Goal: Communication & Community: Answer question/provide support

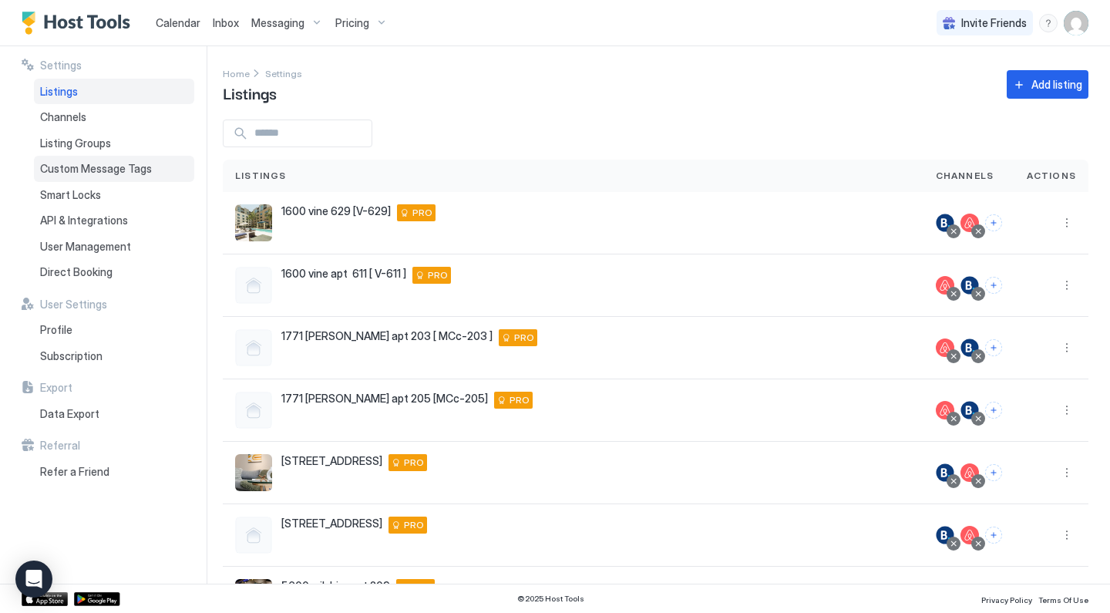
scroll to position [288, 0]
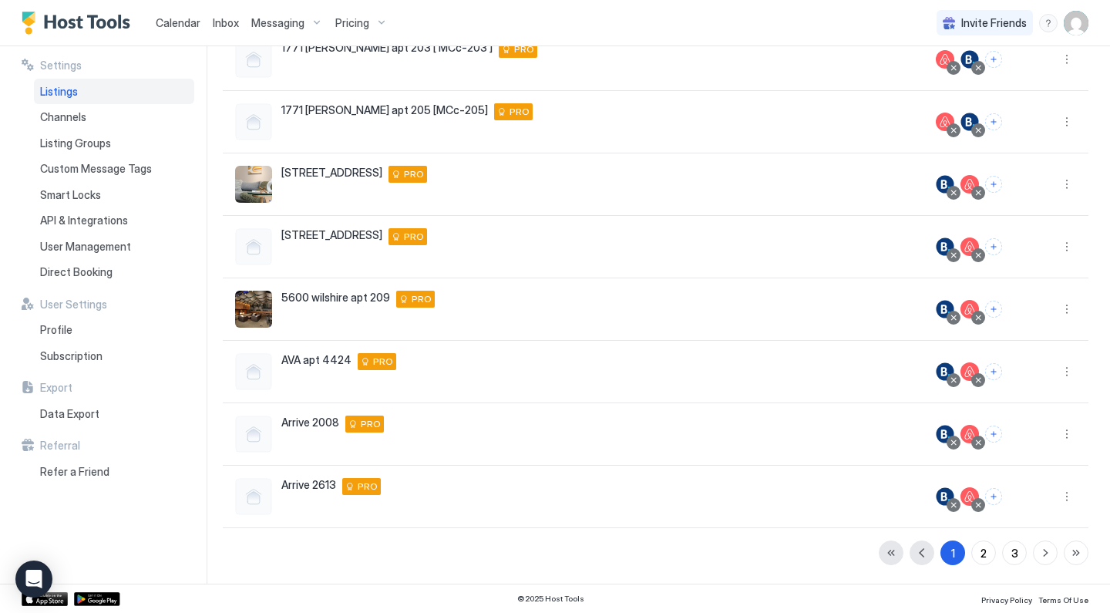
click at [344, 19] on span "Pricing" at bounding box center [352, 23] width 34 height 14
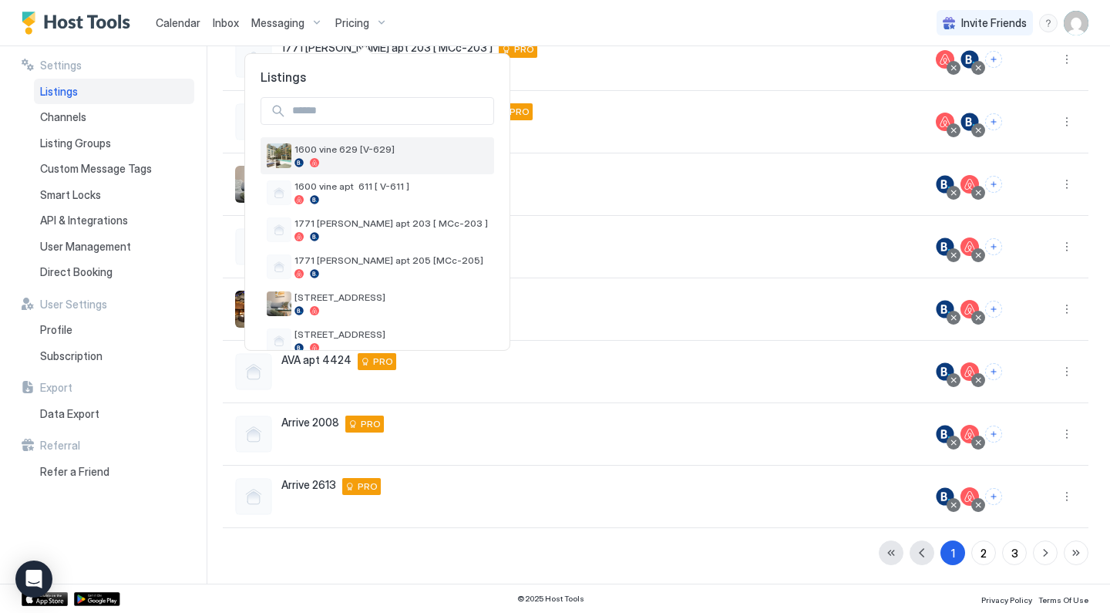
click at [322, 156] on div "1600 vine 629 [V-629]" at bounding box center [390, 155] width 193 height 24
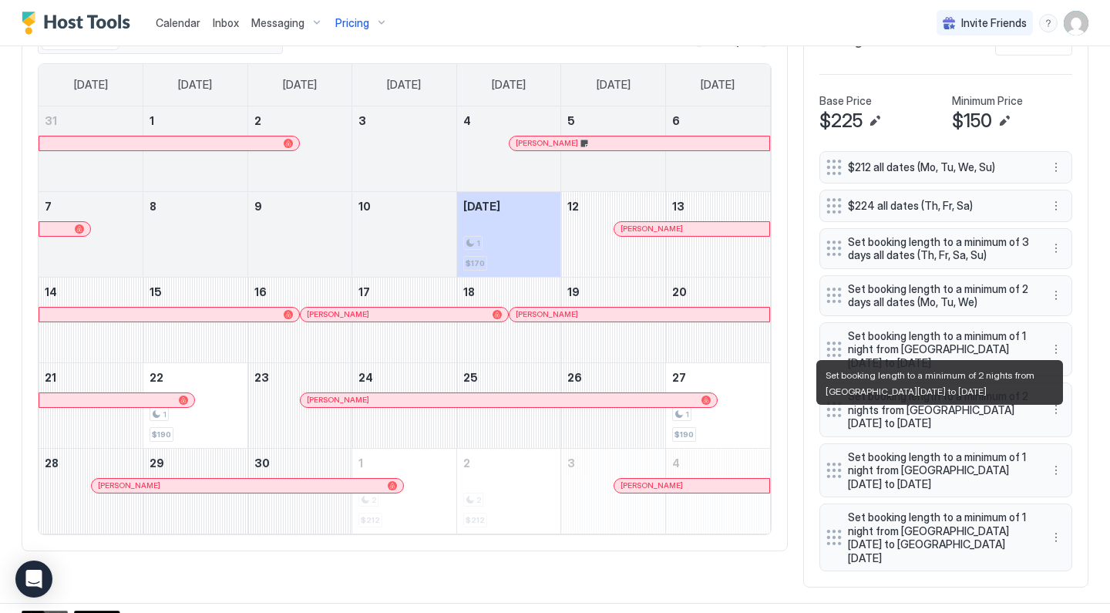
scroll to position [505, 0]
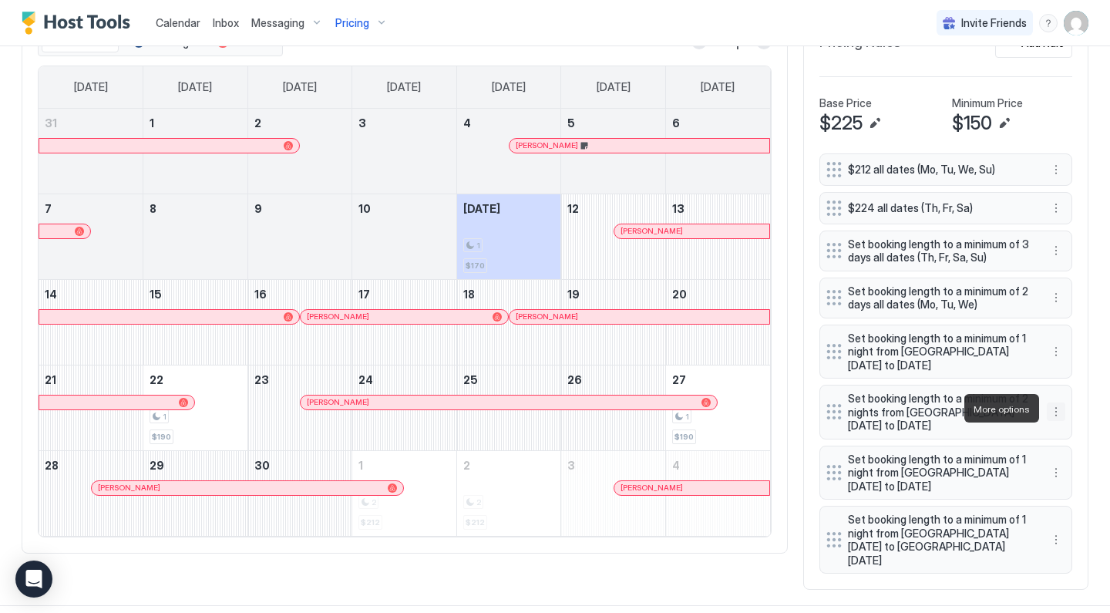
click at [1058, 412] on button "More options" at bounding box center [1055, 411] width 18 height 18
click at [1056, 430] on div "Edit" at bounding box center [1070, 430] width 34 height 12
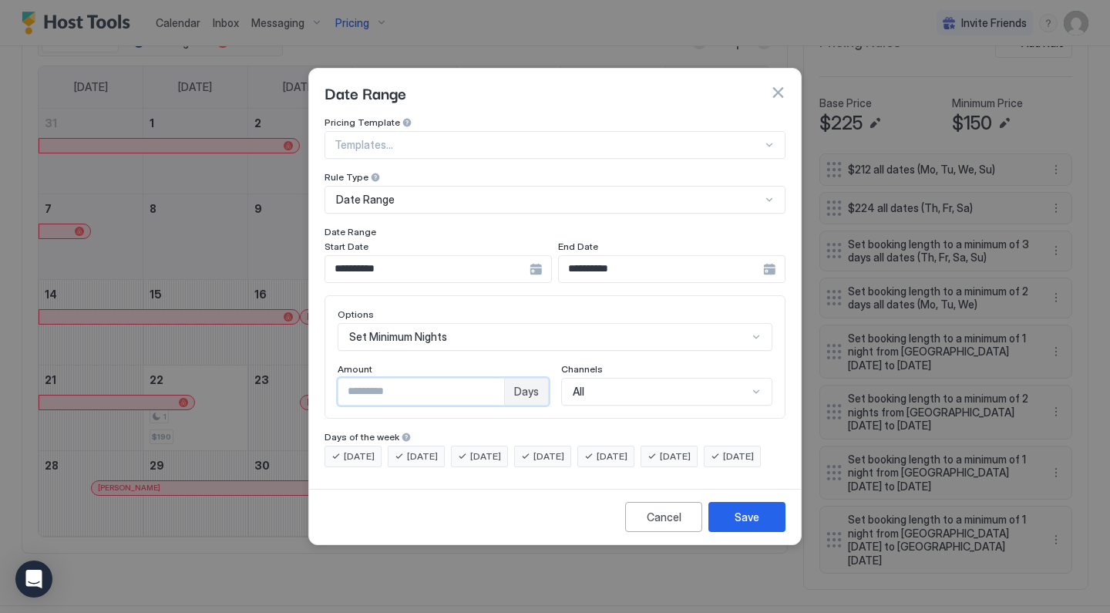
click at [415, 384] on input "*" at bounding box center [421, 391] width 166 height 26
type input "*"
click at [743, 525] on div "Save" at bounding box center [746, 517] width 25 height 16
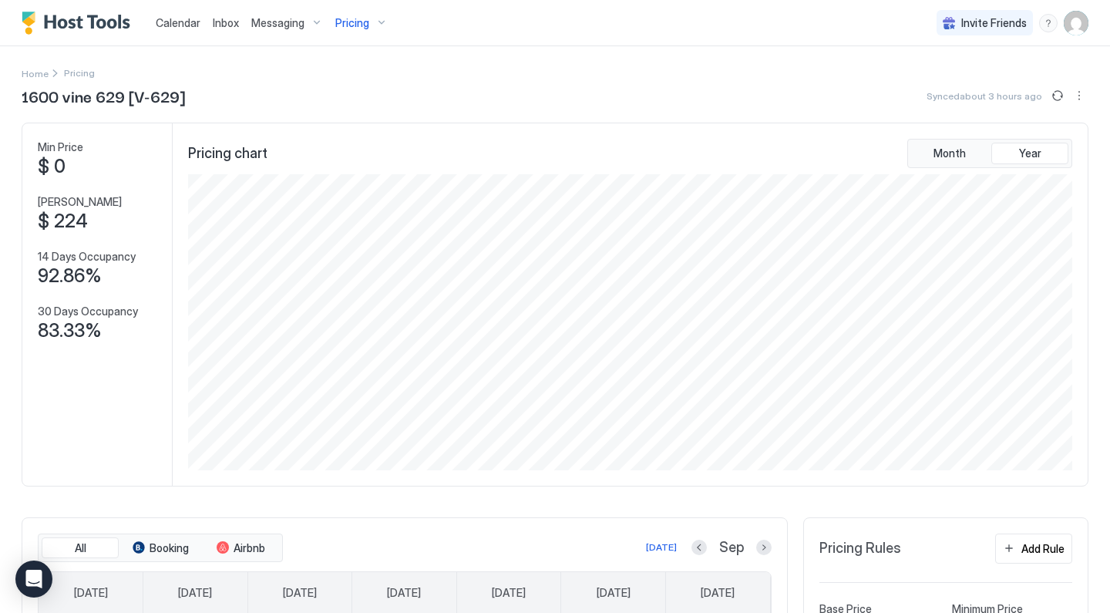
scroll to position [0, 0]
click at [361, 27] on span "Pricing" at bounding box center [352, 23] width 34 height 14
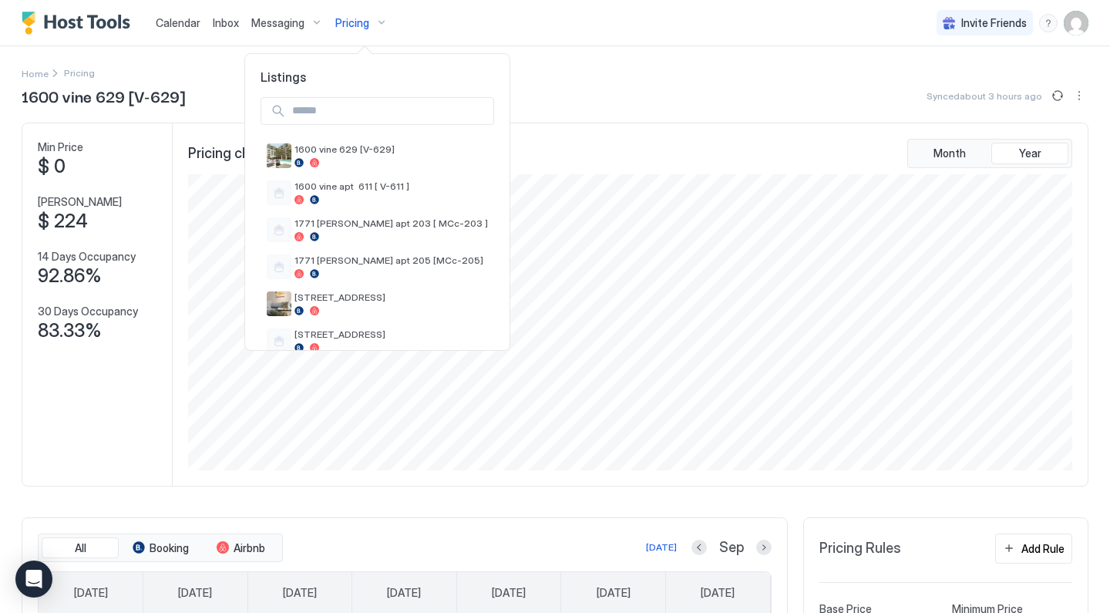
click at [570, 153] on div at bounding box center [555, 306] width 1110 height 613
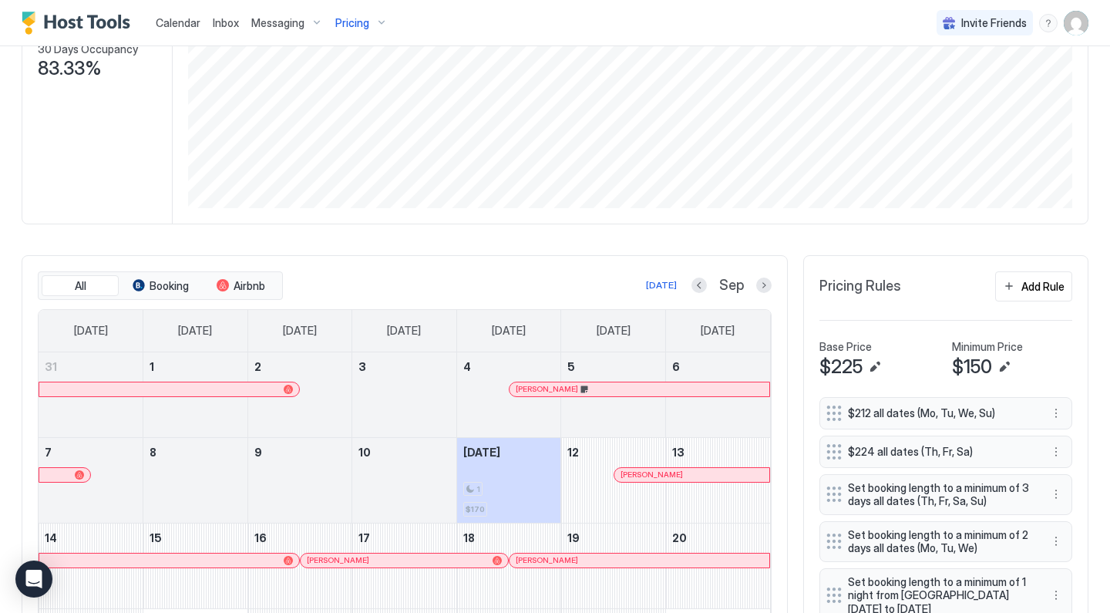
scroll to position [468, 0]
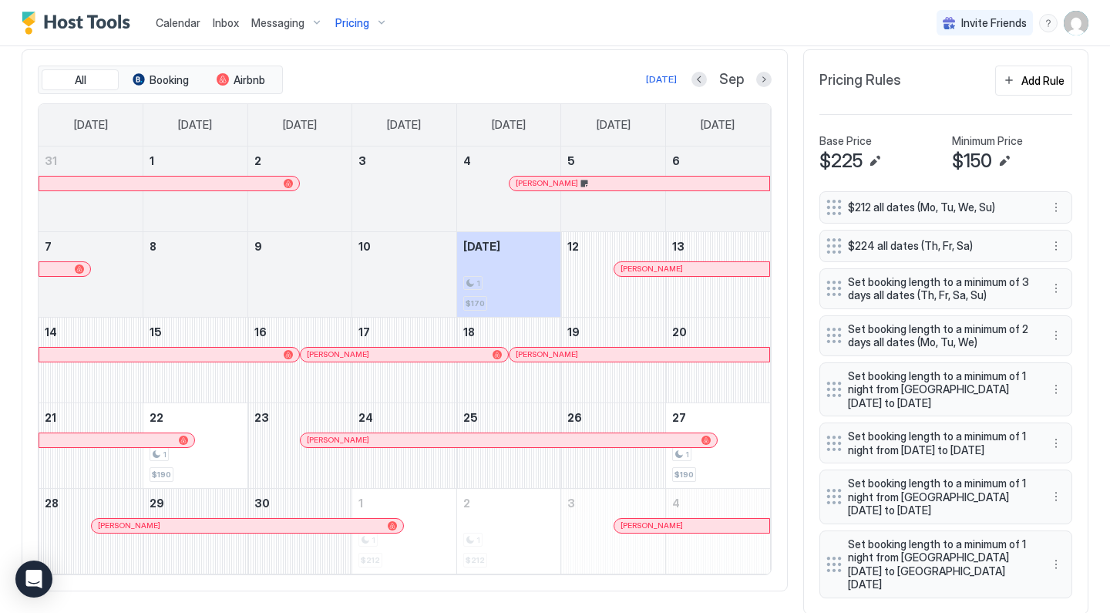
click at [766, 77] on button "Next month" at bounding box center [763, 79] width 15 height 15
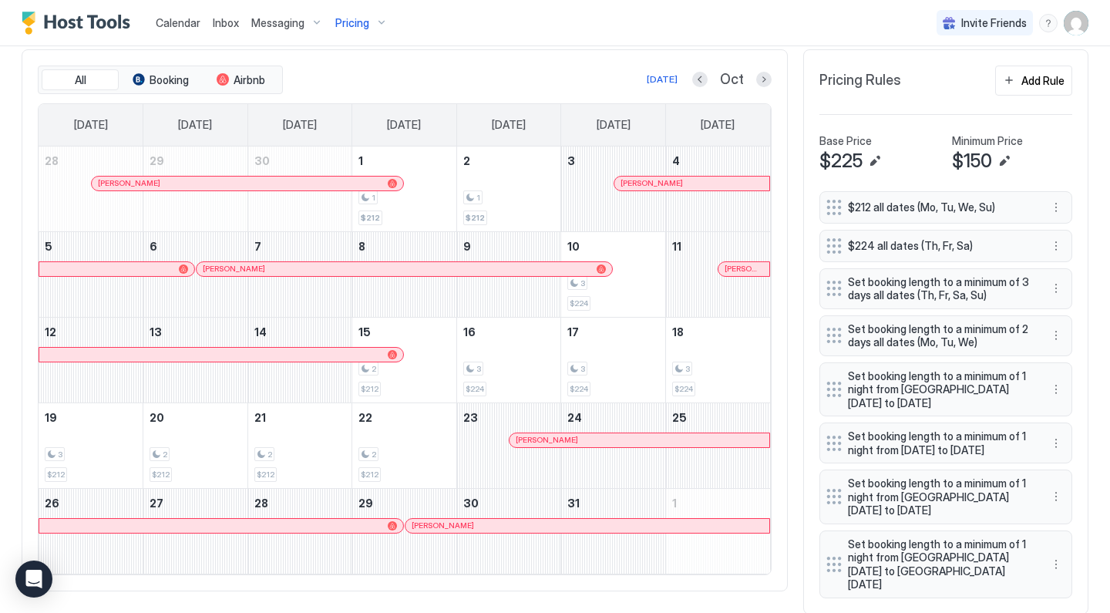
click at [704, 85] on button "Previous month" at bounding box center [699, 79] width 15 height 15
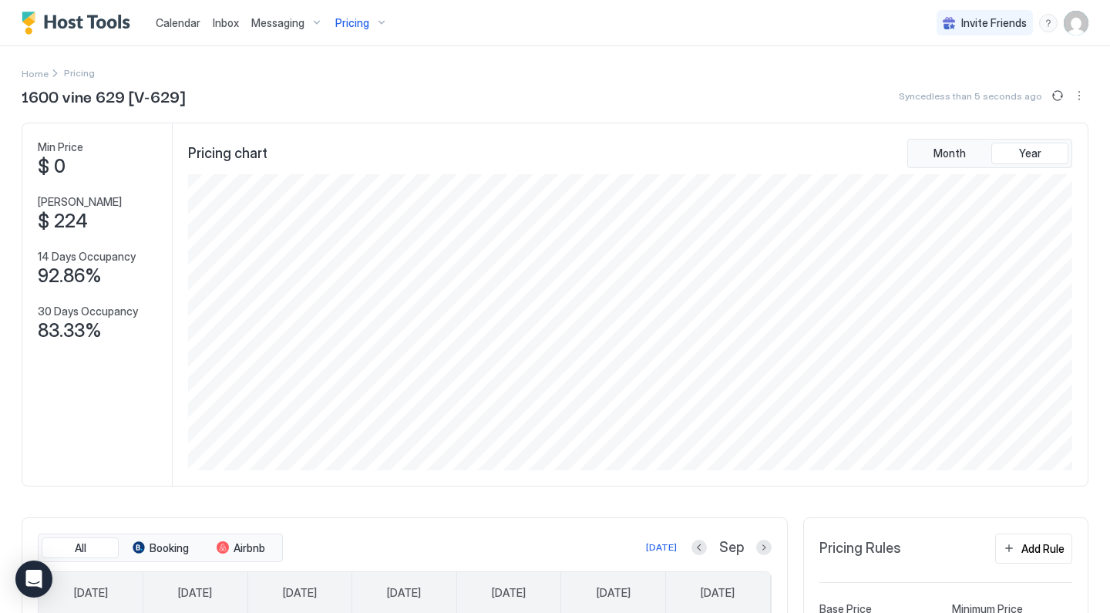
scroll to position [0, 0]
click at [376, 21] on div "Pricing" at bounding box center [361, 23] width 65 height 26
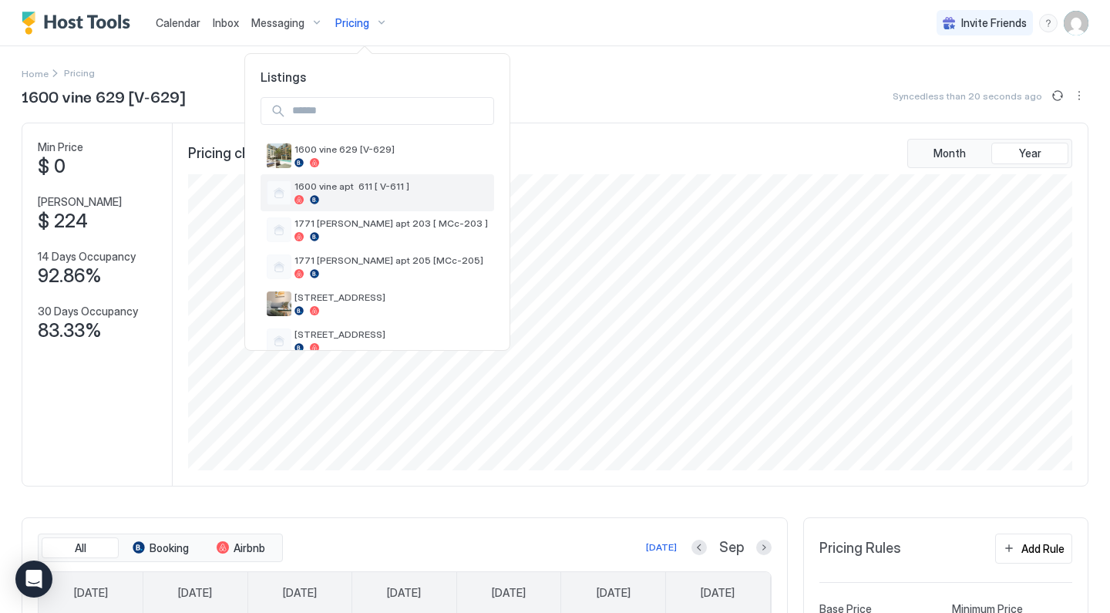
click at [363, 195] on div at bounding box center [390, 199] width 193 height 9
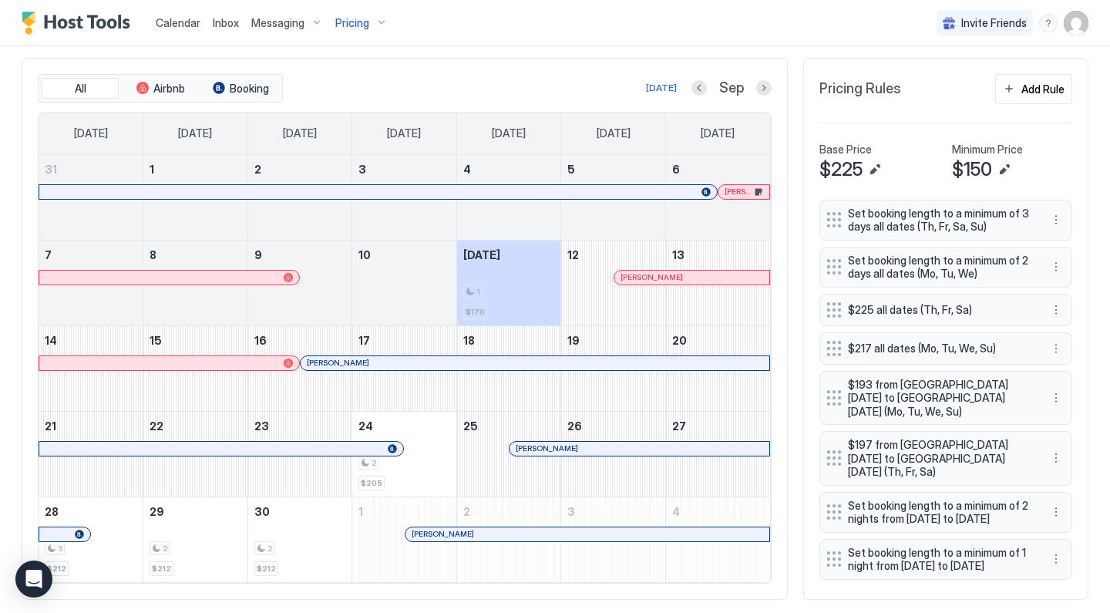
scroll to position [488, 0]
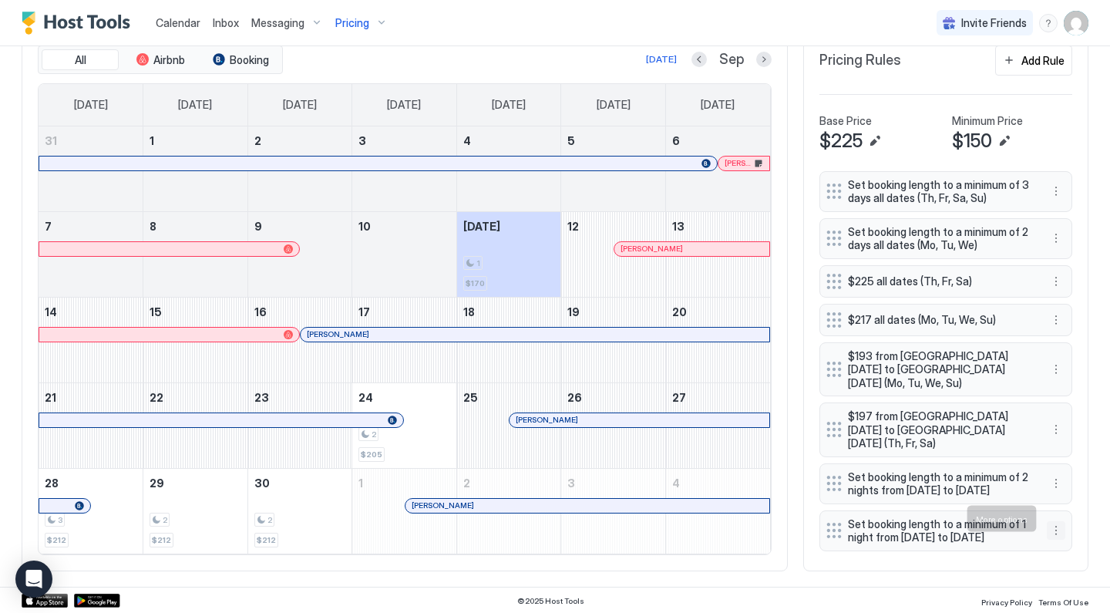
click at [1054, 521] on button "More options" at bounding box center [1055, 530] width 18 height 18
click at [1061, 531] on div "Edit" at bounding box center [1076, 540] width 58 height 25
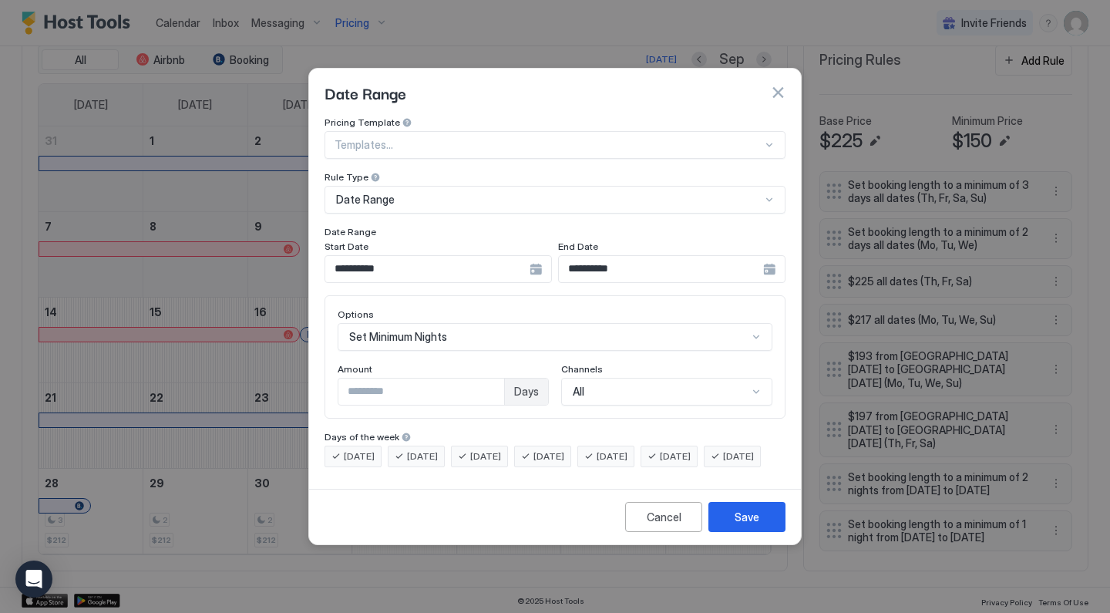
click at [482, 260] on input "**********" at bounding box center [427, 269] width 204 height 26
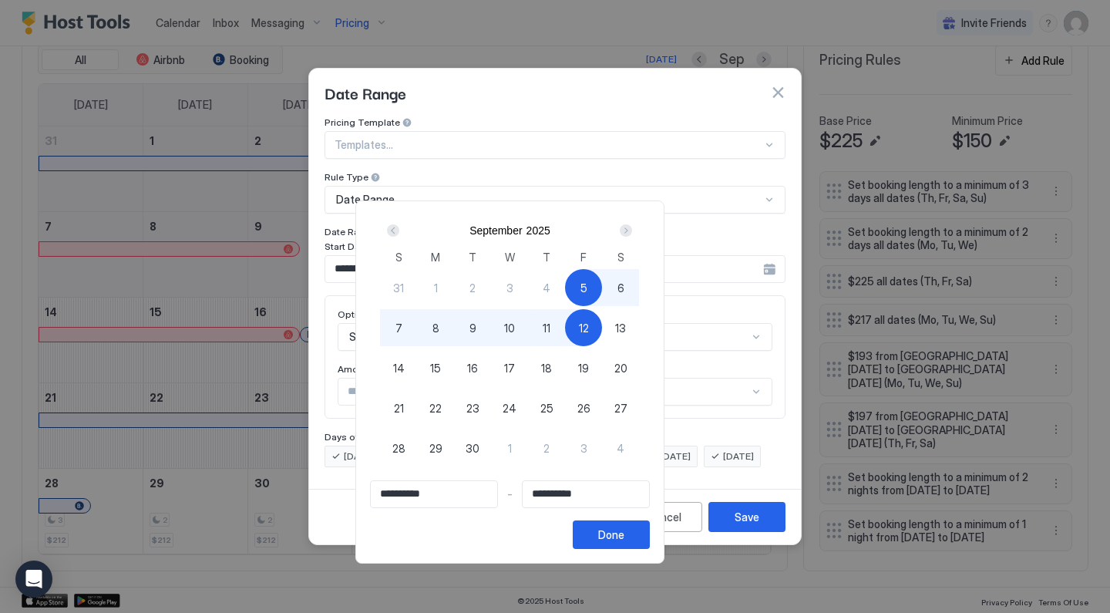
click at [516, 408] on span "24" at bounding box center [509, 408] width 14 height 16
type input "**********"
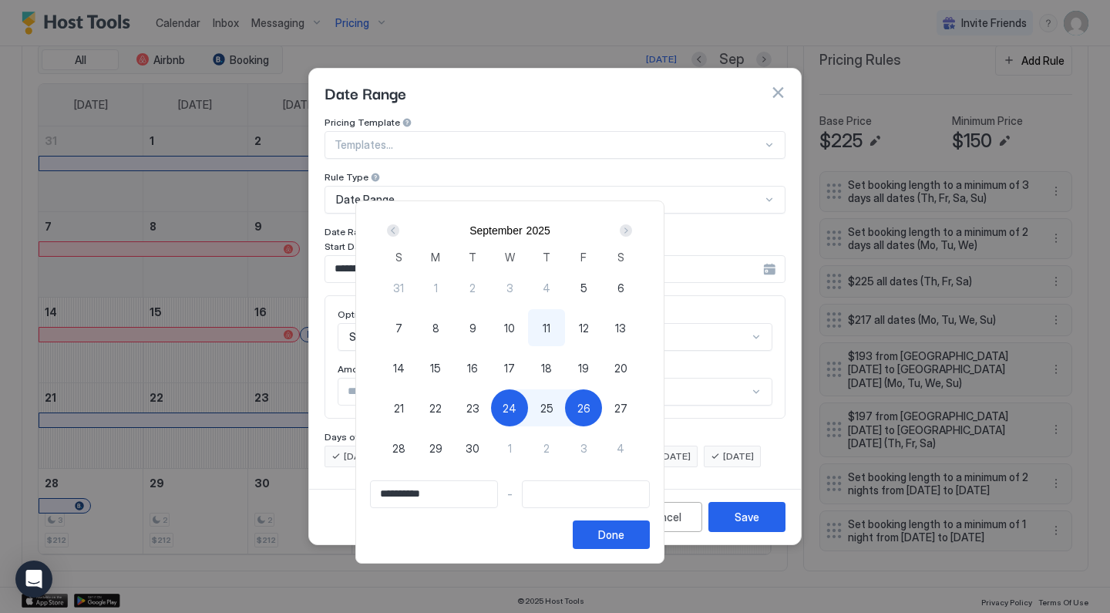
type input "**********"
click at [553, 407] on span "25" at bounding box center [546, 408] width 13 height 16
type input "**********"
click at [650, 535] on button "Done" at bounding box center [611, 534] width 77 height 29
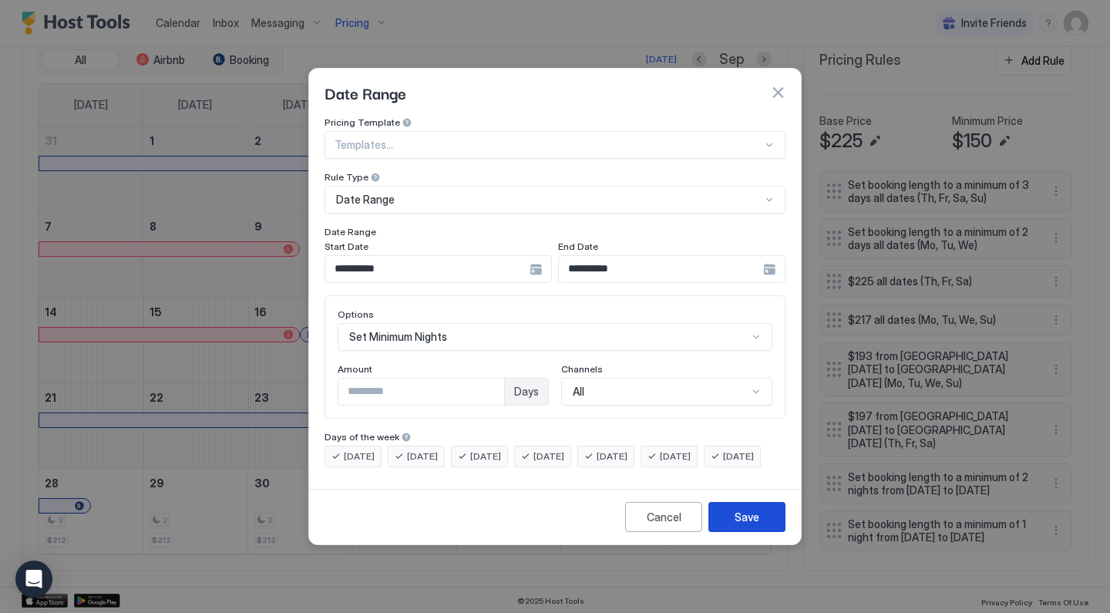
click at [734, 525] on div "Save" at bounding box center [746, 517] width 25 height 16
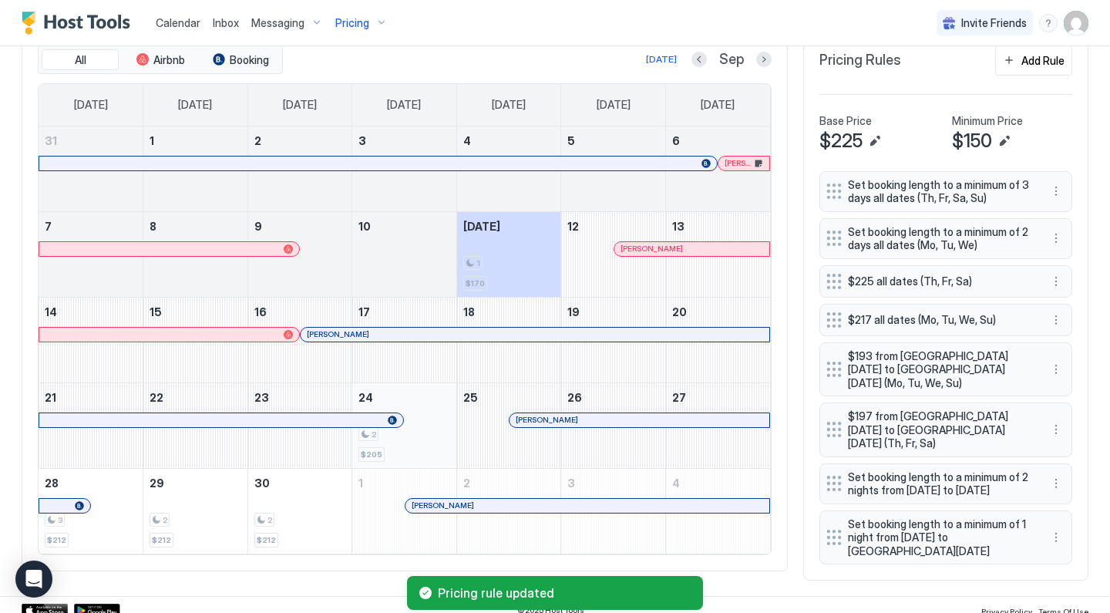
click at [416, 441] on div "2 $205" at bounding box center [404, 425] width 92 height 72
type input "***"
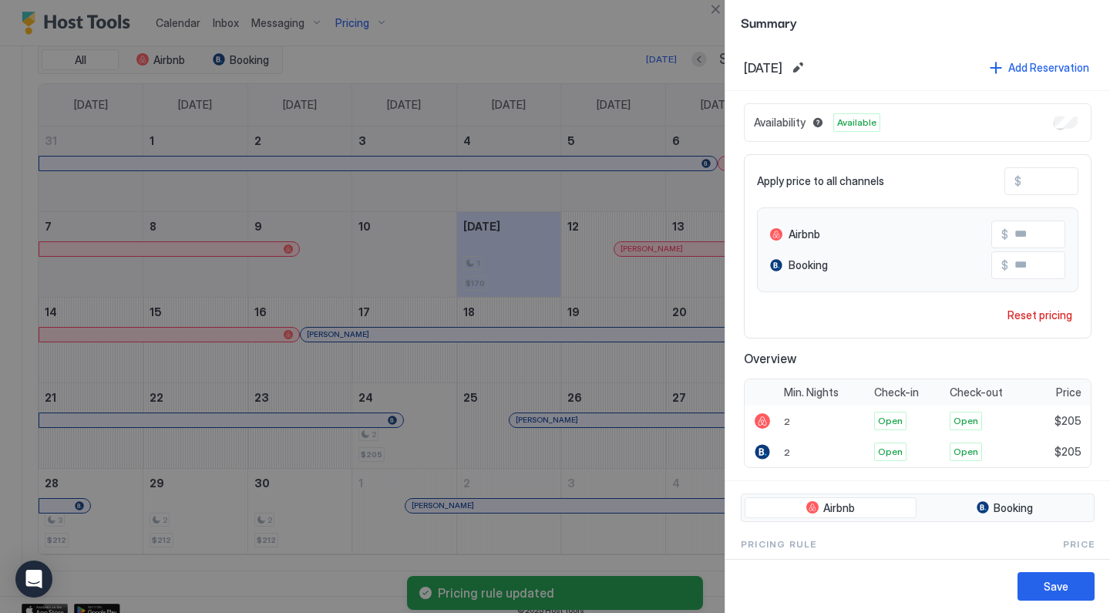
click at [416, 441] on div at bounding box center [555, 306] width 1110 height 613
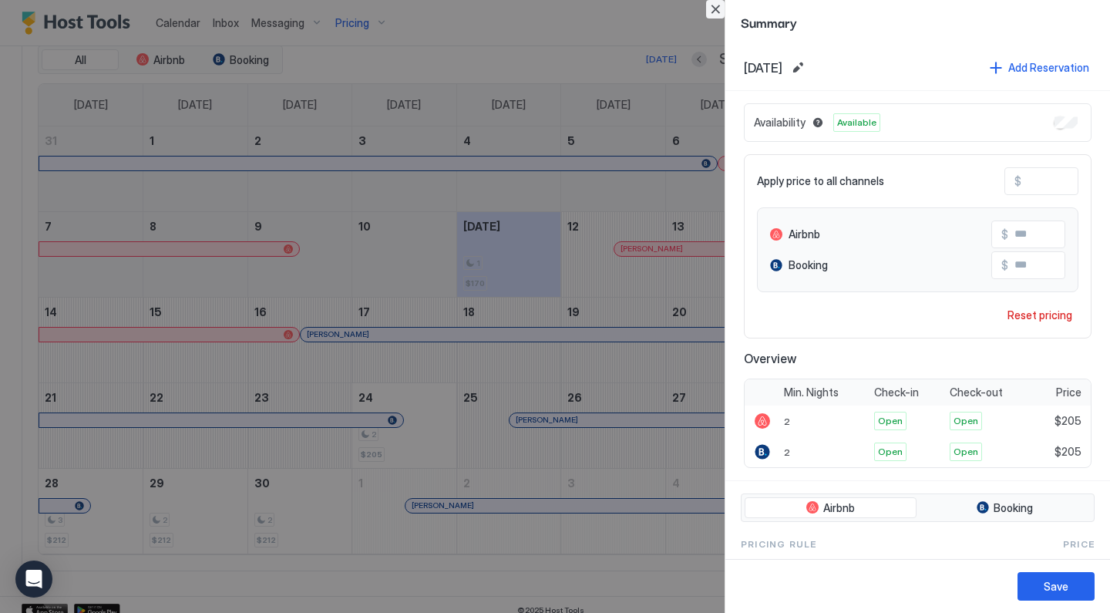
click at [718, 12] on button "Close" at bounding box center [715, 9] width 18 height 18
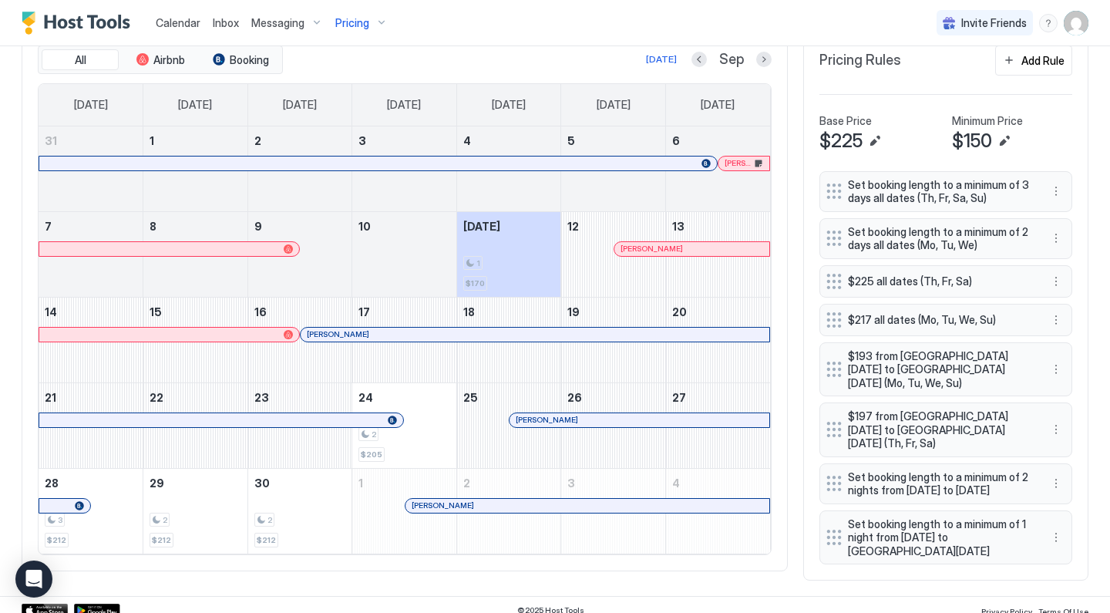
click at [763, 63] on button "Next month" at bounding box center [763, 59] width 15 height 15
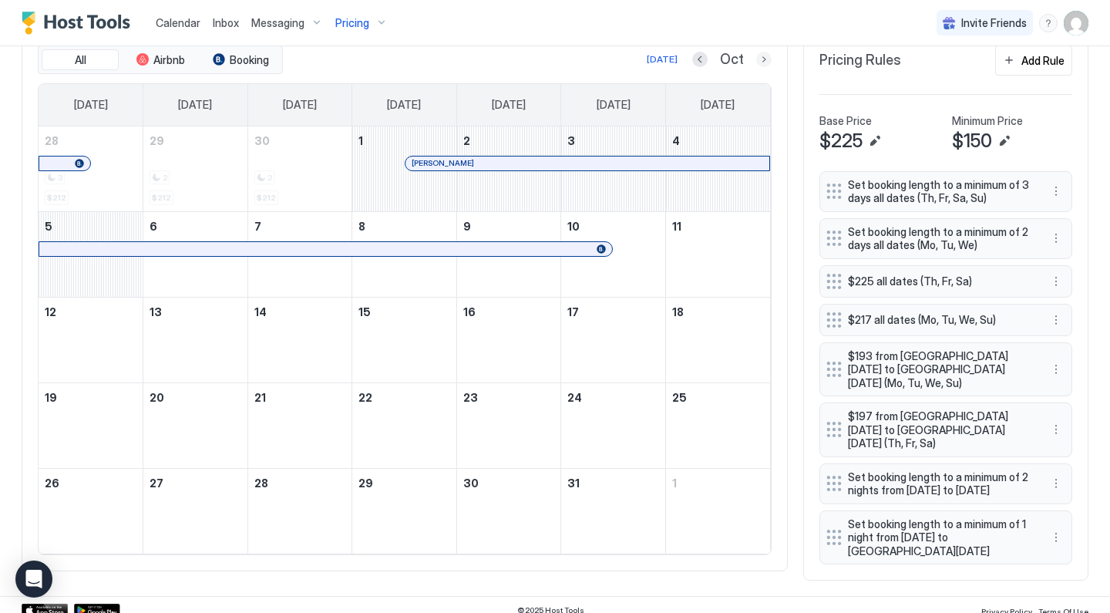
scroll to position [479, 0]
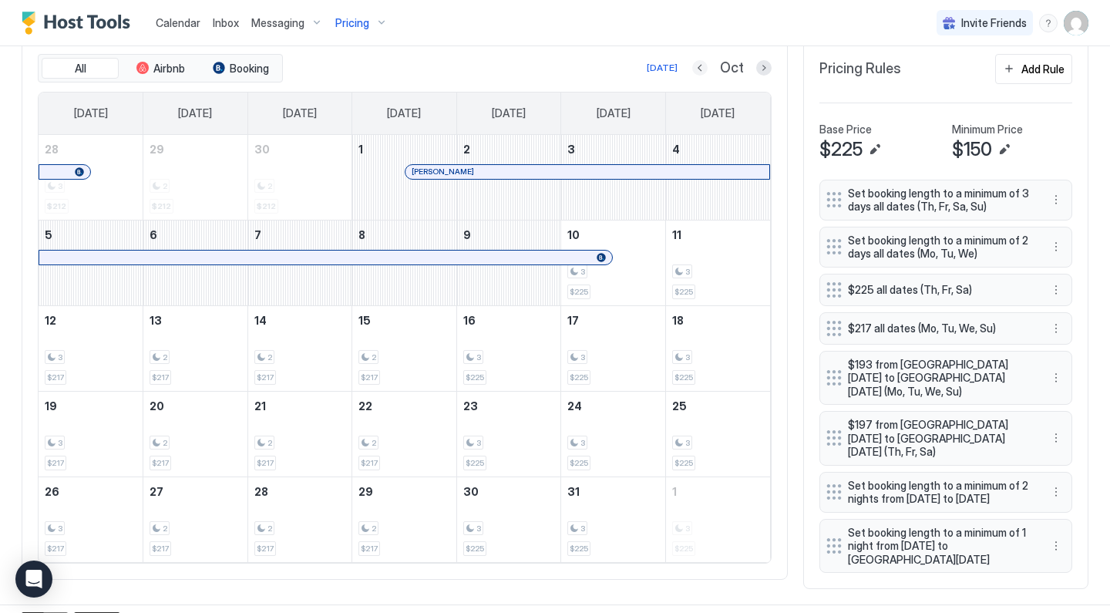
click at [702, 72] on button "Previous month" at bounding box center [699, 67] width 15 height 15
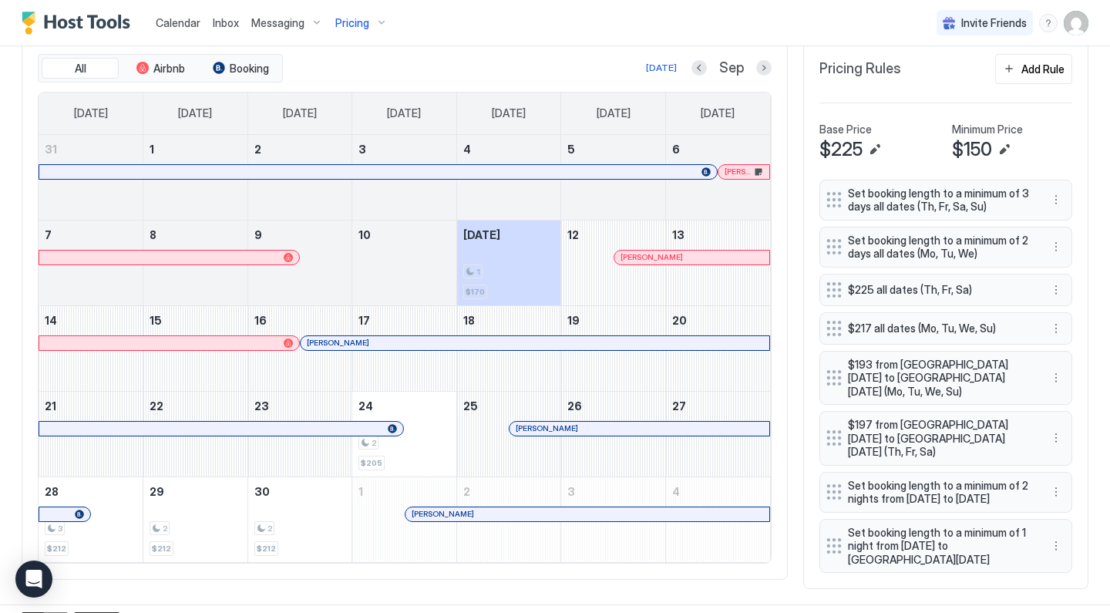
click at [364, 22] on span "Pricing" at bounding box center [352, 23] width 34 height 14
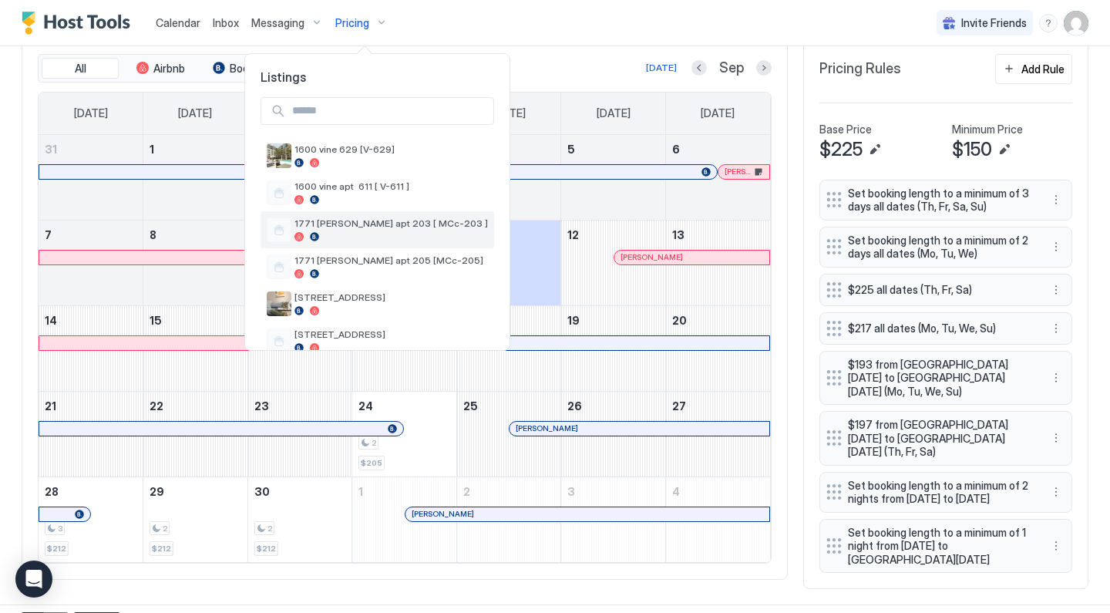
click at [350, 226] on span "1771 [PERSON_NAME] apt 203 [ MCc-203 ]" at bounding box center [390, 223] width 193 height 12
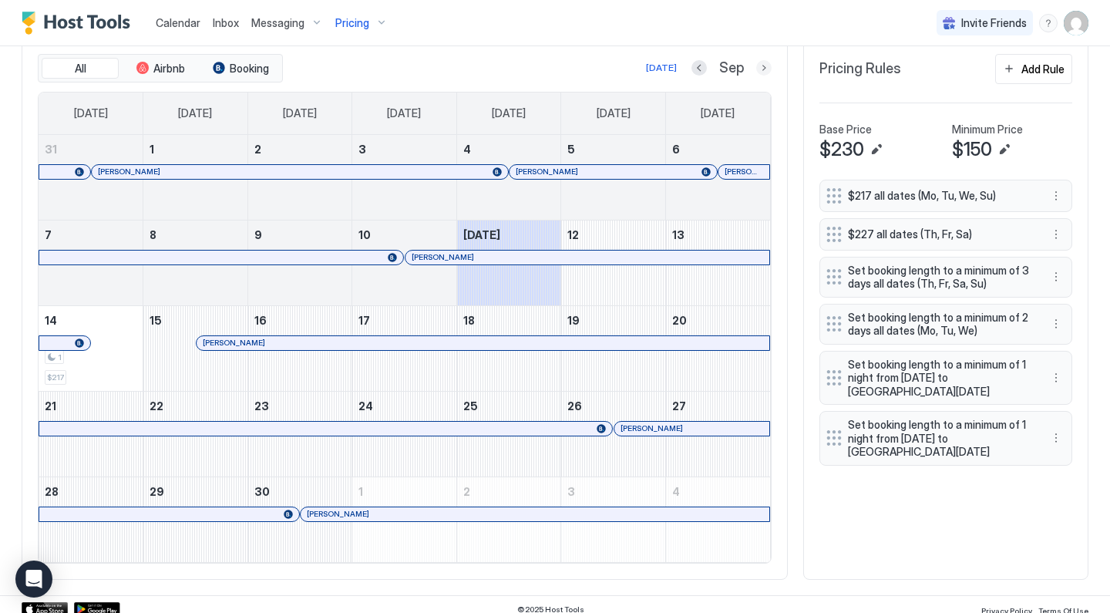
click at [767, 69] on button "Next month" at bounding box center [763, 67] width 15 height 15
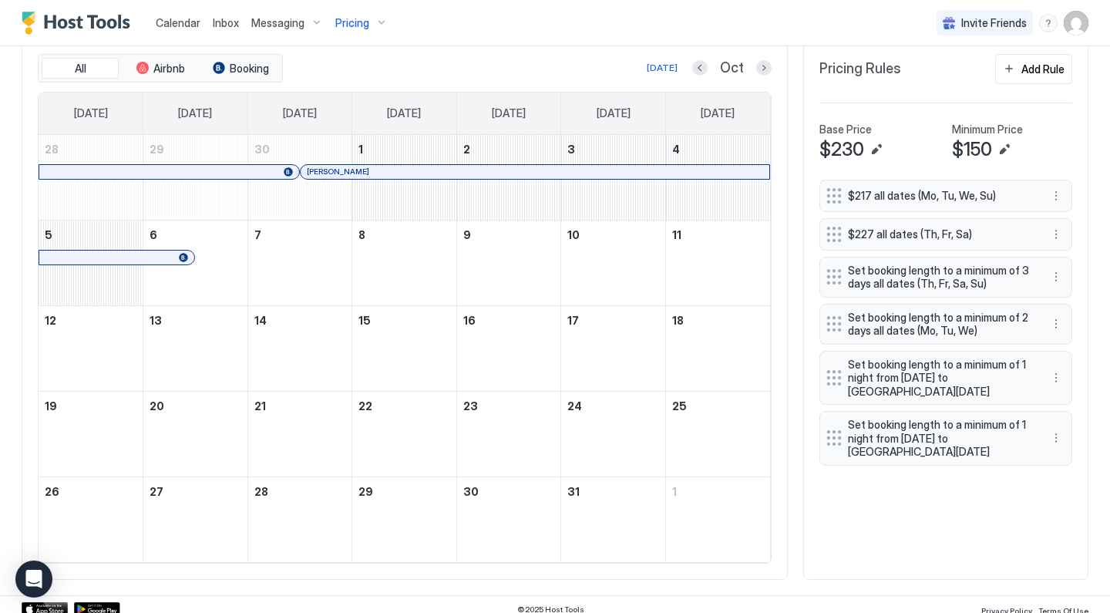
scroll to position [395, 0]
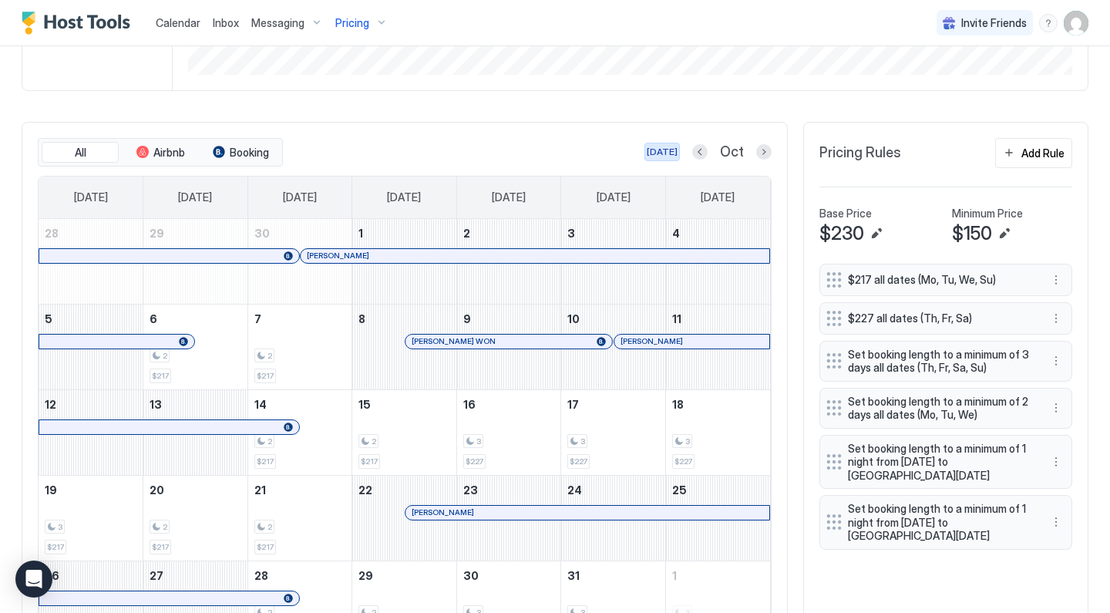
click at [673, 154] on div "[DATE]" at bounding box center [661, 152] width 31 height 14
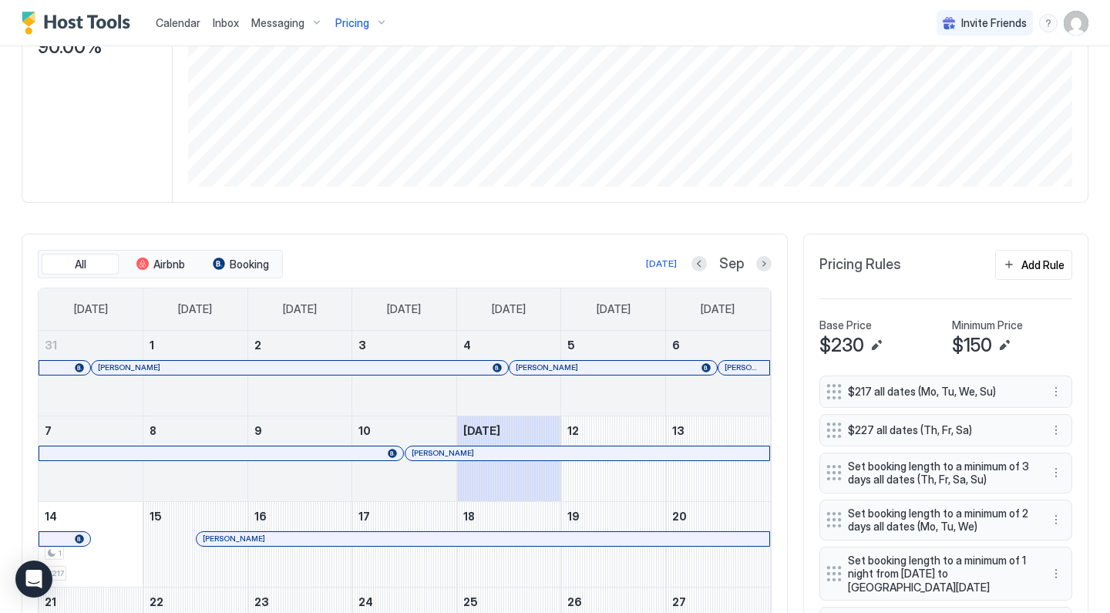
scroll to position [210, 0]
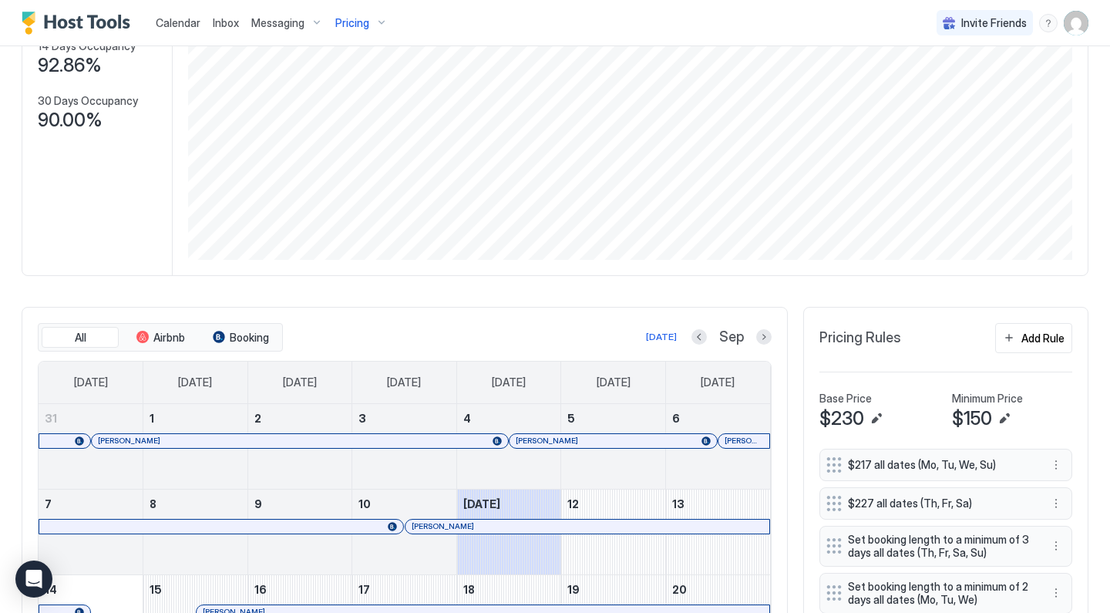
click at [374, 25] on div "Pricing" at bounding box center [361, 23] width 65 height 26
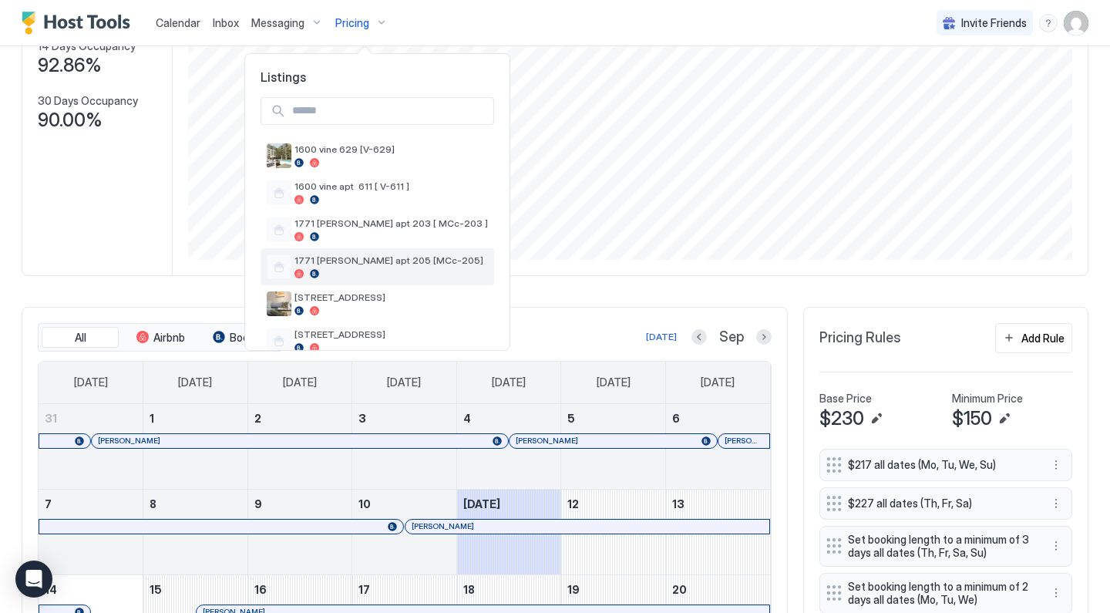
click at [354, 254] on span "1771 [PERSON_NAME] apt 205 [MCc-205]" at bounding box center [390, 260] width 193 height 12
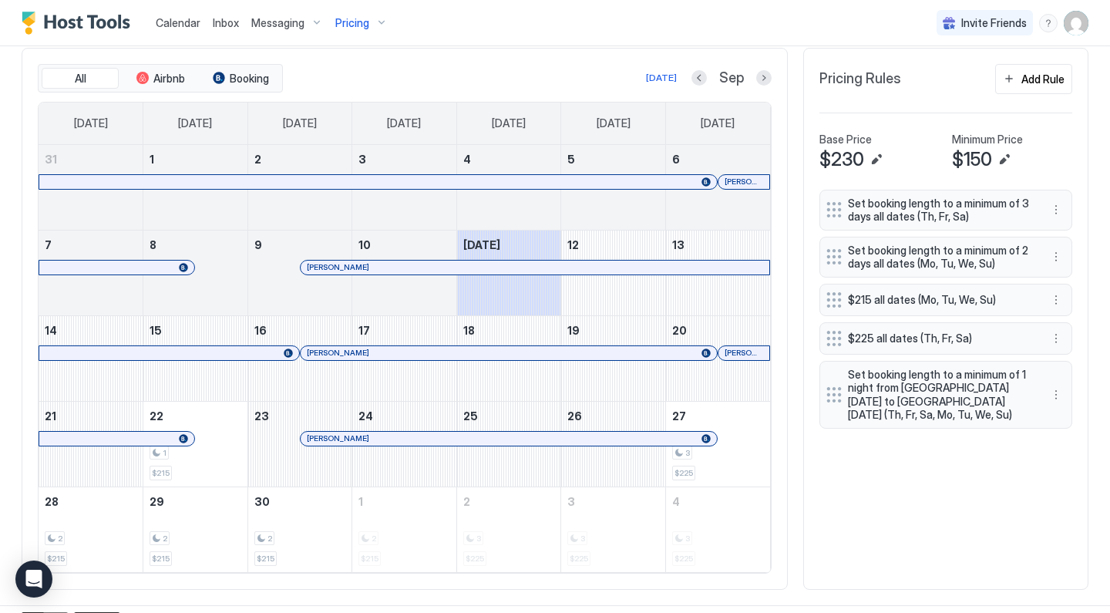
scroll to position [475, 0]
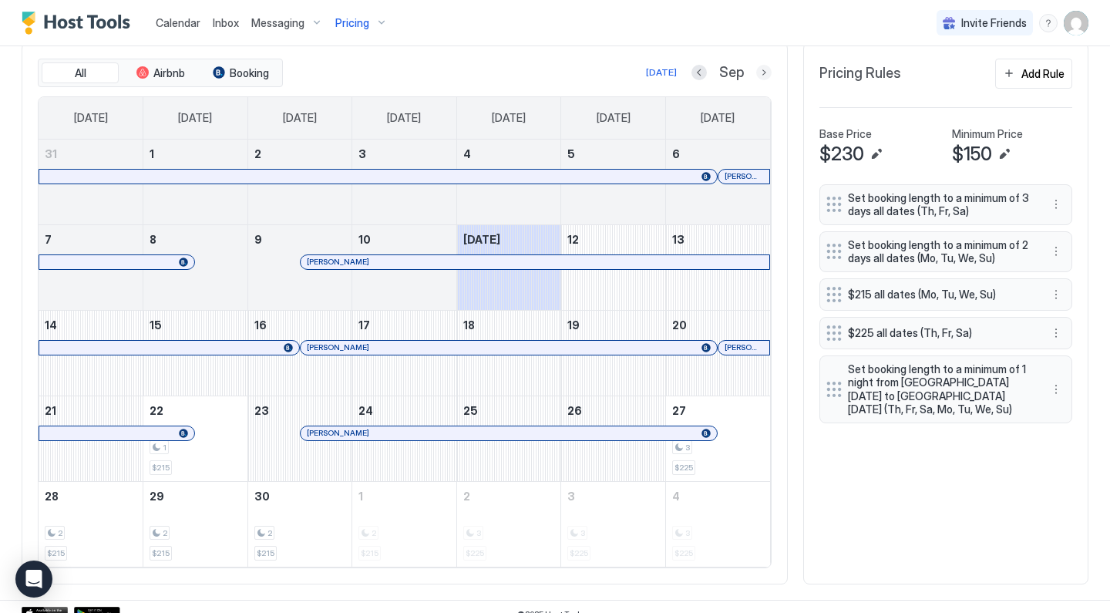
click at [767, 73] on button "Next month" at bounding box center [763, 72] width 15 height 15
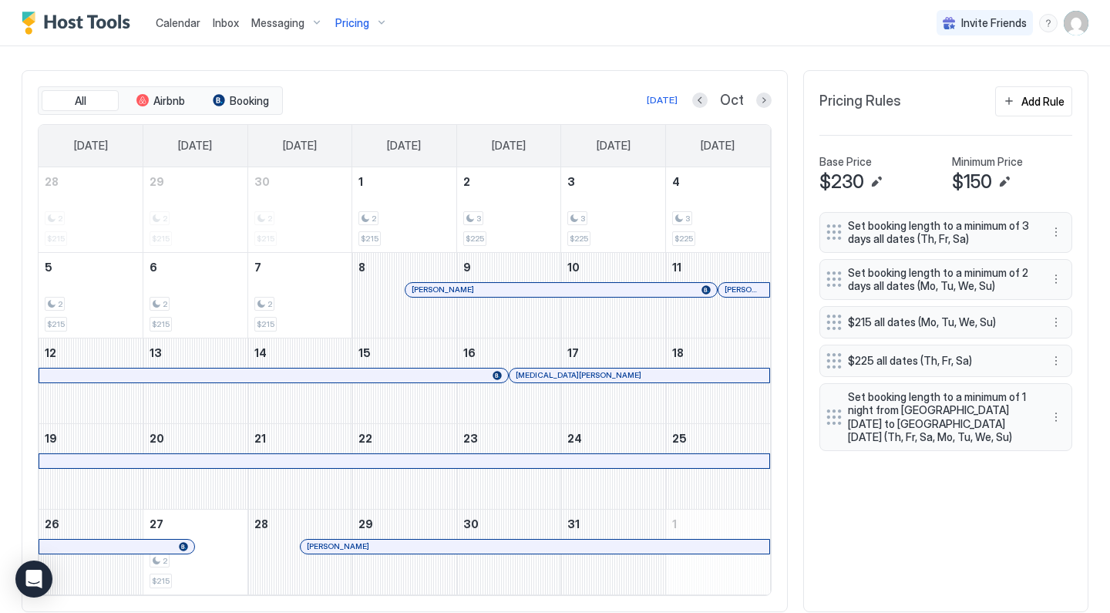
scroll to position [448, 0]
click at [701, 101] on button "Previous month" at bounding box center [699, 99] width 15 height 15
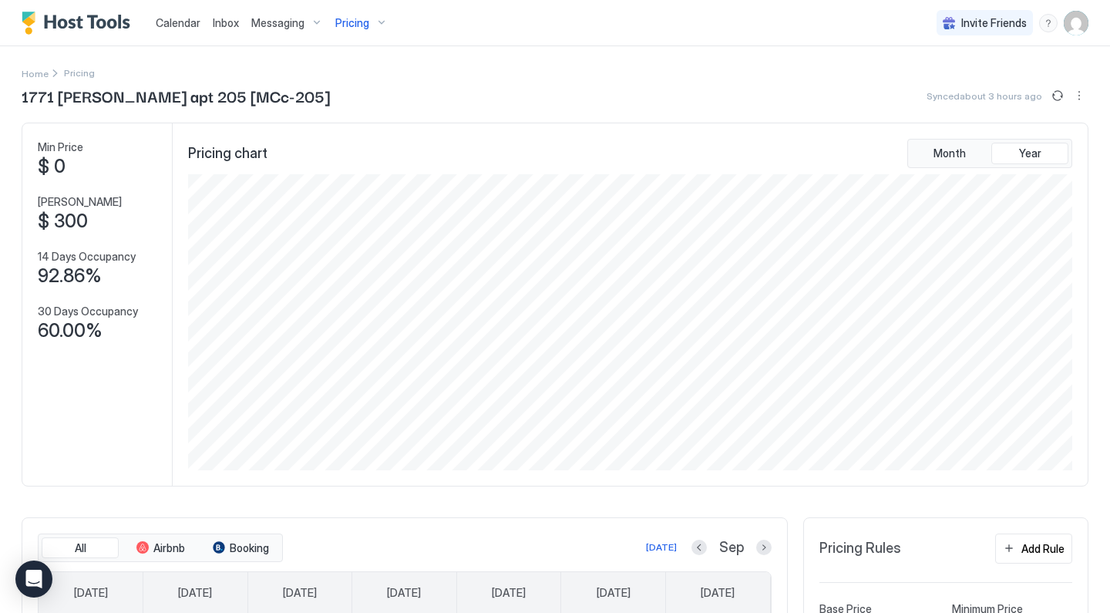
scroll to position [0, 0]
click at [362, 18] on span "Pricing" at bounding box center [352, 23] width 34 height 14
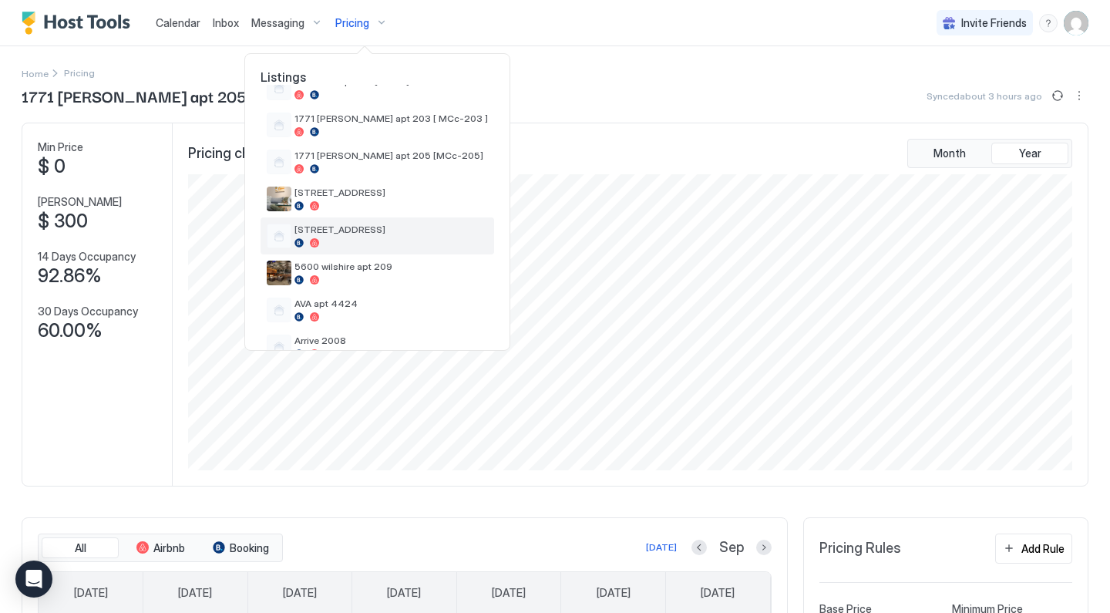
scroll to position [104, 0]
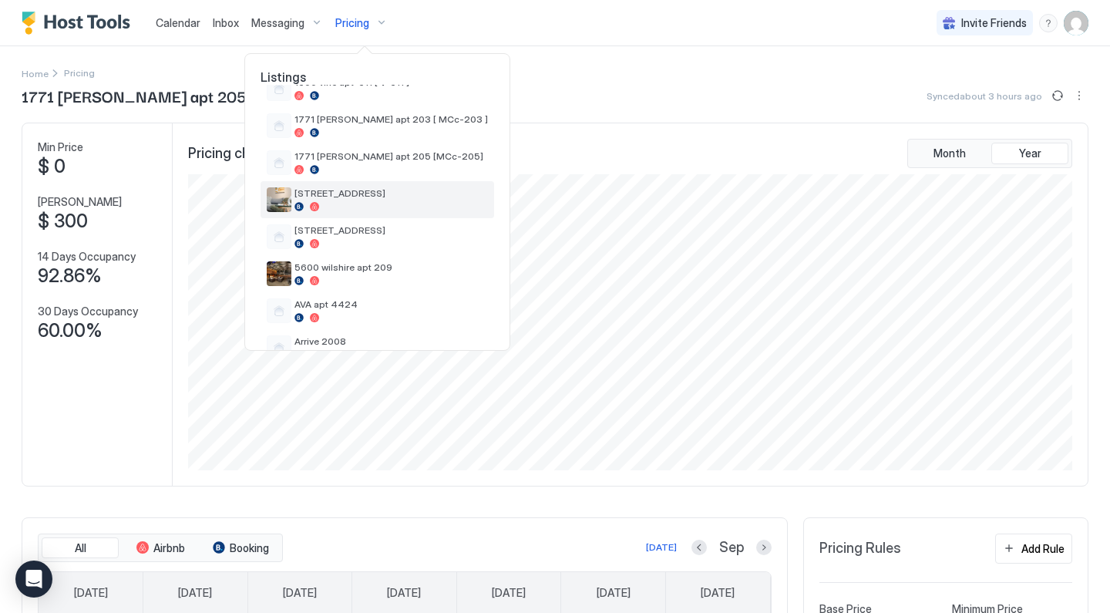
click at [338, 203] on div at bounding box center [390, 206] width 193 height 9
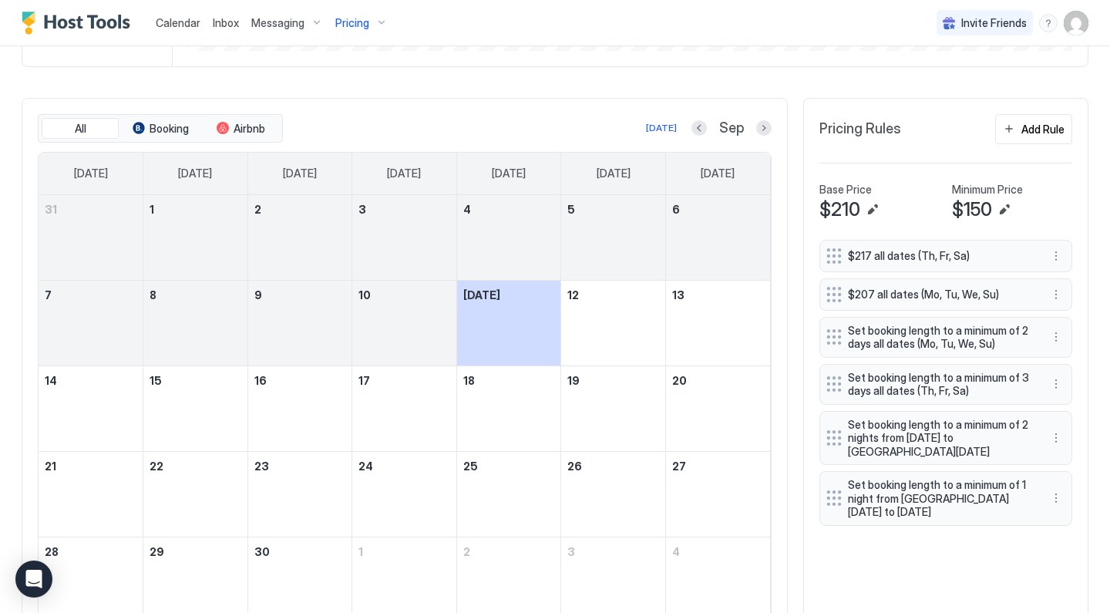
scroll to position [451, 0]
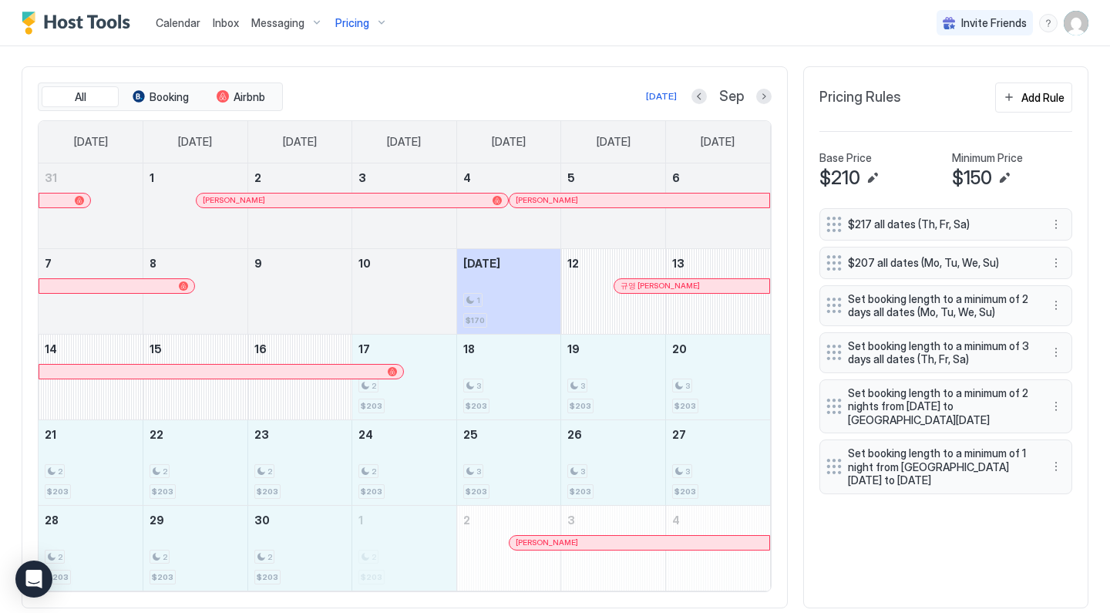
drag, startPoint x: 428, startPoint y: 392, endPoint x: 410, endPoint y: 552, distance: 161.3
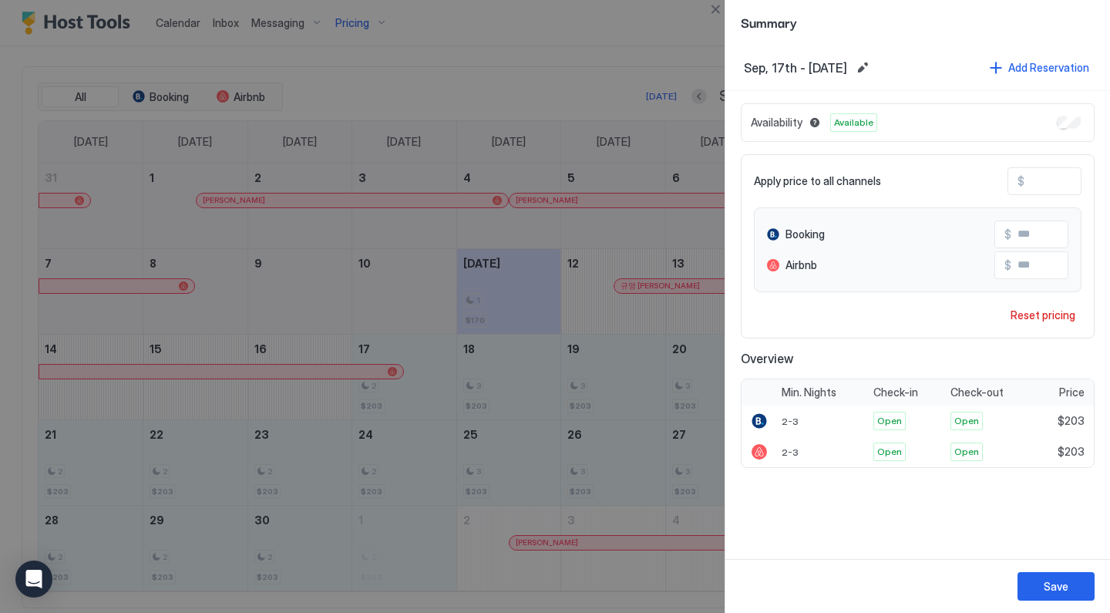
click at [1063, 177] on input "***" at bounding box center [1085, 181] width 123 height 26
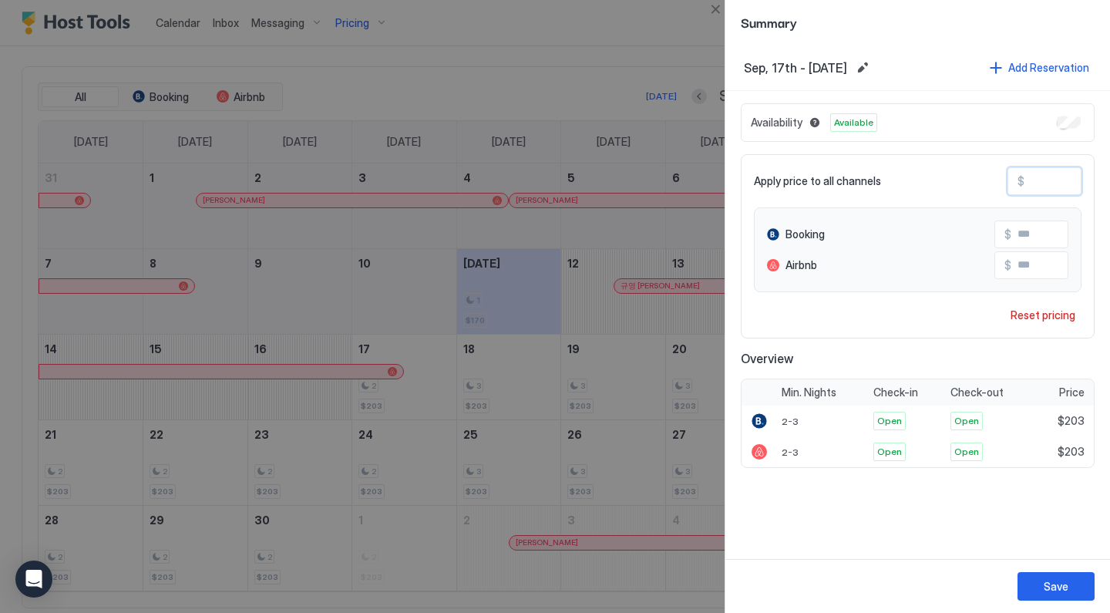
click at [1063, 177] on input "***" at bounding box center [1085, 181] width 123 height 26
type input "*"
type input "**"
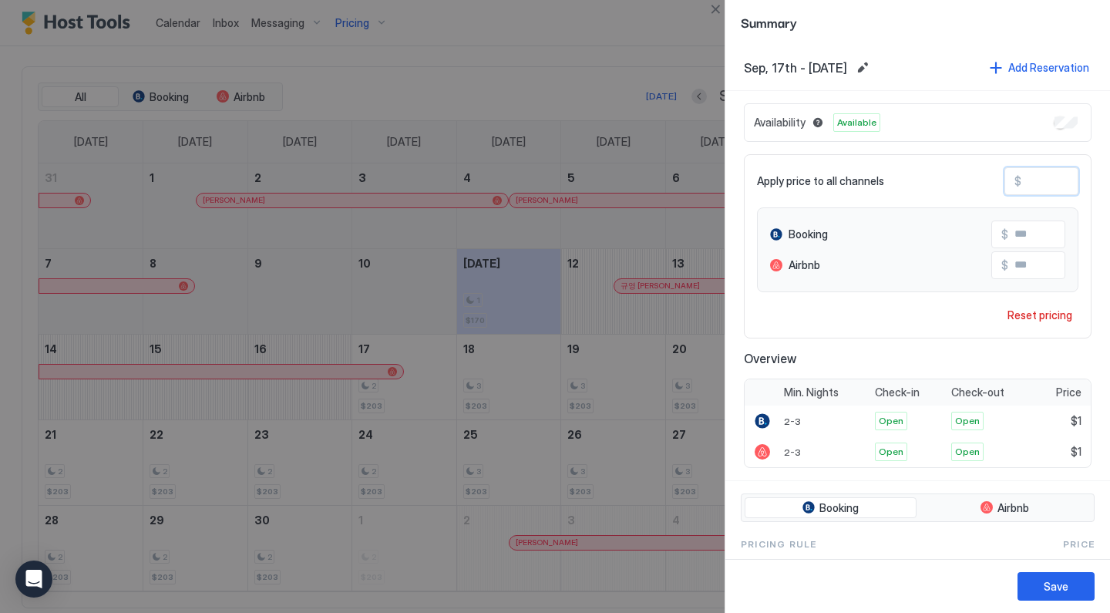
type input "**"
type input "***"
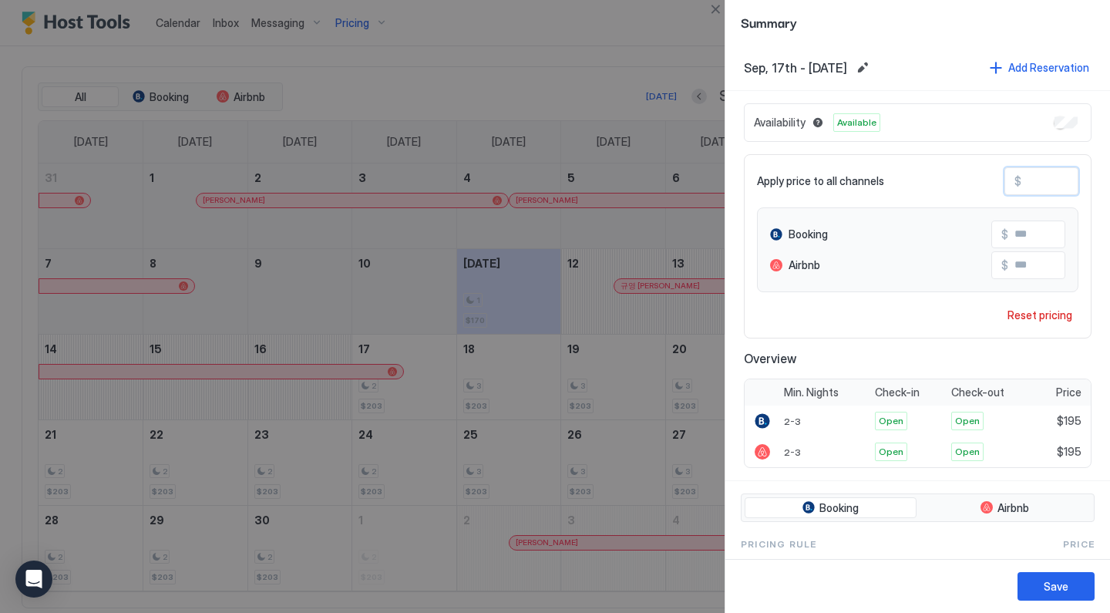
type input "**"
type input "***"
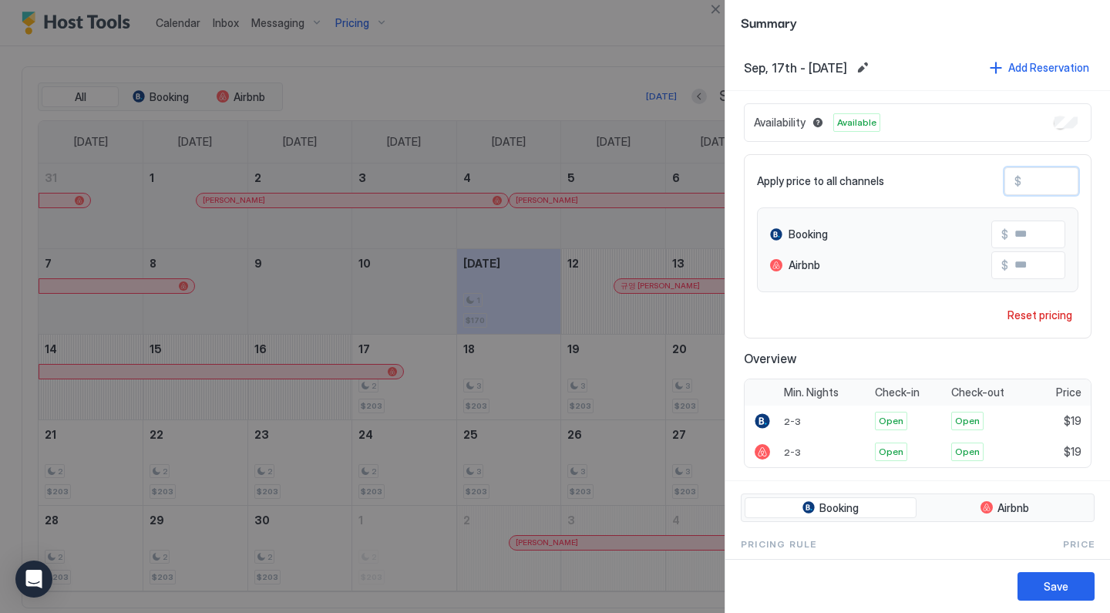
type input "***"
type input "**"
type input "***"
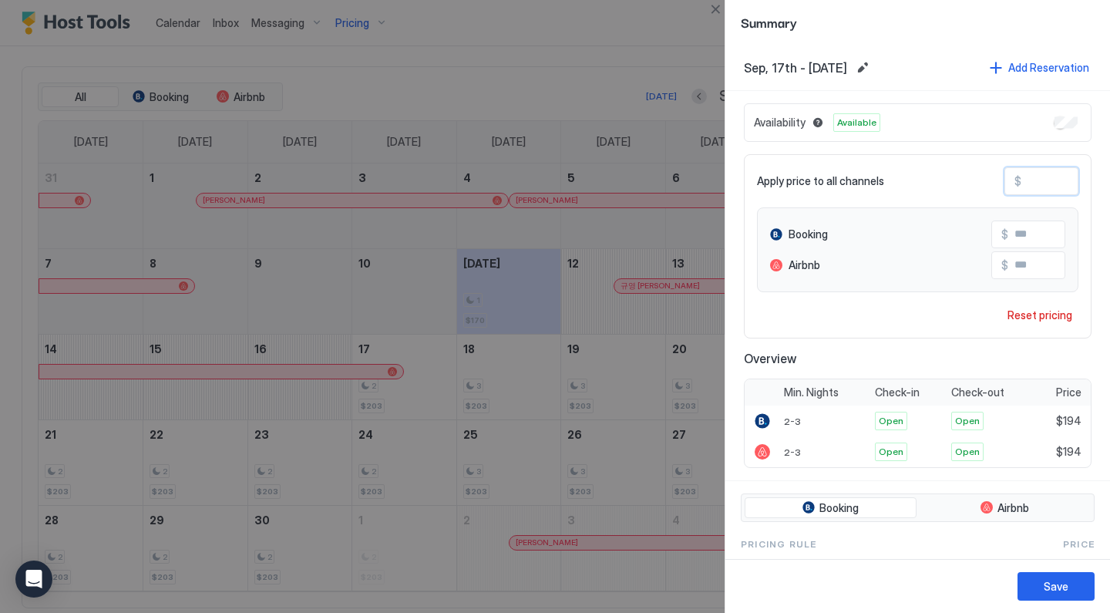
type input "***"
click at [1046, 579] on div "Save" at bounding box center [1055, 586] width 25 height 16
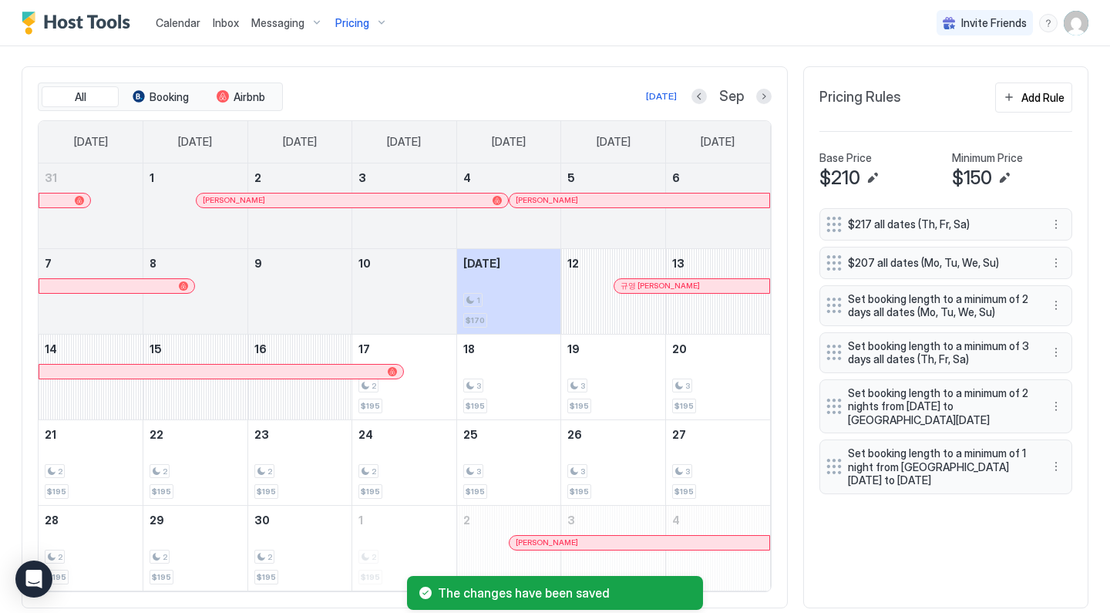
click at [767, 87] on div "Today Sep" at bounding box center [528, 96] width 485 height 18
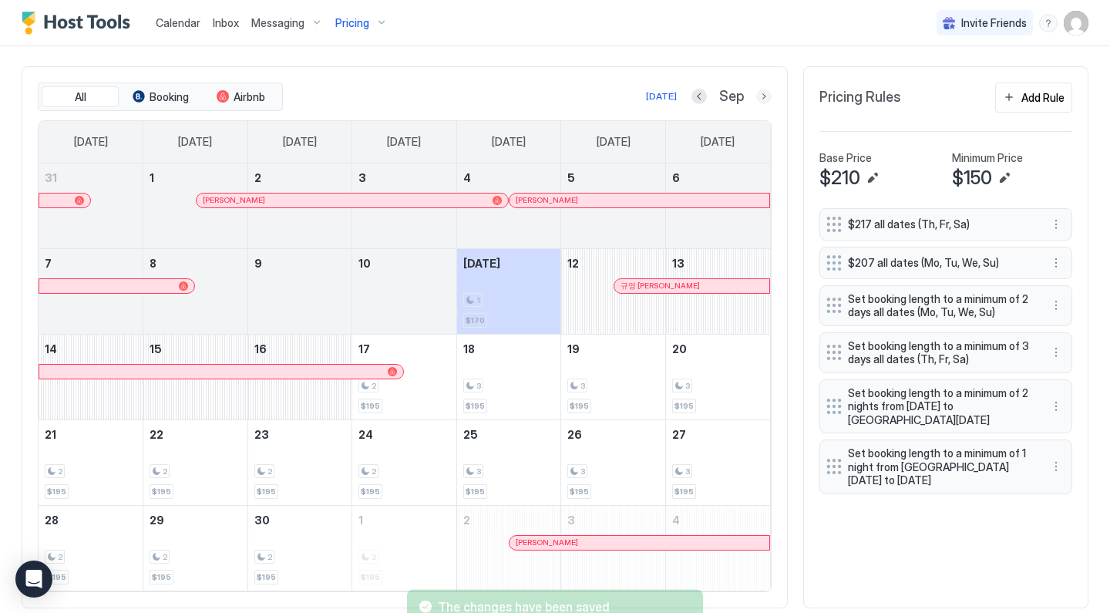
click at [764, 94] on button "Next month" at bounding box center [763, 96] width 15 height 15
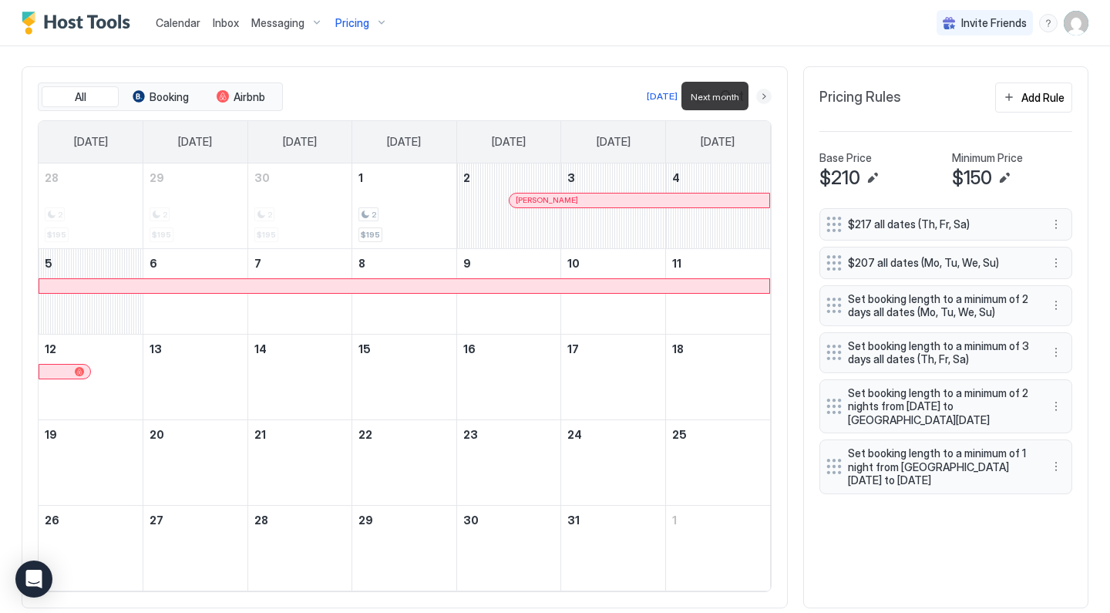
scroll to position [395, 0]
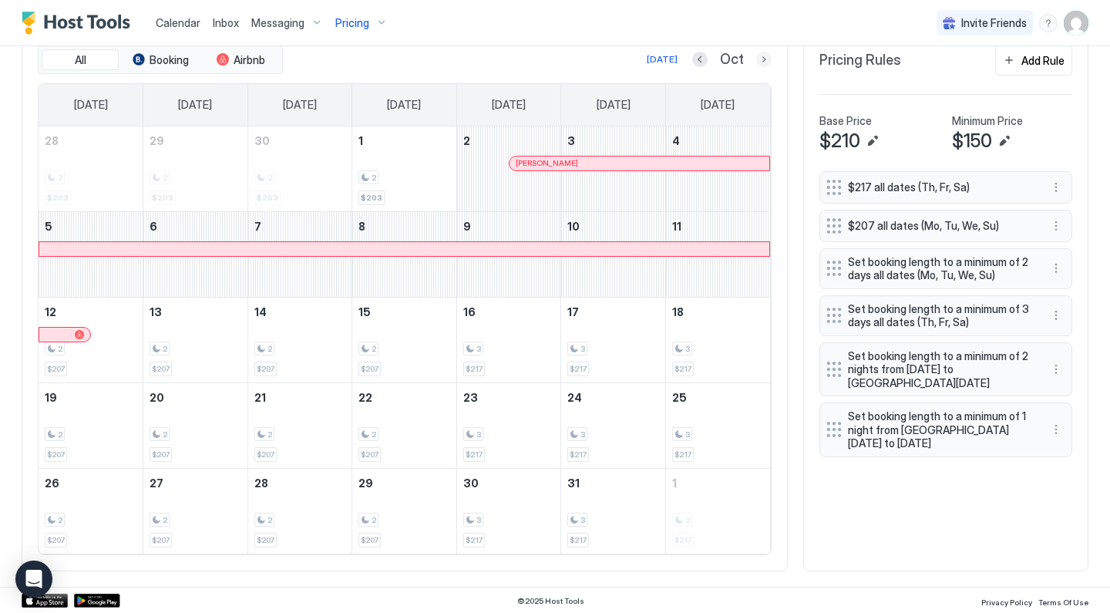
click at [765, 57] on button "Next month" at bounding box center [763, 59] width 15 height 15
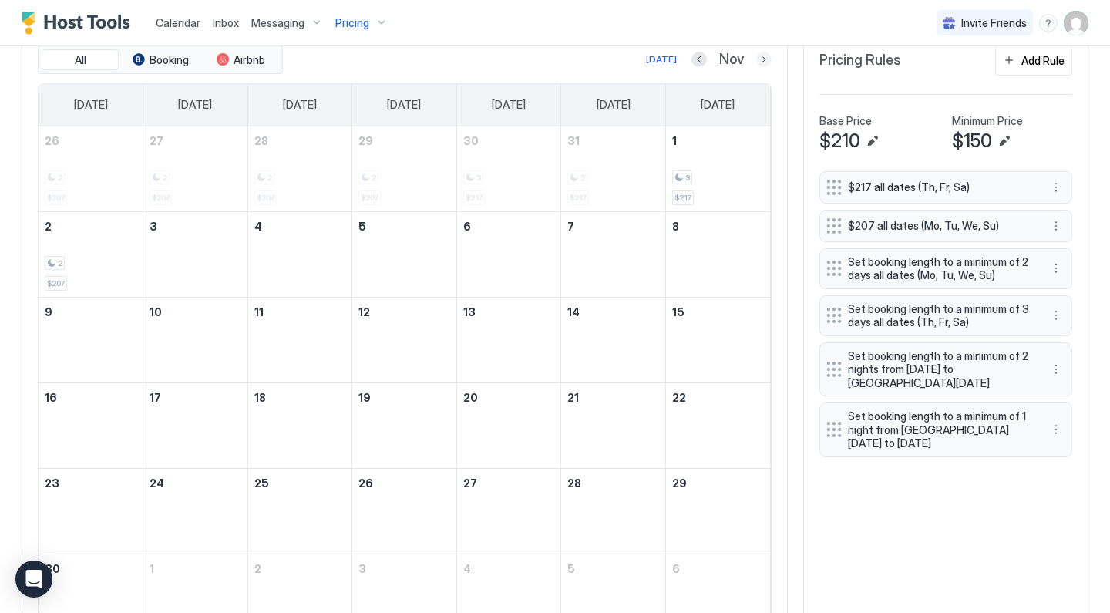
scroll to position [458, 0]
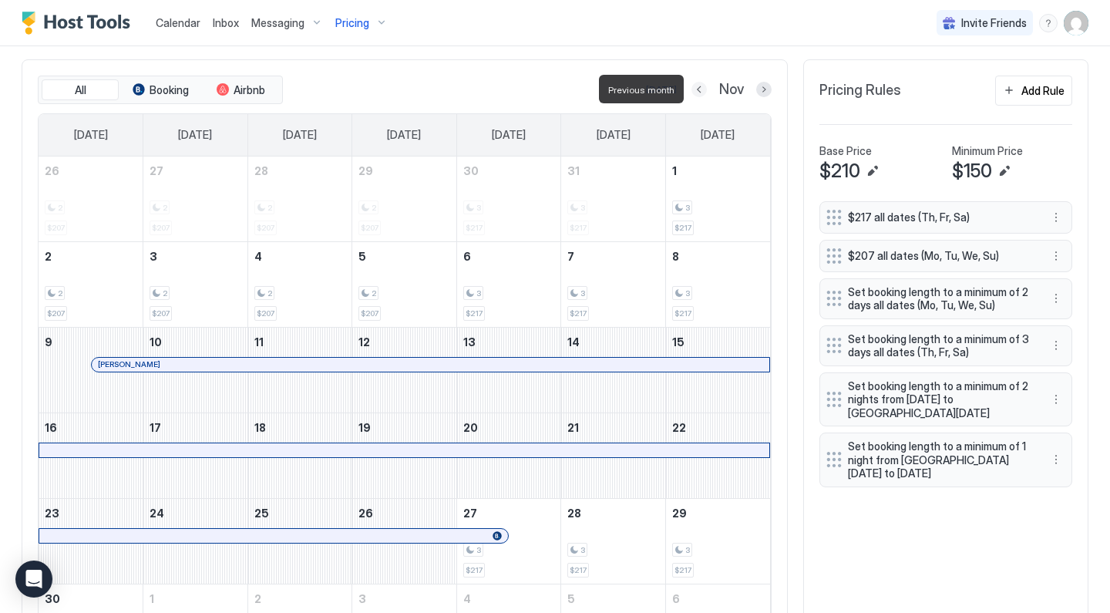
click at [703, 88] on button "Previous month" at bounding box center [698, 89] width 15 height 15
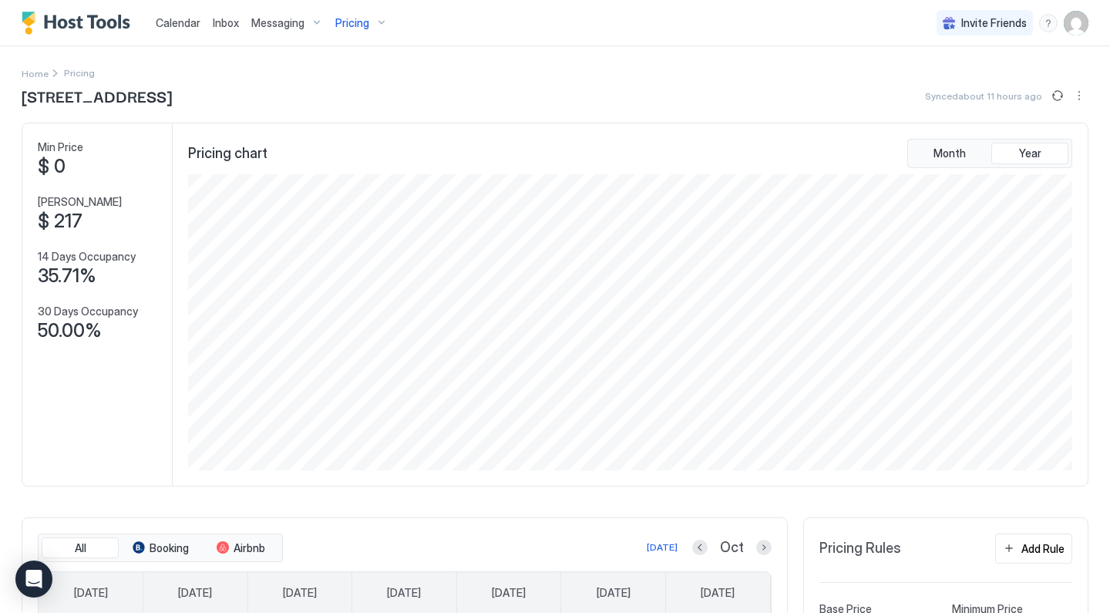
scroll to position [0, 0]
click at [375, 28] on div "Pricing" at bounding box center [361, 23] width 65 height 26
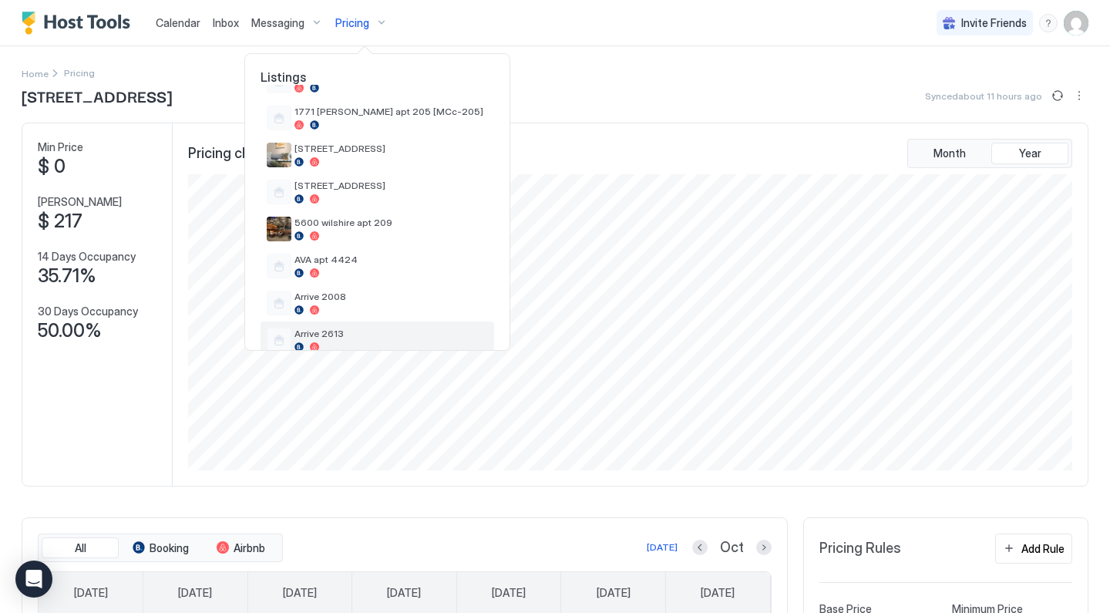
scroll to position [136, 0]
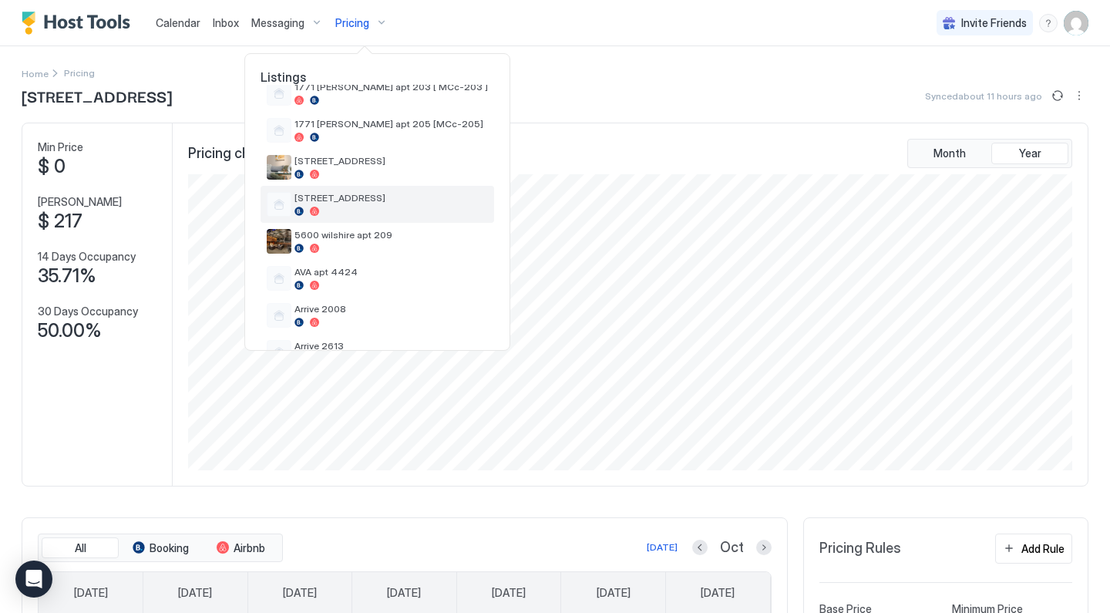
click at [378, 195] on span "[STREET_ADDRESS]" at bounding box center [390, 198] width 193 height 12
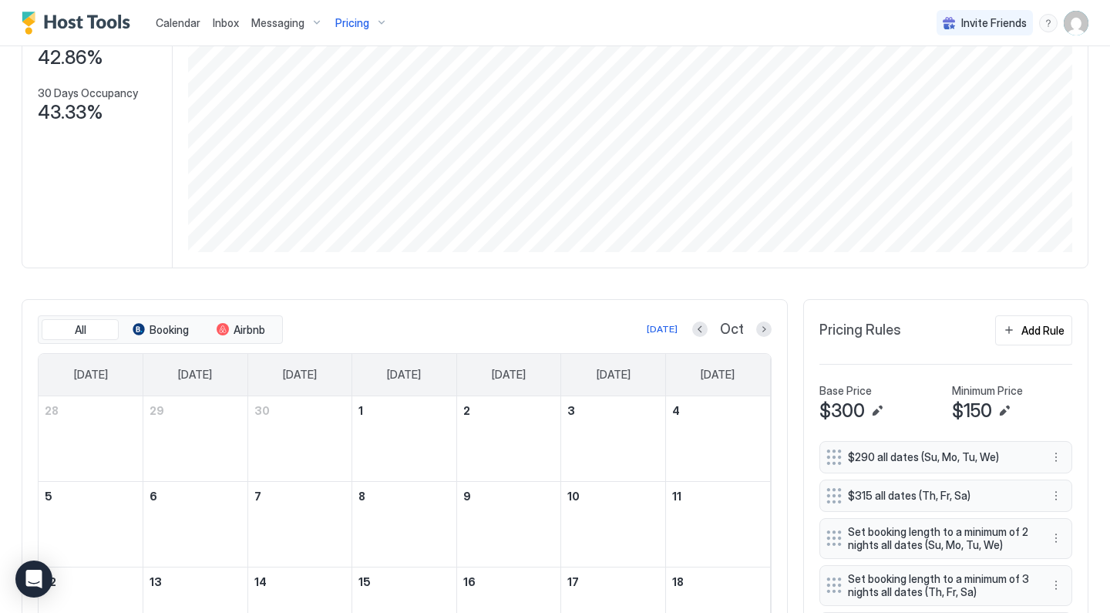
scroll to position [371, 0]
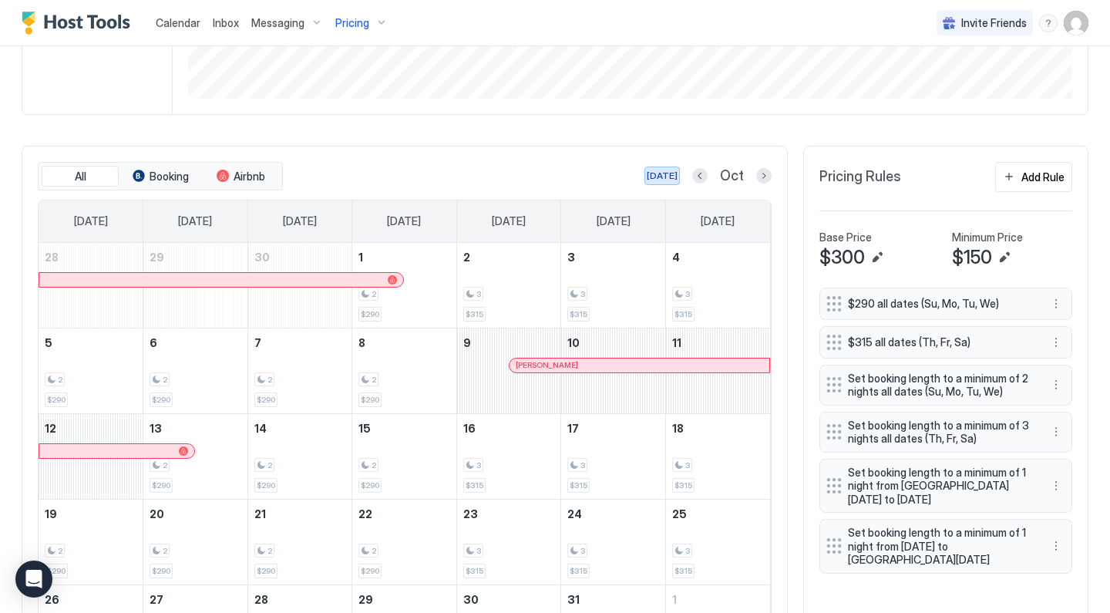
click at [667, 179] on div "[DATE]" at bounding box center [661, 176] width 31 height 14
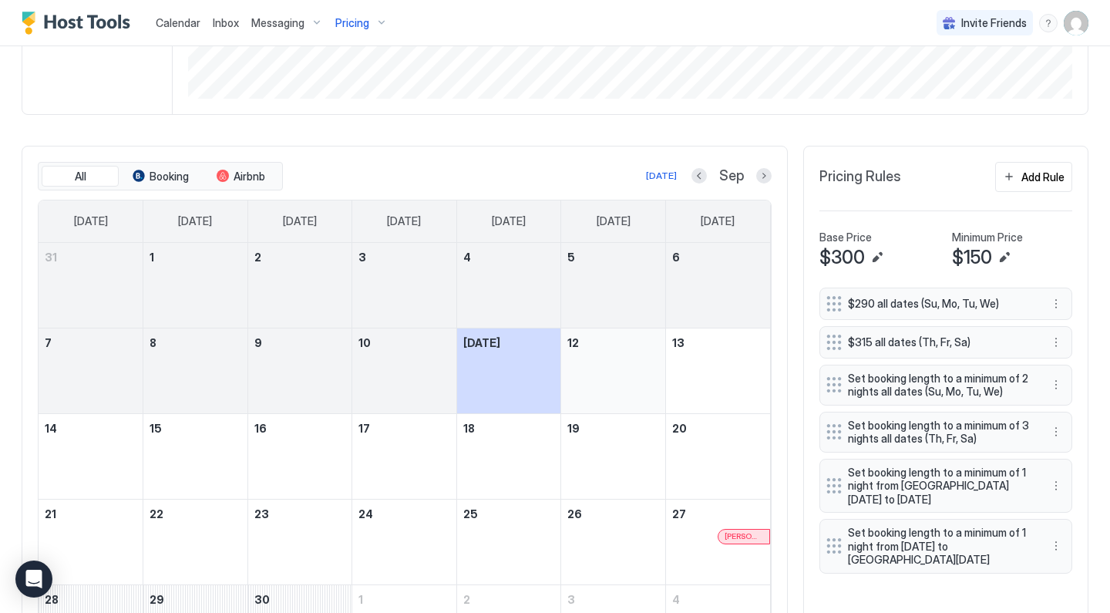
scroll to position [457, 0]
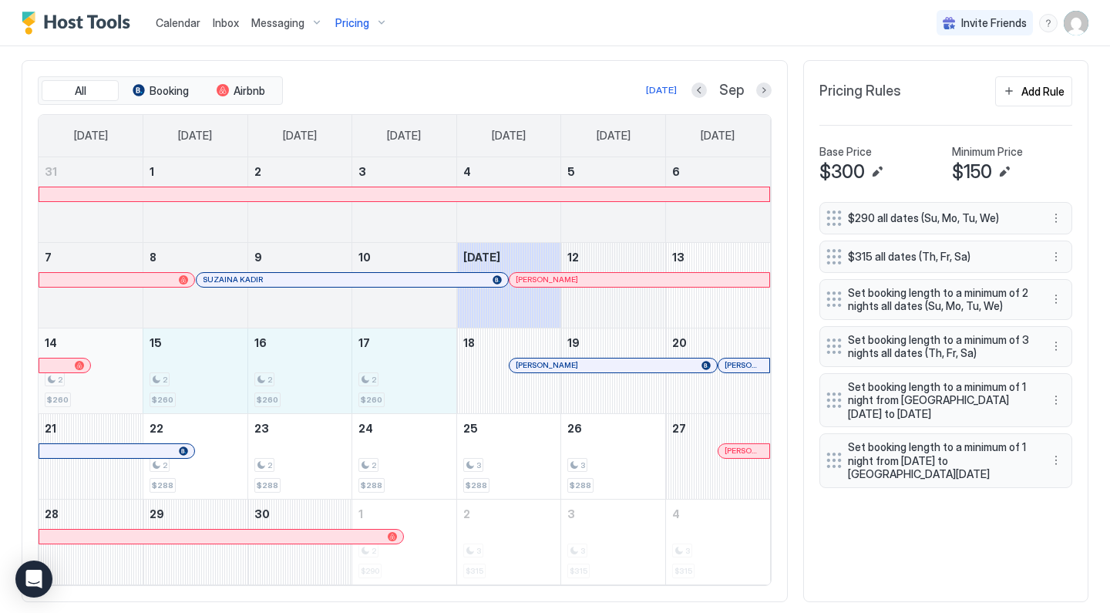
drag, startPoint x: 400, startPoint y: 378, endPoint x: 107, endPoint y: 378, distance: 292.8
click at [107, 378] on tr "14 2 $260 15 2 $260 16 2 $260 17 2 $260 18 Sarah Beauchemin 19 20 Ken Ginn" at bounding box center [404, 370] width 731 height 86
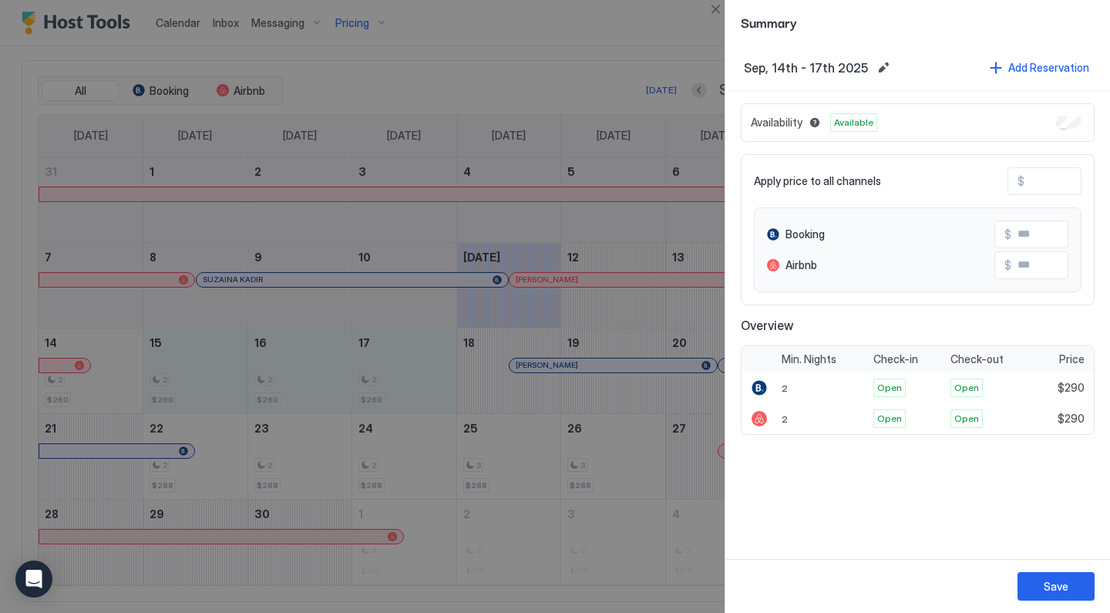
type input "***"
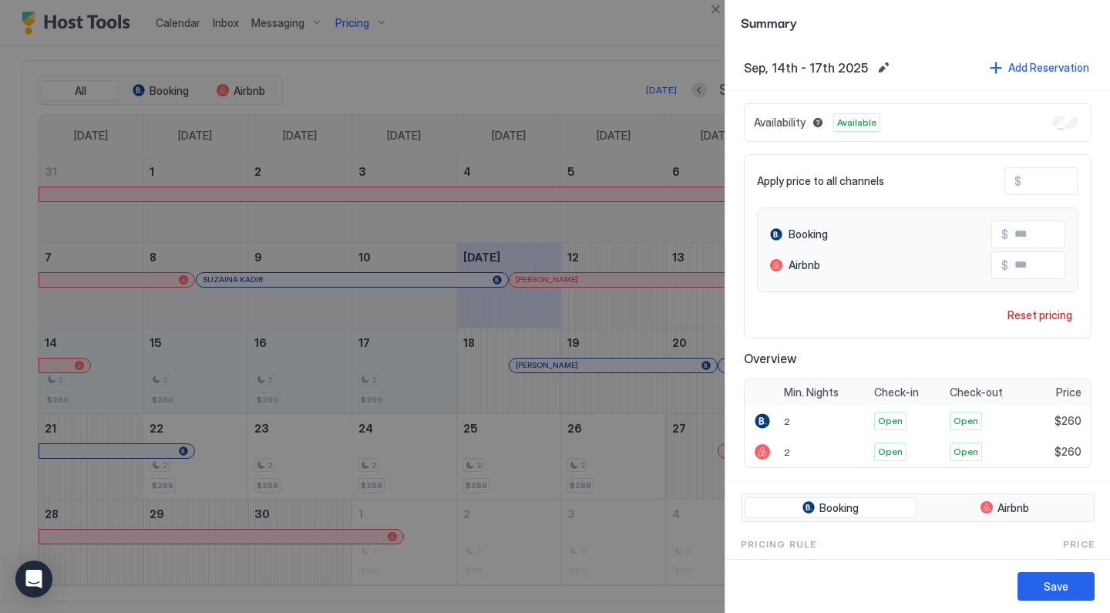
click at [1057, 183] on input "***" at bounding box center [1082, 181] width 123 height 26
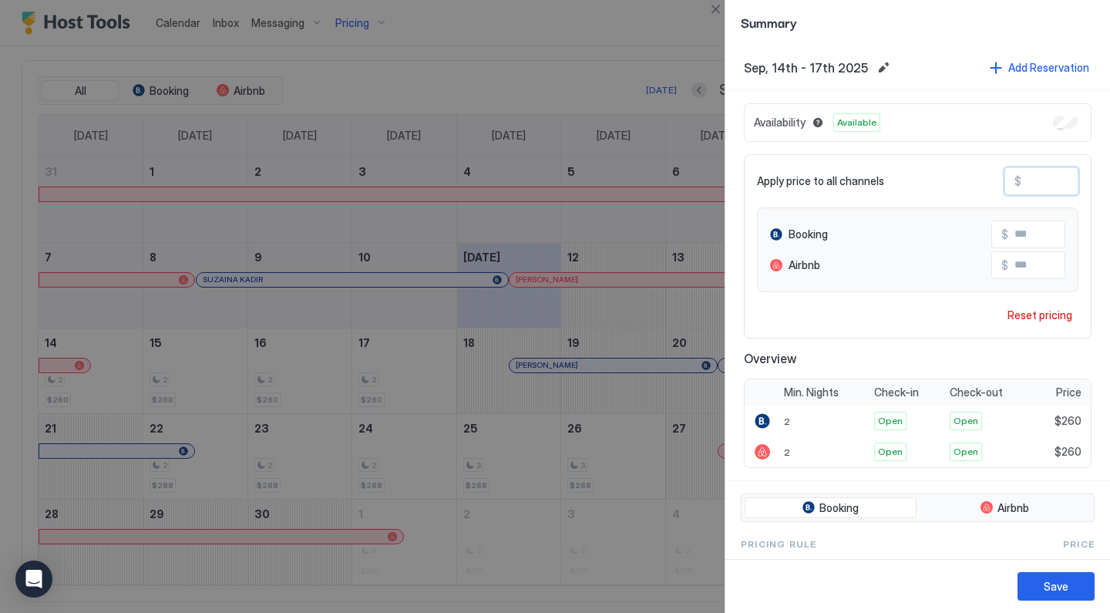
type input "*"
type input "**"
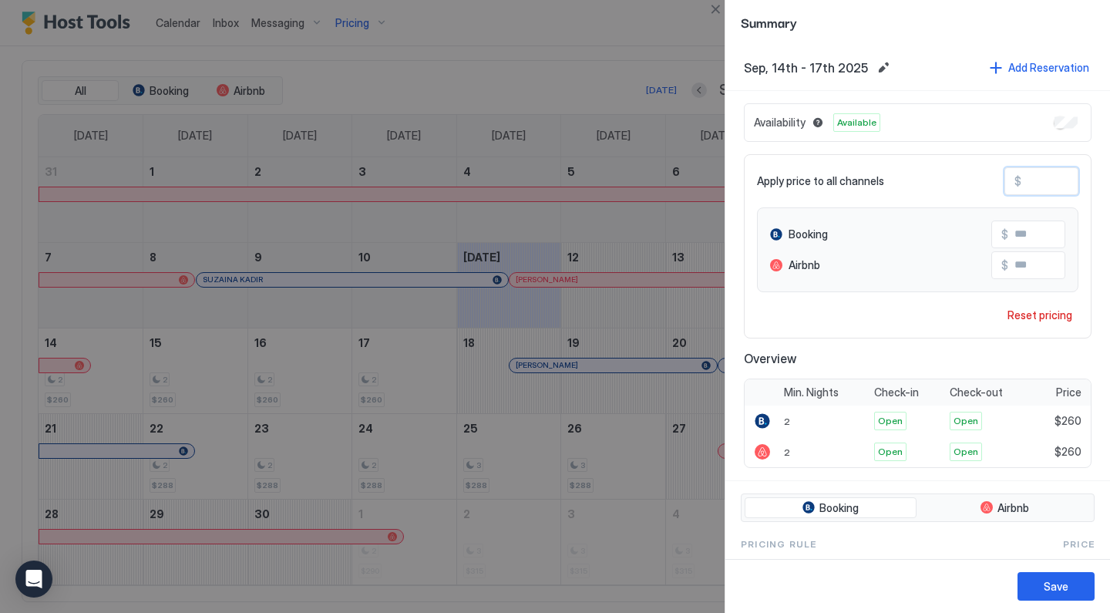
type input "**"
type input "***"
type input "**"
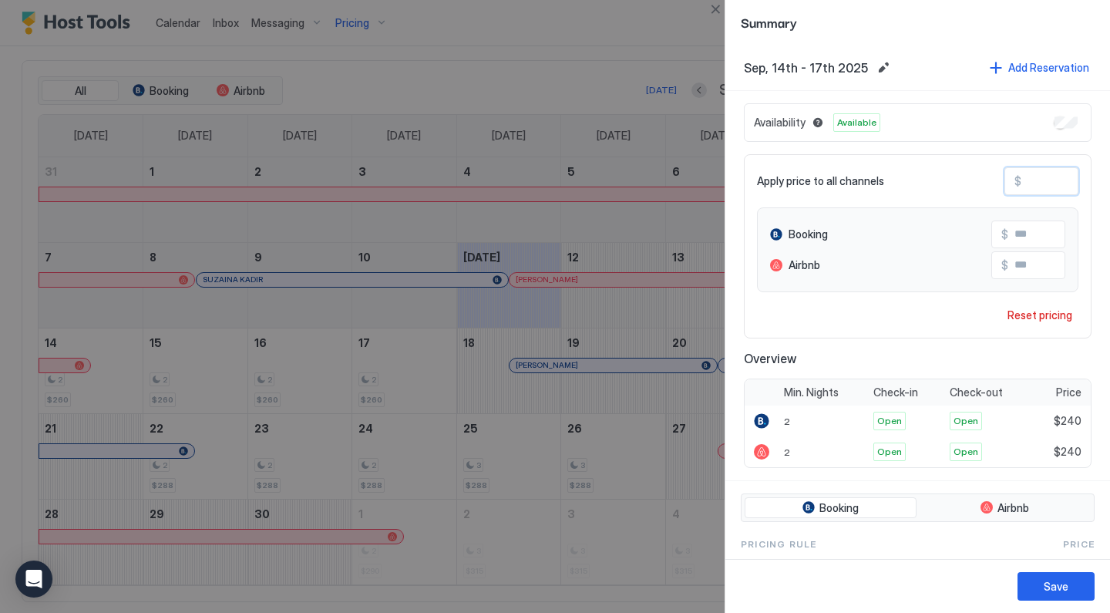
type input "**"
type input "***"
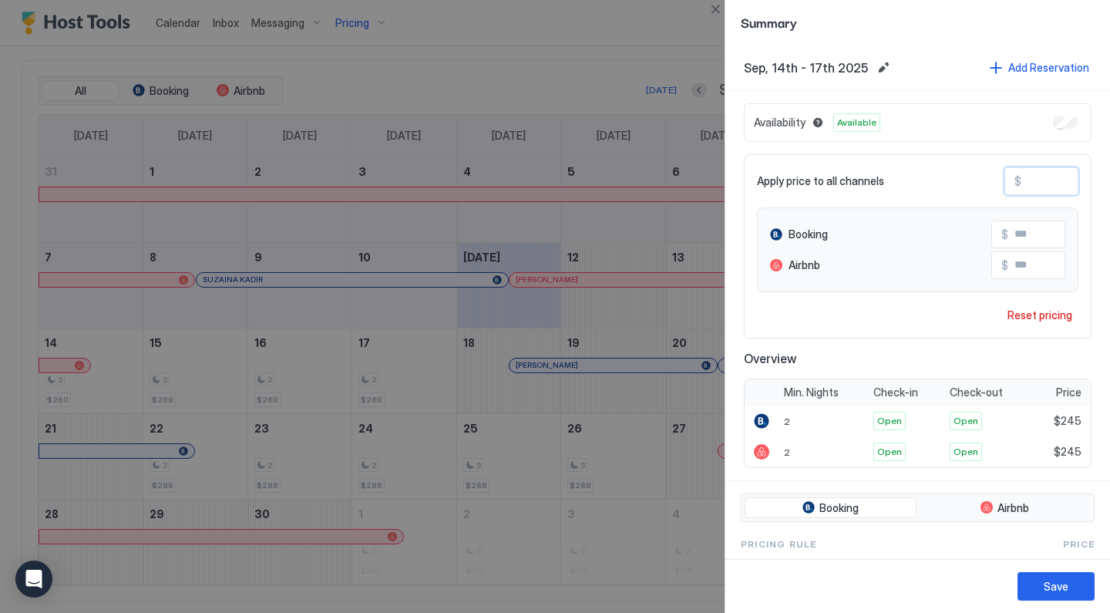
type input "***"
click at [1042, 586] on button "Save" at bounding box center [1055, 586] width 77 height 29
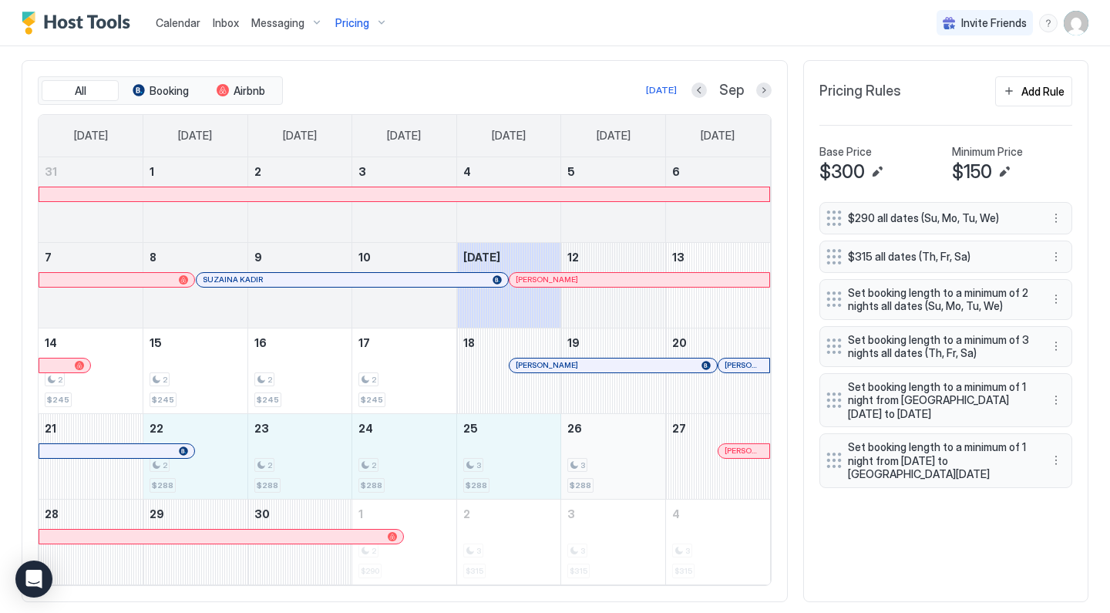
drag, startPoint x: 223, startPoint y: 464, endPoint x: 580, endPoint y: 465, distance: 356.8
click at [580, 465] on tr "21 22 2 $288 23 2 $288 24 2 $288 25 3 $288 26 3 $288 27 Jiayue Wang" at bounding box center [404, 456] width 731 height 86
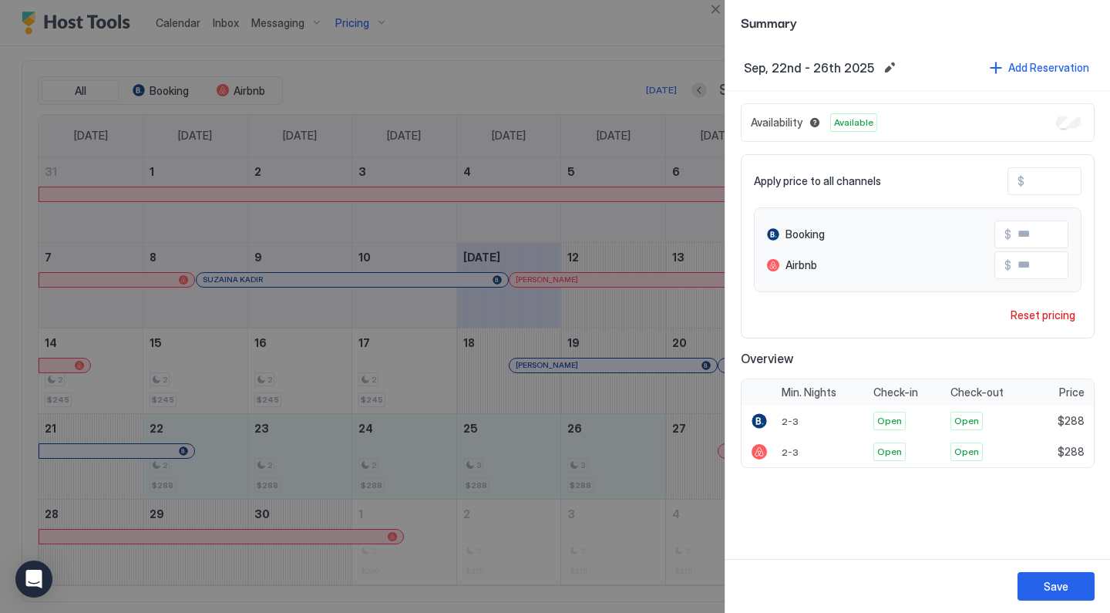
click at [1056, 180] on input "***" at bounding box center [1085, 181] width 123 height 26
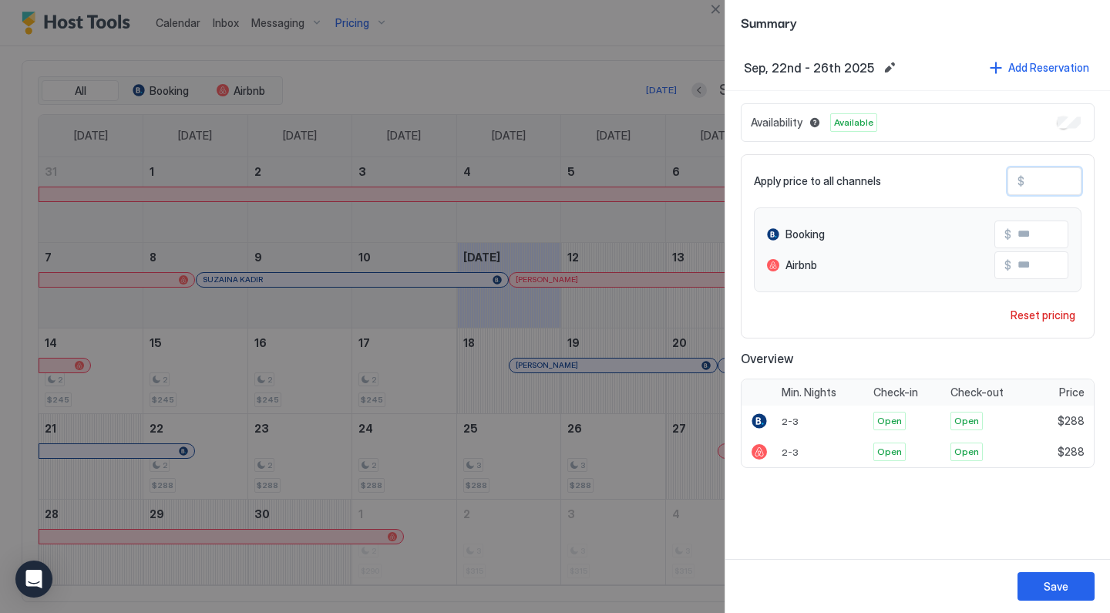
type input "*"
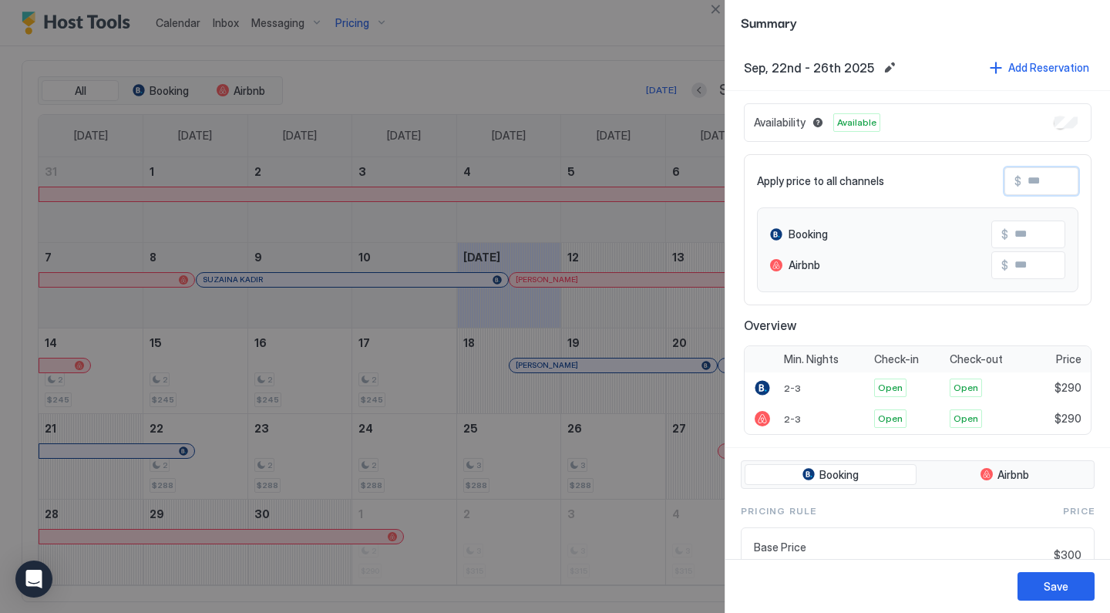
type input "*"
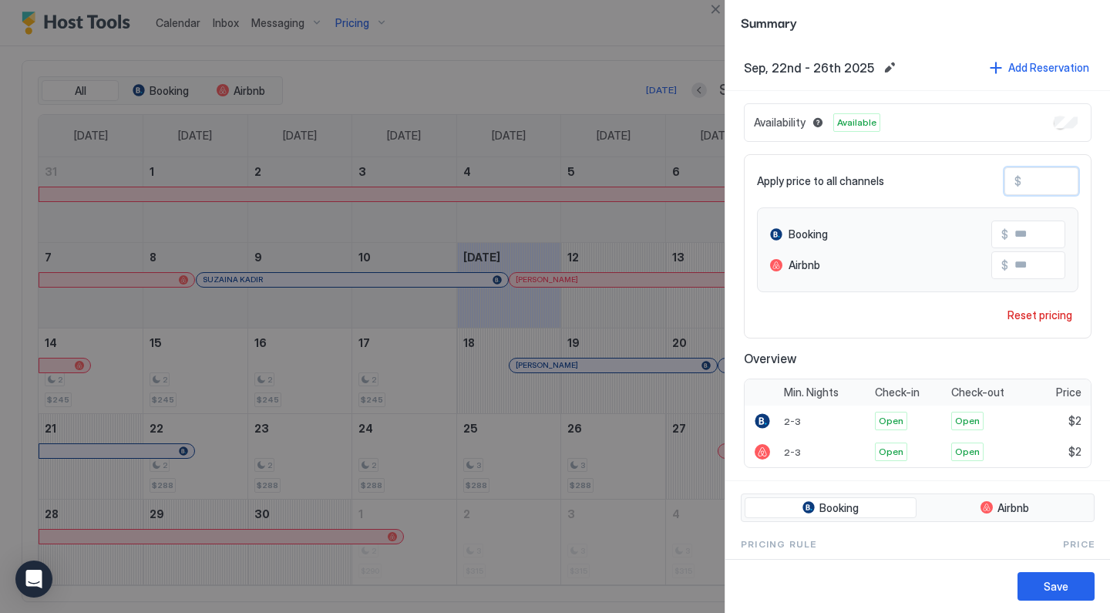
type input "**"
type input "***"
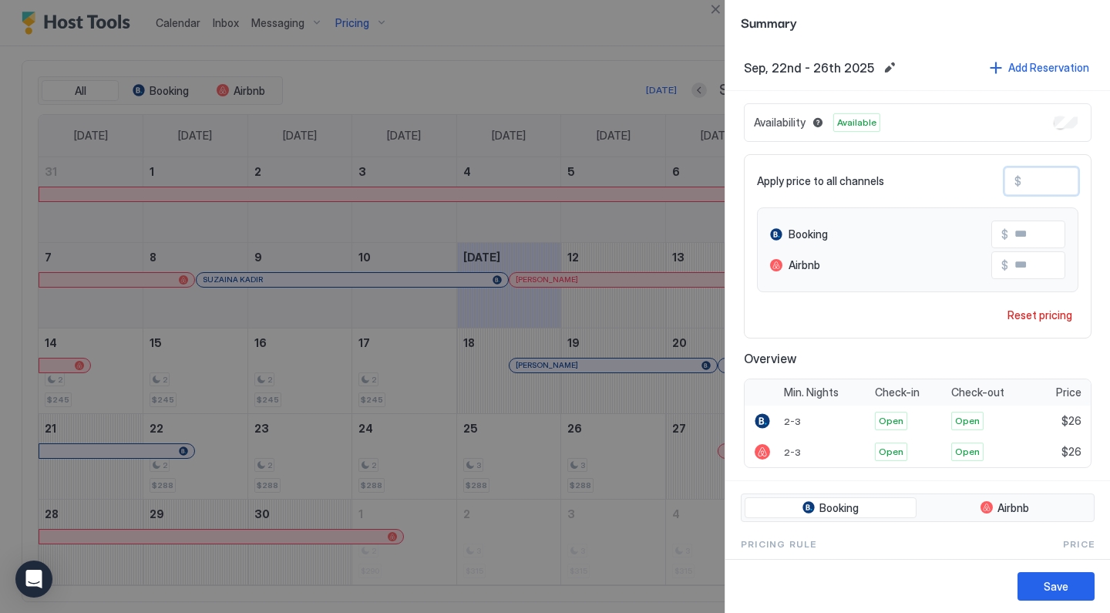
type input "***"
click at [1040, 589] on button "Save" at bounding box center [1055, 586] width 77 height 29
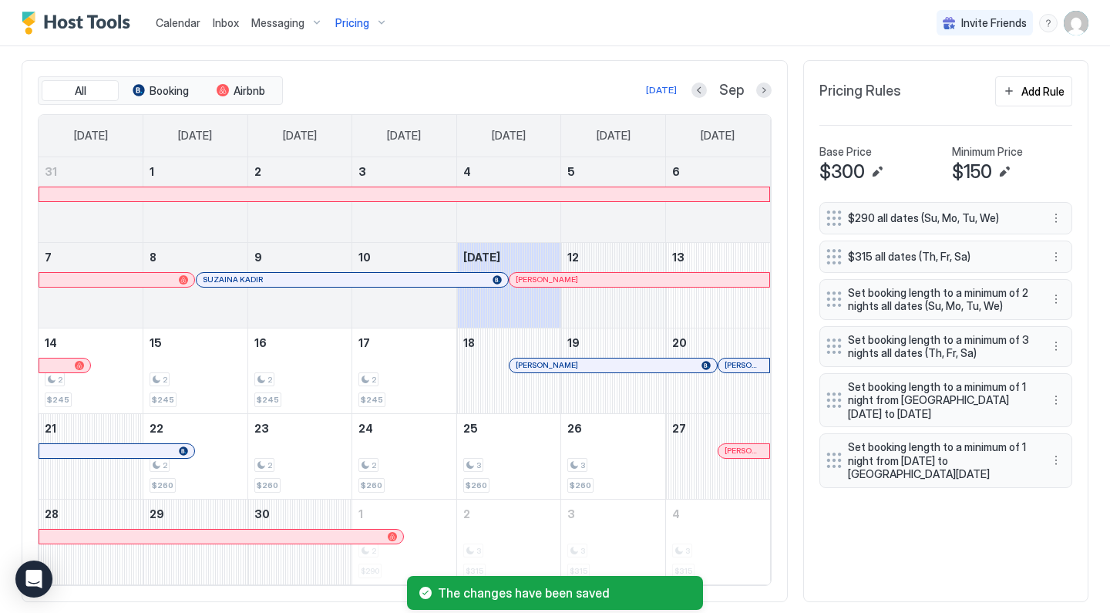
click at [762, 85] on button "Next month" at bounding box center [763, 89] width 15 height 15
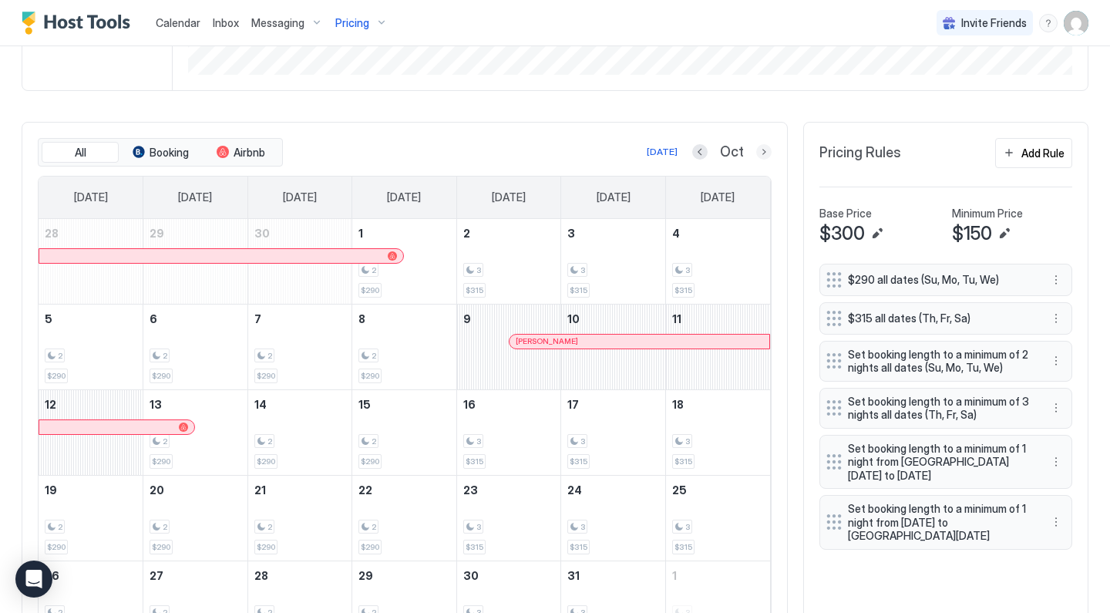
click at [767, 152] on button "Next month" at bounding box center [763, 151] width 15 height 15
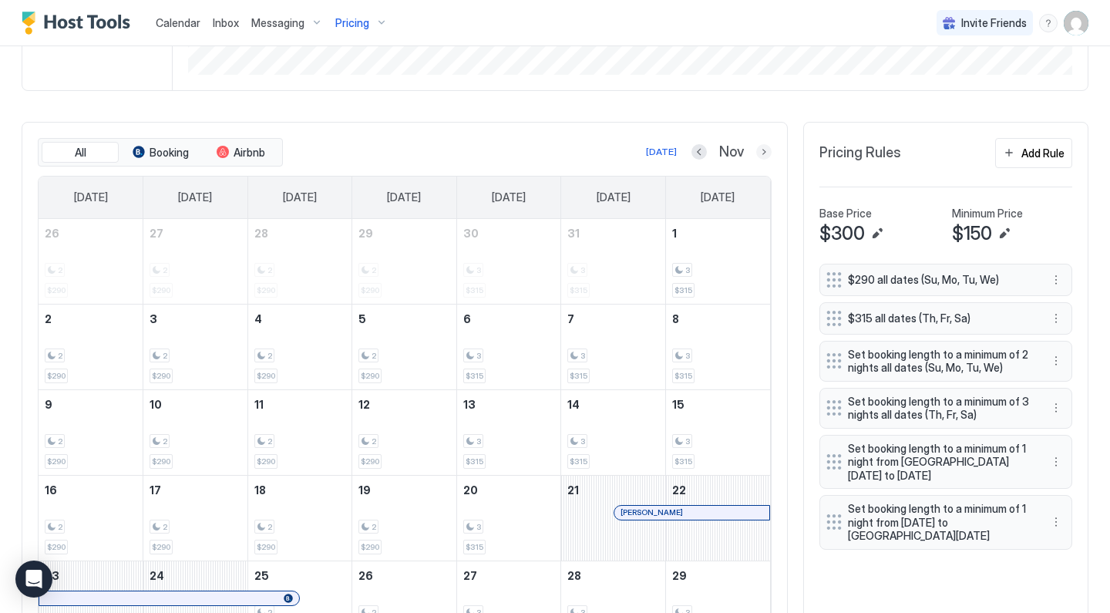
click at [762, 156] on button "Next month" at bounding box center [763, 151] width 15 height 15
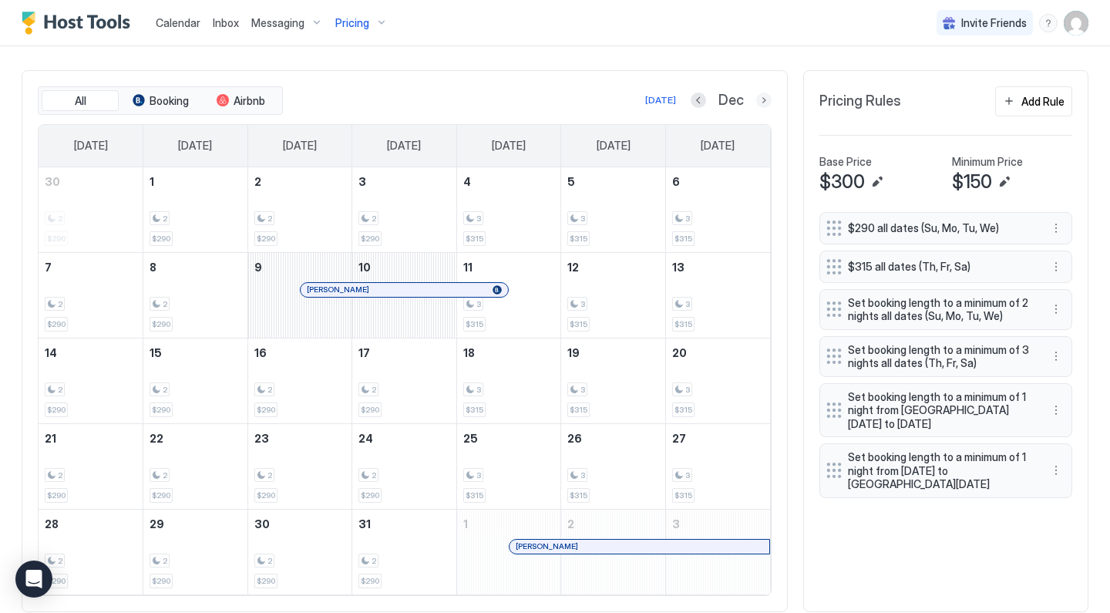
click at [757, 97] on button "Next month" at bounding box center [763, 99] width 15 height 15
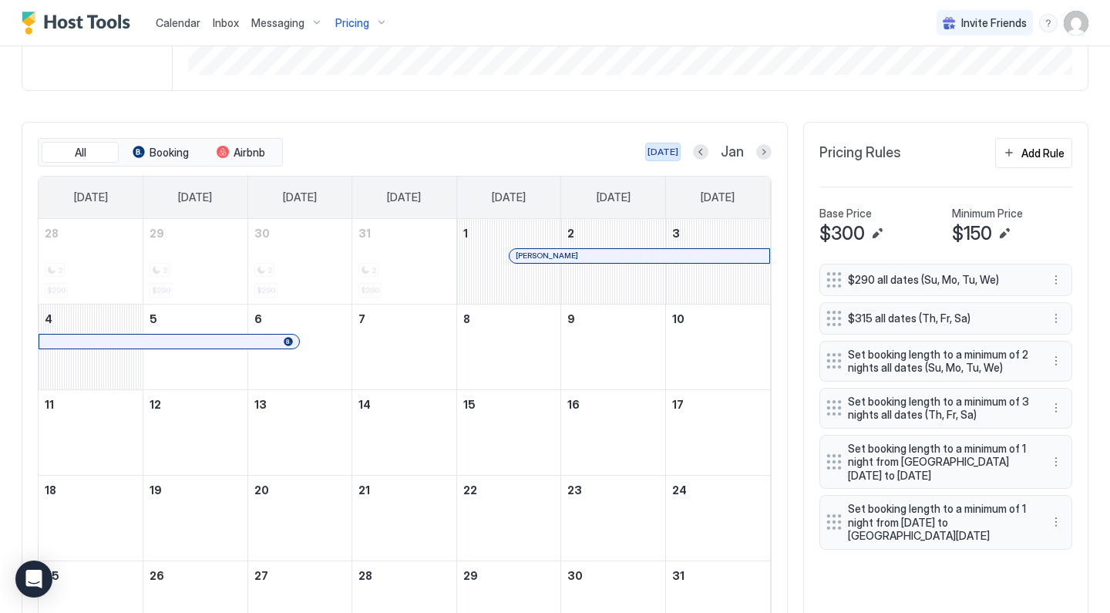
click at [666, 149] on div "[DATE]" at bounding box center [662, 152] width 31 height 14
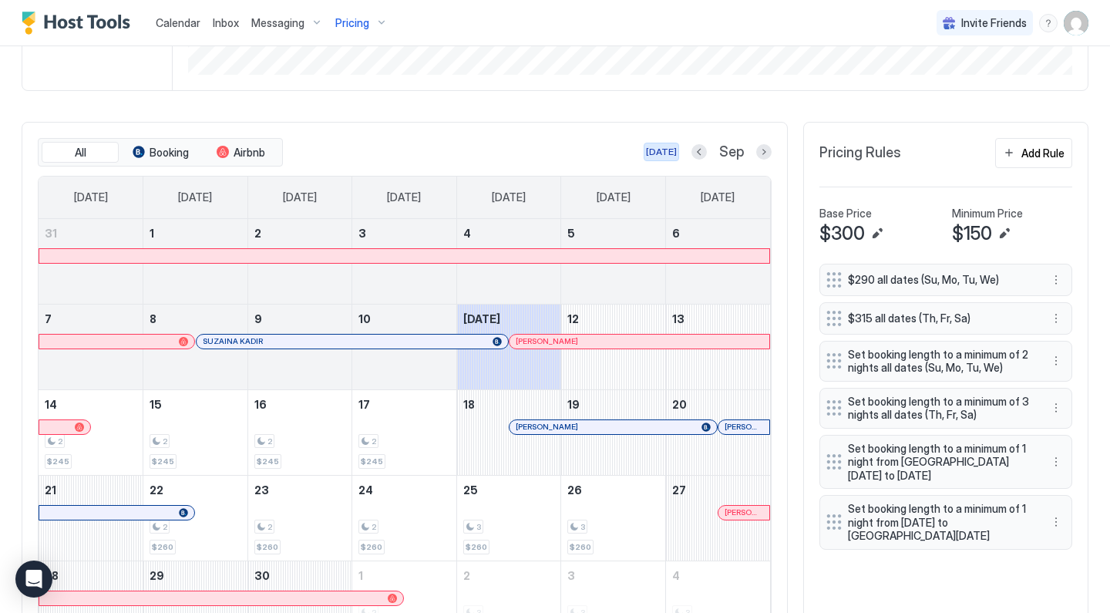
scroll to position [387, 0]
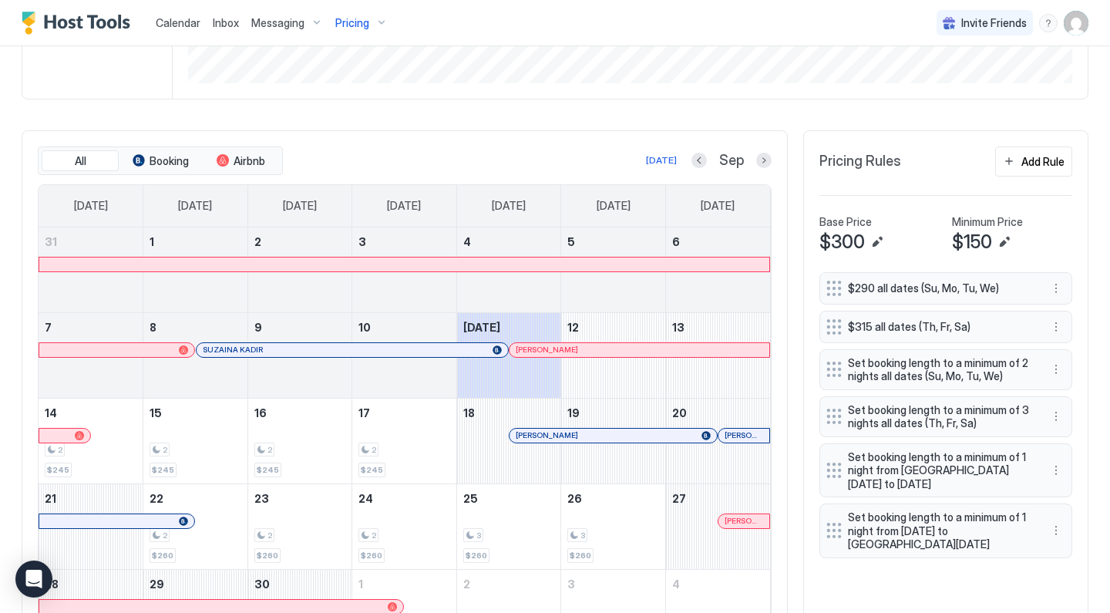
click at [761, 162] on button "Next month" at bounding box center [763, 160] width 15 height 15
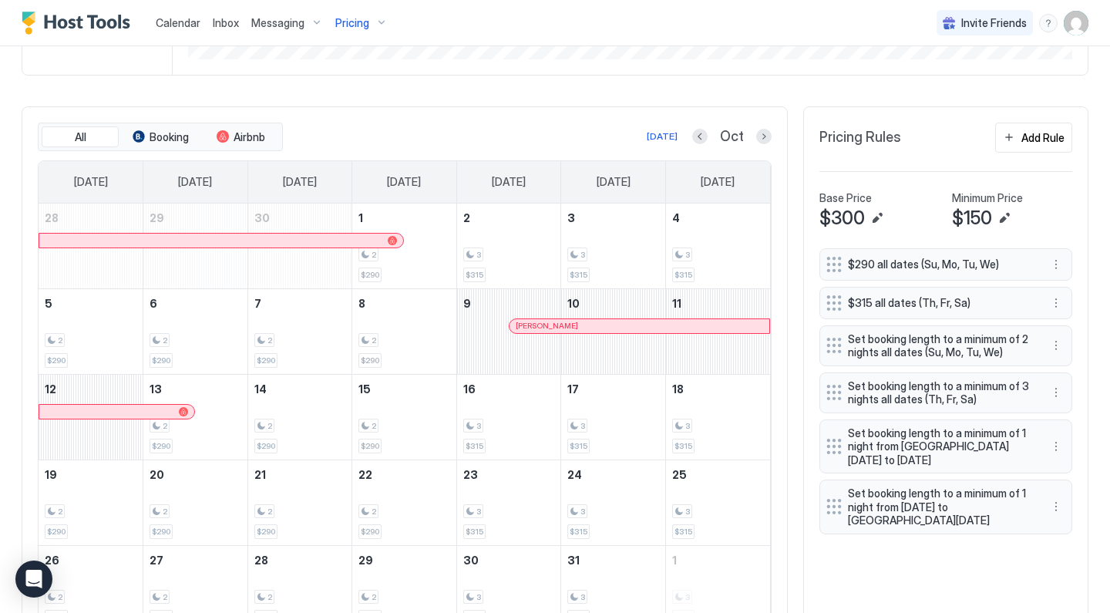
scroll to position [448, 0]
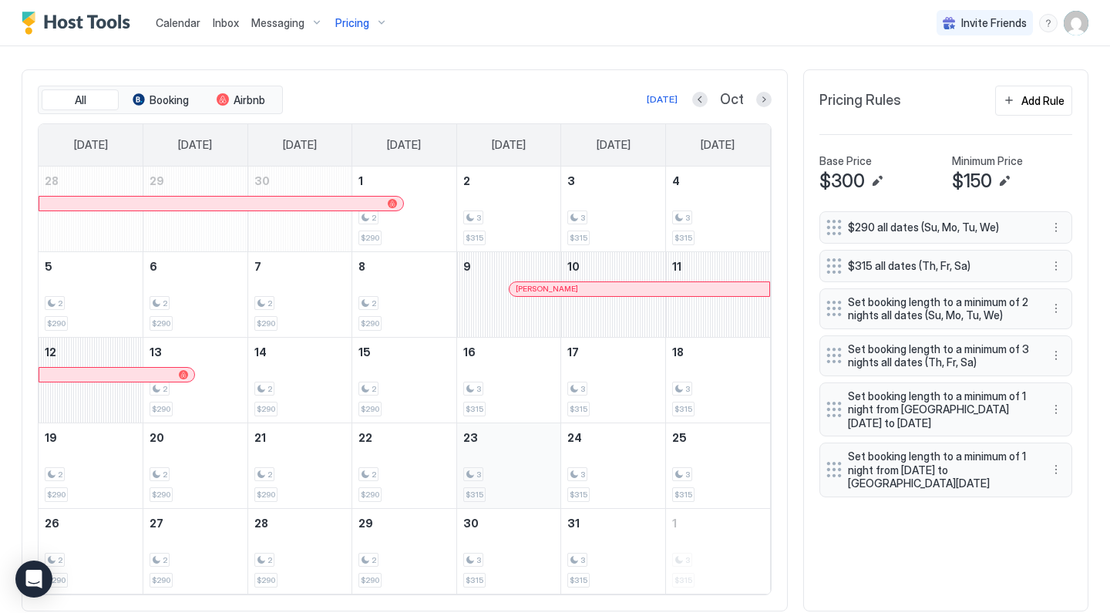
drag, startPoint x: 442, startPoint y: 190, endPoint x: 514, endPoint y: 476, distance: 294.7
click at [514, 476] on tbody "28 29 30 1 2 $290 2 3 $315 3 3 $315 4 3 $315 5 2 $290 6 2 $290 7 2 $290 8 2 $29…" at bounding box center [404, 379] width 731 height 427
click at [427, 212] on div "2" at bounding box center [404, 217] width 92 height 15
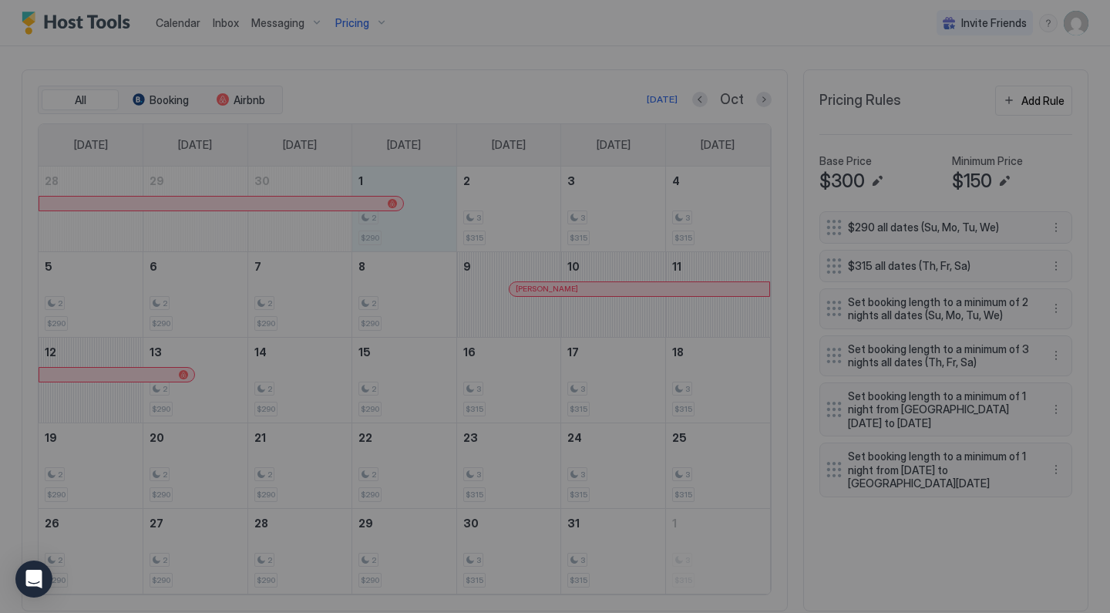
click at [542, 482] on div at bounding box center [555, 306] width 1110 height 613
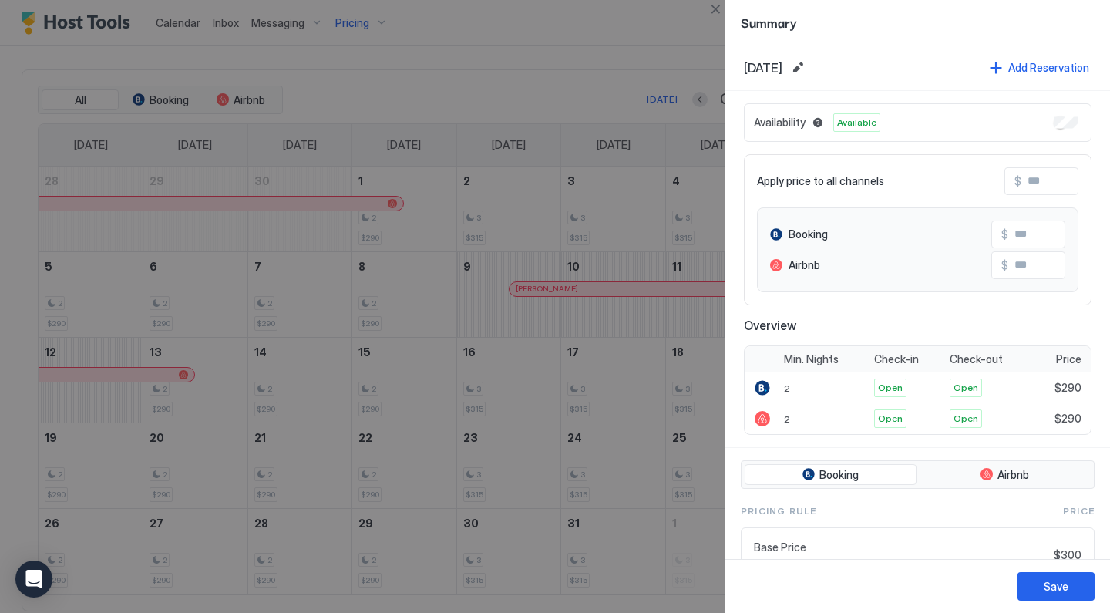
click at [673, 96] on div at bounding box center [555, 306] width 1110 height 613
click at [717, 10] on button "Close" at bounding box center [715, 9] width 18 height 18
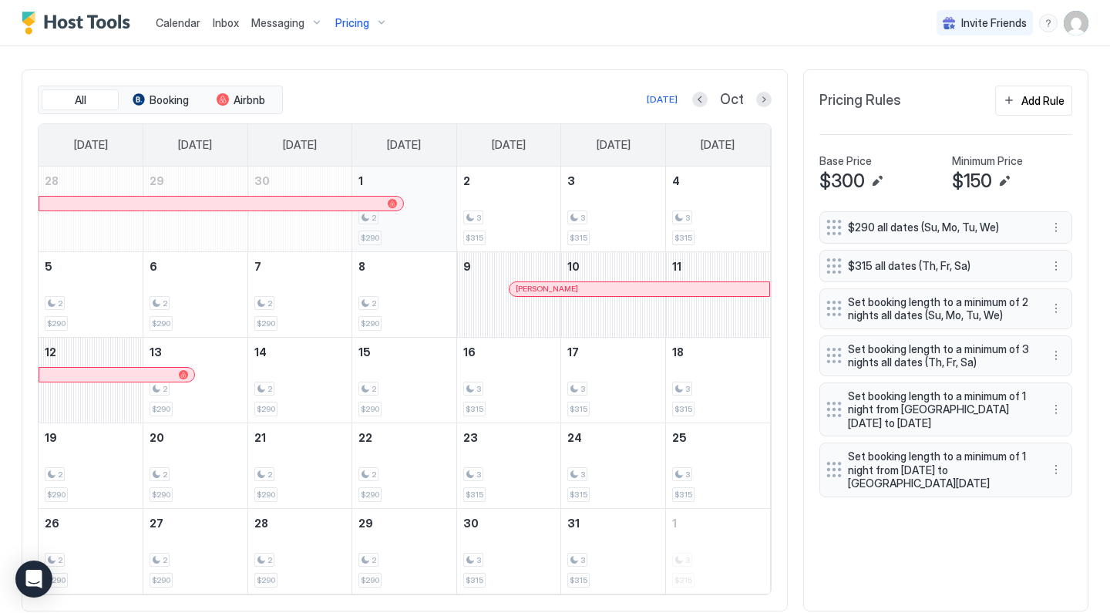
click at [432, 203] on div "2 $290" at bounding box center [404, 209] width 92 height 72
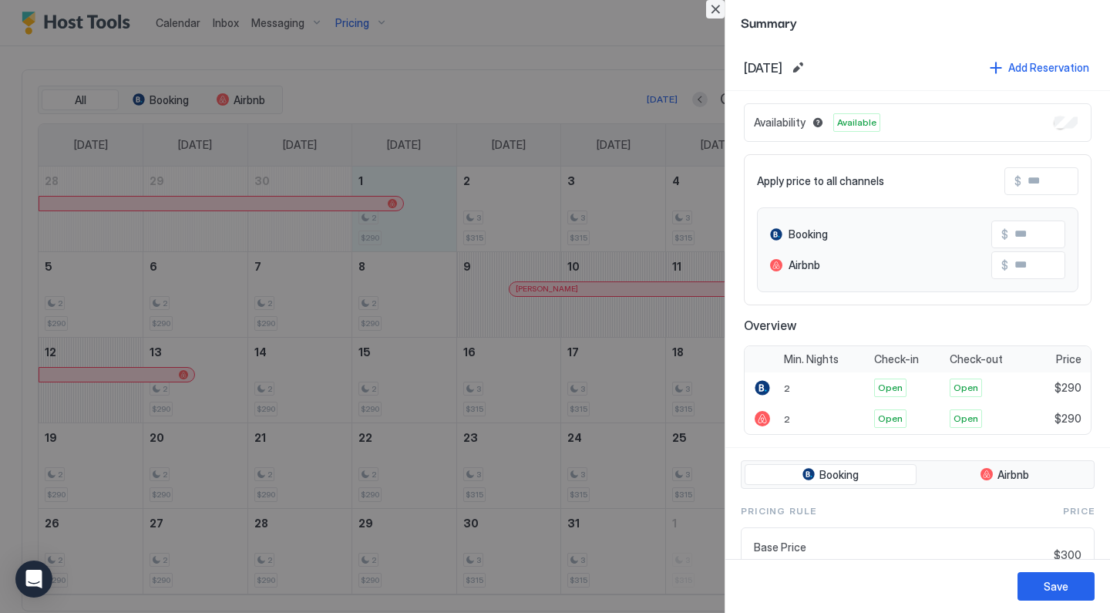
click at [710, 12] on button "Close" at bounding box center [715, 9] width 18 height 18
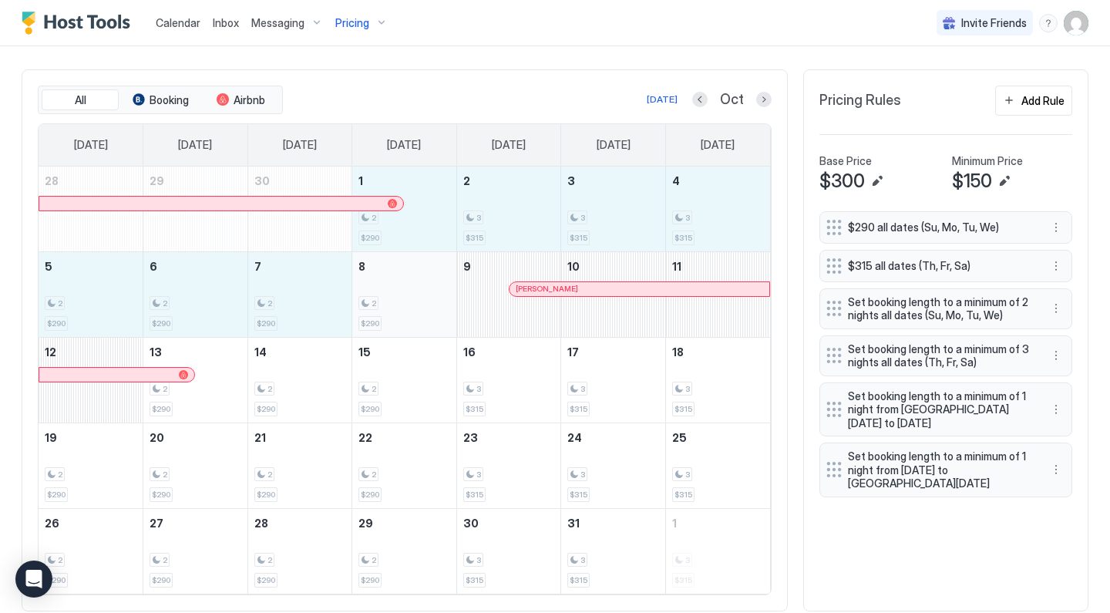
drag, startPoint x: 421, startPoint y: 213, endPoint x: 420, endPoint y: 288, distance: 74.8
click at [420, 288] on tbody "28 29 30 1 2 $290 2 3 $315 3 3 $315 4 3 $315 5 2 $290 6 2 $290 7 2 $290 8 2 $29…" at bounding box center [404, 379] width 731 height 427
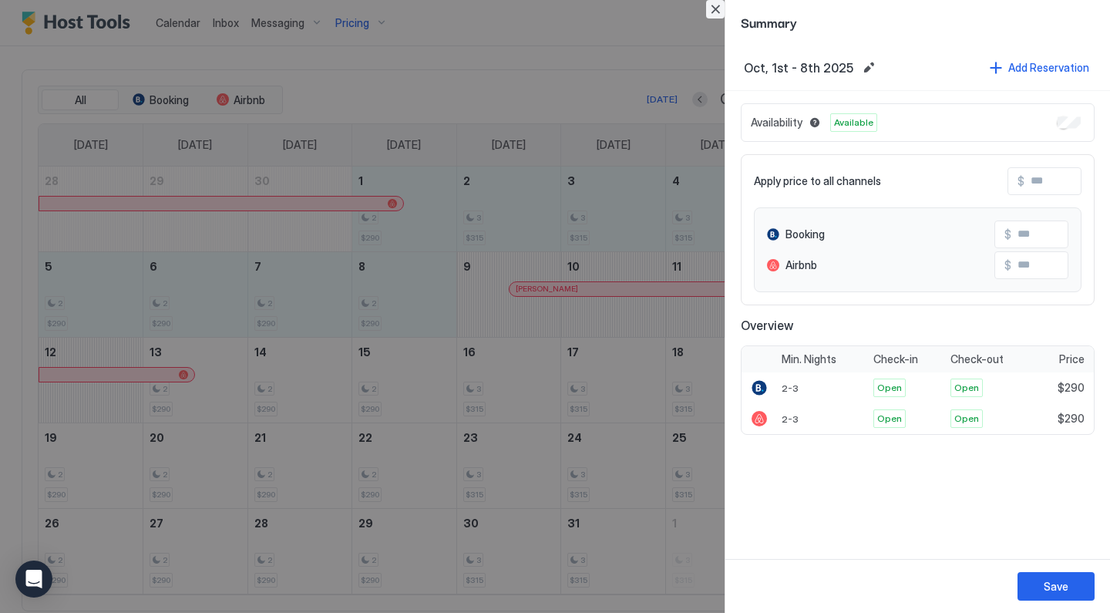
click at [713, 6] on button "Close" at bounding box center [715, 9] width 18 height 18
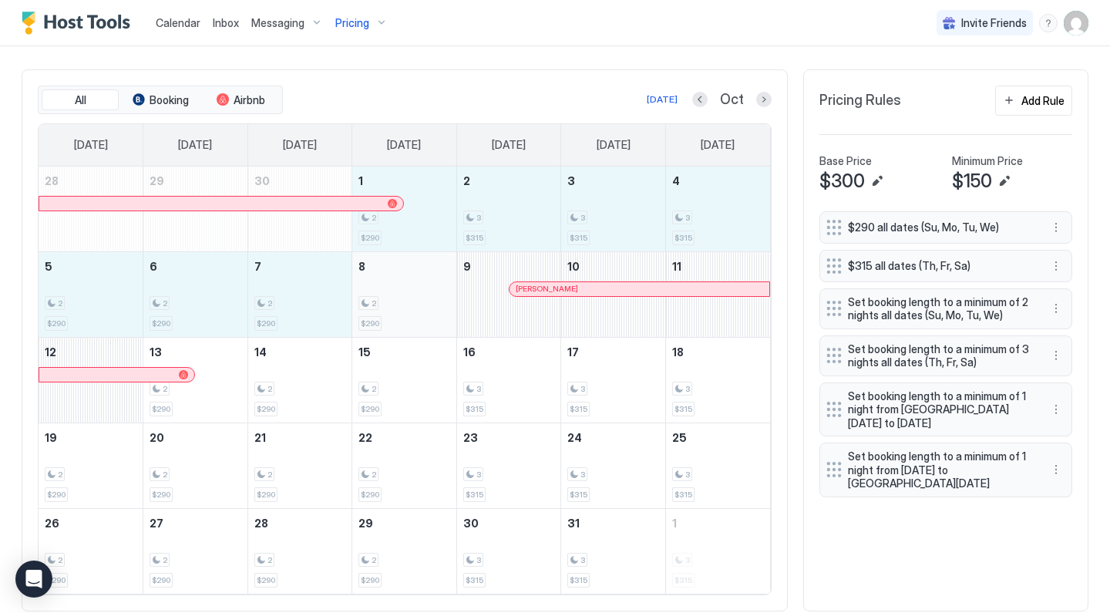
drag, startPoint x: 432, startPoint y: 224, endPoint x: 412, endPoint y: 290, distance: 69.2
click at [412, 290] on tbody "28 29 30 1 2 $290 2 3 $315 3 3 $315 4 3 $315 5 2 $290 6 2 $290 7 2 $290 8 2 $29…" at bounding box center [404, 379] width 731 height 427
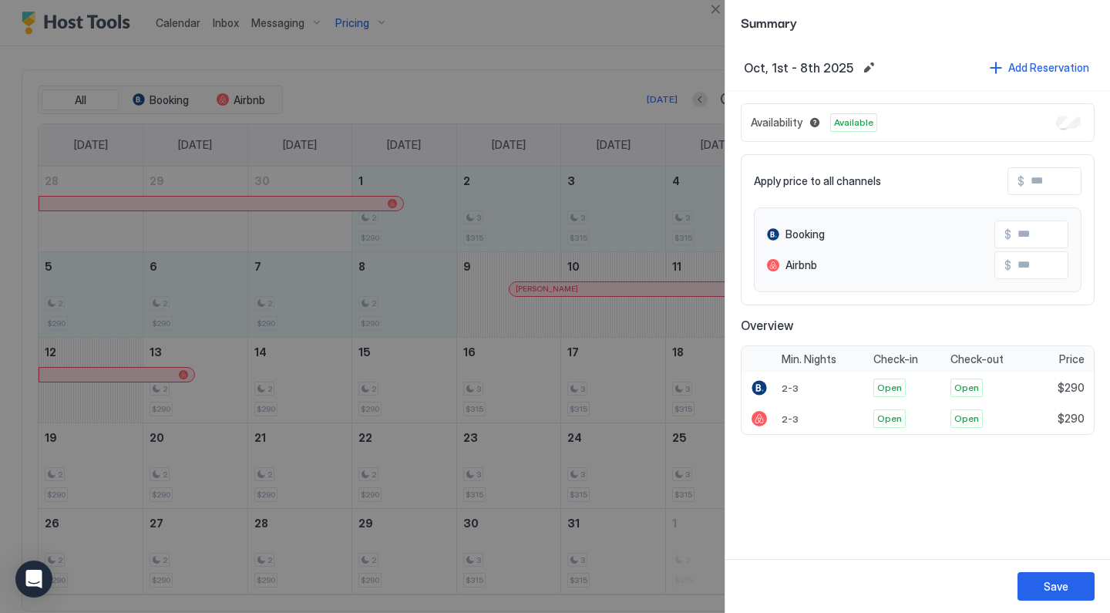
click at [1056, 182] on input "Input Field" at bounding box center [1085, 181] width 123 height 26
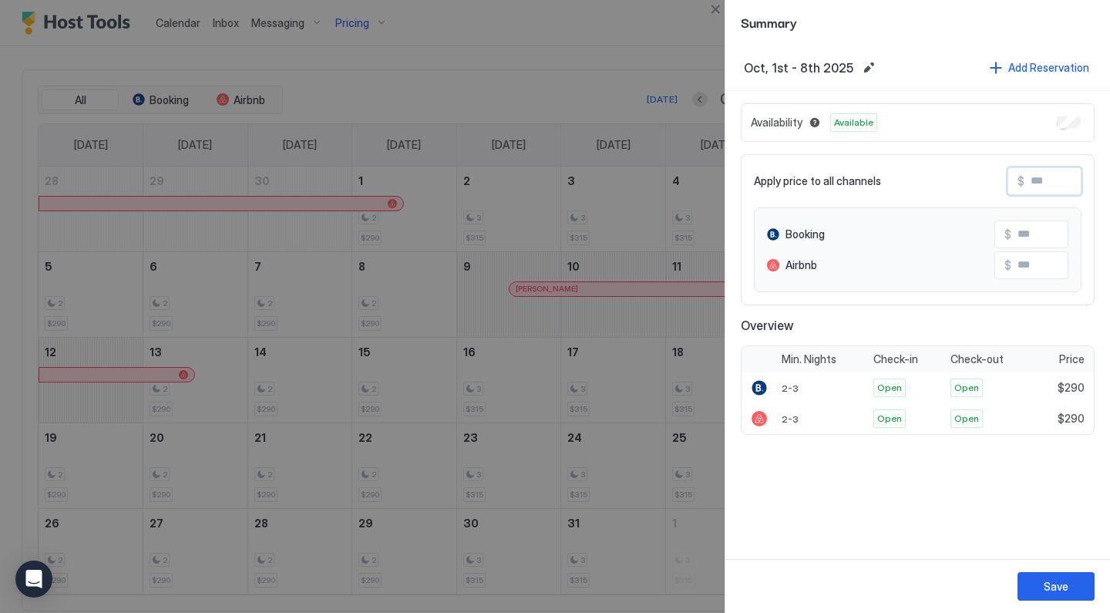
type input "*"
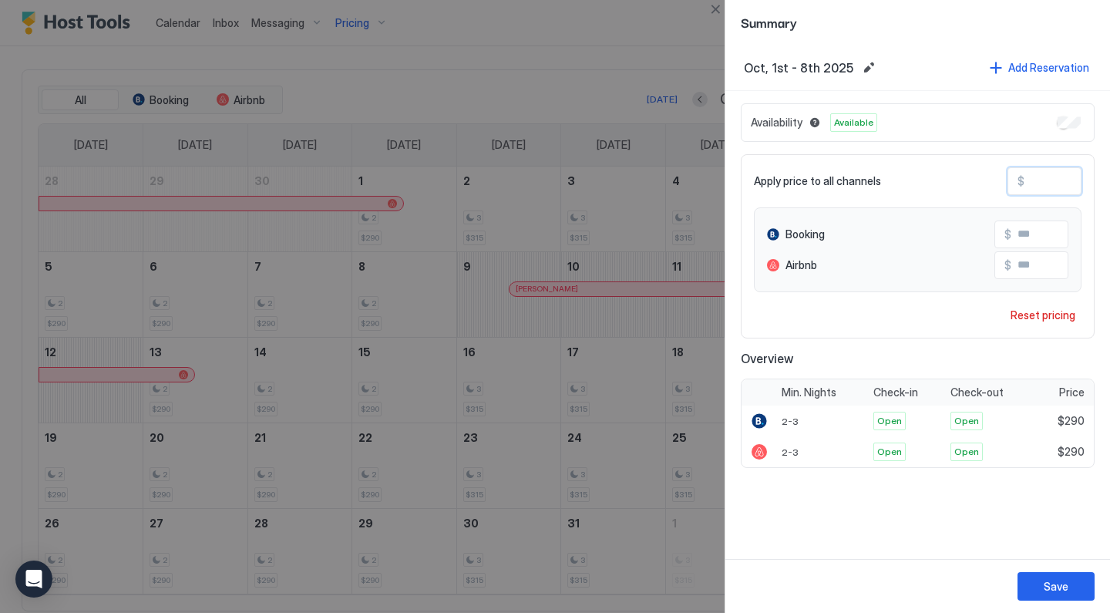
type input "**"
type input "***"
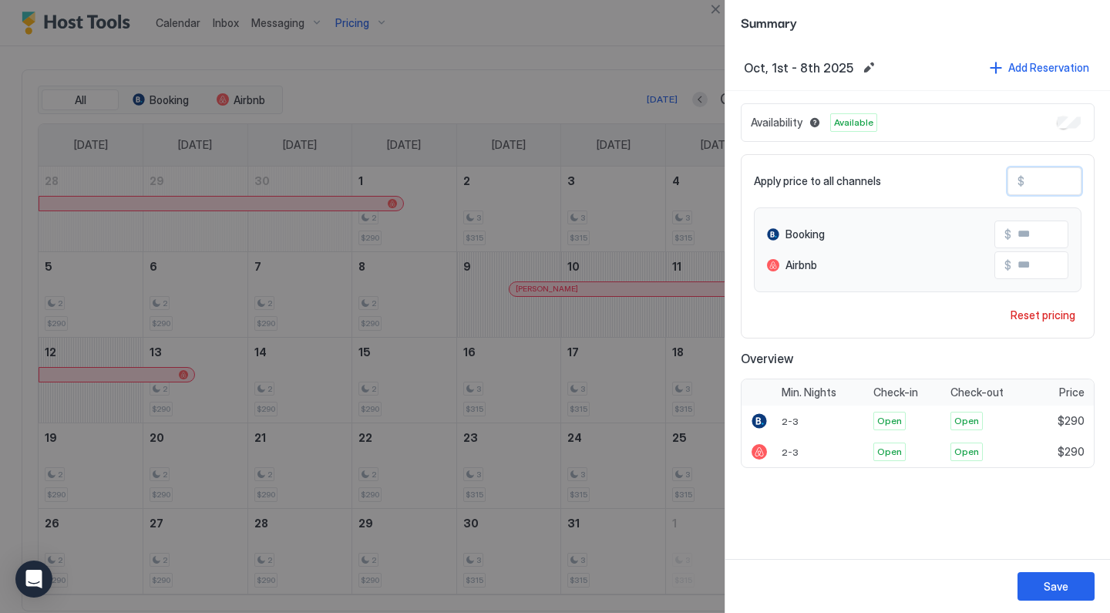
type input "***"
click at [1054, 588] on div "Save" at bounding box center [1055, 586] width 25 height 16
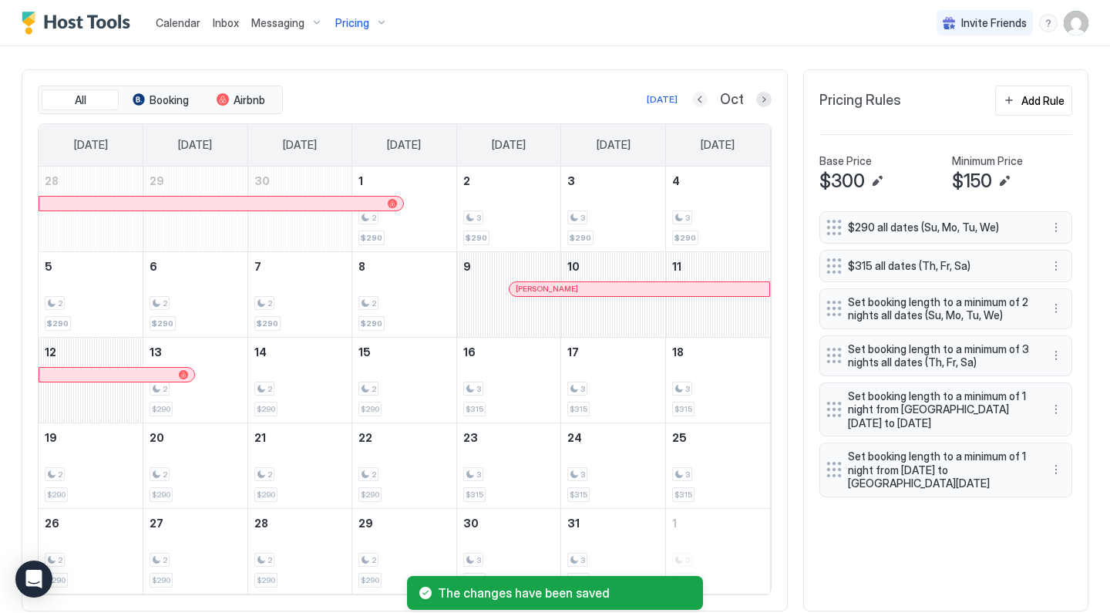
click at [700, 103] on button "Previous month" at bounding box center [699, 99] width 15 height 15
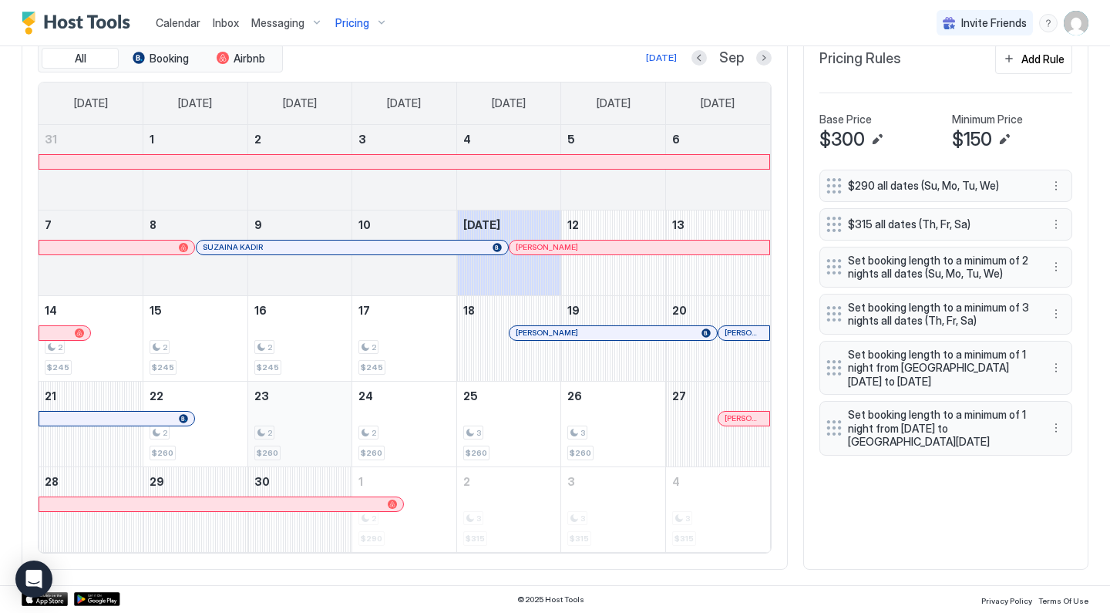
scroll to position [488, 0]
click at [765, 50] on div "Today Sep" at bounding box center [528, 59] width 485 height 18
click at [765, 55] on button "Next month" at bounding box center [763, 59] width 15 height 15
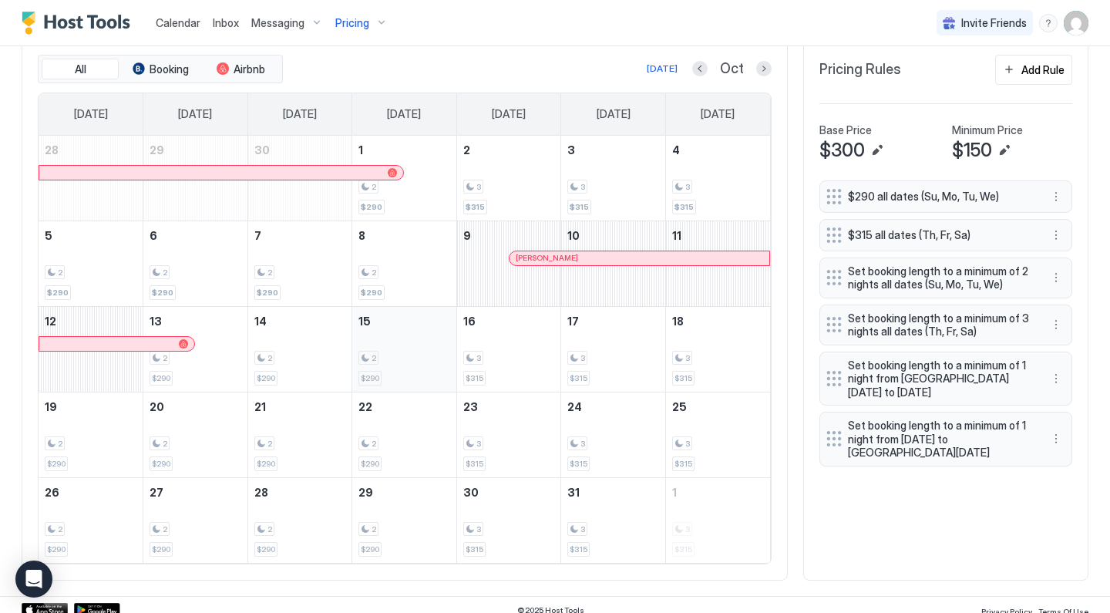
scroll to position [482, 0]
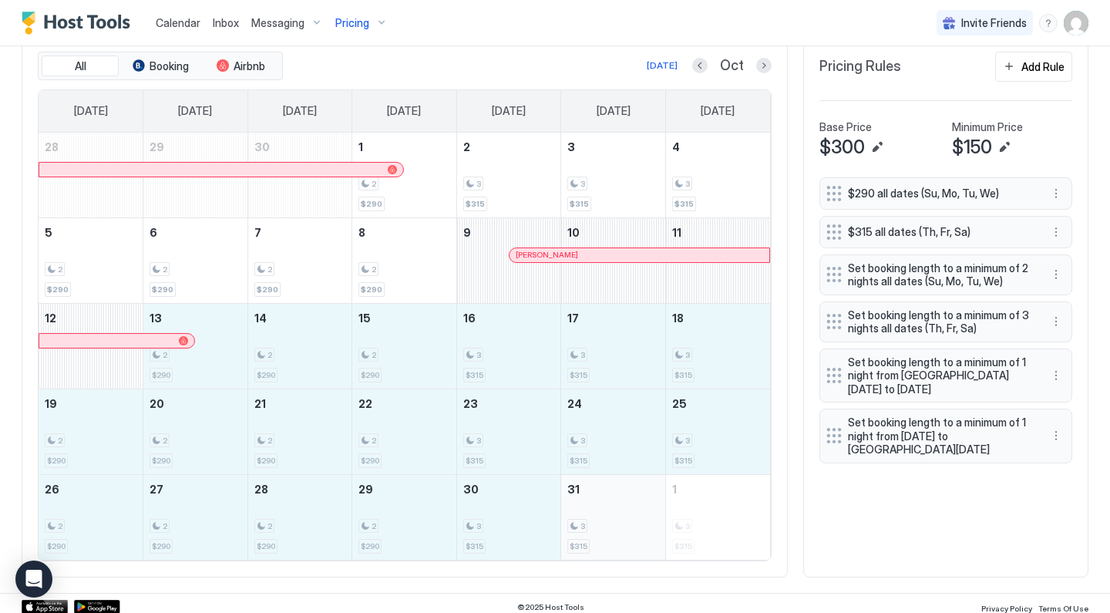
drag, startPoint x: 230, startPoint y: 347, endPoint x: 583, endPoint y: 515, distance: 390.8
click at [583, 515] on tbody "28 29 30 1 2 $290 2 3 $315 3 3 $315 4 3 $315 5 2 $290 6 2 $290 7 2 $290 8 2 $29…" at bounding box center [404, 346] width 731 height 427
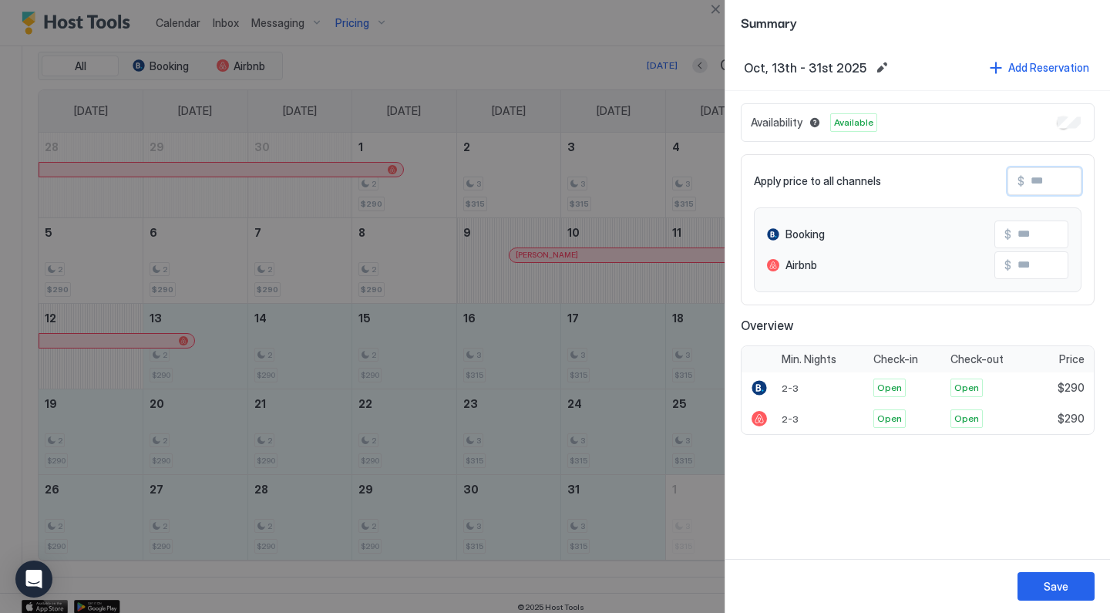
click at [1051, 186] on input "Input Field" at bounding box center [1085, 181] width 123 height 26
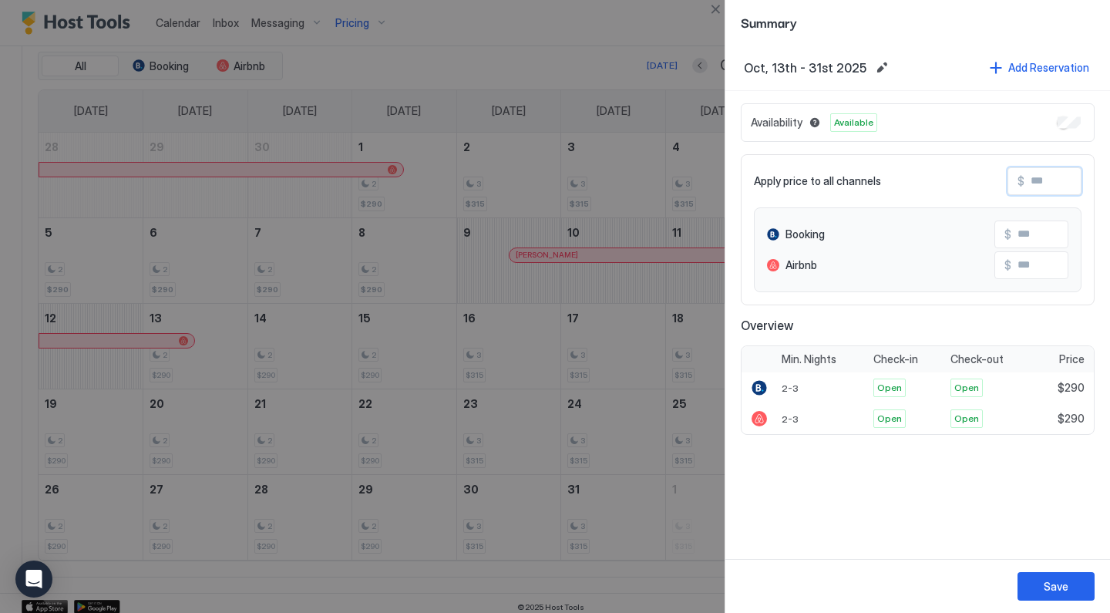
type input "*"
type input "**"
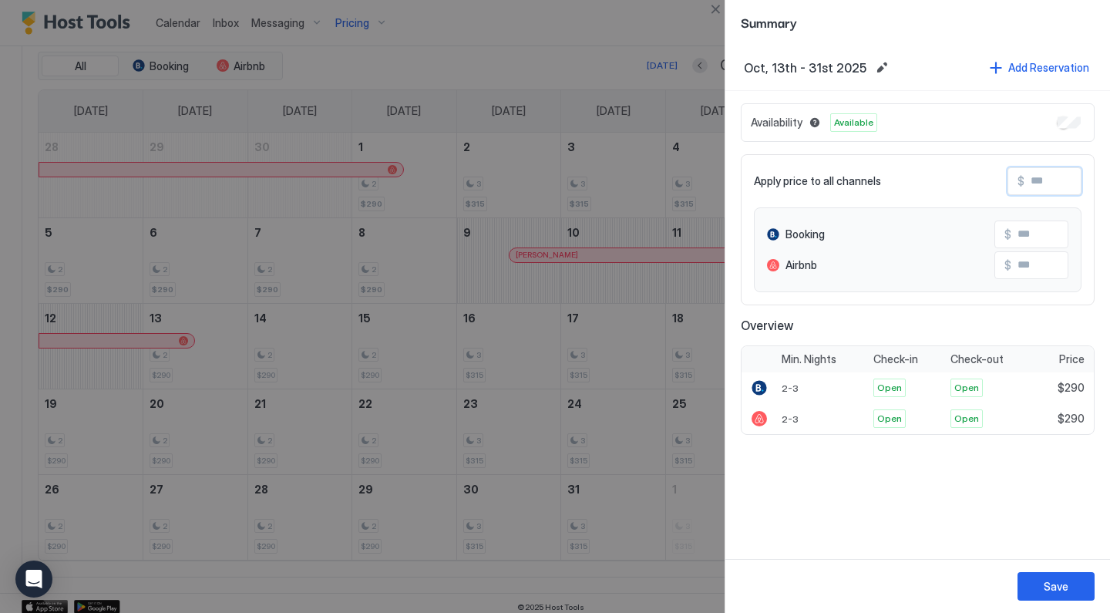
type input "**"
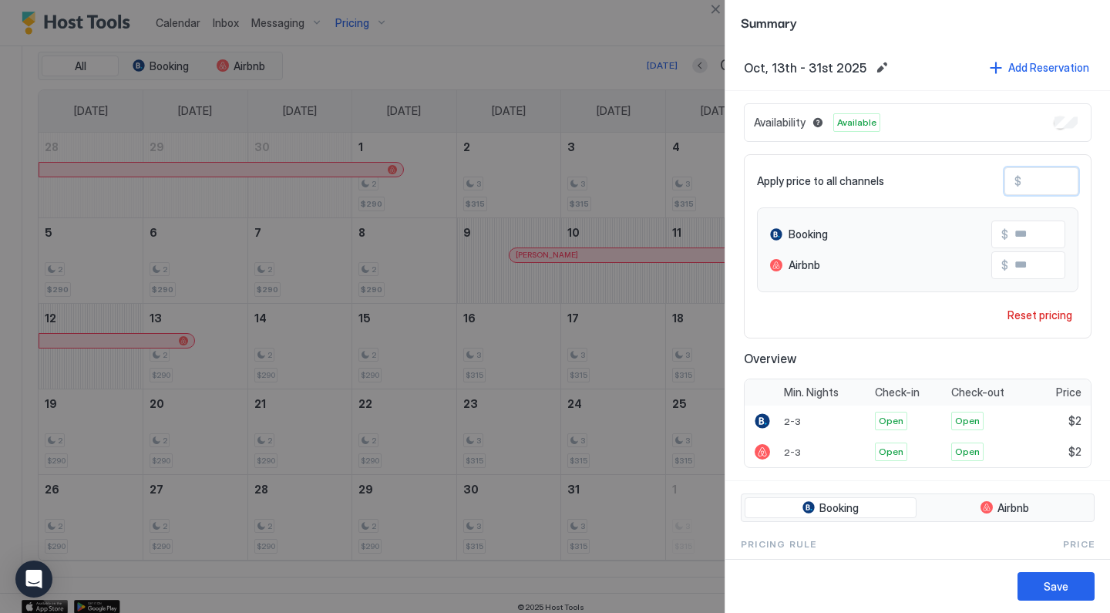
type input "***"
click at [1039, 587] on button "Save" at bounding box center [1055, 586] width 77 height 29
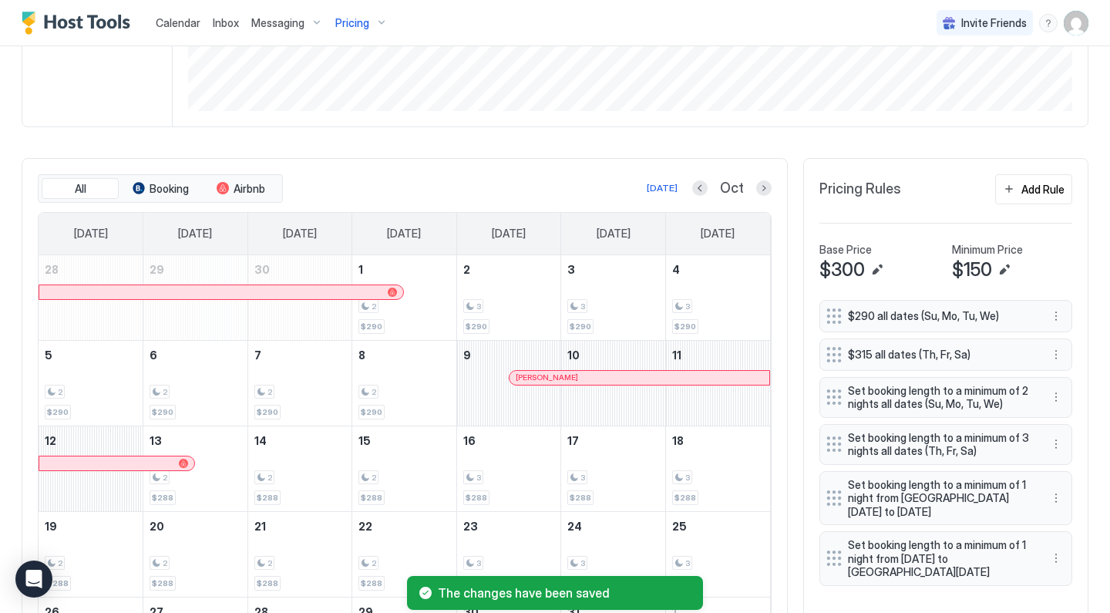
scroll to position [187, 0]
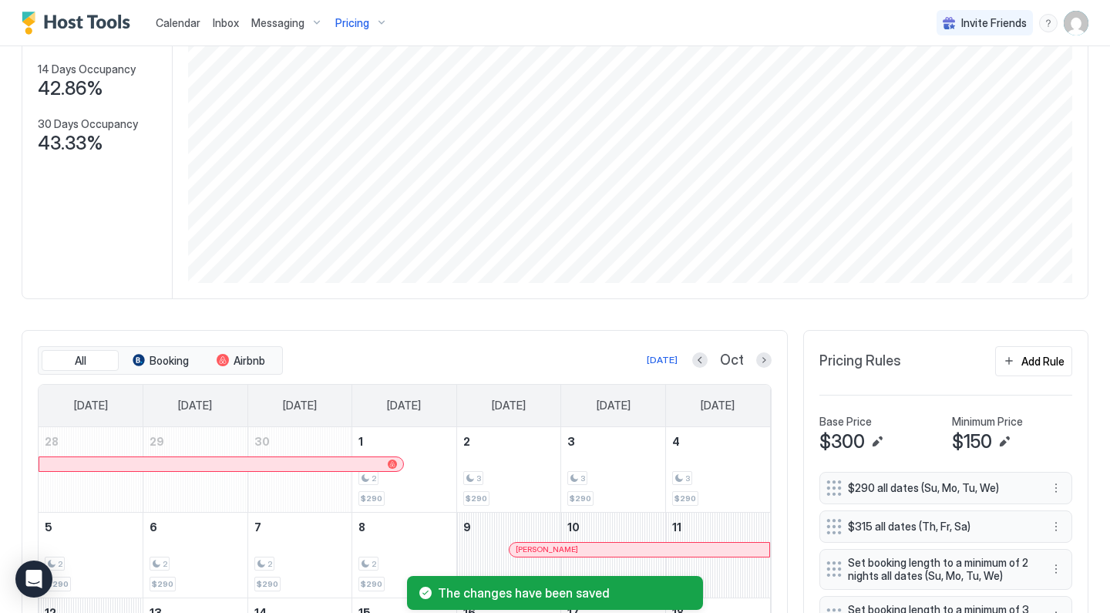
click at [360, 19] on span "Pricing" at bounding box center [352, 23] width 34 height 14
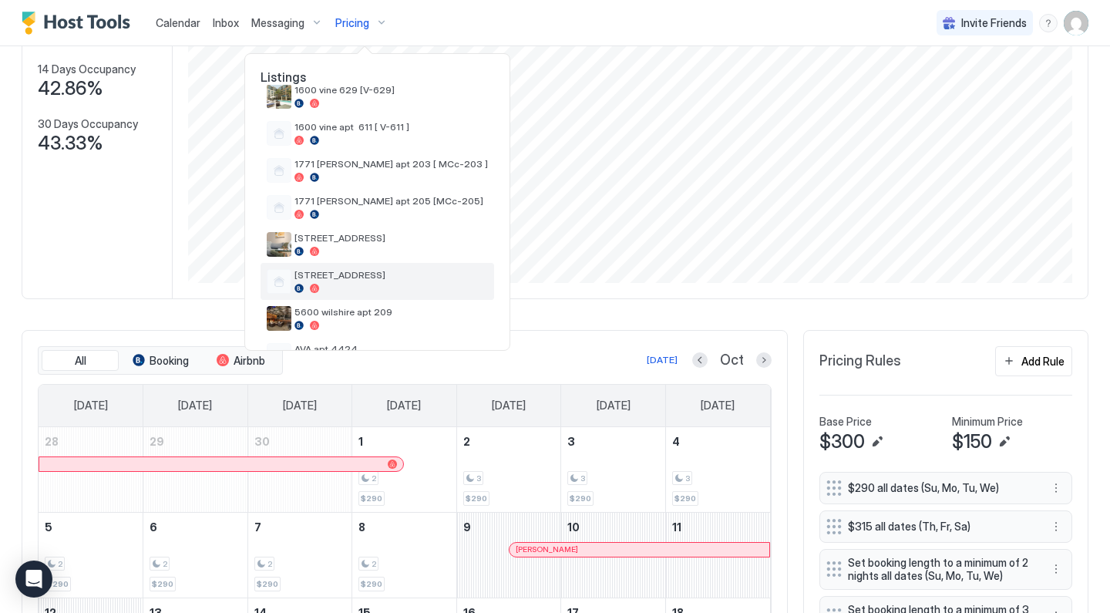
scroll to position [105, 0]
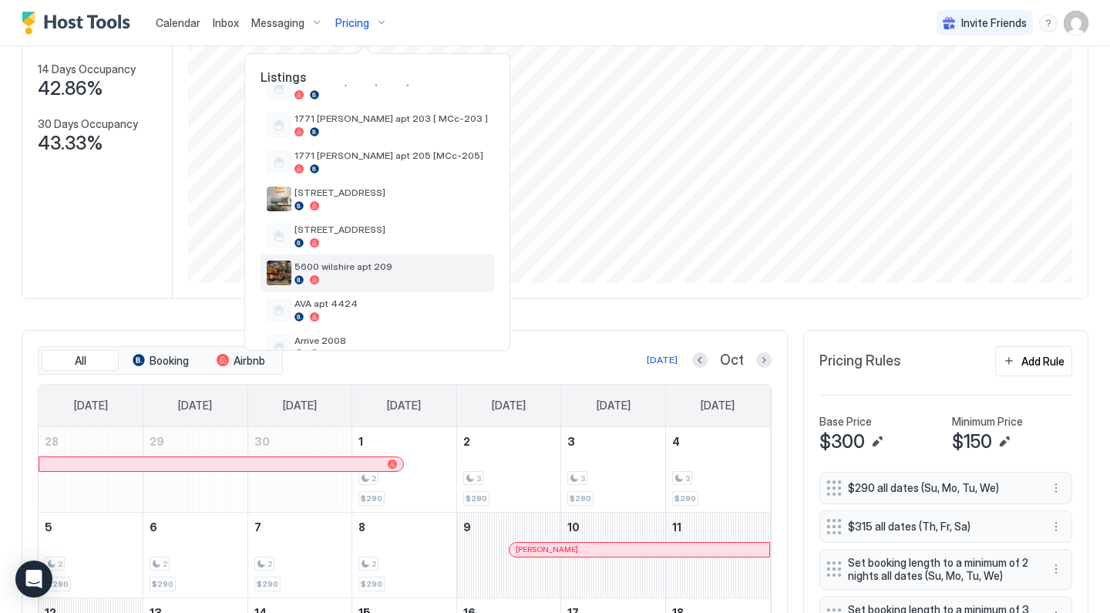
click at [331, 275] on div at bounding box center [390, 279] width 193 height 9
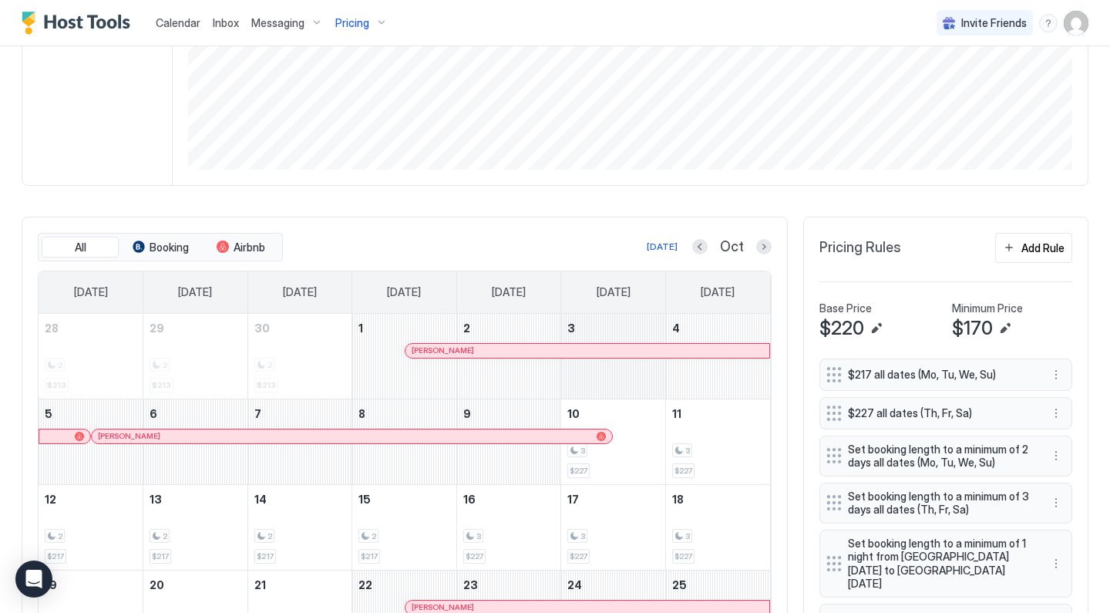
scroll to position [355, 0]
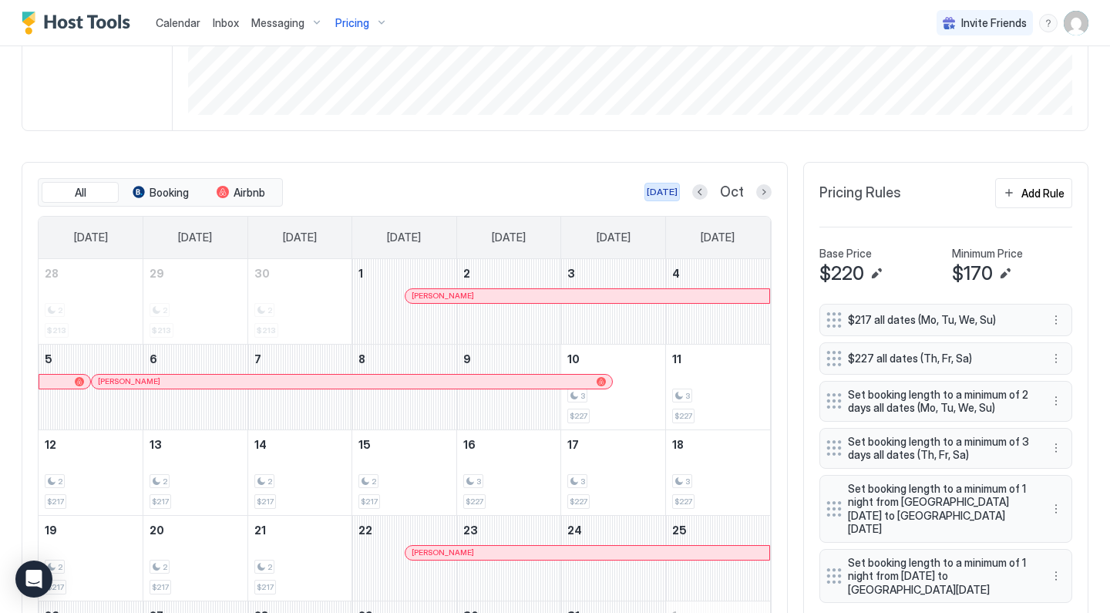
click at [673, 193] on div "[DATE]" at bounding box center [661, 192] width 31 height 14
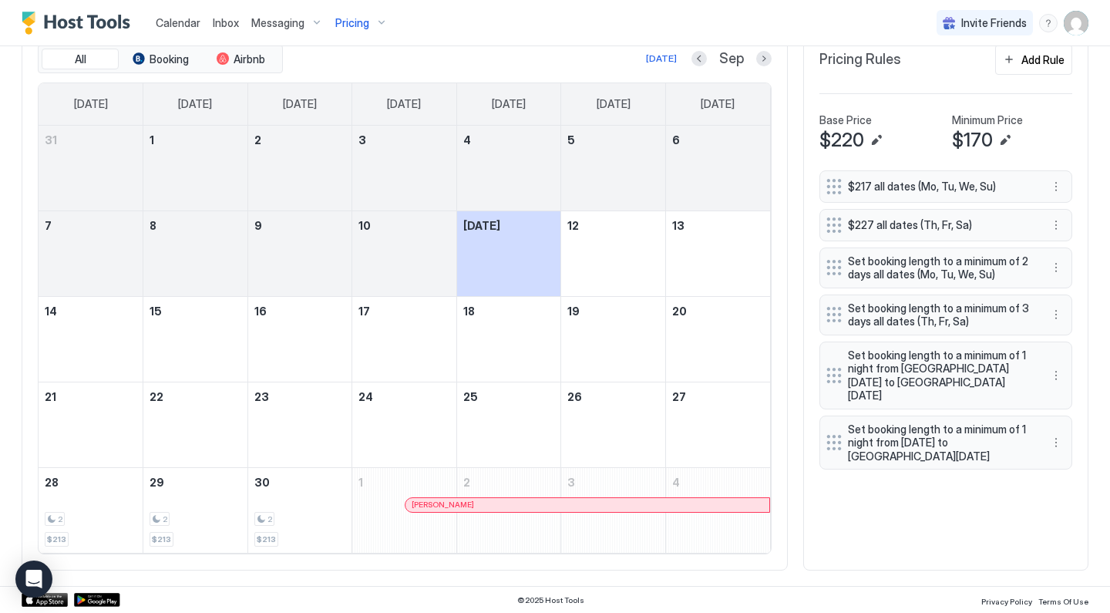
scroll to position [488, 0]
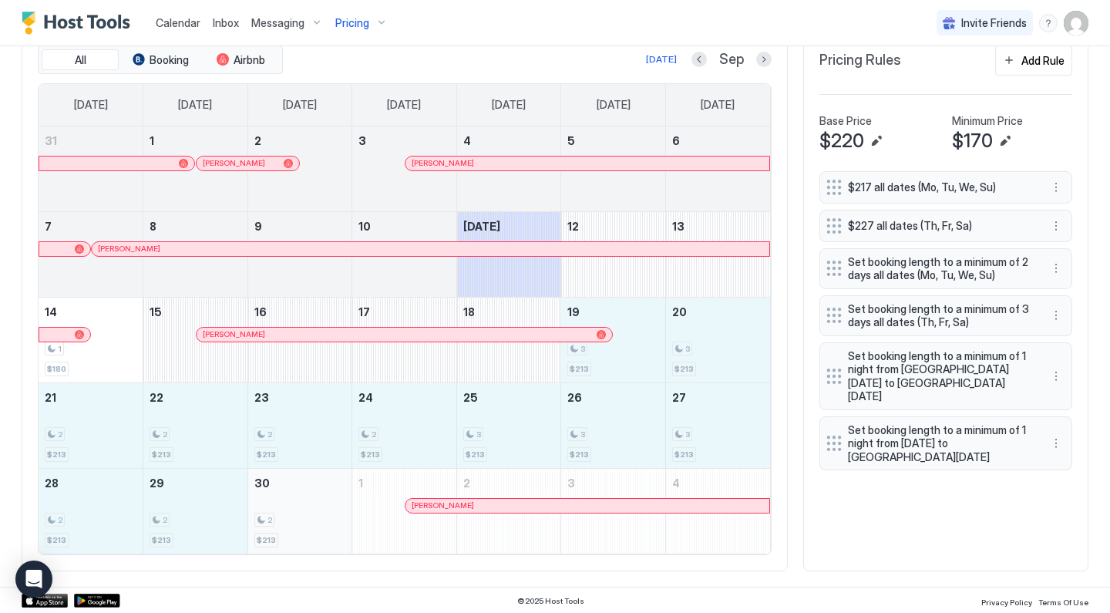
drag, startPoint x: 635, startPoint y: 361, endPoint x: 296, endPoint y: 511, distance: 370.8
click at [296, 511] on tbody "31 1 Lamont Lamar 2 3 Michael Wang 4 5 6 7 Hal Baas 8 9 10 Today 12 13 14 1 $18…" at bounding box center [404, 339] width 731 height 427
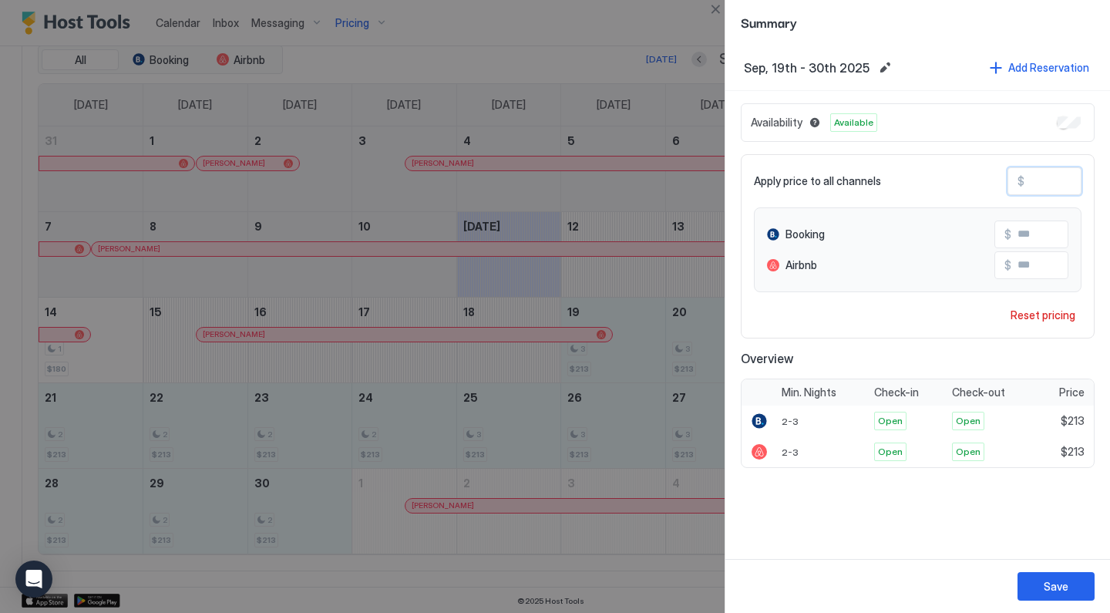
click at [1024, 180] on input "***" at bounding box center [1085, 181] width 123 height 26
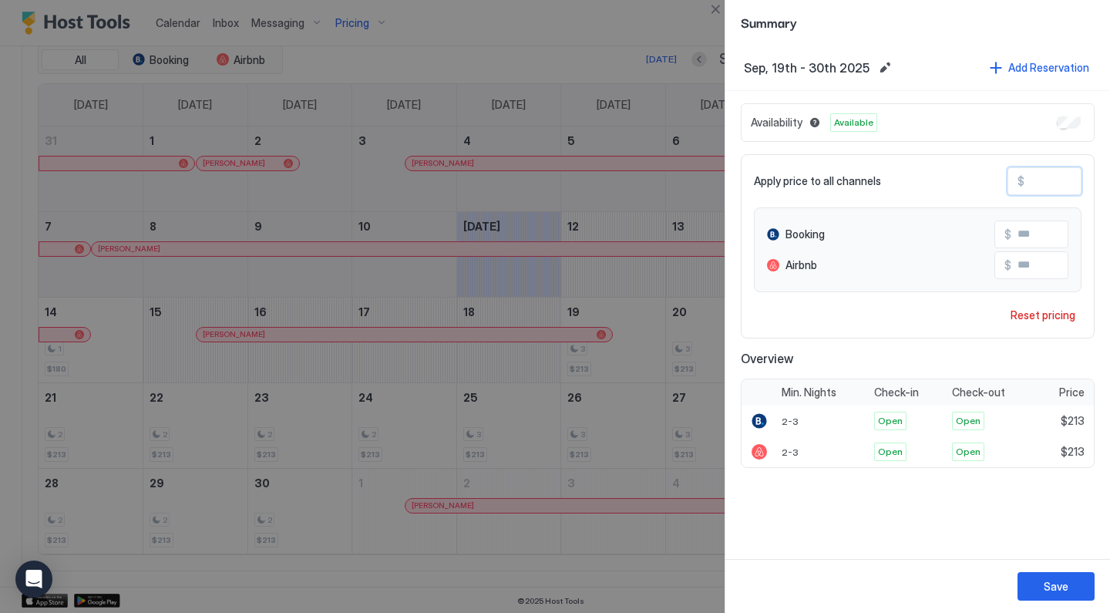
type input "****"
click at [1045, 186] on input "****" at bounding box center [1082, 181] width 123 height 26
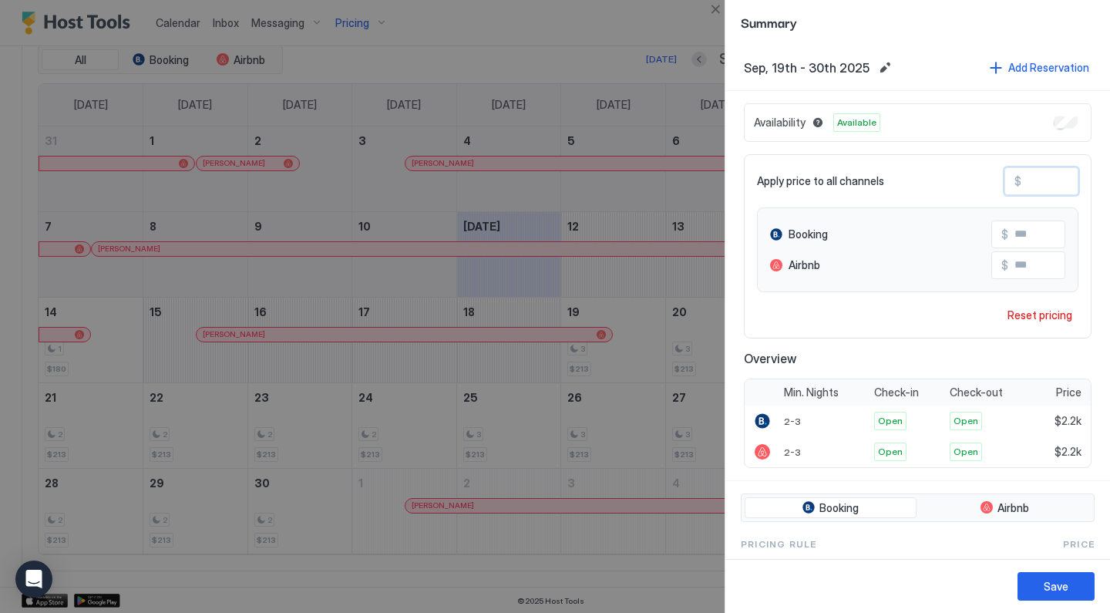
type input "*"
type input "**"
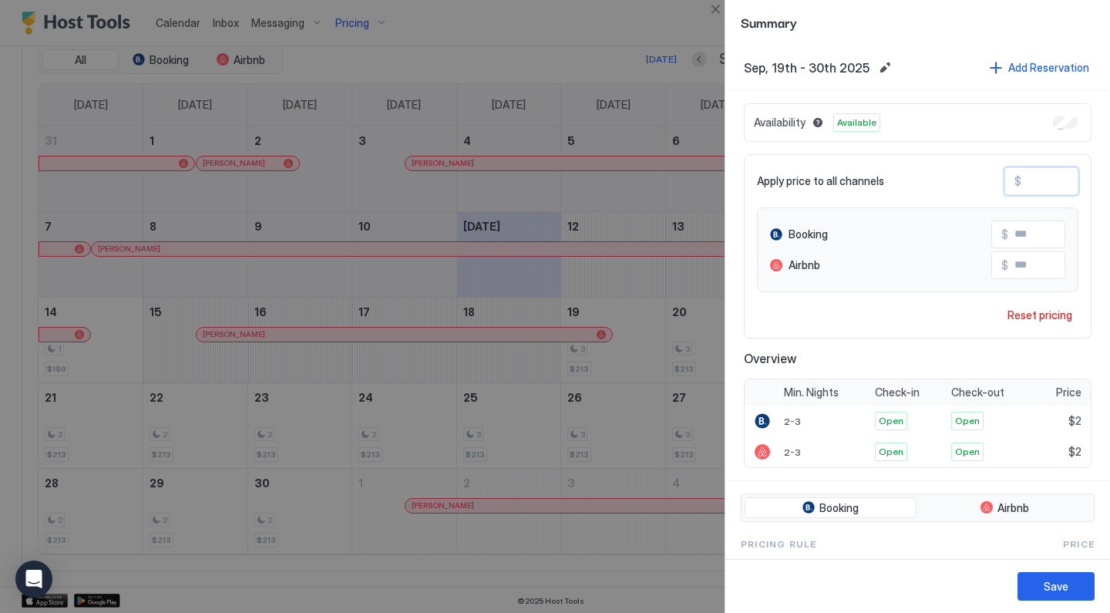
type input "**"
type input "***"
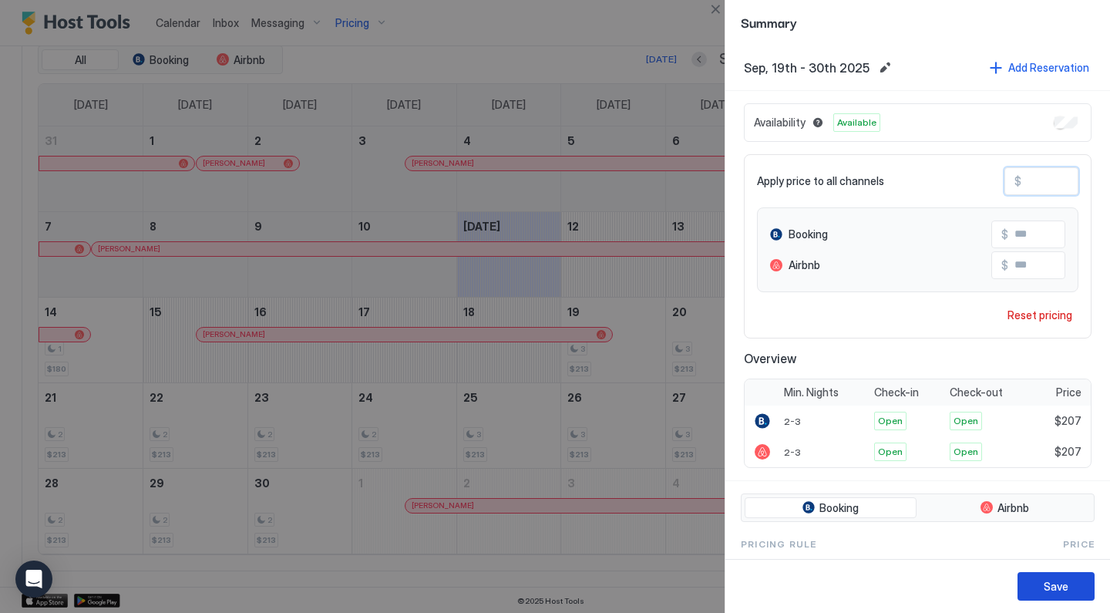
click at [1061, 588] on div "Save" at bounding box center [1055, 586] width 25 height 16
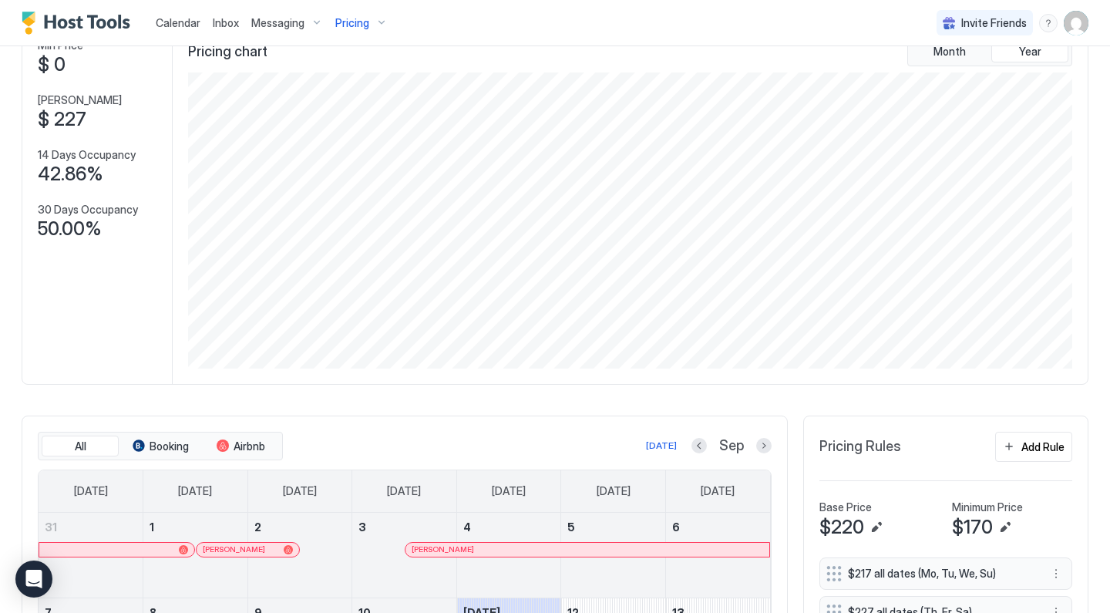
scroll to position [2, 0]
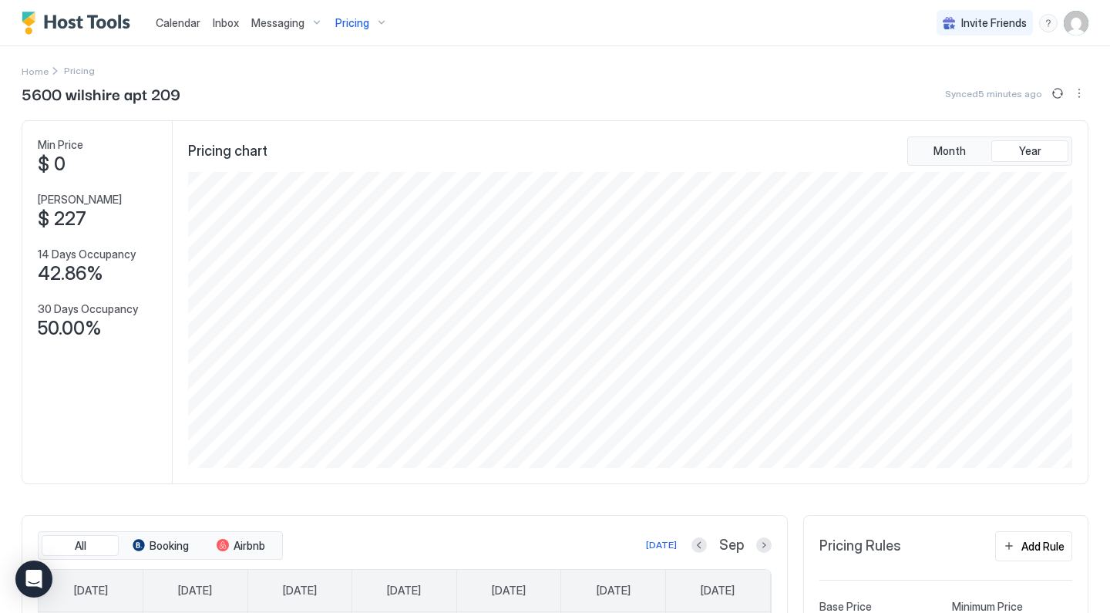
click at [371, 25] on div "Pricing" at bounding box center [361, 23] width 65 height 26
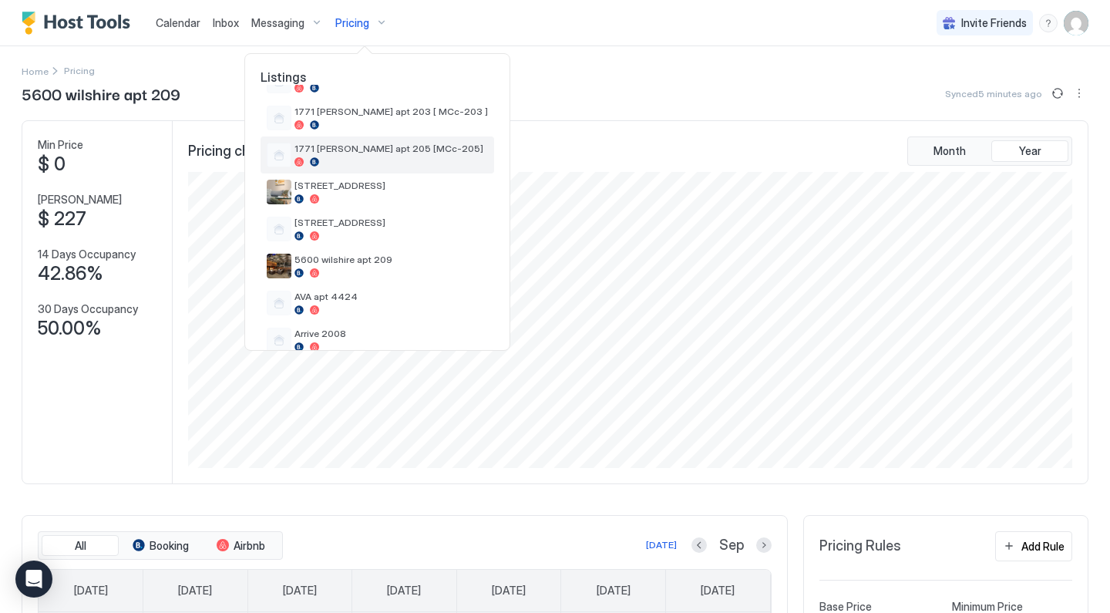
scroll to position [112, 0]
click at [353, 293] on span "AVA apt 4424" at bounding box center [390, 296] width 193 height 12
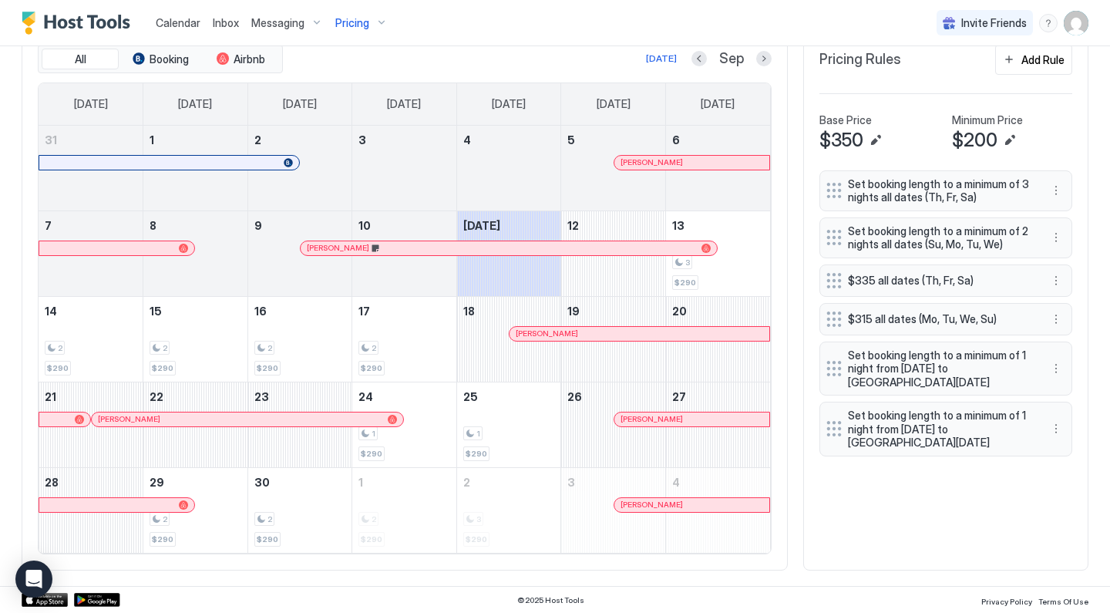
scroll to position [488, 0]
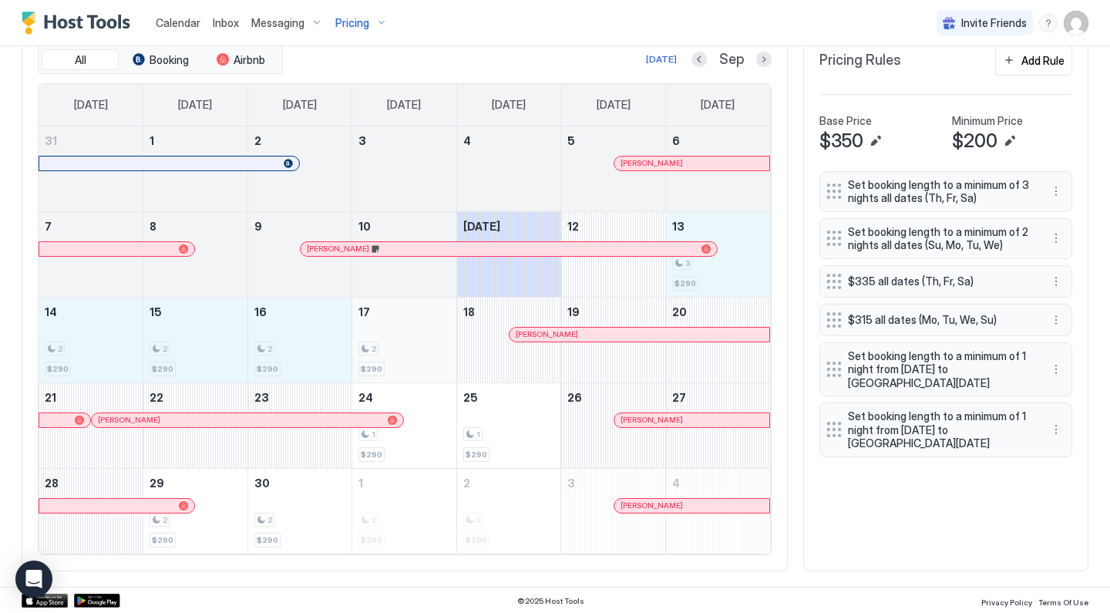
drag, startPoint x: 713, startPoint y: 275, endPoint x: 426, endPoint y: 324, distance: 290.7
click at [426, 324] on tbody "31 1 2 3 4 5 Michelle Schröder 6 7 8 9 Ricardo Hernandez 10 Today 12 13 3 $290 …" at bounding box center [404, 339] width 731 height 427
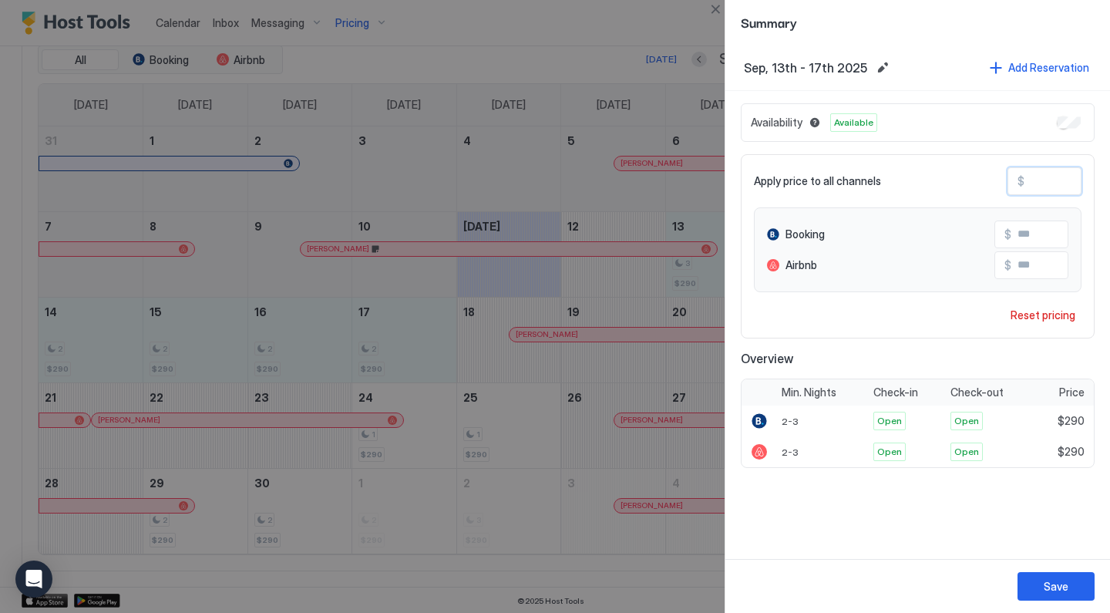
click at [1053, 176] on input "***" at bounding box center [1085, 181] width 123 height 26
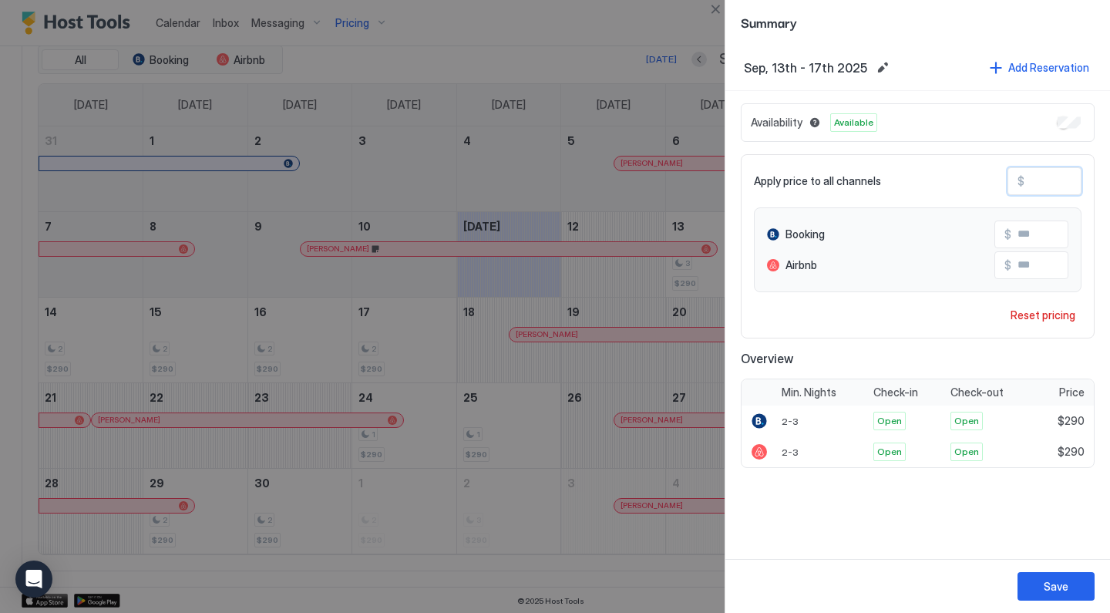
type input "*"
type input "**"
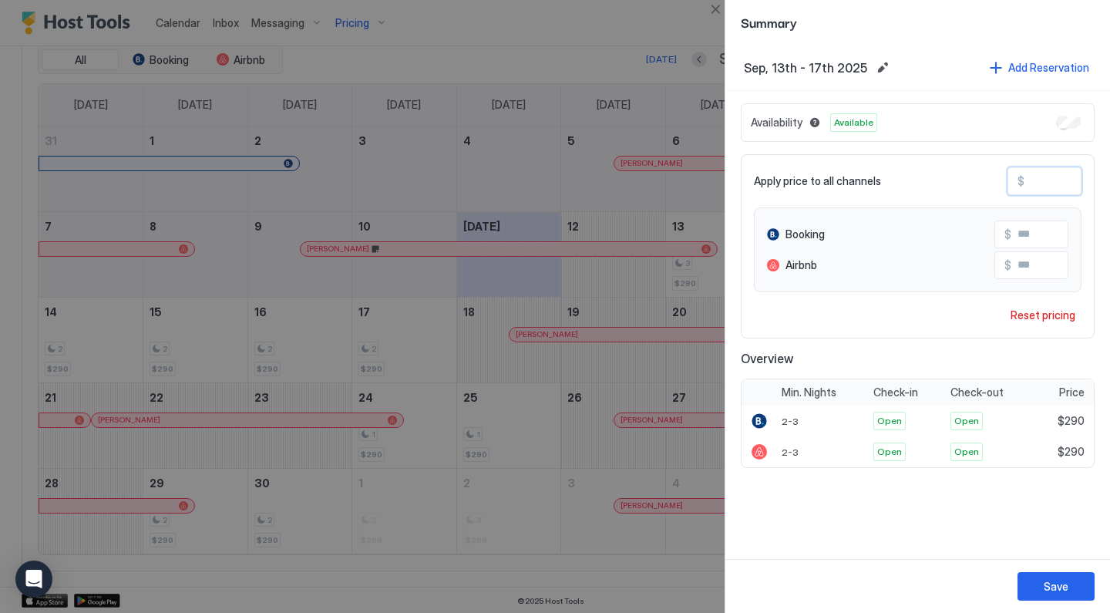
type input "**"
type input "***"
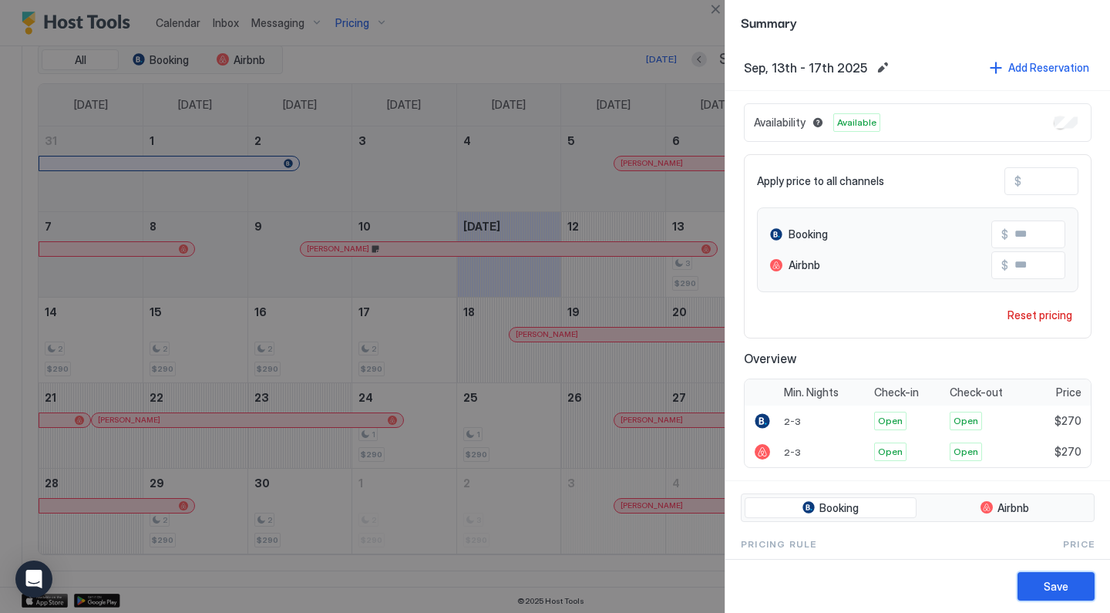
click at [1052, 594] on button "Save" at bounding box center [1055, 586] width 77 height 29
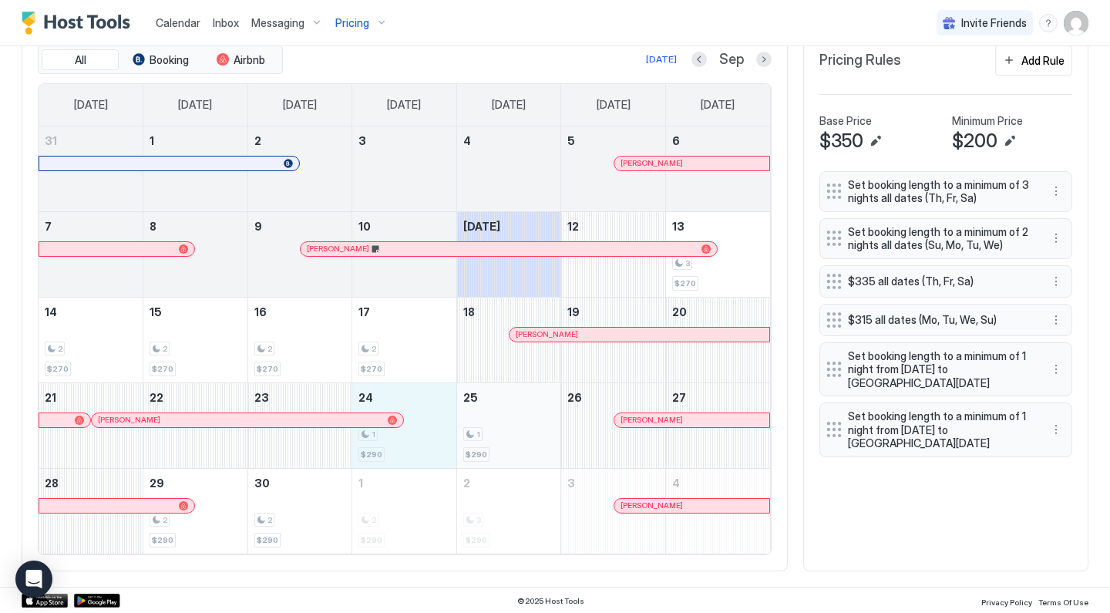
drag, startPoint x: 439, startPoint y: 455, endPoint x: 480, endPoint y: 449, distance: 41.3
click at [481, 449] on tr "21 Nicolas Dragutini 22 23 24 1 $290 25 1 $290 26 Nir Yudovitz 27" at bounding box center [404, 425] width 731 height 86
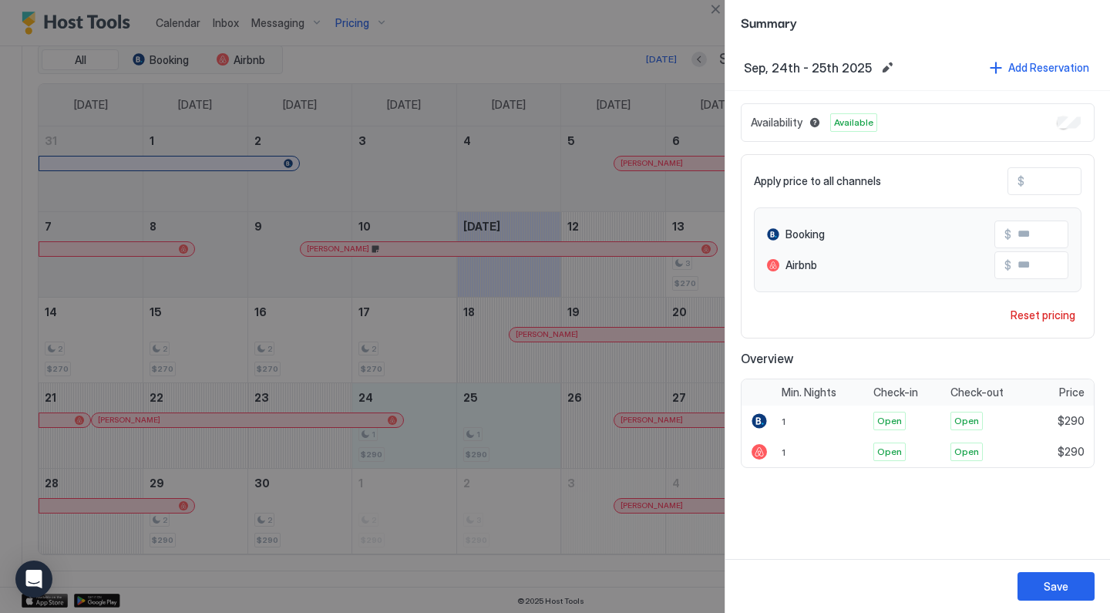
click at [1049, 176] on input "***" at bounding box center [1085, 181] width 123 height 26
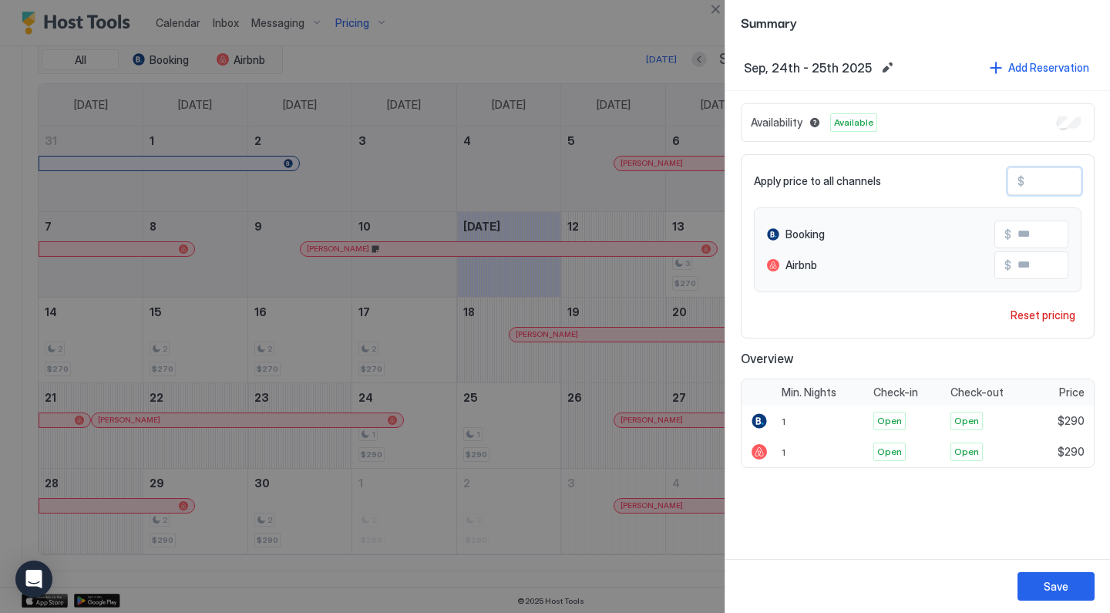
click at [1049, 176] on input "***" at bounding box center [1085, 181] width 123 height 26
type input "*"
type input "**"
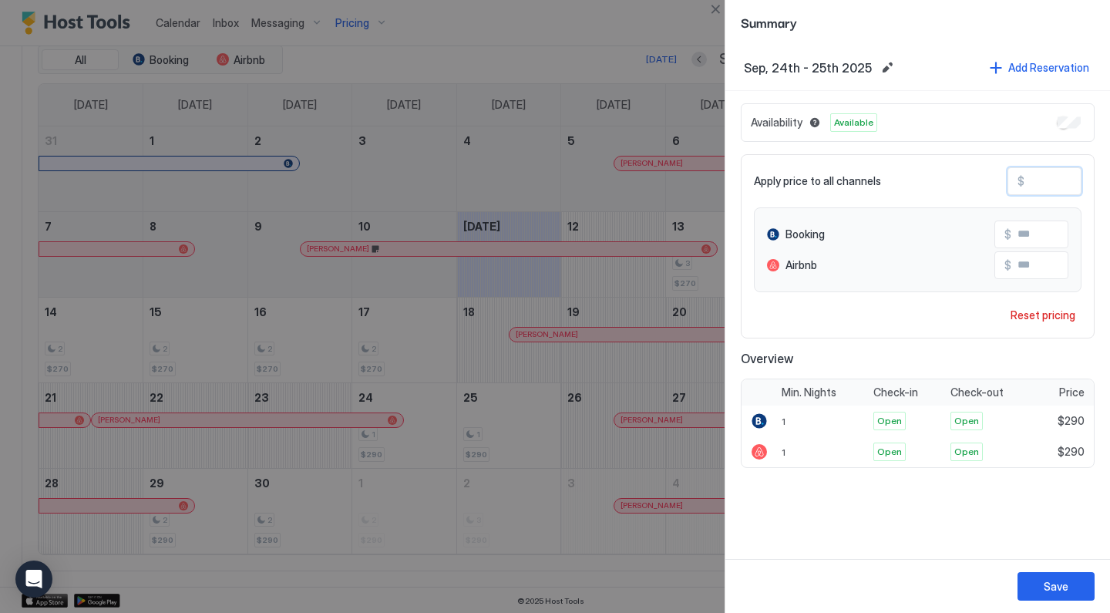
type input "**"
type input "***"
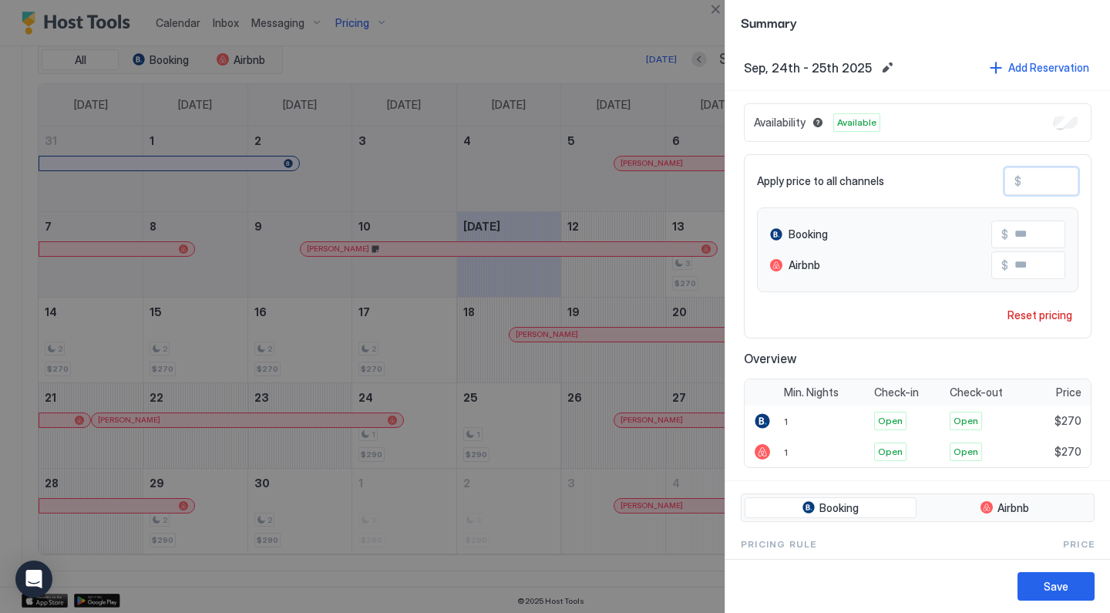
type input "***"
click at [1055, 583] on div "Save" at bounding box center [1055, 586] width 25 height 16
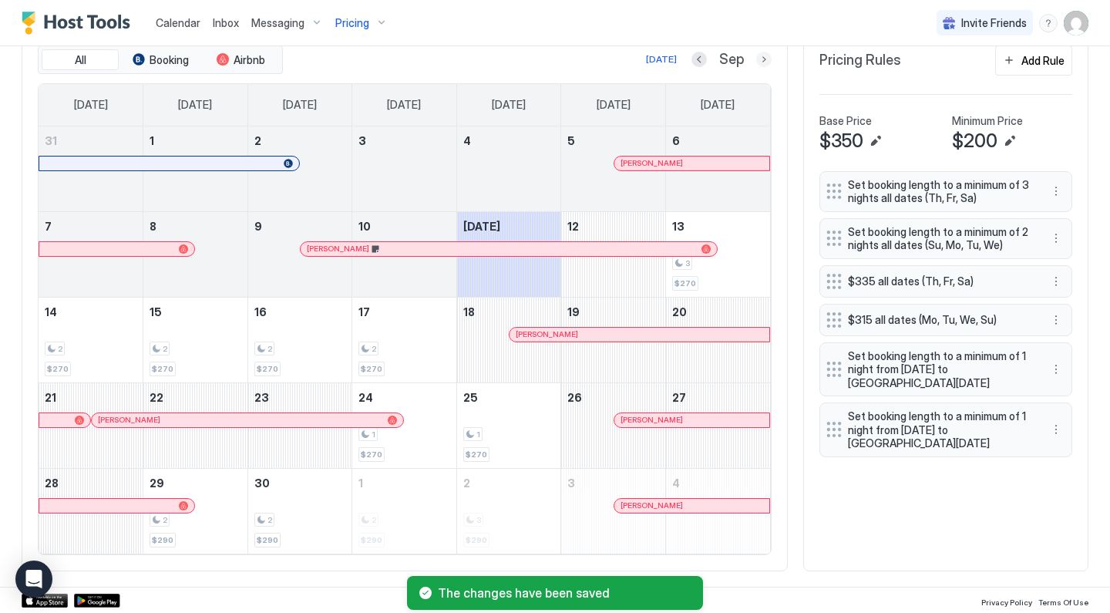
click at [767, 61] on button "Next month" at bounding box center [763, 59] width 15 height 15
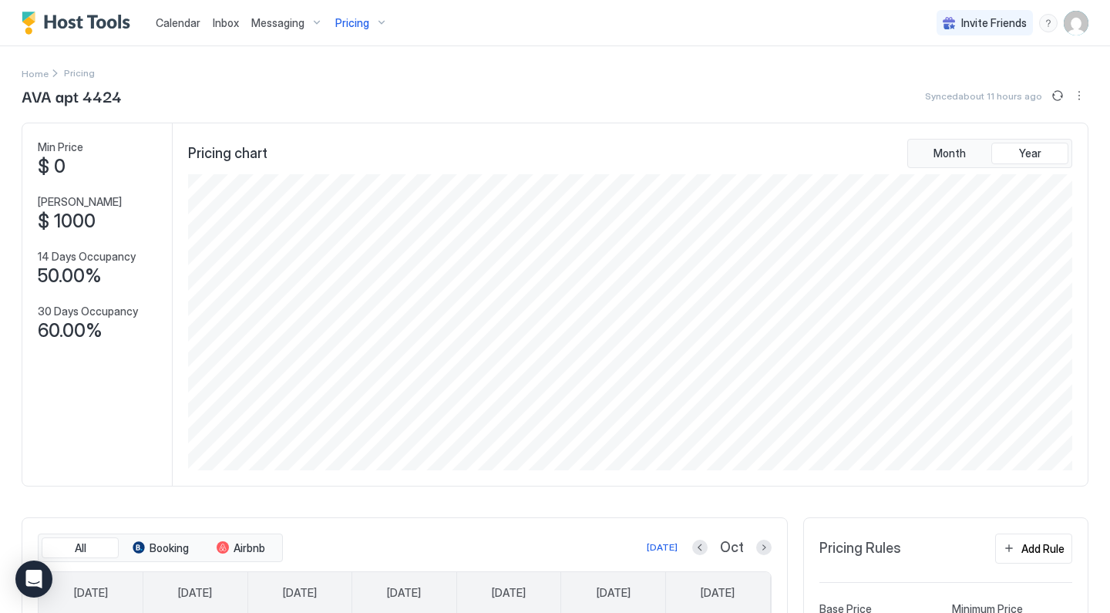
scroll to position [0, 0]
click at [374, 25] on div "Pricing" at bounding box center [361, 23] width 65 height 26
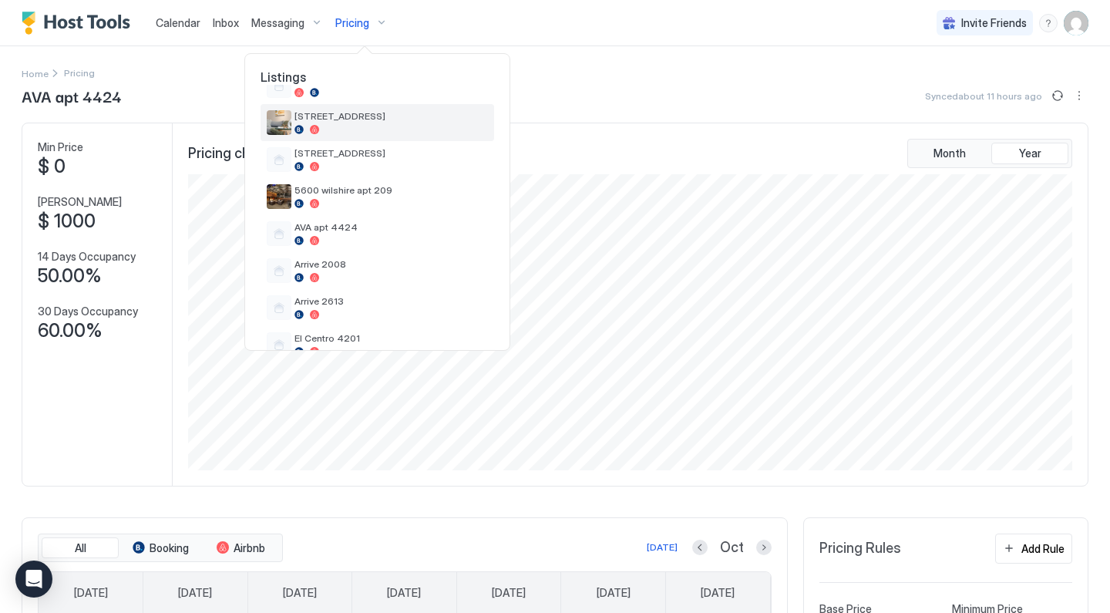
scroll to position [205, 0]
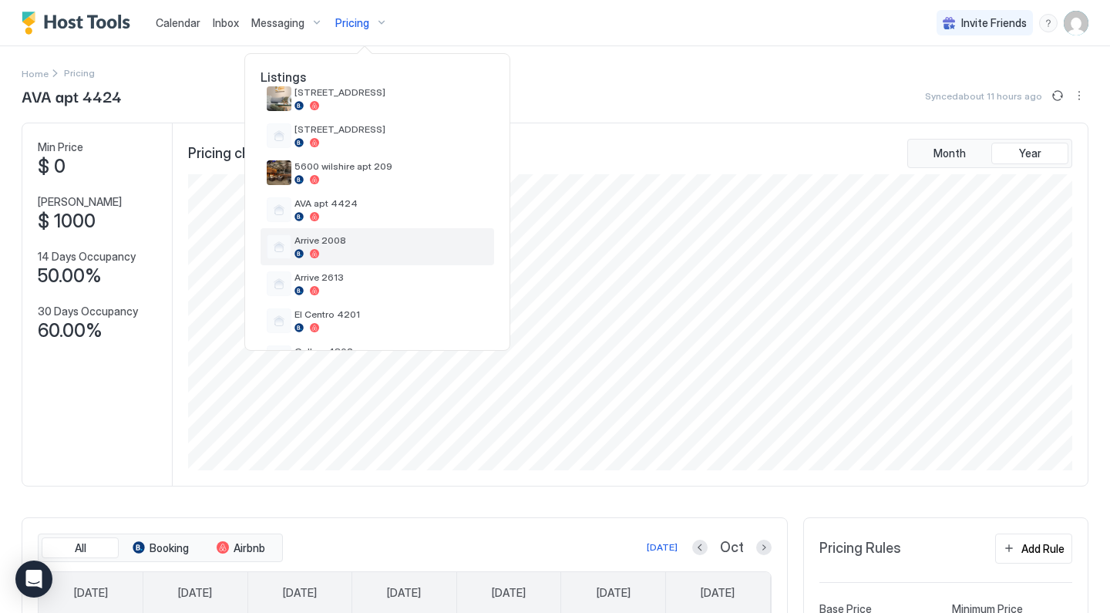
click at [364, 233] on div "Arrive 2008" at bounding box center [376, 246] width 233 height 37
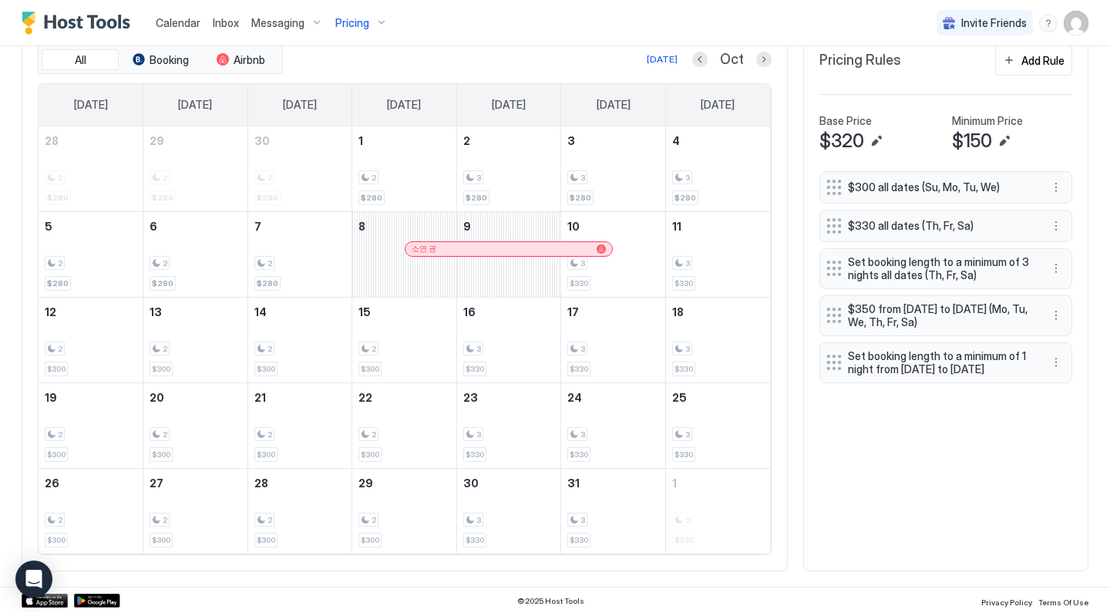
scroll to position [488, 0]
click at [659, 57] on div "[DATE]" at bounding box center [661, 59] width 31 height 14
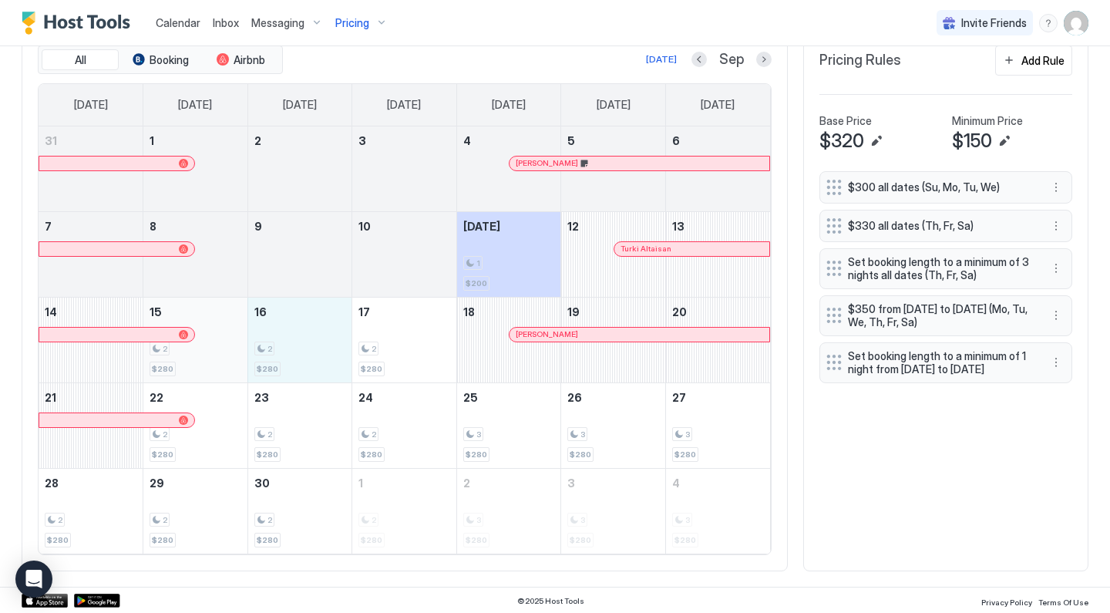
drag, startPoint x: 224, startPoint y: 348, endPoint x: 245, endPoint y: 352, distance: 21.2
click at [245, 352] on div "2 $280" at bounding box center [195, 339] width 104 height 85
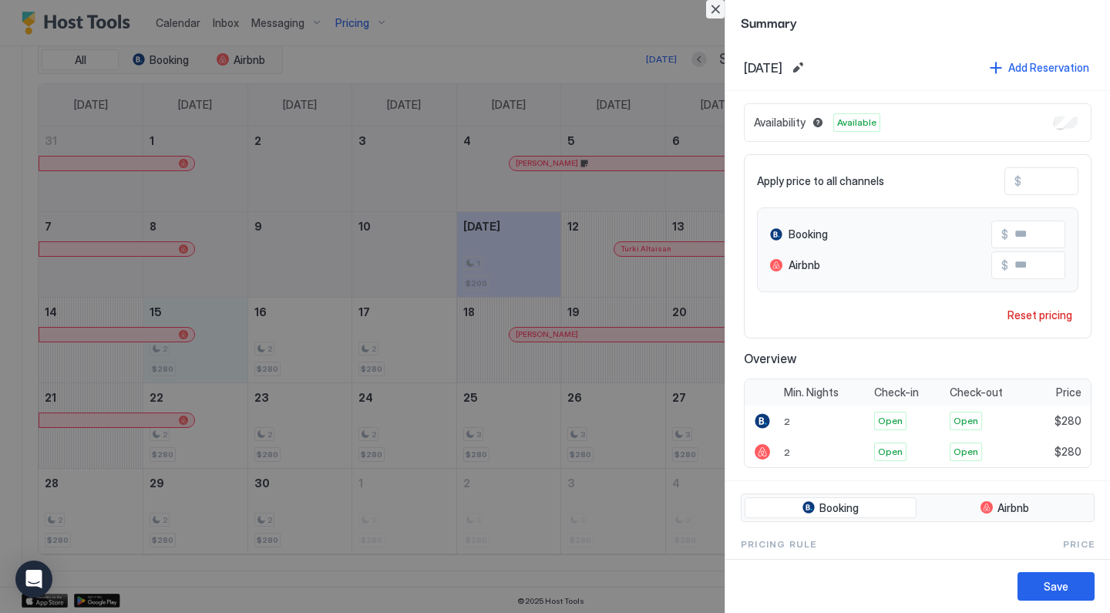
click at [718, 6] on button "Close" at bounding box center [715, 9] width 18 height 18
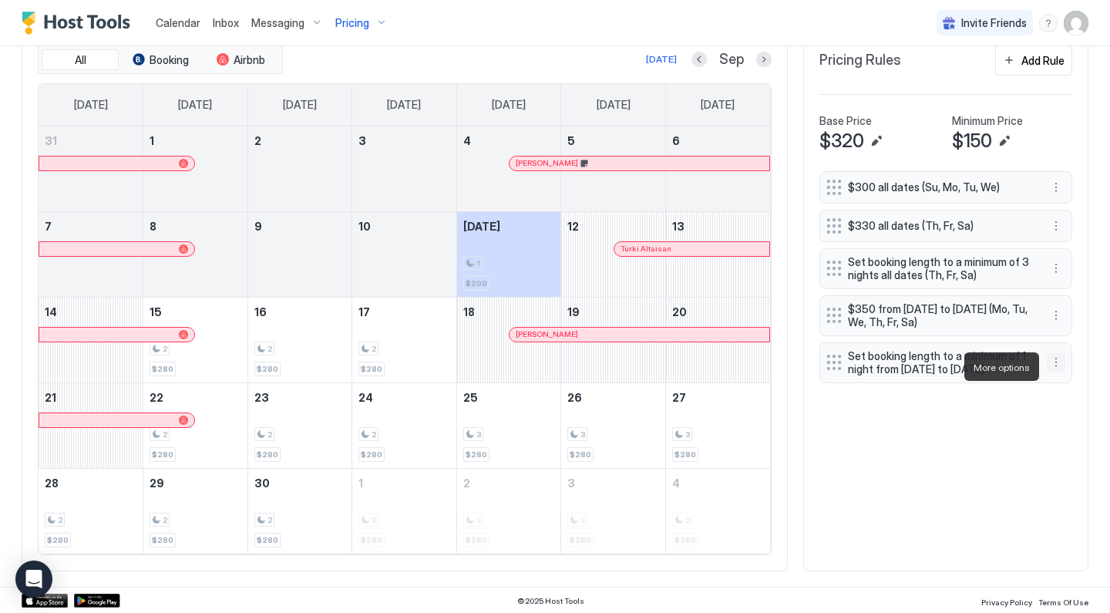
click at [1053, 360] on button "More options" at bounding box center [1055, 362] width 18 height 18
click at [1061, 380] on div "Edit" at bounding box center [1076, 388] width 58 height 25
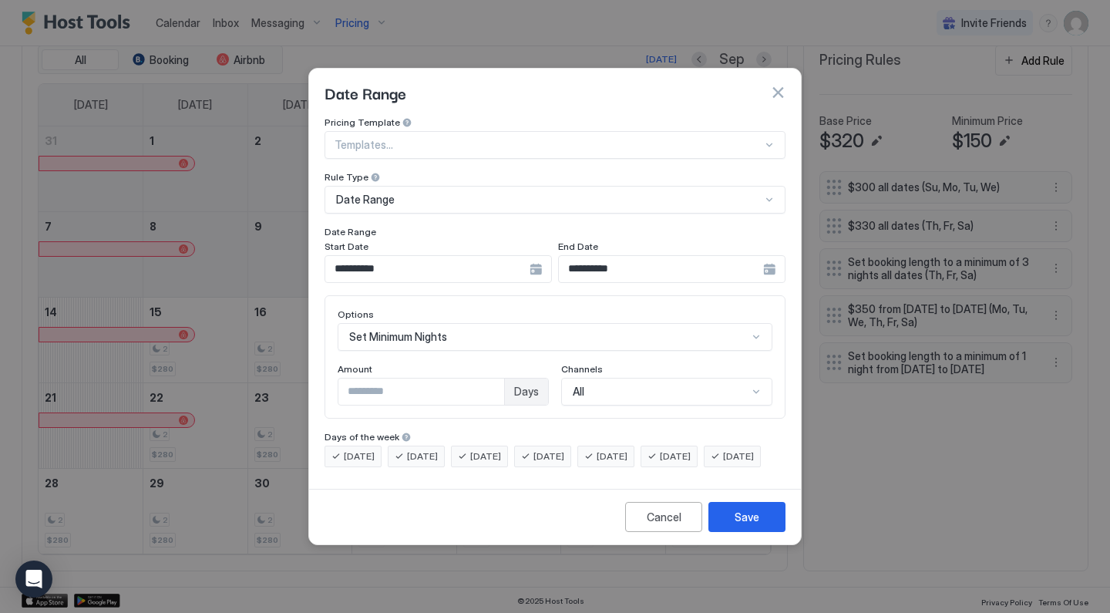
click at [630, 257] on input "**********" at bounding box center [661, 269] width 204 height 26
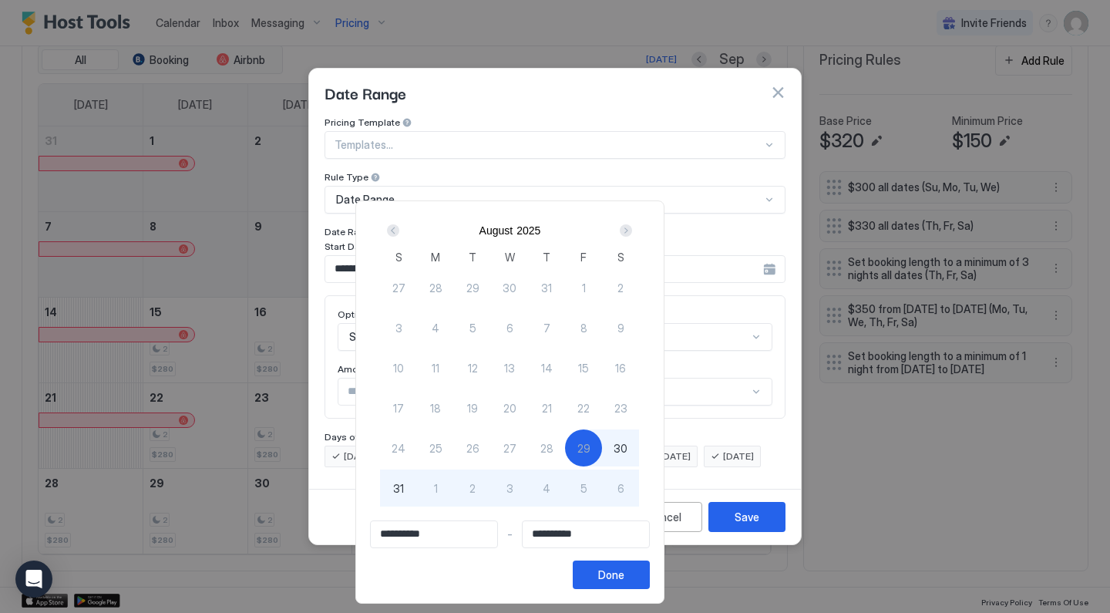
click at [635, 236] on div "Next" at bounding box center [625, 230] width 18 height 18
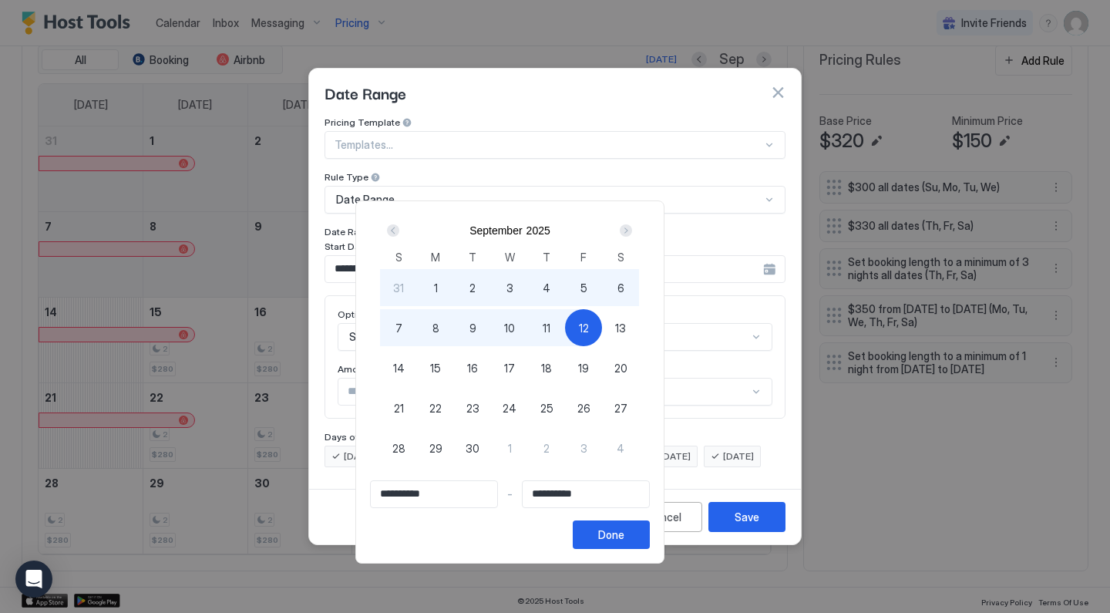
click at [565, 370] on div "18" at bounding box center [546, 367] width 37 height 37
type input "**********"
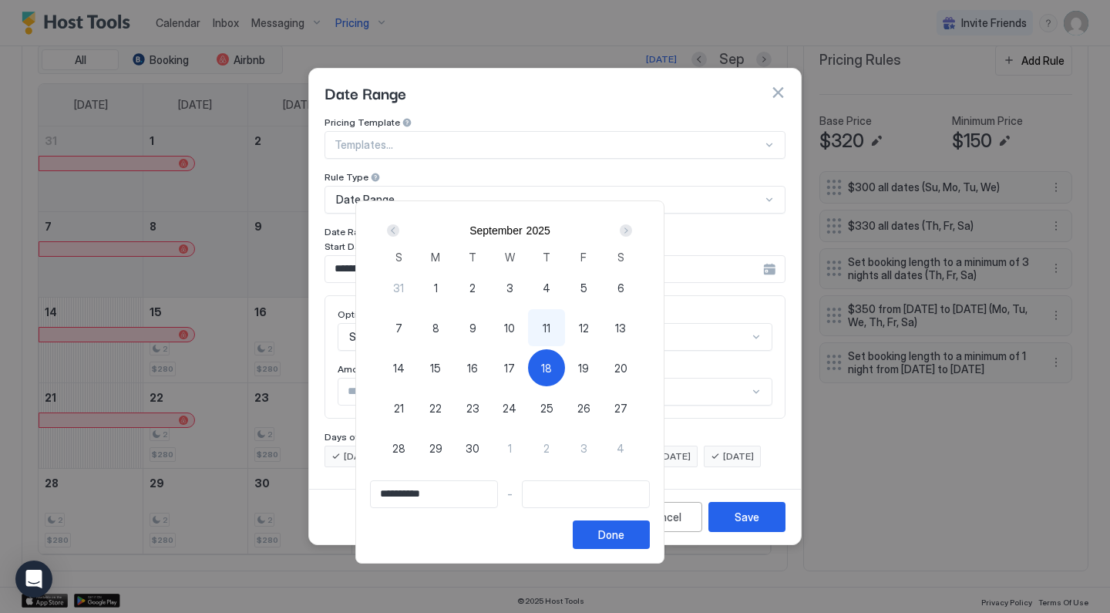
click at [399, 228] on div "Prev" at bounding box center [393, 230] width 12 height 12
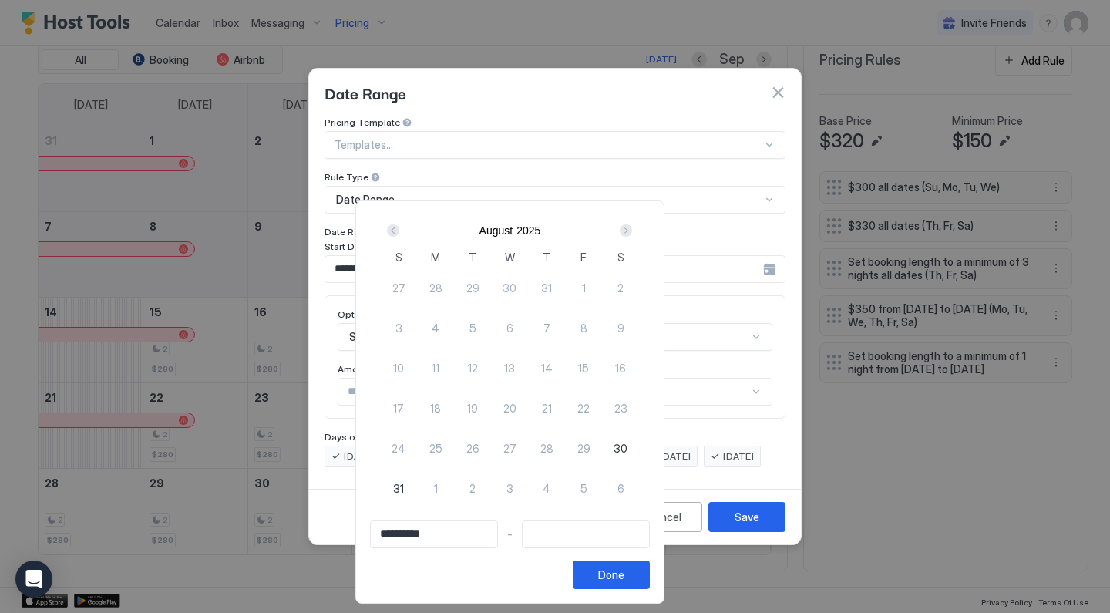
click at [769, 227] on div at bounding box center [555, 306] width 1110 height 613
type input "**********"
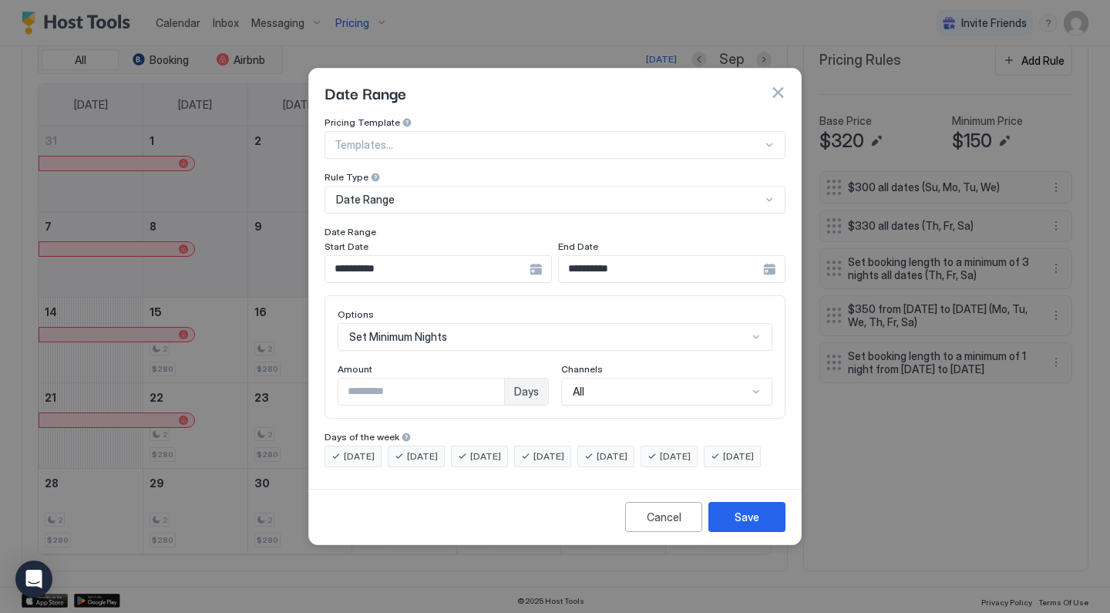
click at [428, 256] on input "**********" at bounding box center [427, 269] width 204 height 26
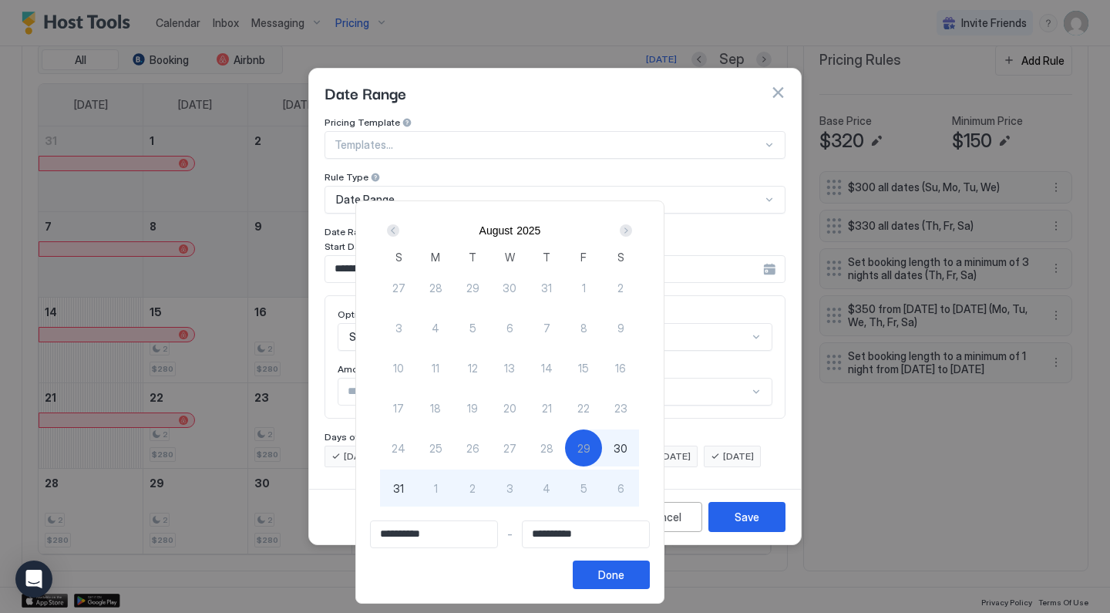
click at [632, 229] on div "Next" at bounding box center [626, 230] width 12 height 12
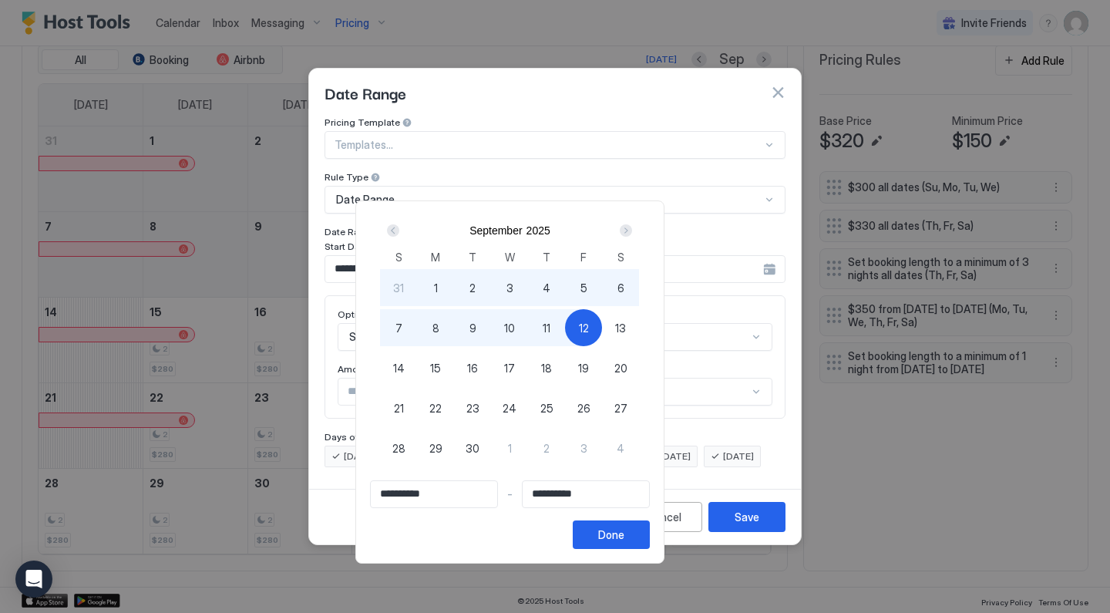
click at [565, 327] on div "11" at bounding box center [546, 327] width 37 height 37
type input "**********"
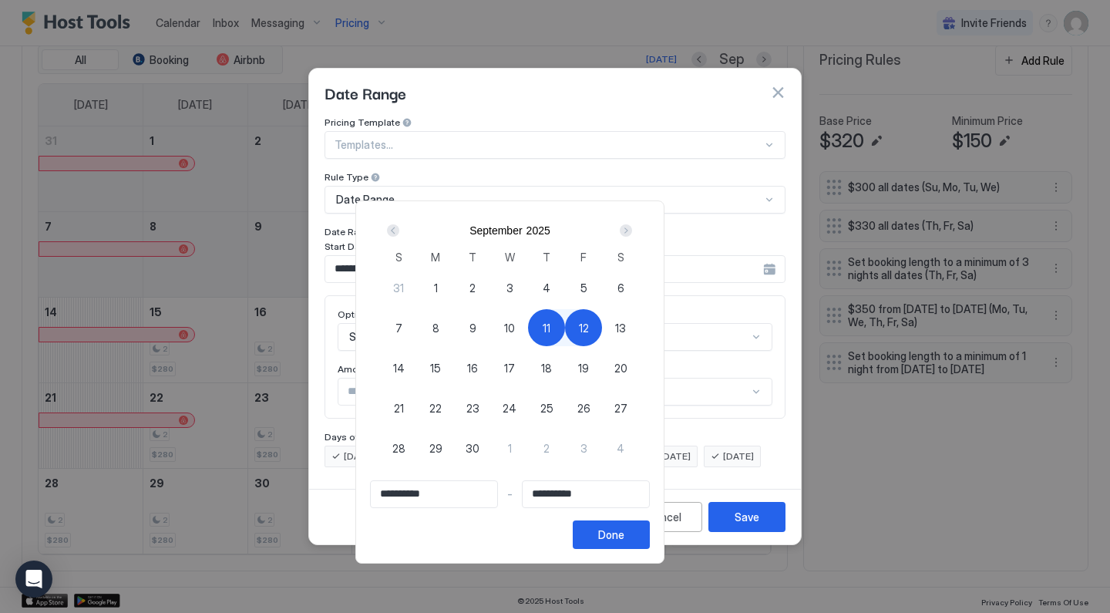
click at [589, 372] on span "19" at bounding box center [583, 368] width 11 height 16
type input "**********"
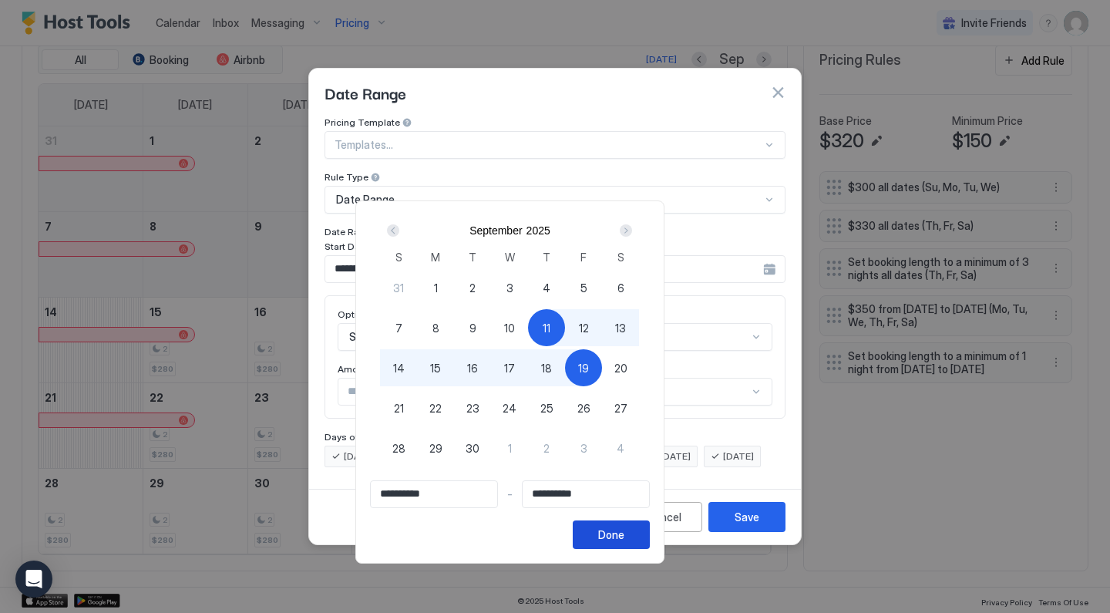
click at [624, 535] on div "Done" at bounding box center [611, 534] width 26 height 16
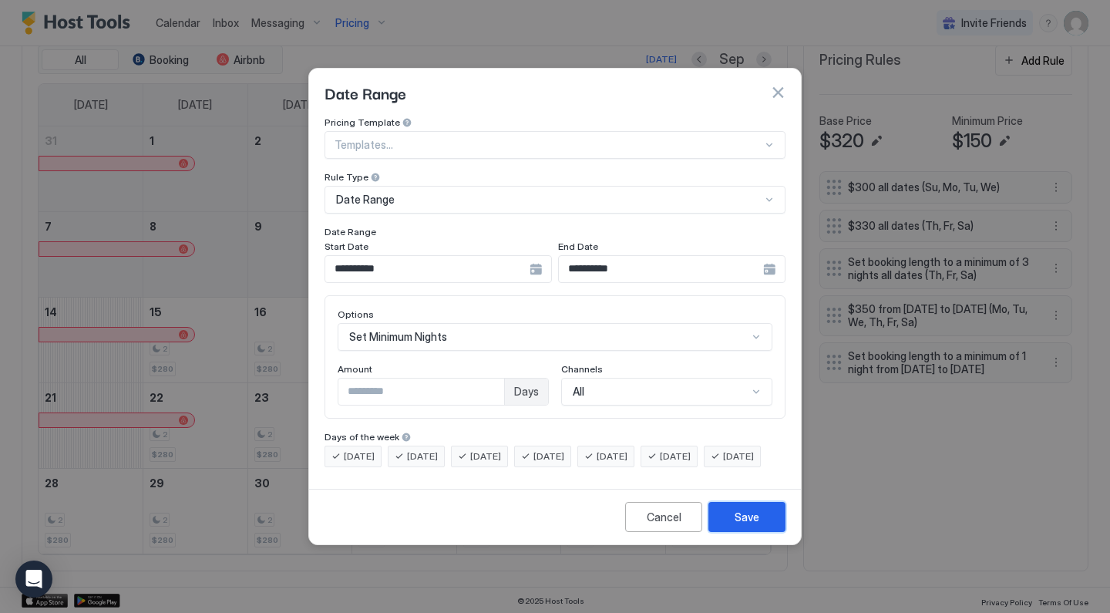
click at [724, 532] on button "Save" at bounding box center [746, 517] width 77 height 30
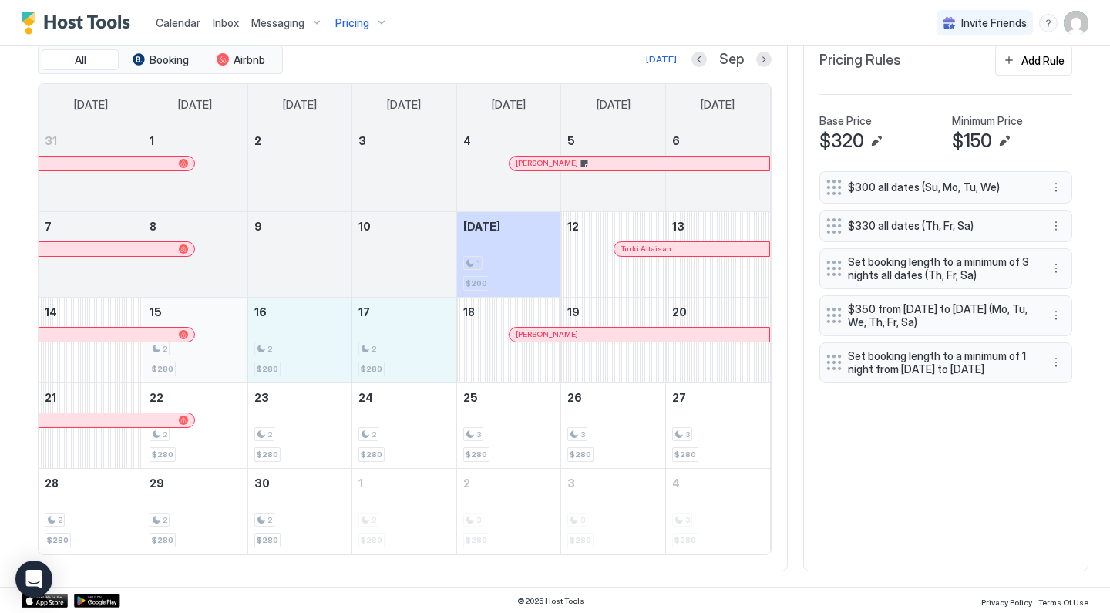
drag, startPoint x: 408, startPoint y: 354, endPoint x: 235, endPoint y: 342, distance: 173.0
click at [235, 342] on tr "14 15 2 $280 16 2 $280 17 2 $280 18 Leo Raddatz 19 20" at bounding box center [404, 340] width 731 height 86
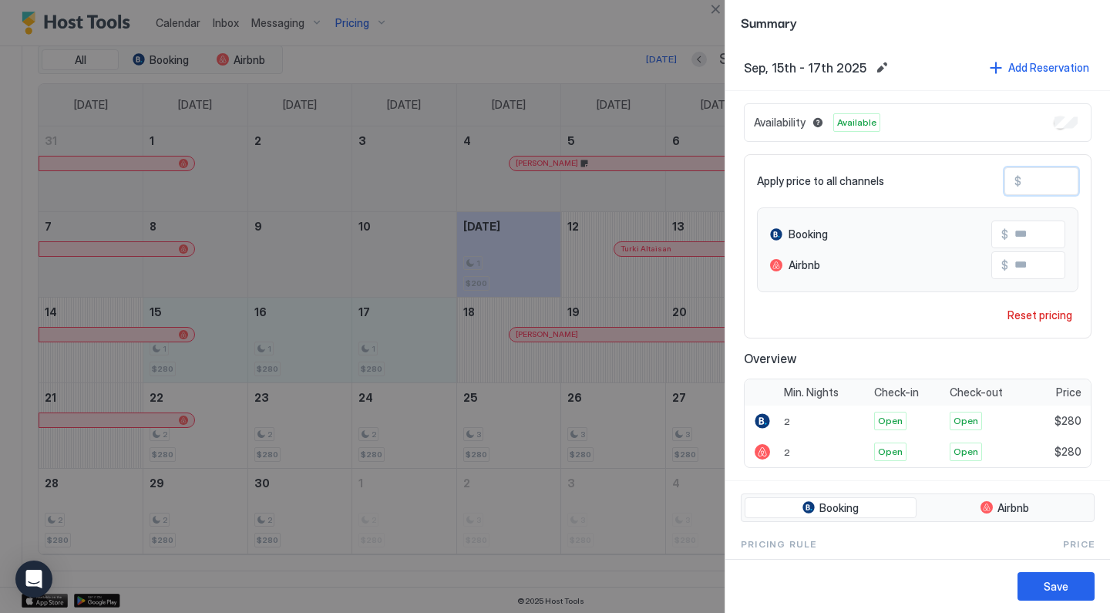
click at [1038, 176] on input "***" at bounding box center [1082, 181] width 123 height 26
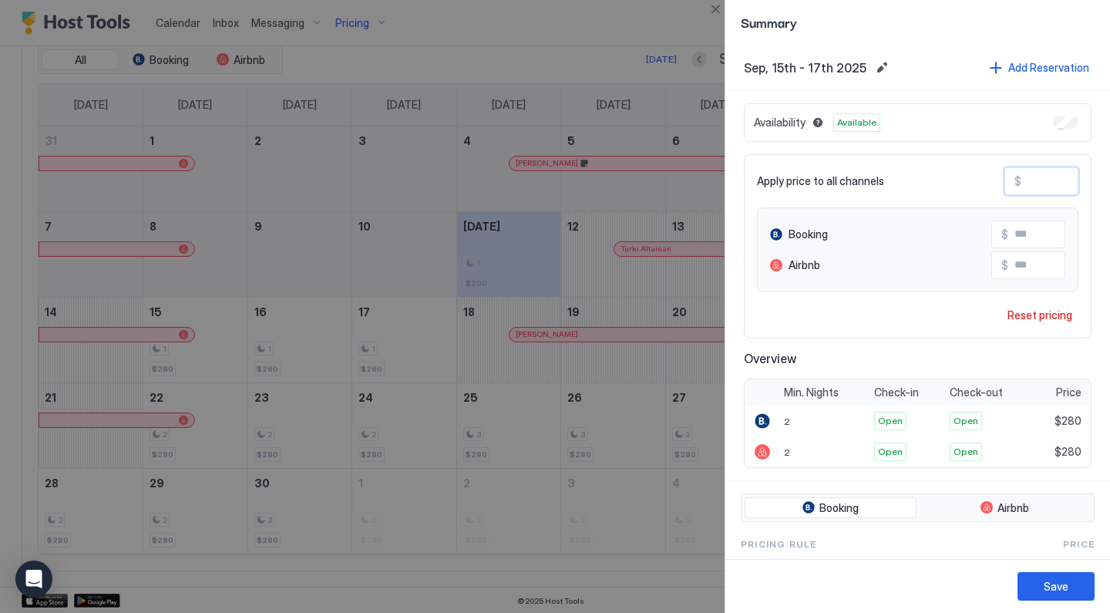
click at [1038, 176] on input "***" at bounding box center [1082, 181] width 123 height 26
type input "*"
type input "**"
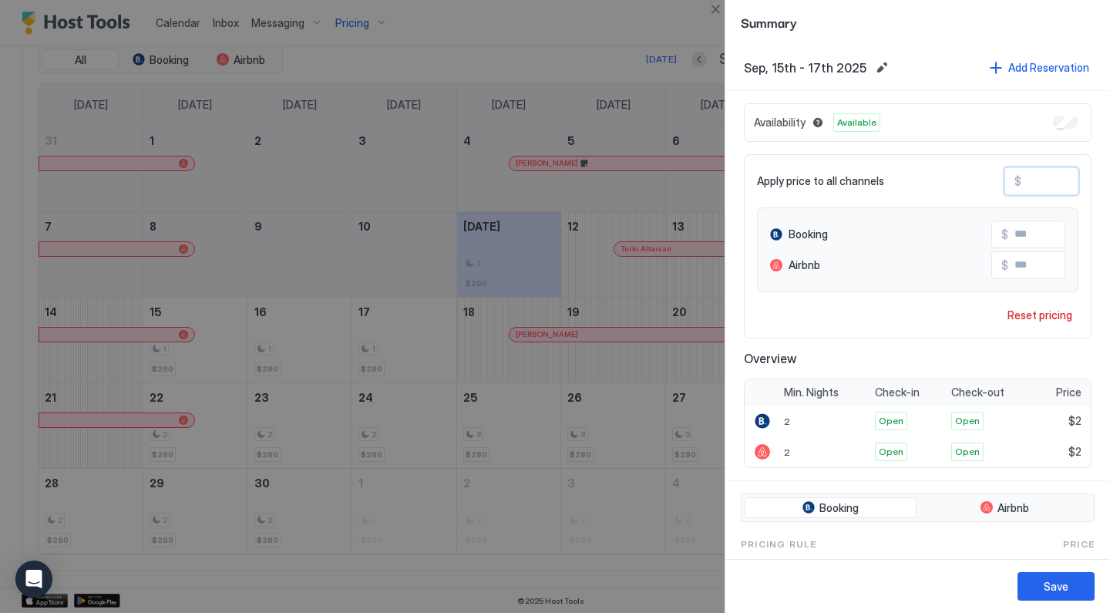
type input "**"
type input "***"
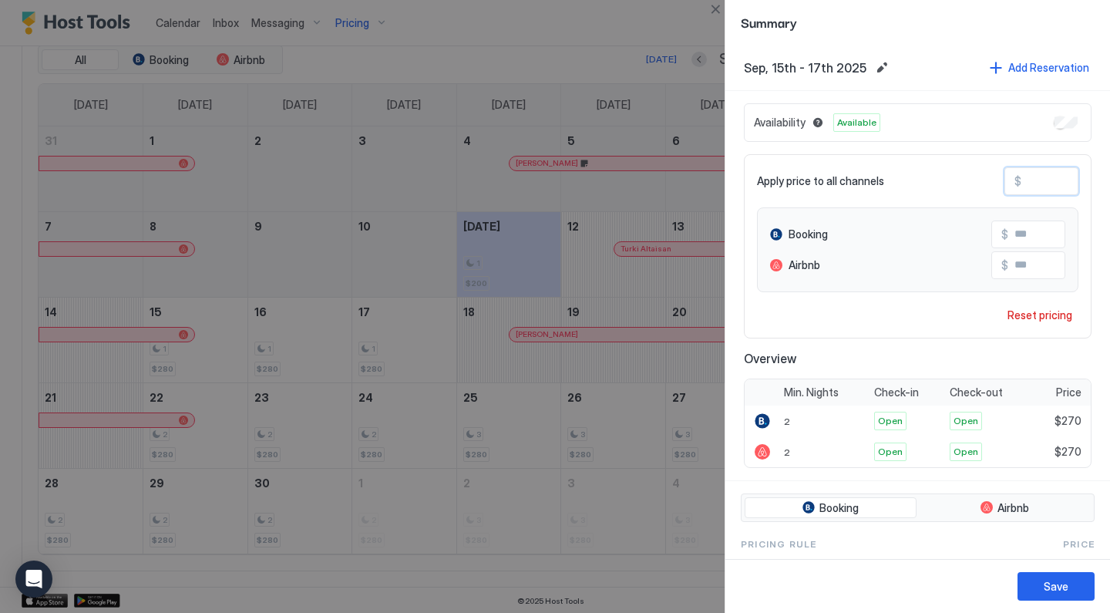
type input "***"
click at [1075, 578] on button "Save" at bounding box center [1055, 586] width 77 height 29
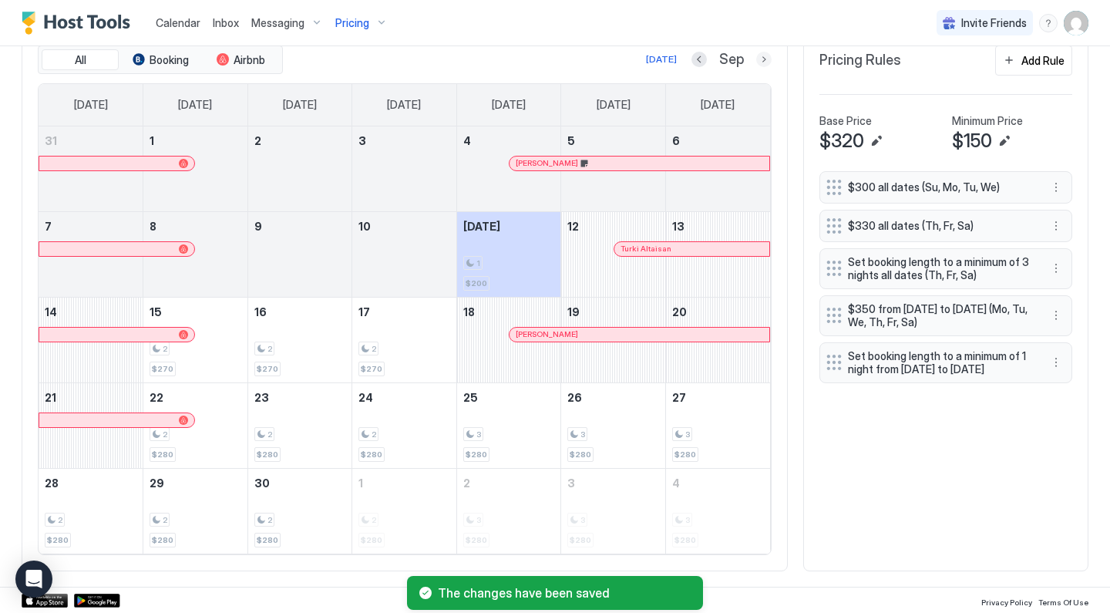
click at [769, 58] on button "Next month" at bounding box center [763, 59] width 15 height 15
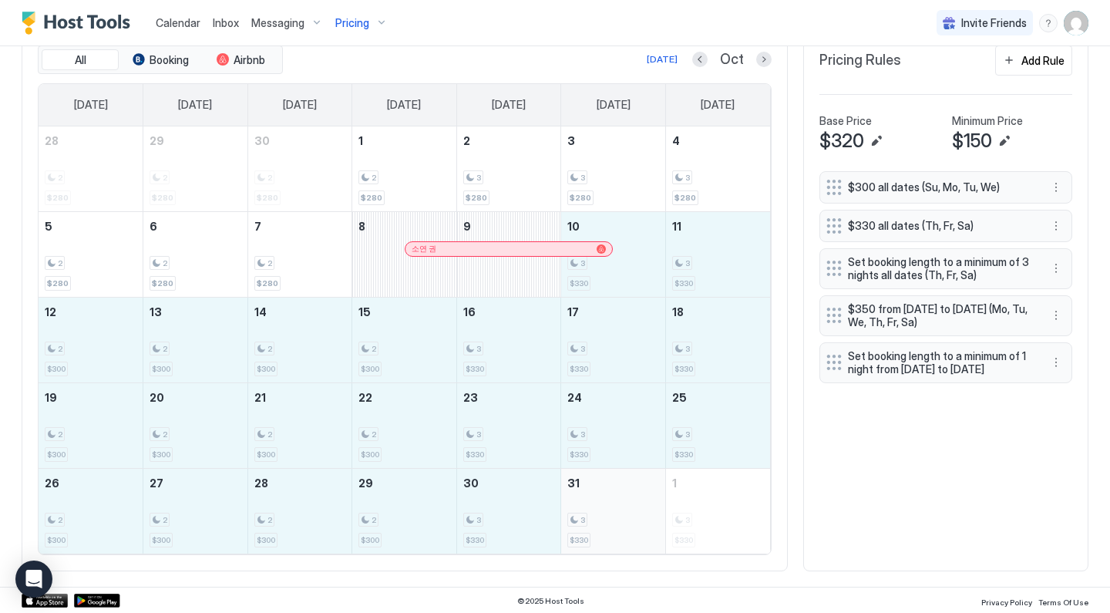
drag, startPoint x: 625, startPoint y: 274, endPoint x: 615, endPoint y: 505, distance: 230.6
click at [615, 505] on tbody "28 2 $280 29 2 $280 30 2 $280 1 2 $280 2 3 $280 3 3 $280 4 3 $280 5 2 $280 6 2 …" at bounding box center [404, 339] width 731 height 427
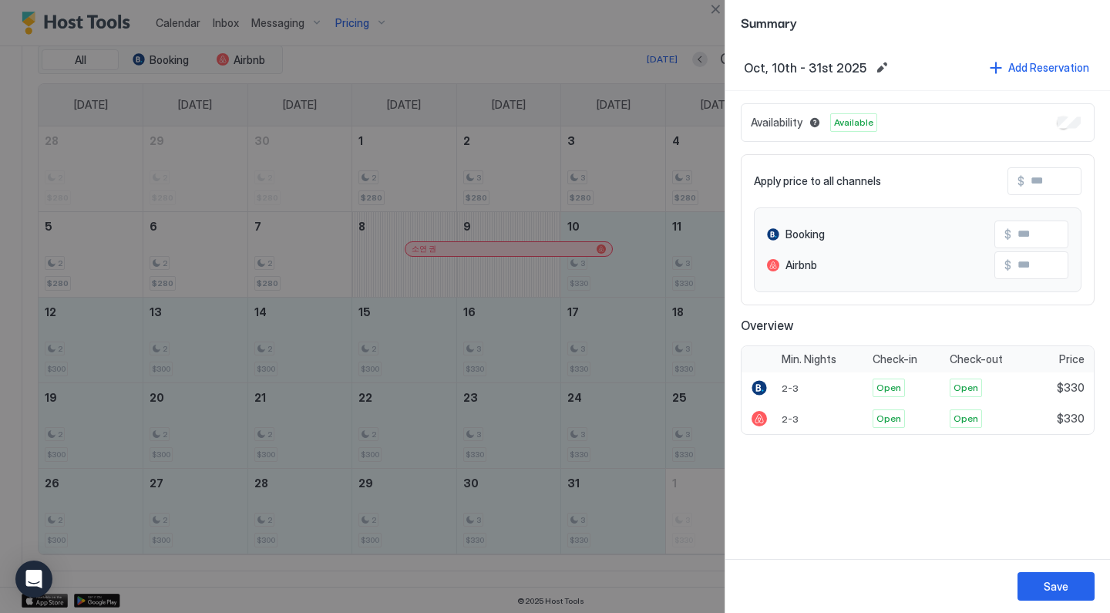
click at [1056, 178] on input "Input Field" at bounding box center [1085, 181] width 123 height 26
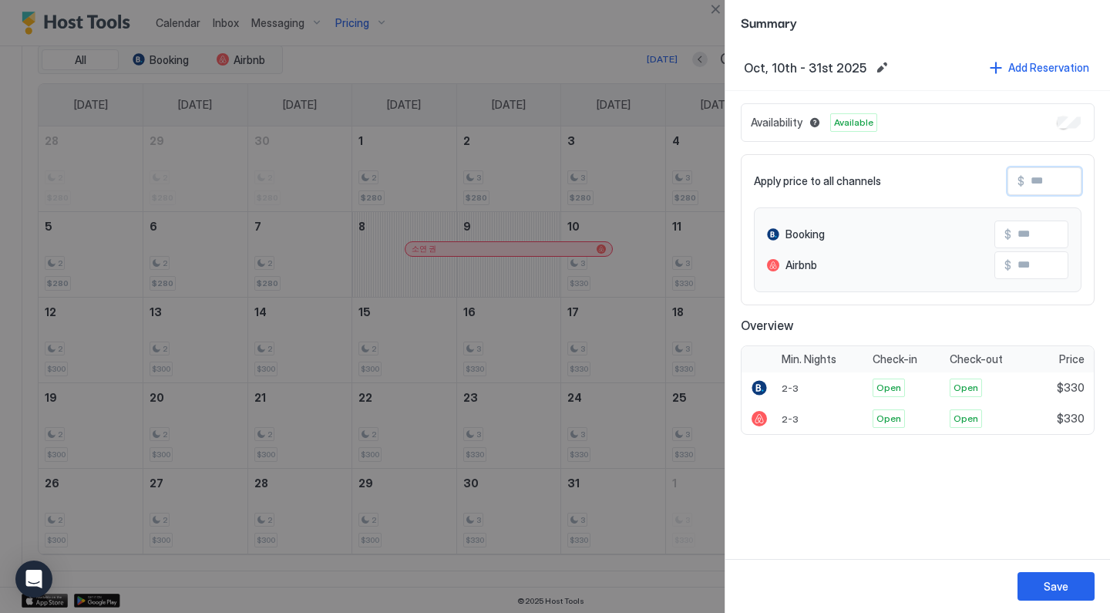
type input "*"
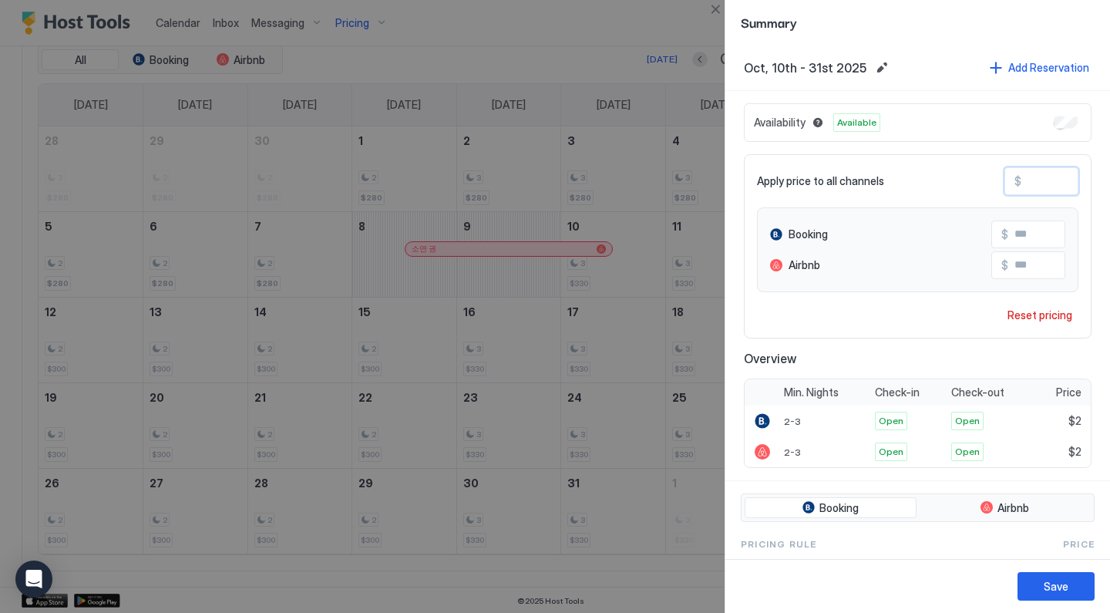
type input "**"
type input "*"
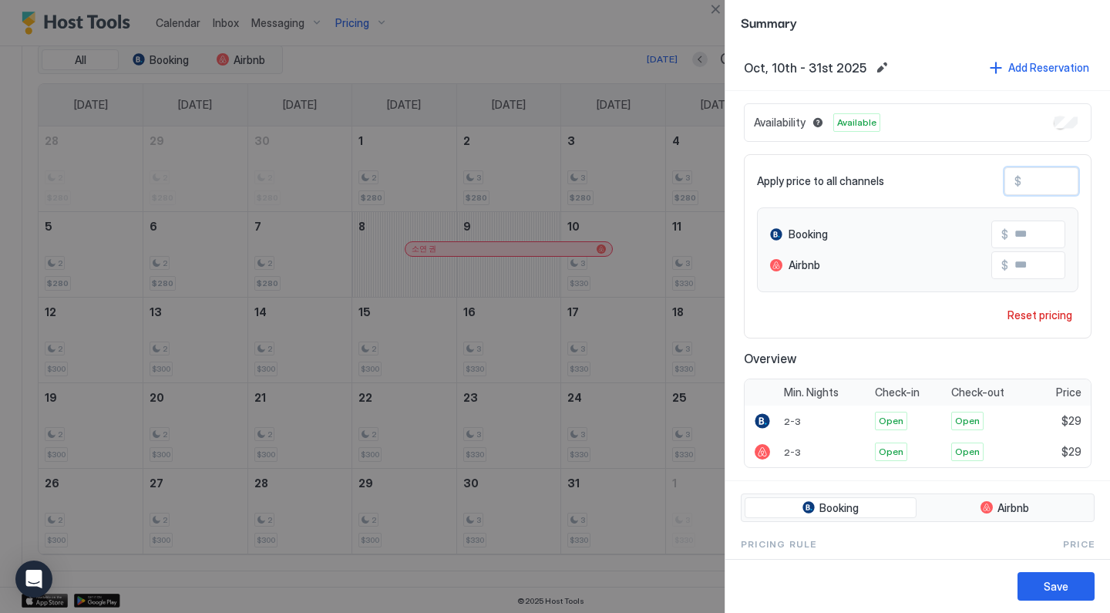
type input "*"
type input "**"
type input "***"
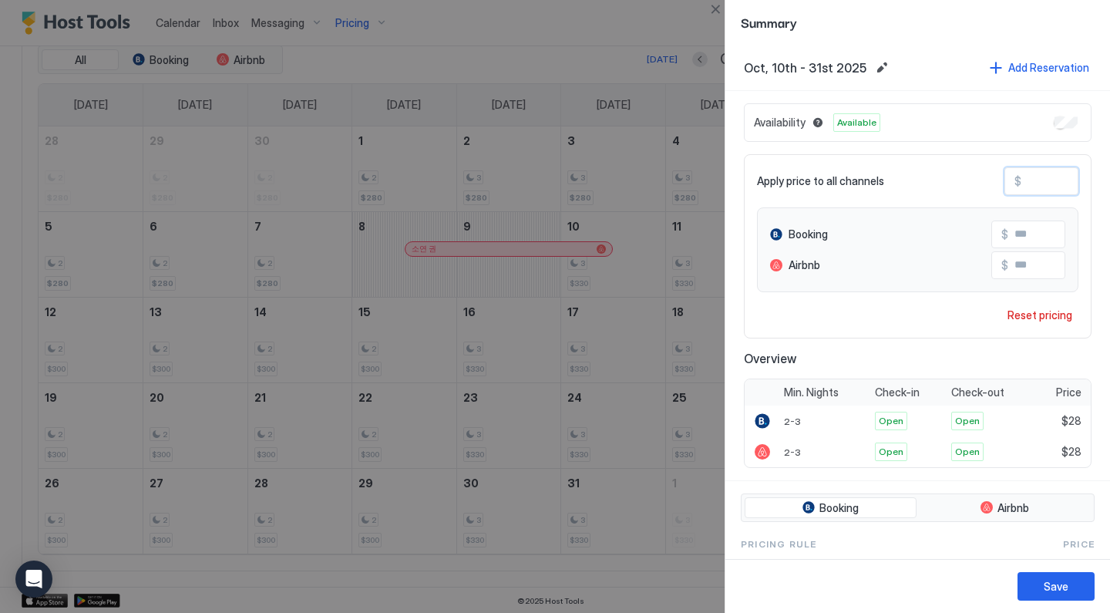
type input "***"
click at [1061, 587] on div "Save" at bounding box center [1055, 586] width 25 height 16
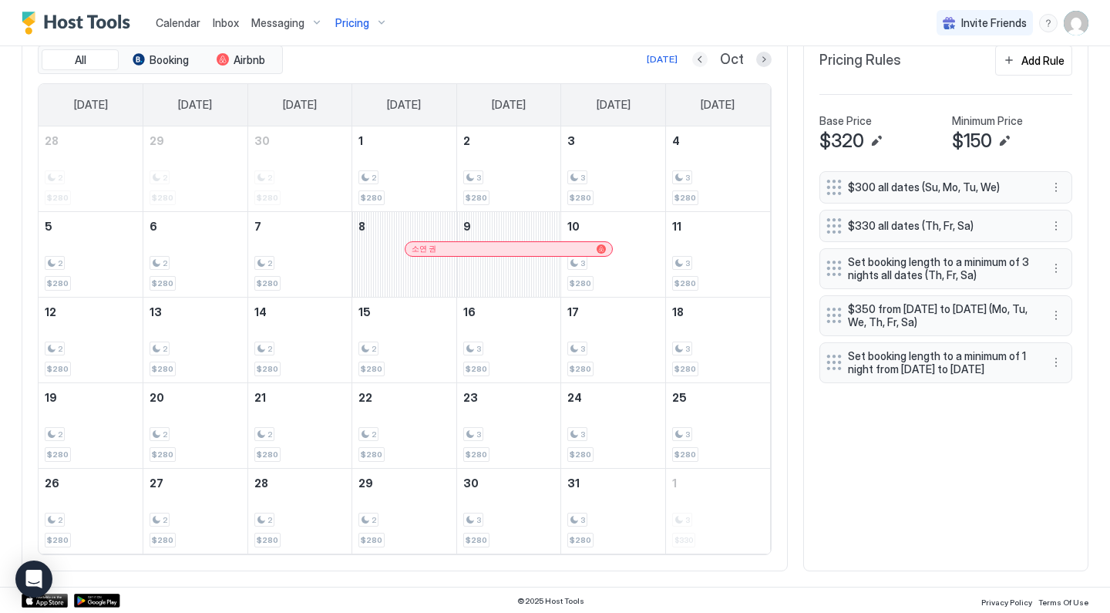
click at [704, 60] on button "Previous month" at bounding box center [699, 59] width 15 height 15
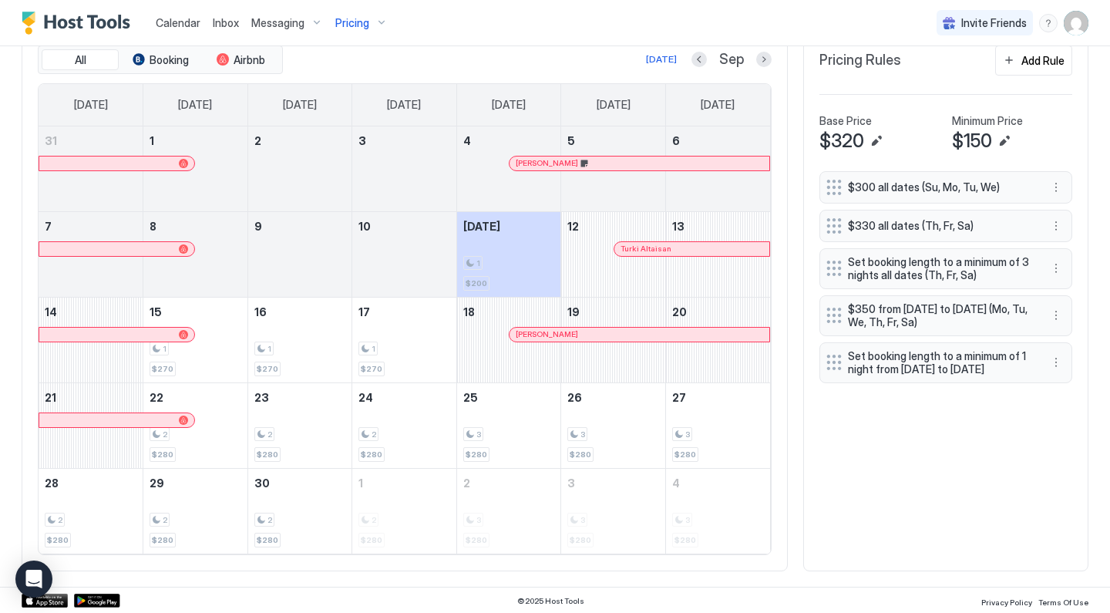
click at [376, 24] on div "Pricing" at bounding box center [361, 23] width 65 height 26
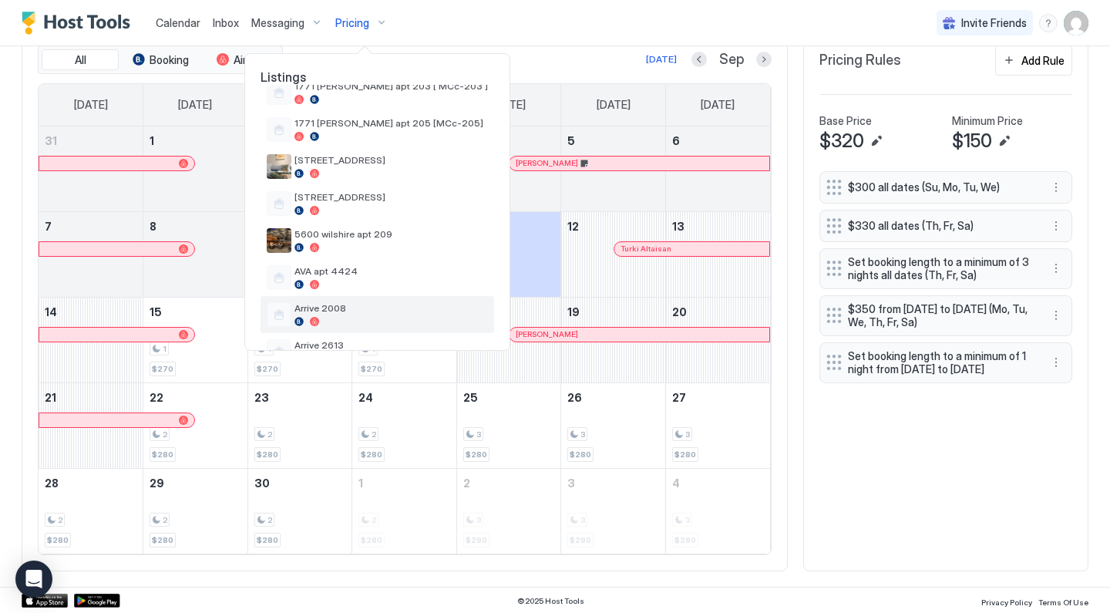
scroll to position [173, 0]
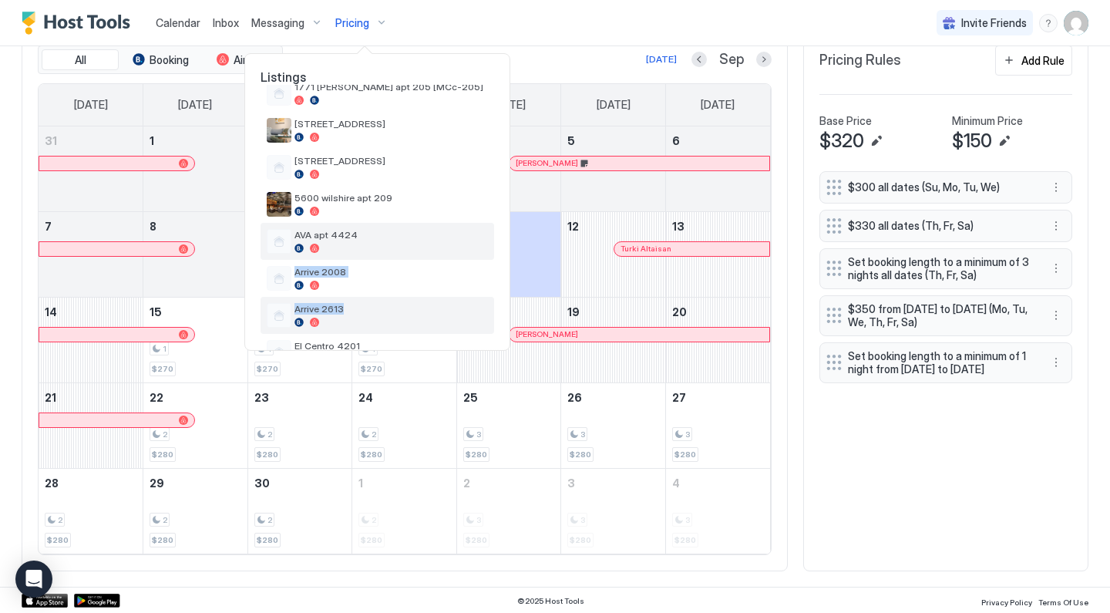
drag, startPoint x: 360, startPoint y: 312, endPoint x: 388, endPoint y: 223, distance: 93.8
click at [388, 223] on div "1600 vine 629 [V-629] 1600 vine apt 611 [ V-611 ] 1771 mccaden apt 203 [ MCc-20…" at bounding box center [376, 334] width 233 height 740
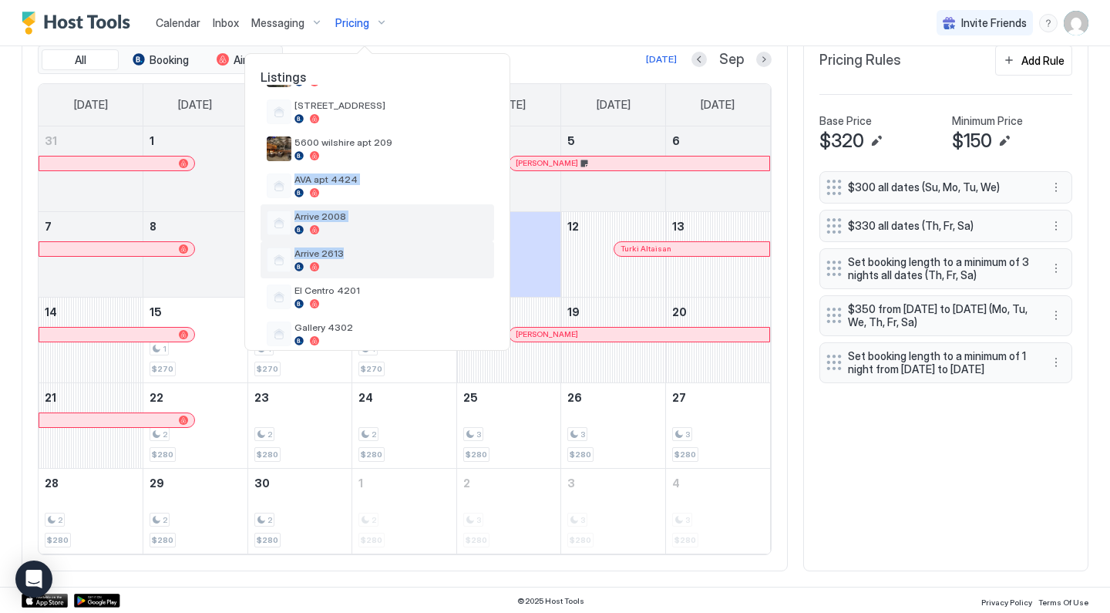
scroll to position [230, 0]
click at [385, 271] on div "Arrive 2613" at bounding box center [376, 258] width 233 height 37
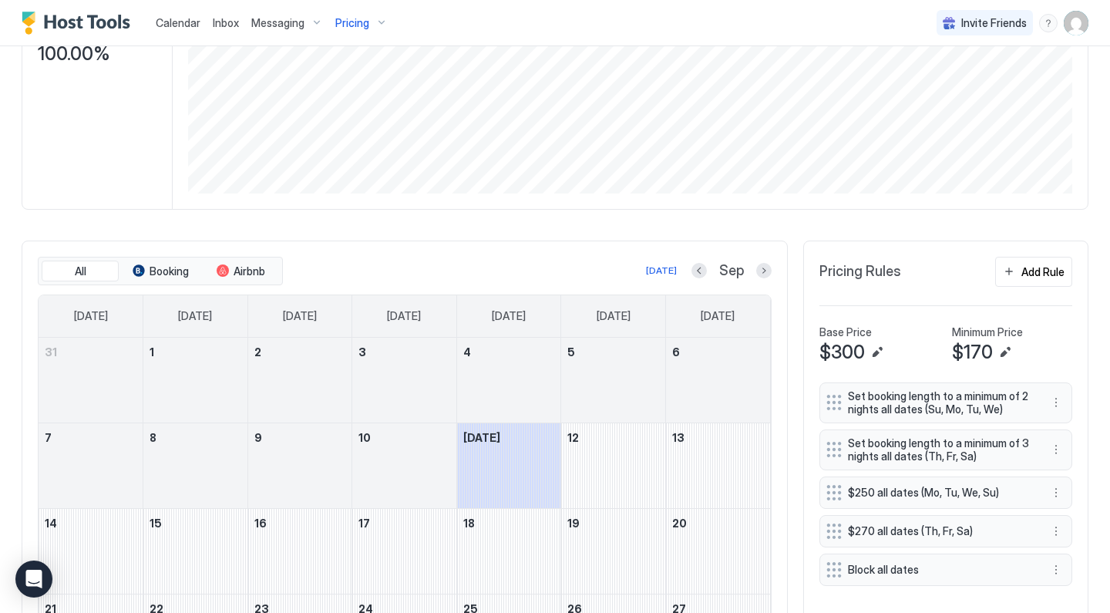
scroll to position [247, 0]
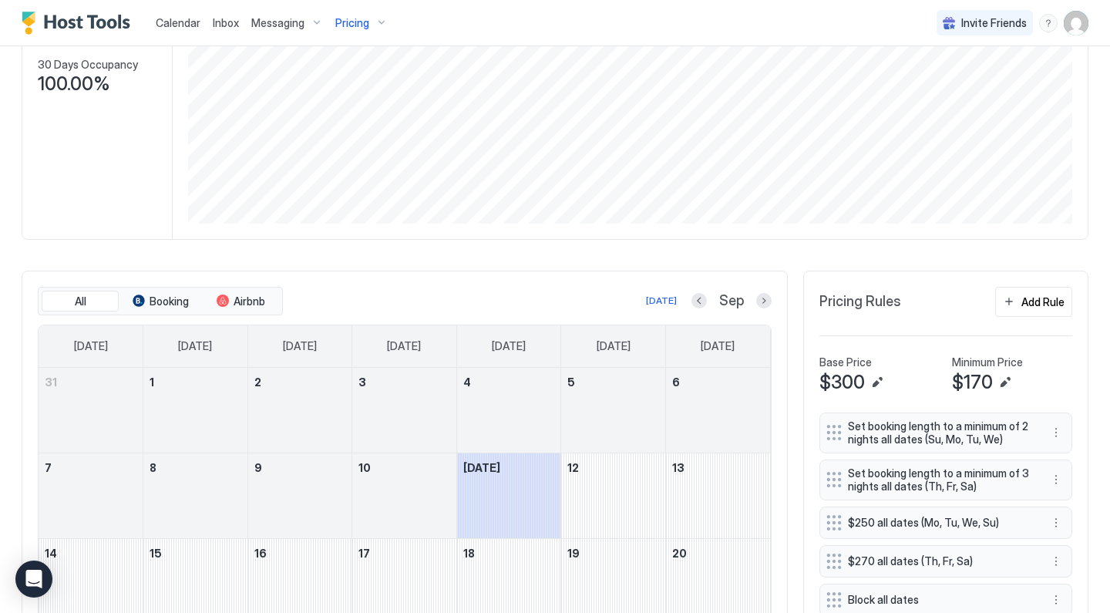
click at [371, 26] on div "Pricing" at bounding box center [361, 23] width 65 height 26
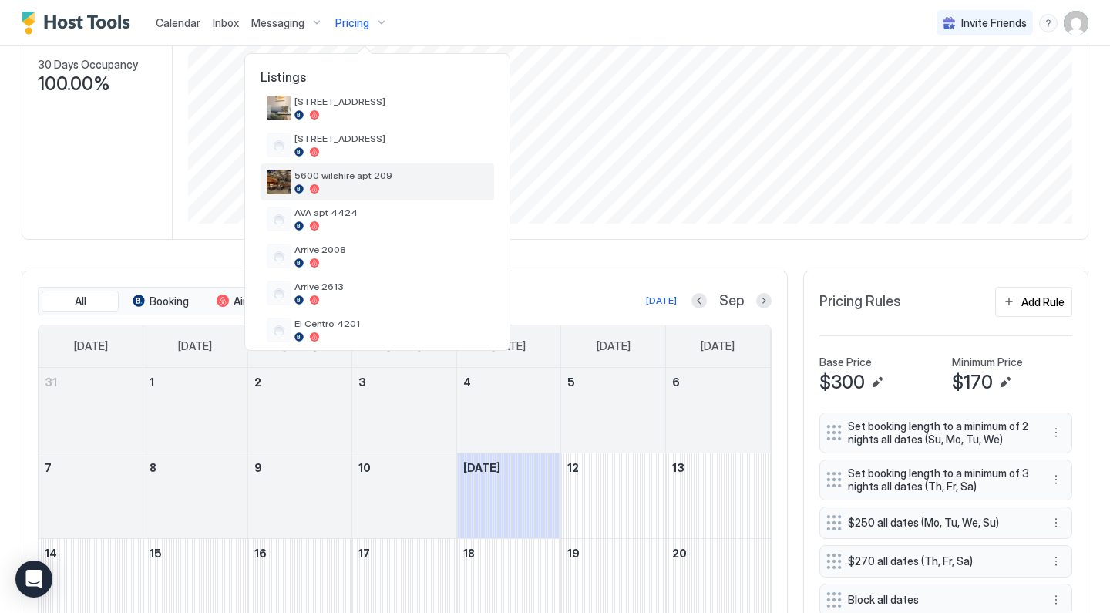
scroll to position [197, 0]
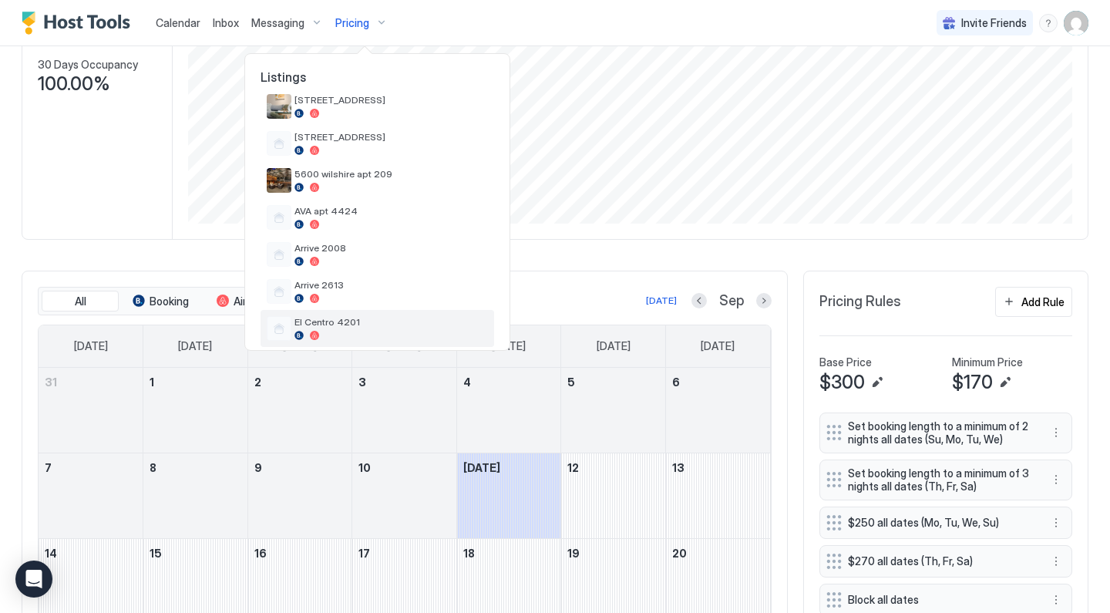
click at [356, 320] on span "El Centro 4201" at bounding box center [390, 322] width 193 height 12
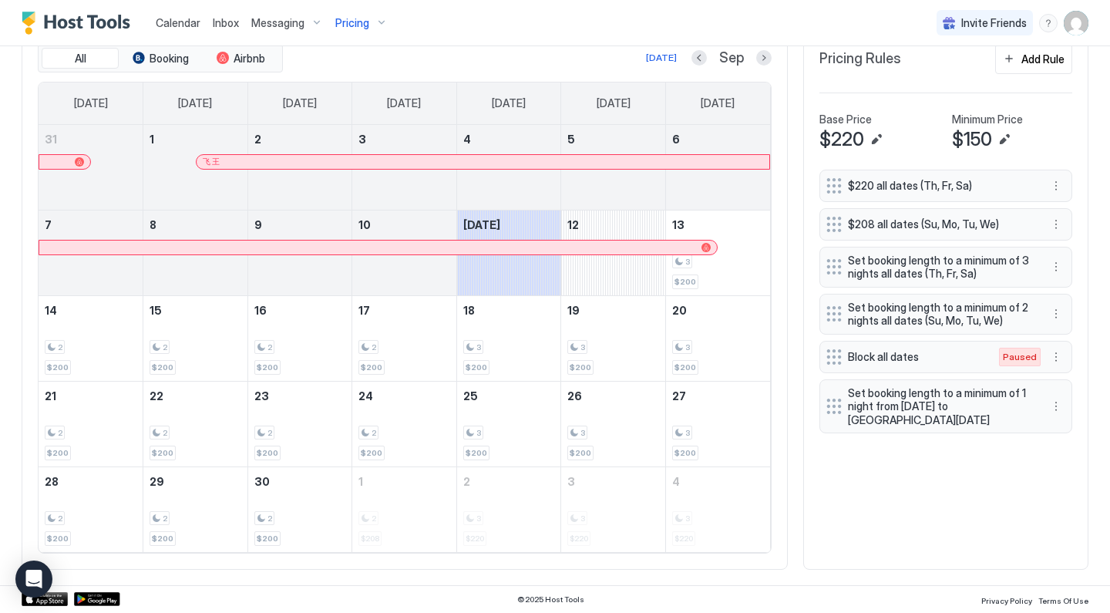
scroll to position [488, 0]
click at [764, 65] on button "Next month" at bounding box center [763, 59] width 15 height 15
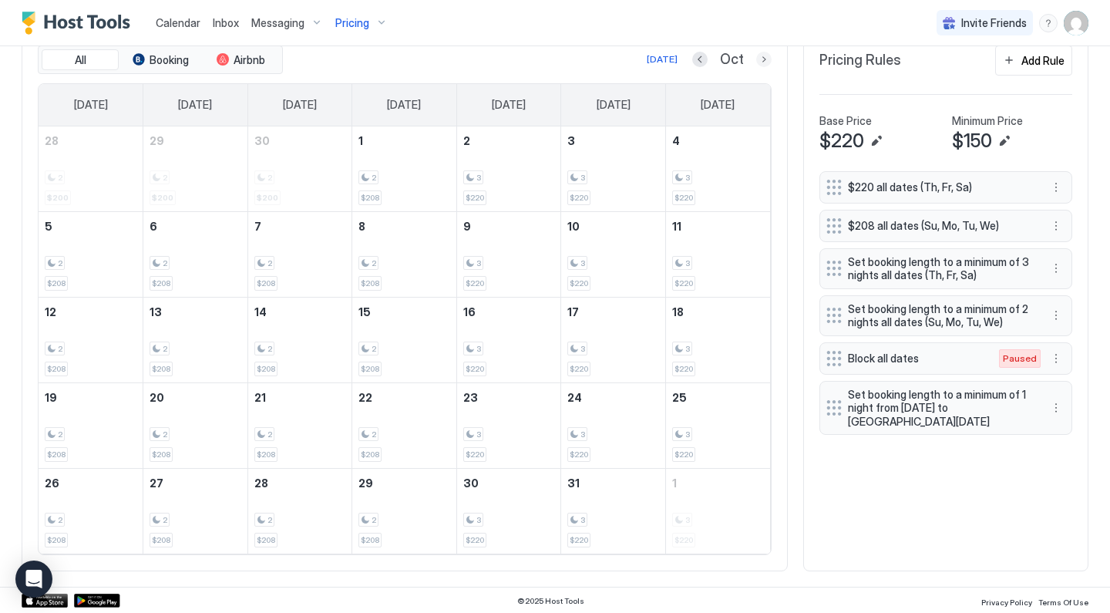
click at [761, 61] on button "Next month" at bounding box center [763, 59] width 15 height 15
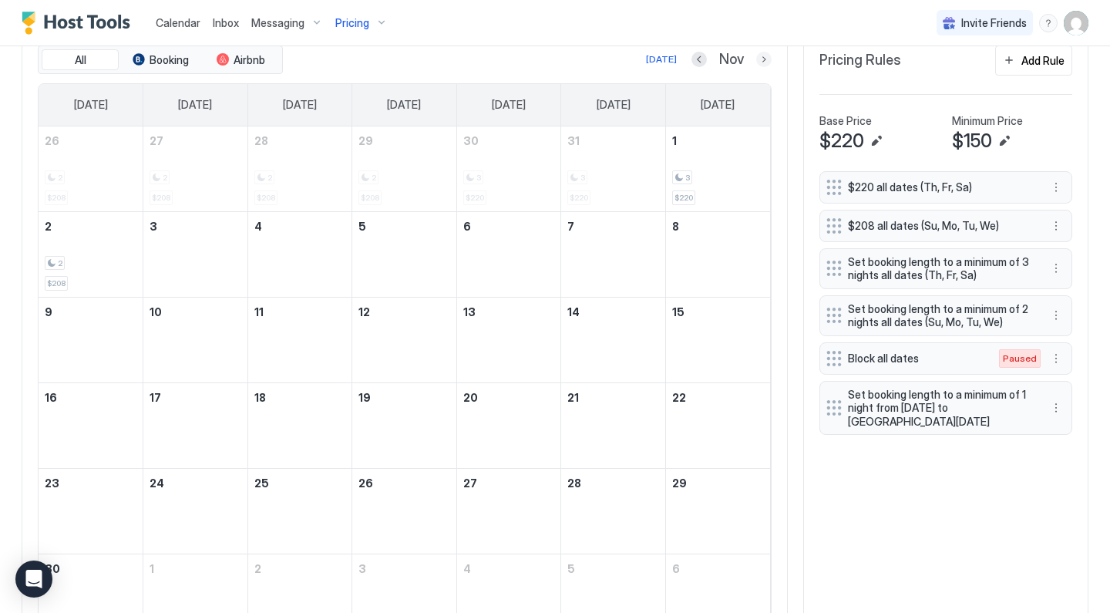
scroll to position [458, 0]
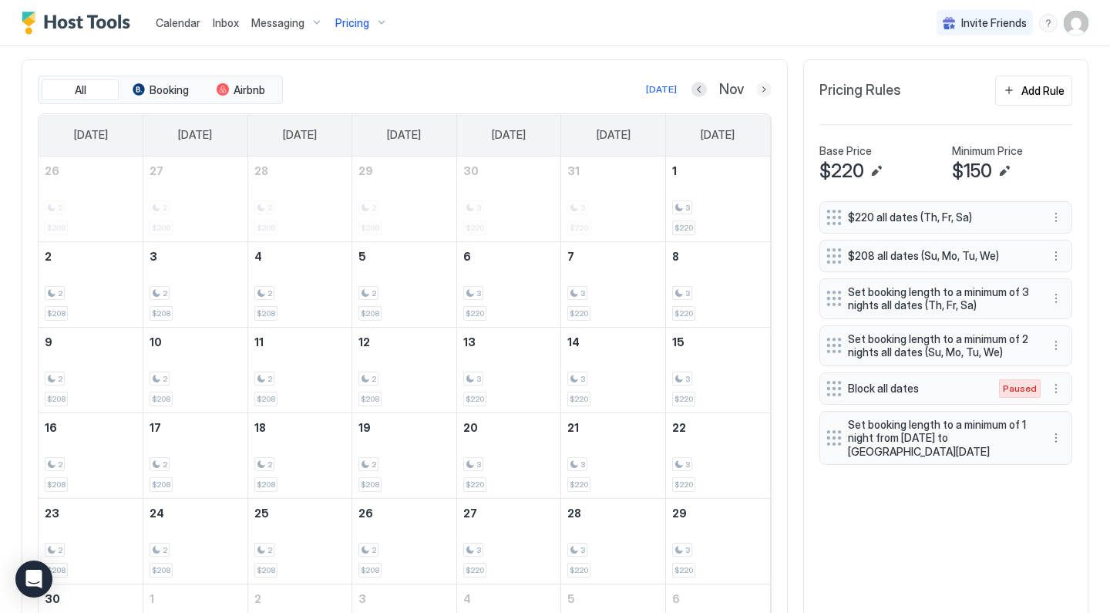
click at [769, 86] on button "Next month" at bounding box center [763, 89] width 15 height 15
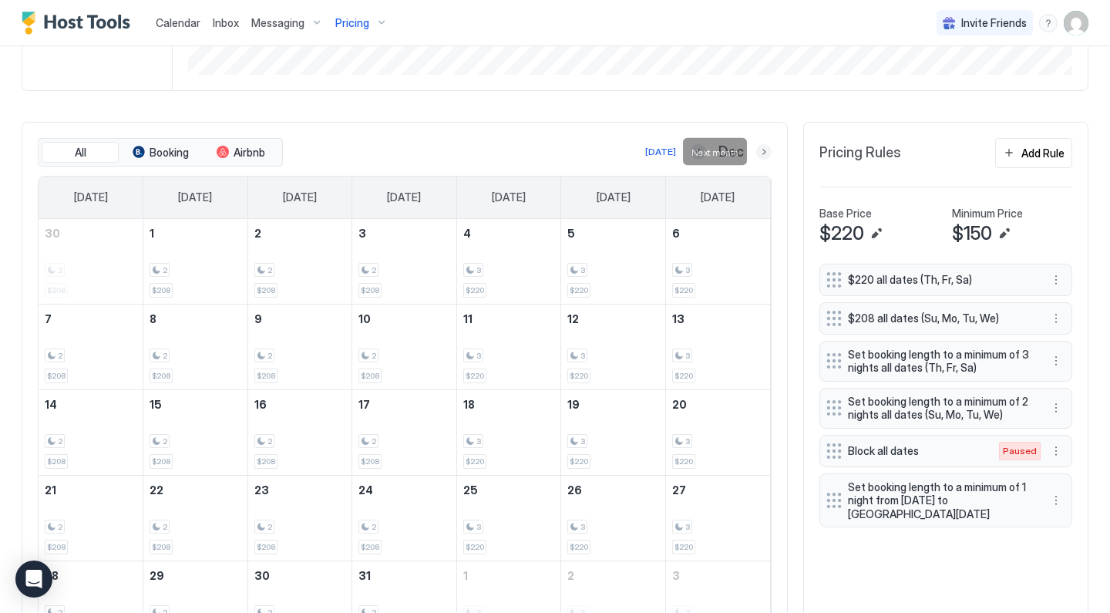
click at [764, 152] on button "Next month" at bounding box center [763, 151] width 15 height 15
click at [764, 155] on button "Next month" at bounding box center [763, 151] width 15 height 15
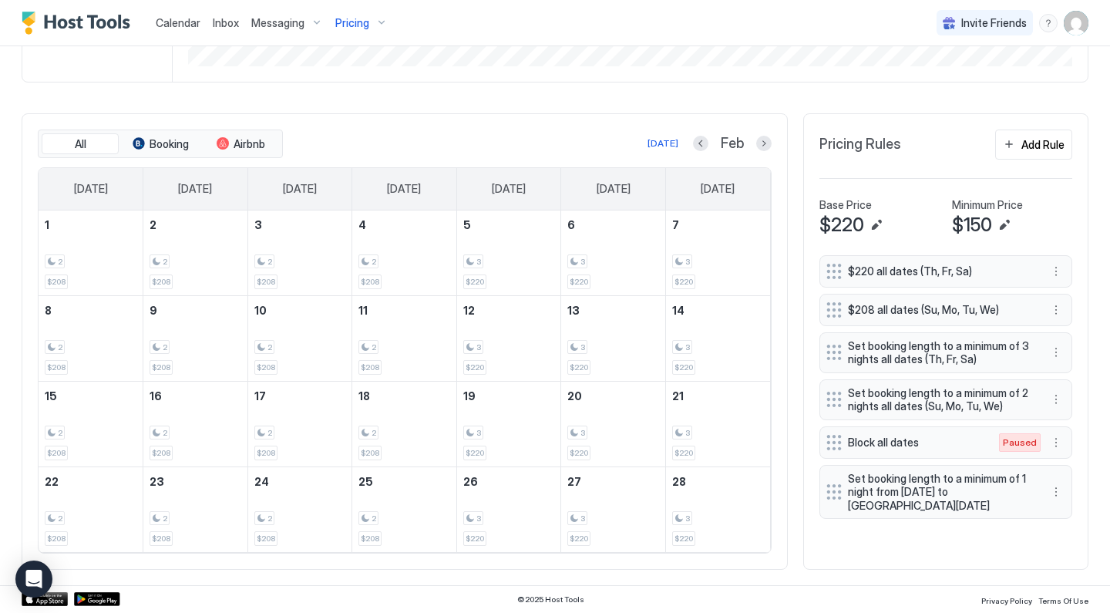
scroll to position [402, 0]
click at [699, 148] on button "Previous month" at bounding box center [700, 144] width 15 height 15
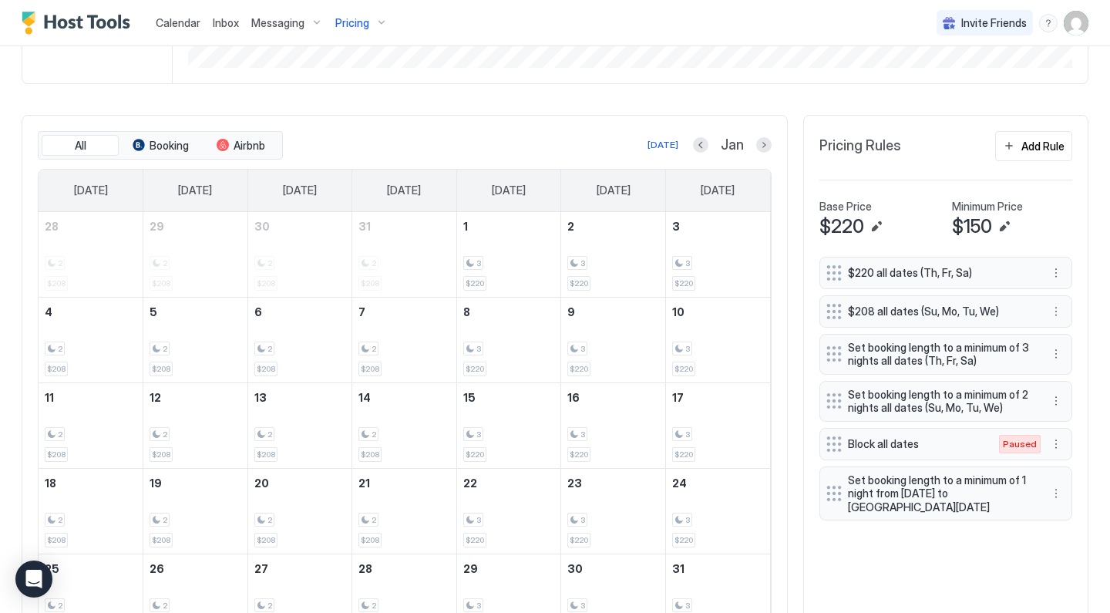
click at [699, 147] on div "All Booking Airbnb Today Jan Sunday Monday Tuesday Wednesday Thursday Friday Sa…" at bounding box center [405, 386] width 766 height 542
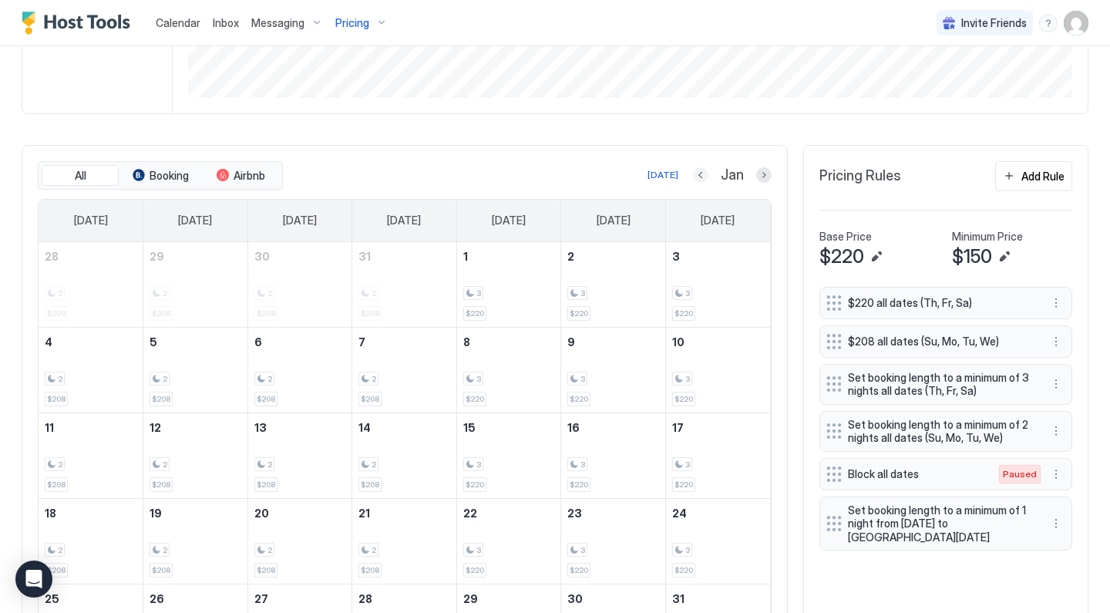
click at [701, 180] on button "Previous month" at bounding box center [700, 174] width 15 height 15
click at [701, 180] on button "Previous month" at bounding box center [697, 174] width 15 height 15
click at [701, 180] on button "Previous month" at bounding box center [698, 174] width 15 height 15
click at [701, 180] on button "Previous month" at bounding box center [699, 174] width 15 height 15
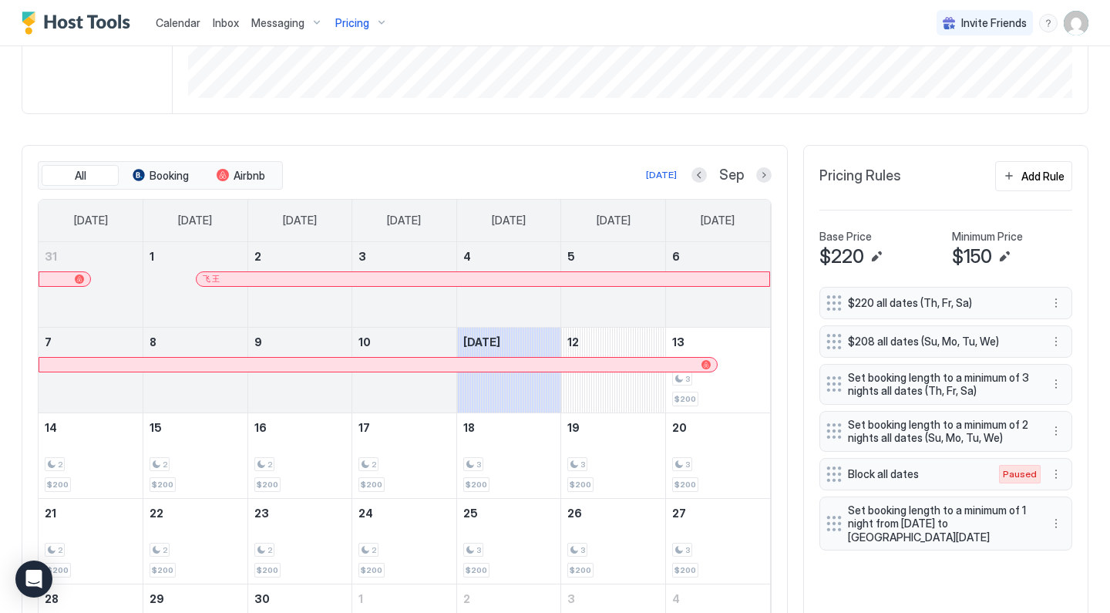
scroll to position [459, 0]
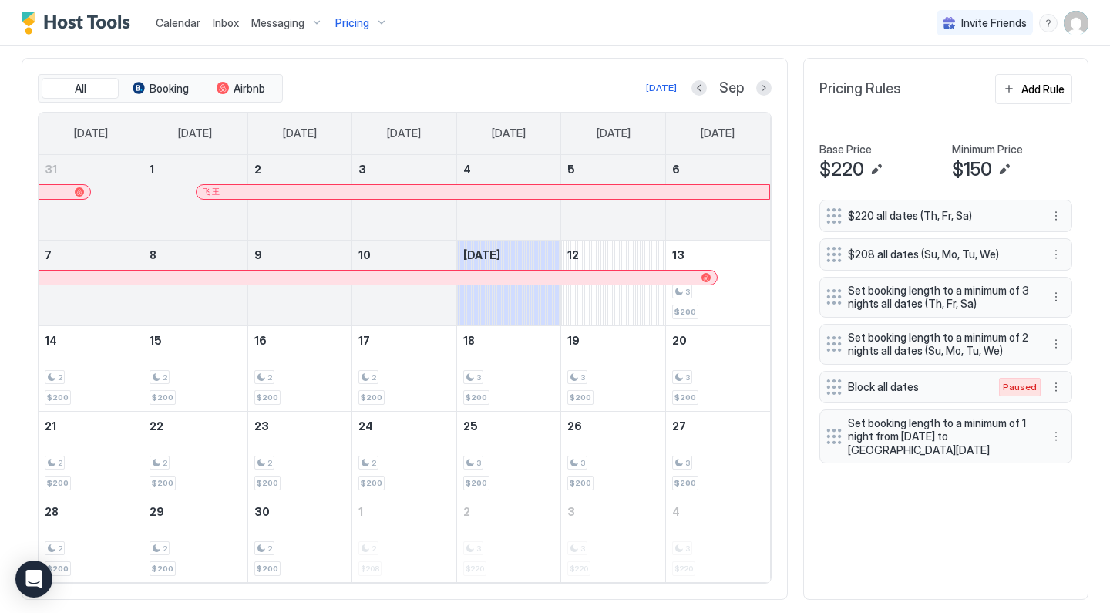
click at [374, 16] on div "Pricing" at bounding box center [361, 23] width 65 height 26
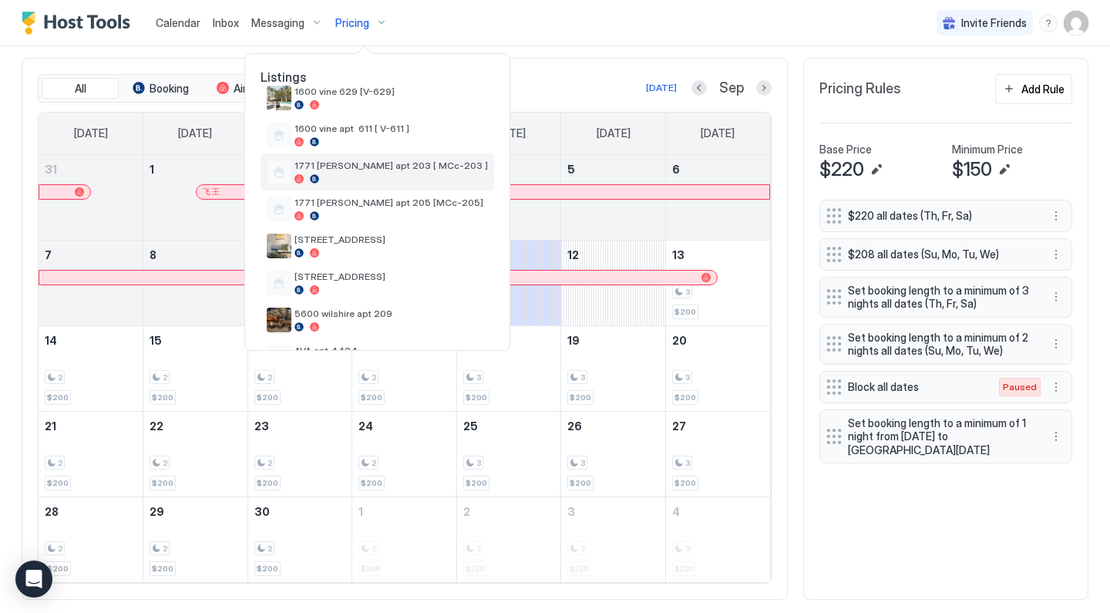
scroll to position [72, 0]
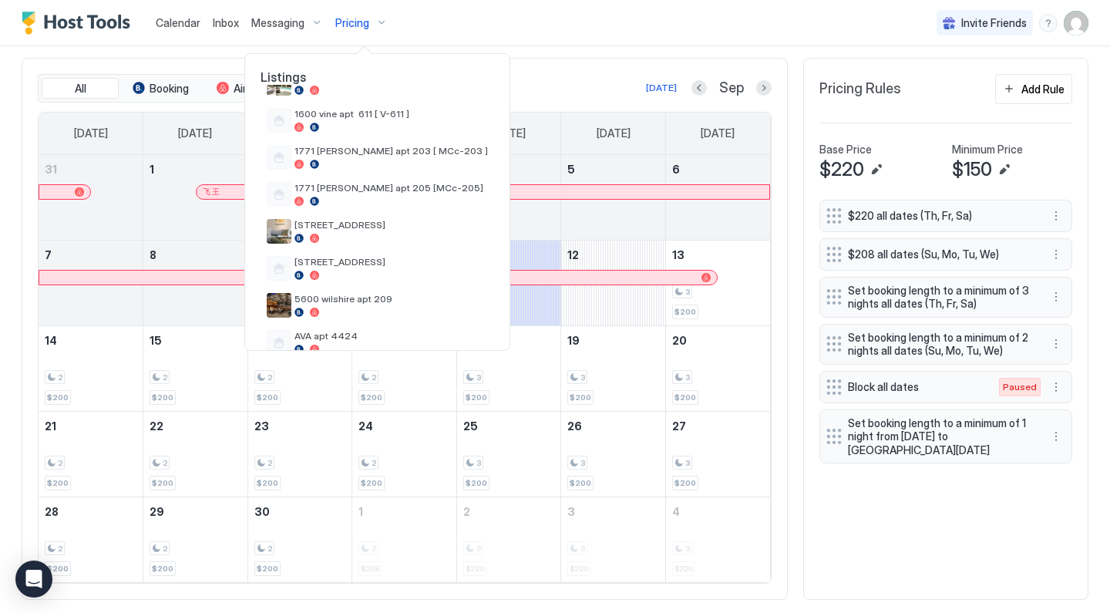
click at [530, 90] on div at bounding box center [555, 306] width 1110 height 613
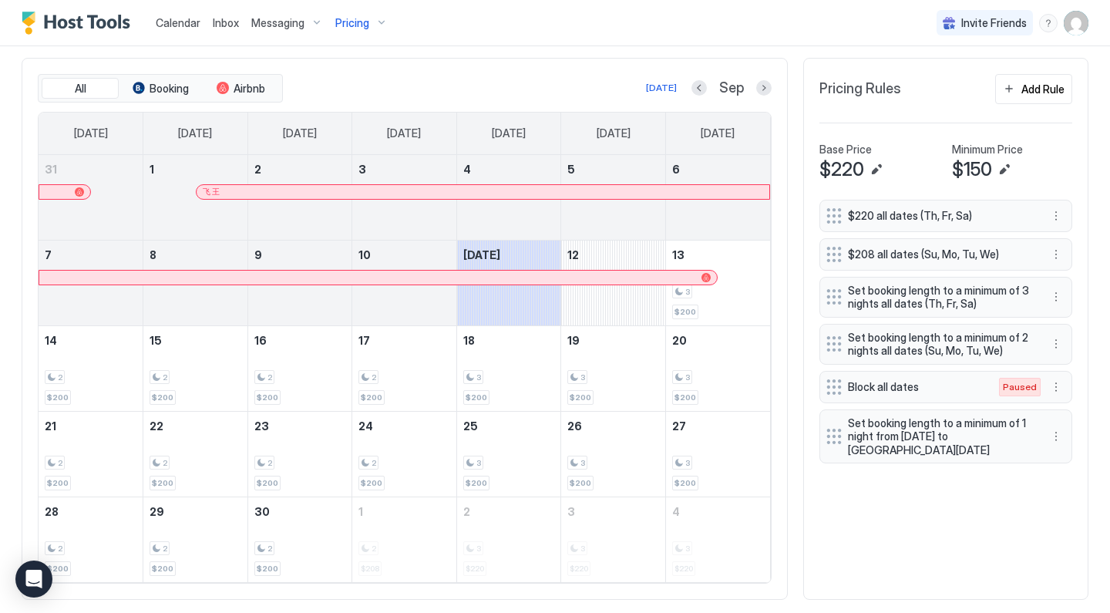
click at [351, 22] on span "Pricing" at bounding box center [352, 23] width 34 height 14
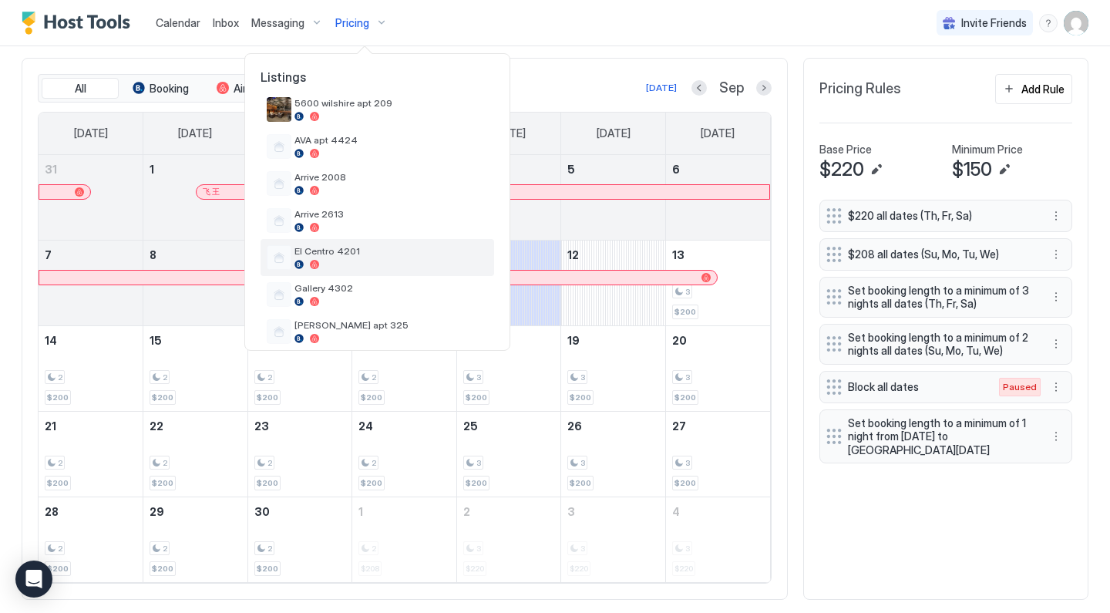
scroll to position [272, 0]
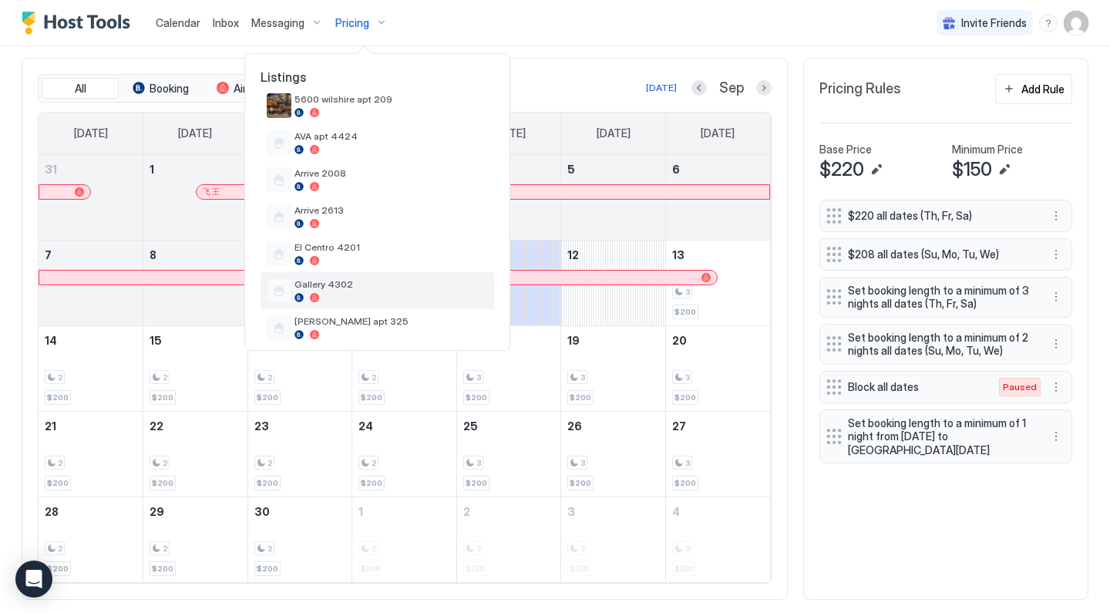
click at [348, 301] on div at bounding box center [390, 297] width 193 height 9
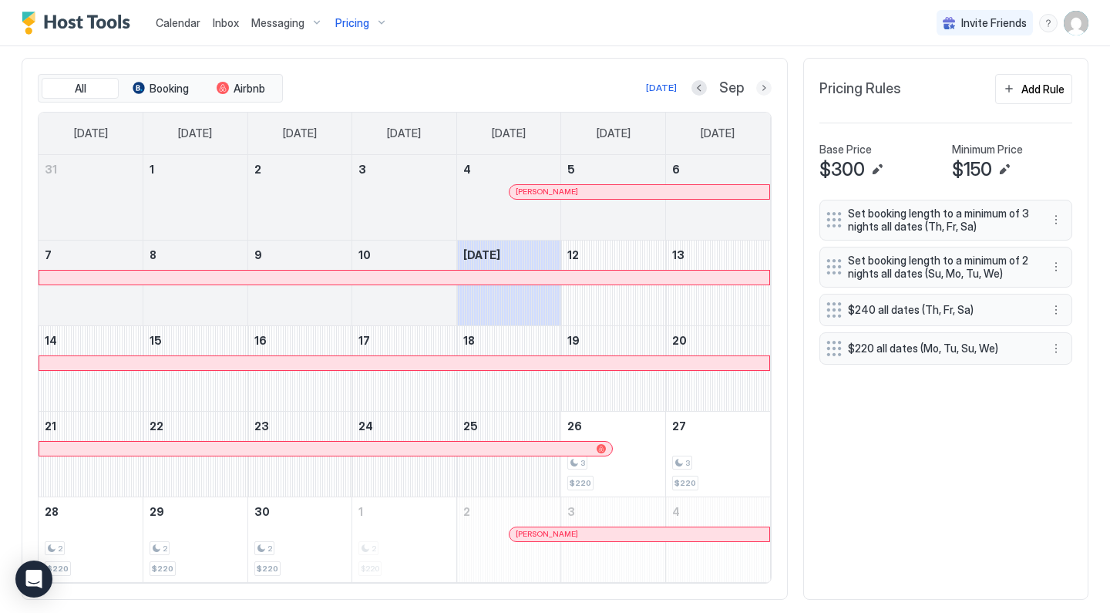
click at [760, 82] on button "Next month" at bounding box center [763, 87] width 15 height 15
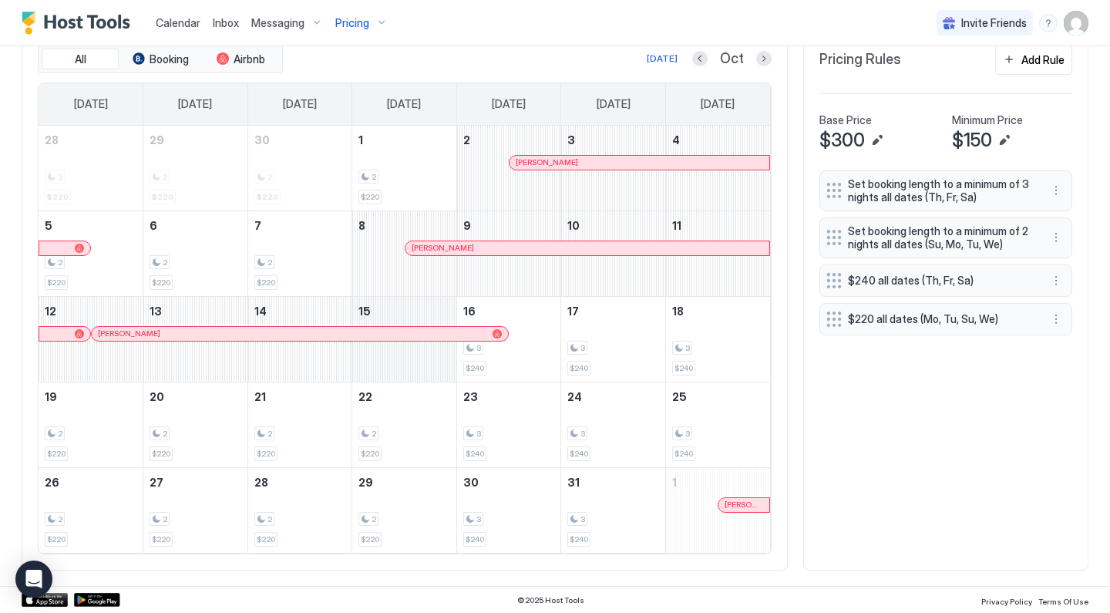
scroll to position [488, 0]
click at [354, 18] on span "Pricing" at bounding box center [352, 23] width 34 height 14
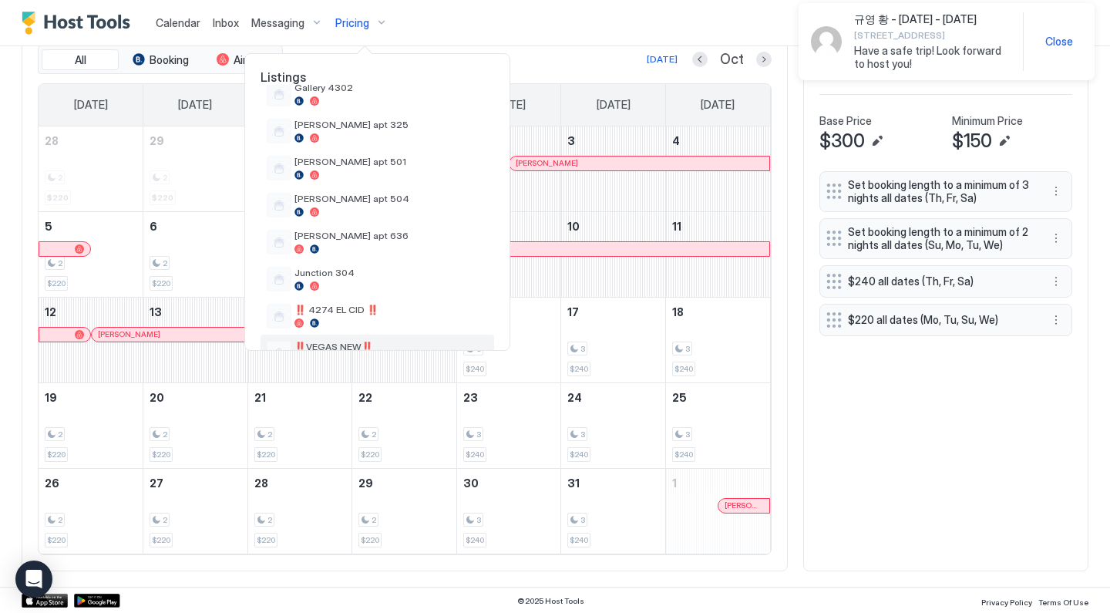
scroll to position [438, 0]
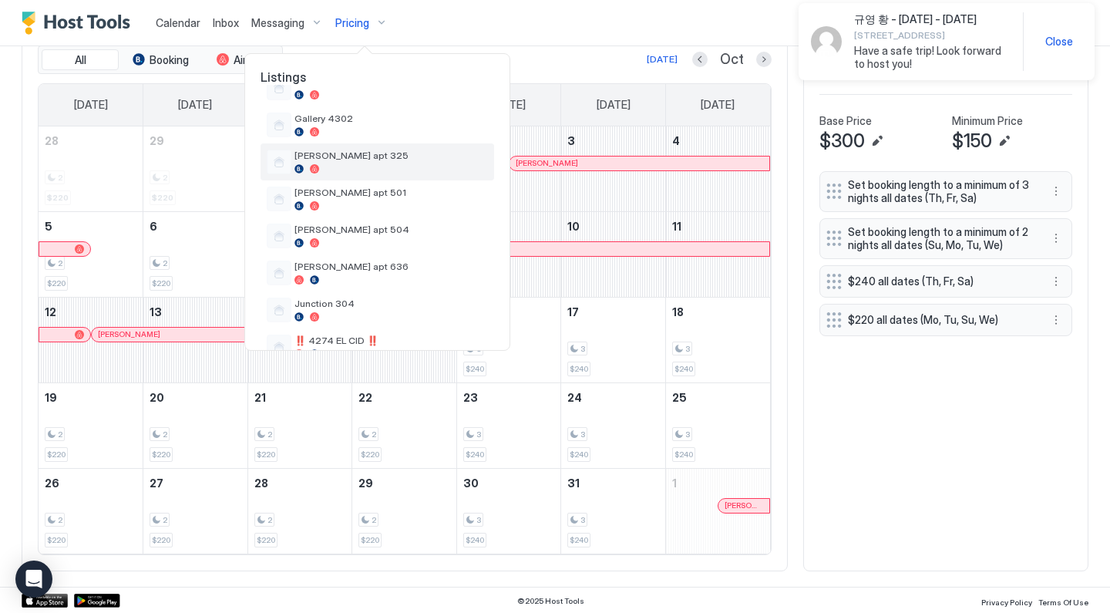
click at [354, 165] on div at bounding box center [390, 168] width 193 height 9
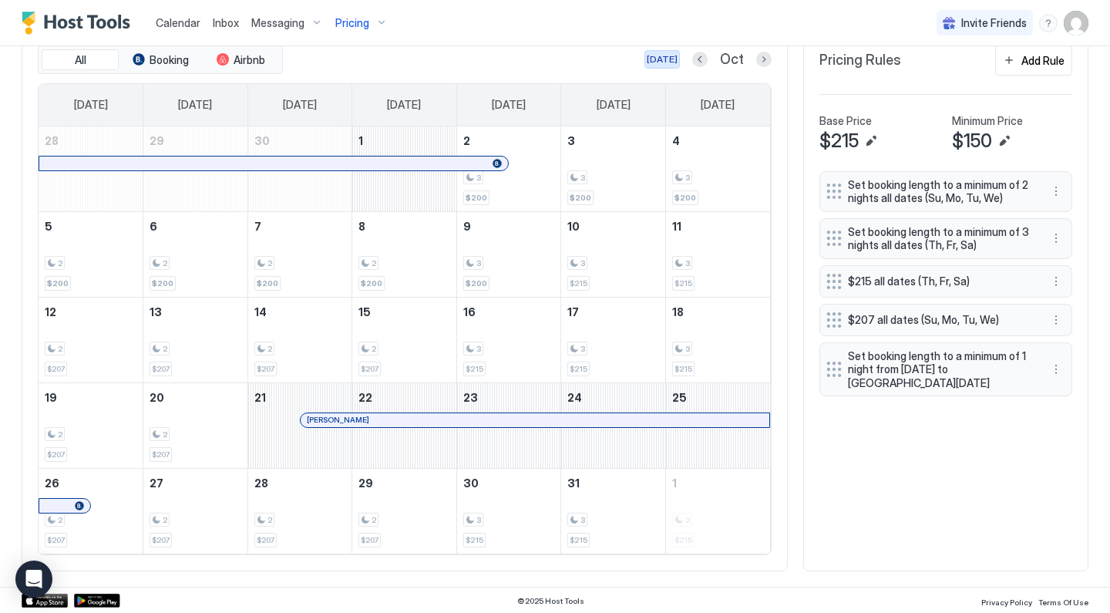
click at [675, 59] on div "[DATE]" at bounding box center [661, 59] width 31 height 14
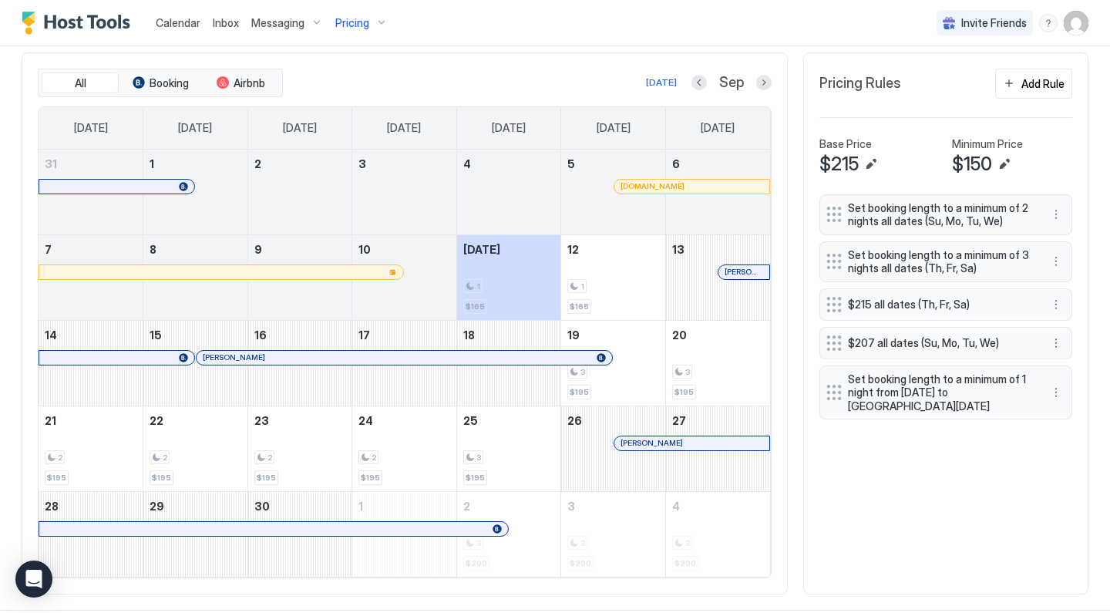
scroll to position [480, 0]
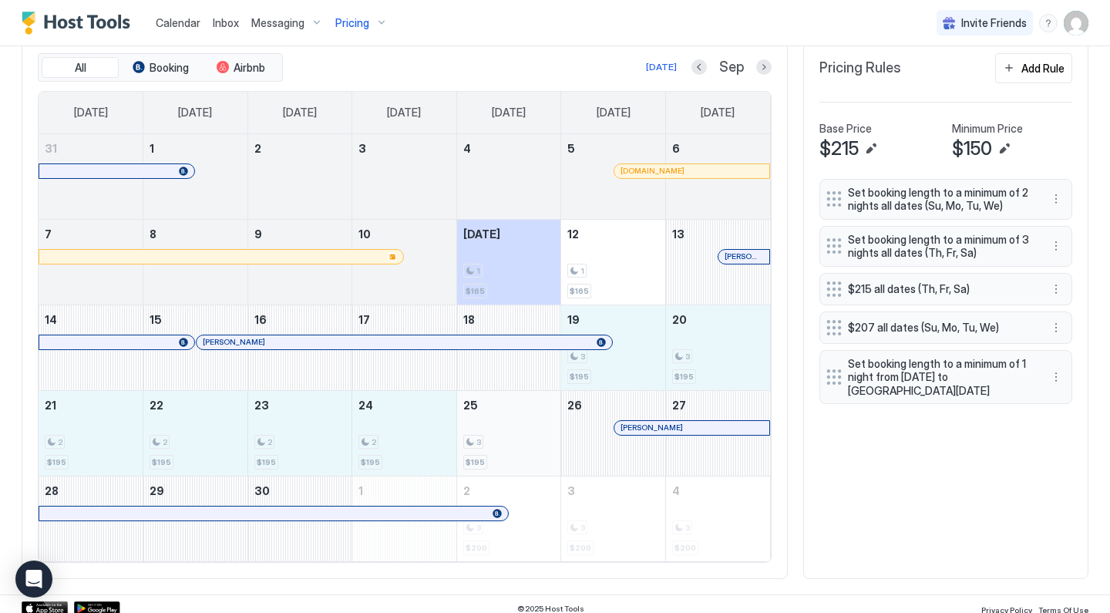
drag, startPoint x: 618, startPoint y: 341, endPoint x: 512, endPoint y: 417, distance: 130.4
click at [512, 417] on tbody "31 1 2 3 4 5 www.airbnb.com 6 7 8 9 10 Today 1 $165 12 1 $165 13 Josef Prasil (…" at bounding box center [404, 347] width 731 height 427
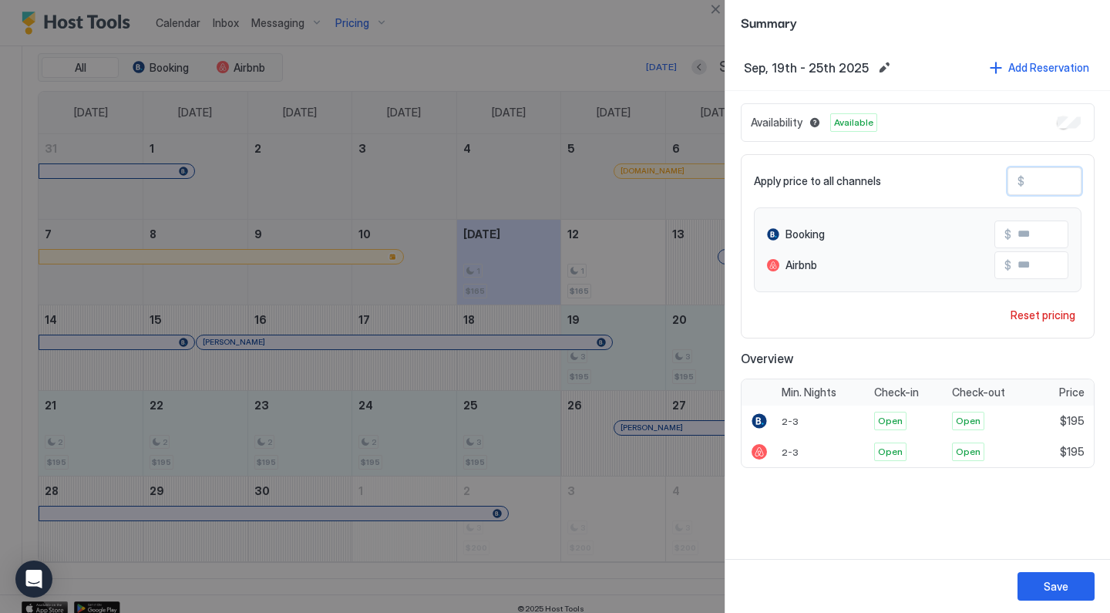
click at [1049, 181] on input "***" at bounding box center [1085, 181] width 123 height 26
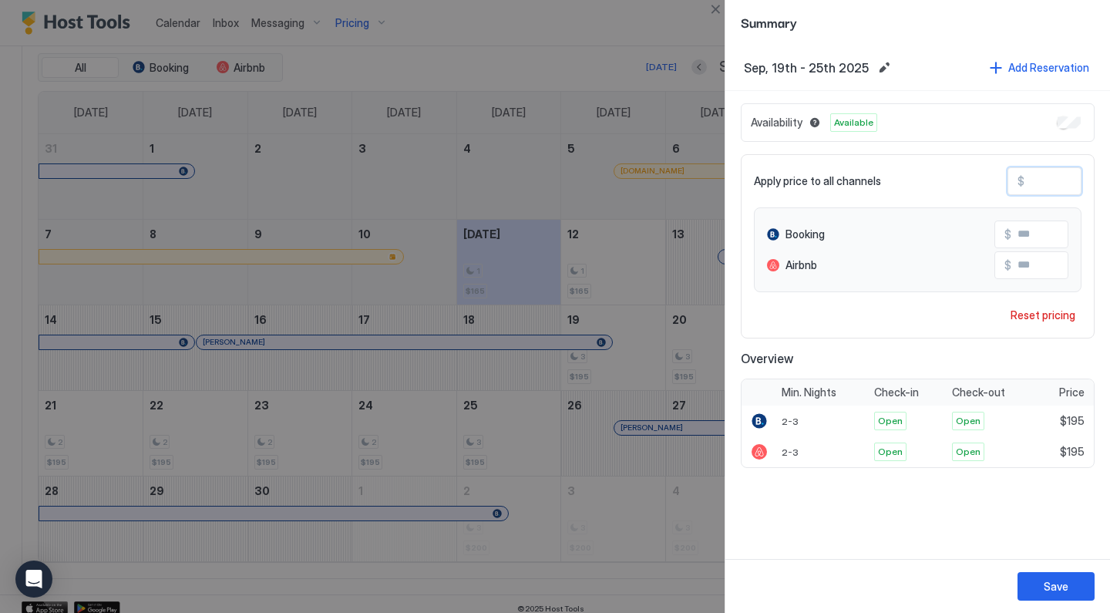
type input "*"
type input "**"
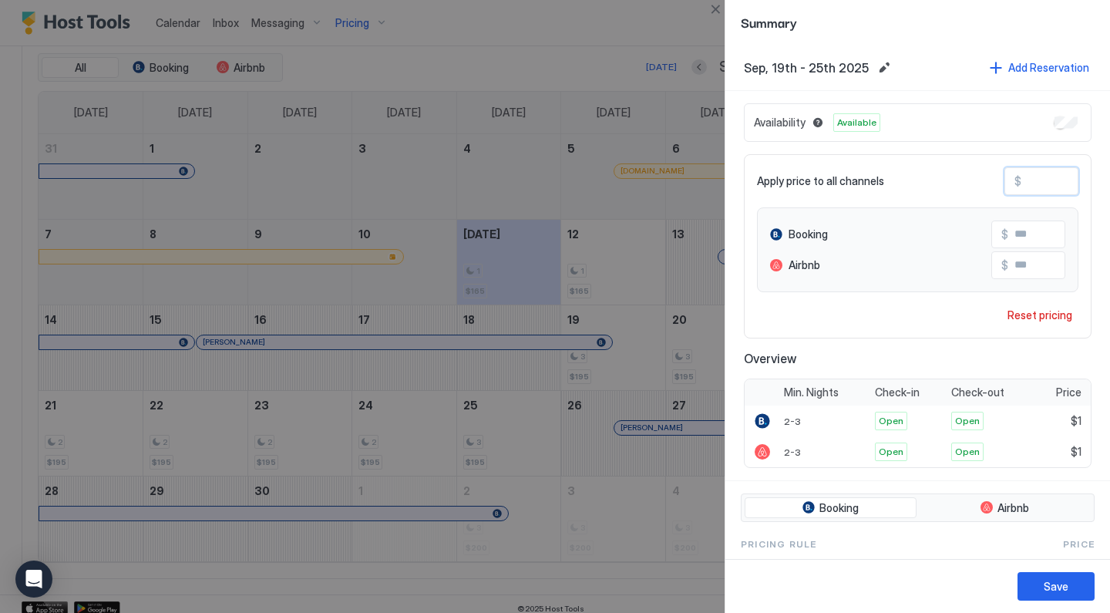
type input "**"
type input "***"
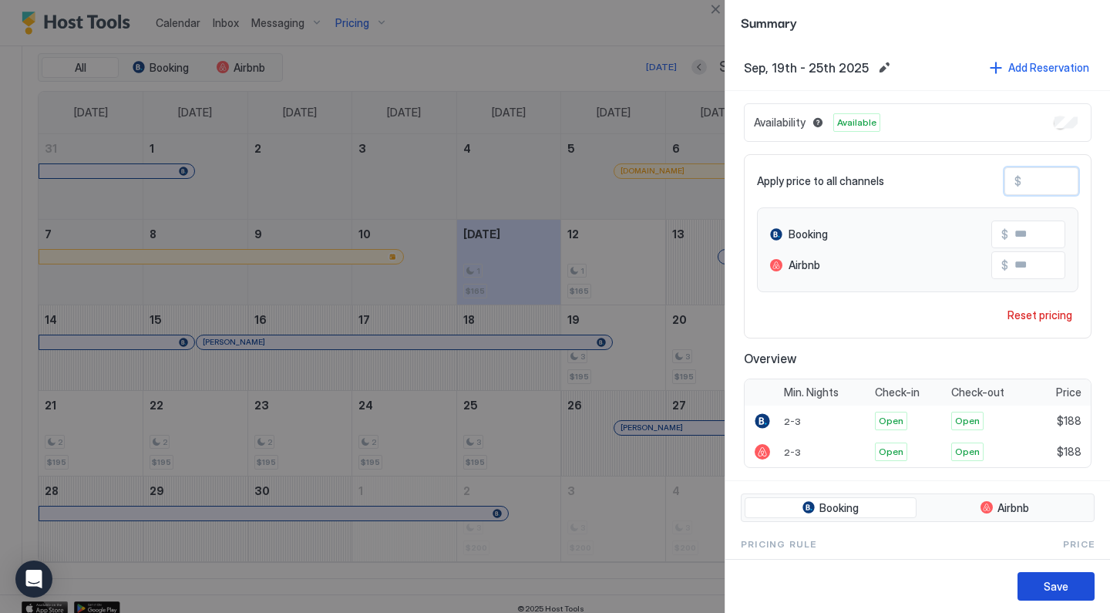
click at [1058, 577] on button "Save" at bounding box center [1055, 586] width 77 height 29
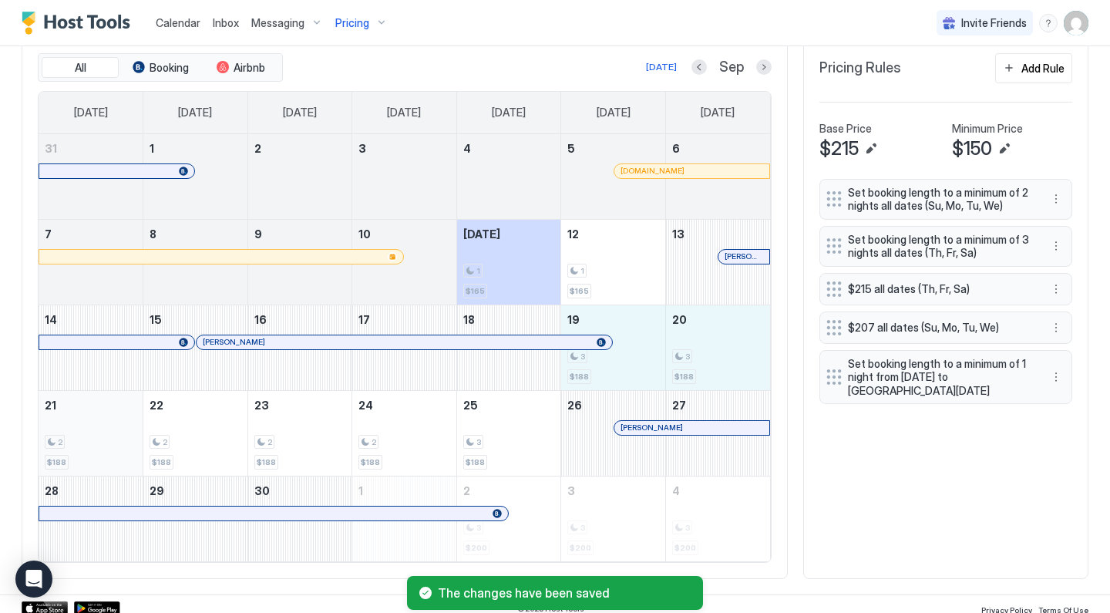
drag, startPoint x: 609, startPoint y: 354, endPoint x: 59, endPoint y: 452, distance: 558.7
click at [59, 452] on tbody "31 1 2 3 4 5 www.airbnb.com 6 7 8 9 10 Today 1 $165 12 1 $165 13 Josef Prasil (…" at bounding box center [404, 347] width 731 height 427
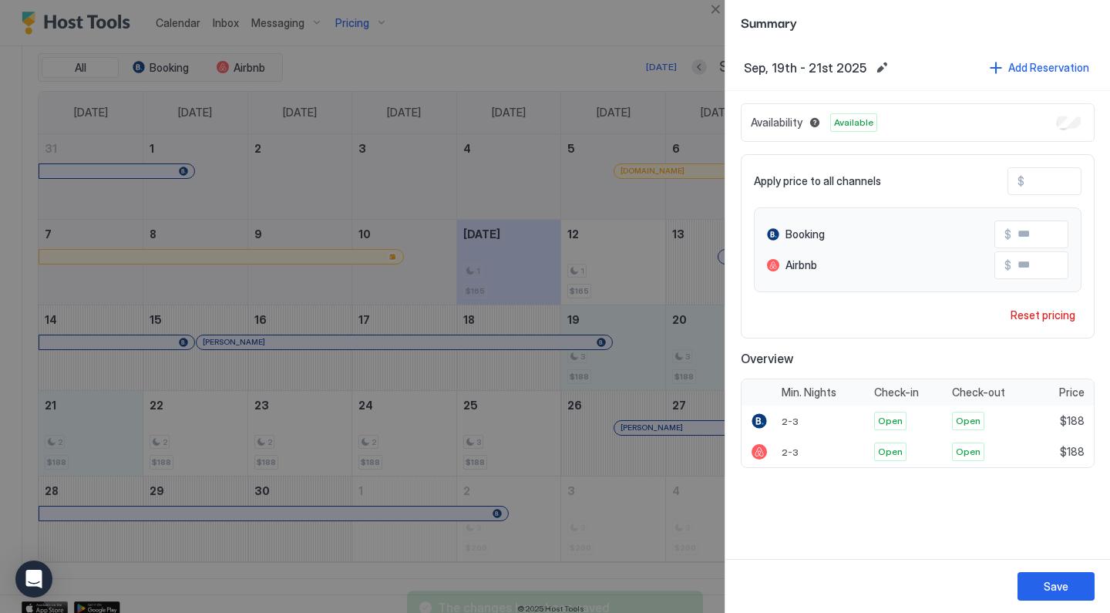
click at [1055, 173] on input "***" at bounding box center [1085, 181] width 123 height 26
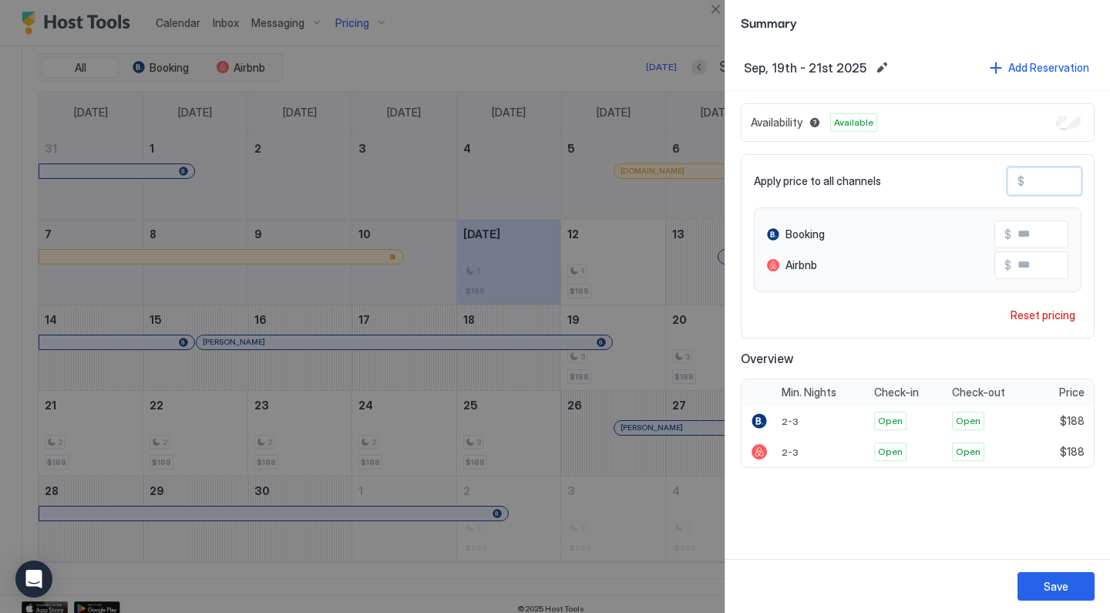
type input "****"
click at [1041, 181] on input "****" at bounding box center [1082, 181] width 123 height 26
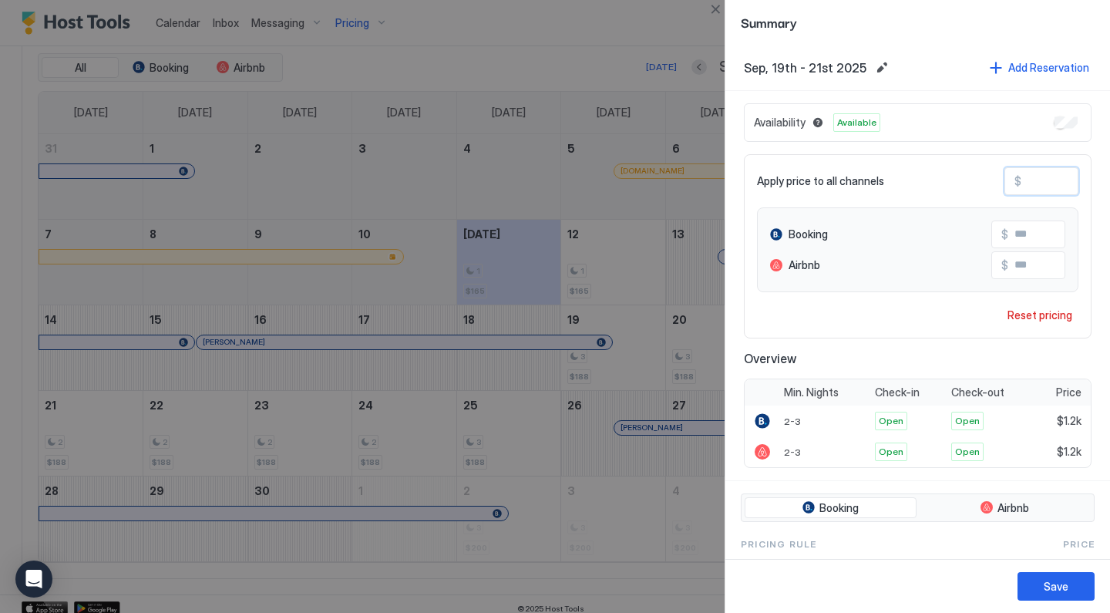
type input "*"
type input "**"
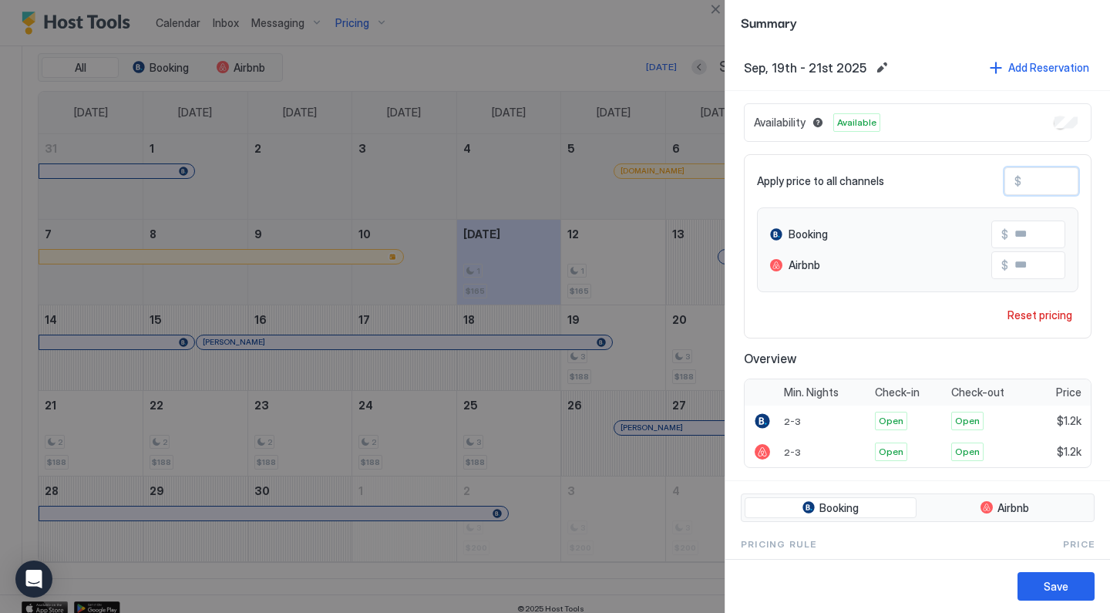
type input "**"
type input "***"
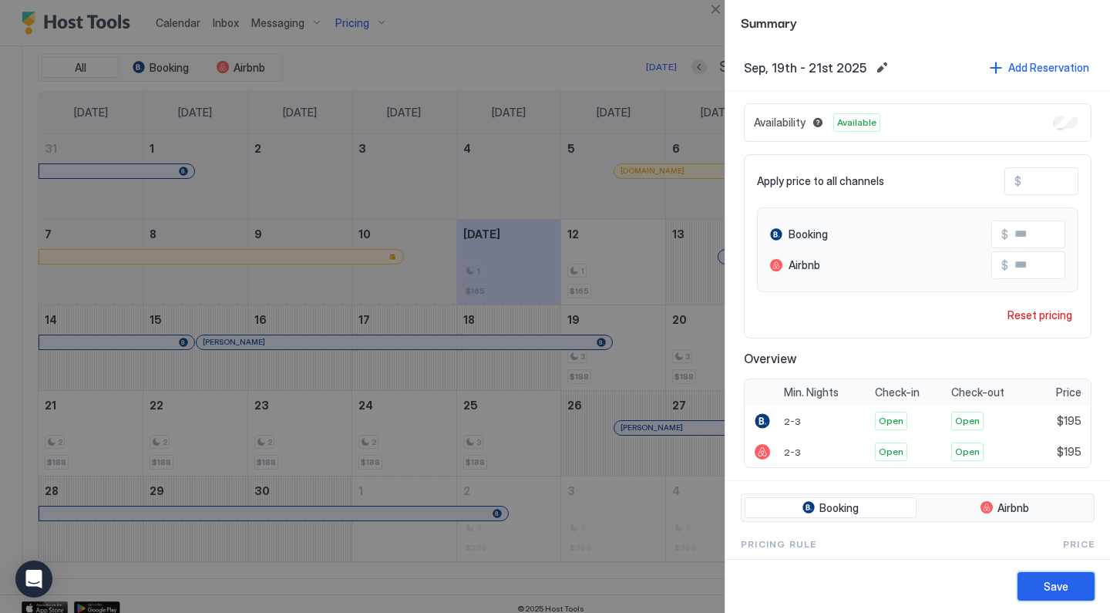
click at [1049, 597] on button "Save" at bounding box center [1055, 586] width 77 height 29
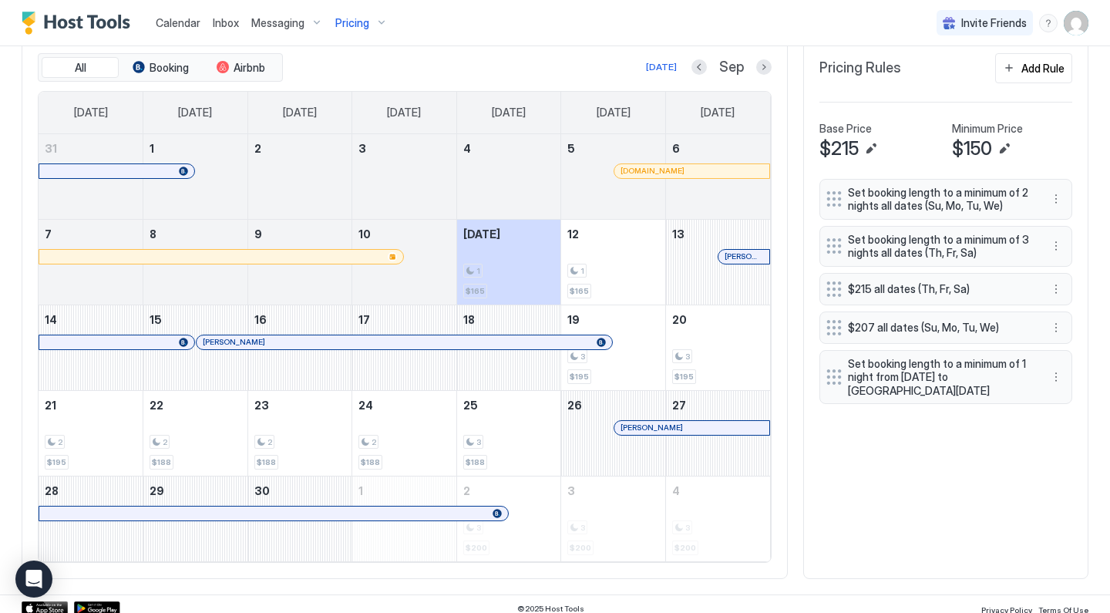
click at [381, 27] on div "Pricing" at bounding box center [361, 23] width 65 height 26
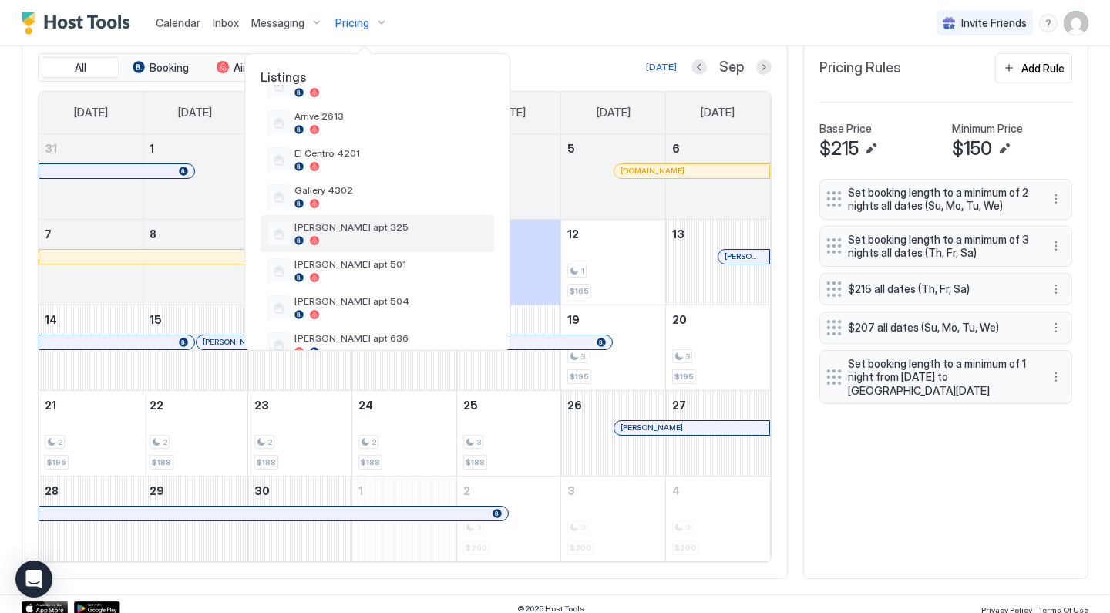
scroll to position [388, 0]
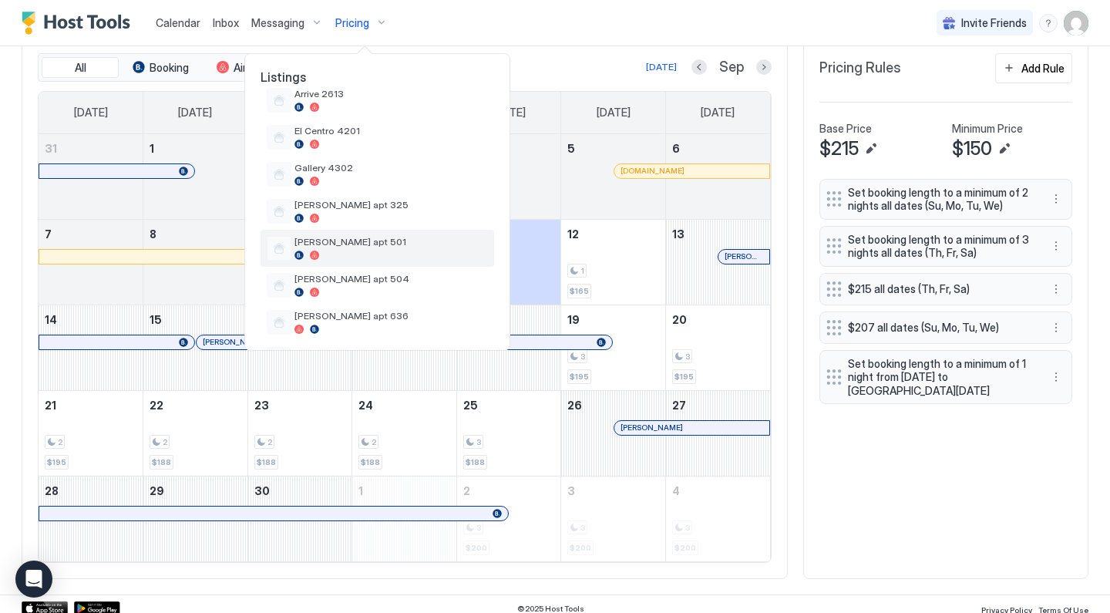
click at [349, 247] on span "[PERSON_NAME] apt 501" at bounding box center [390, 242] width 193 height 12
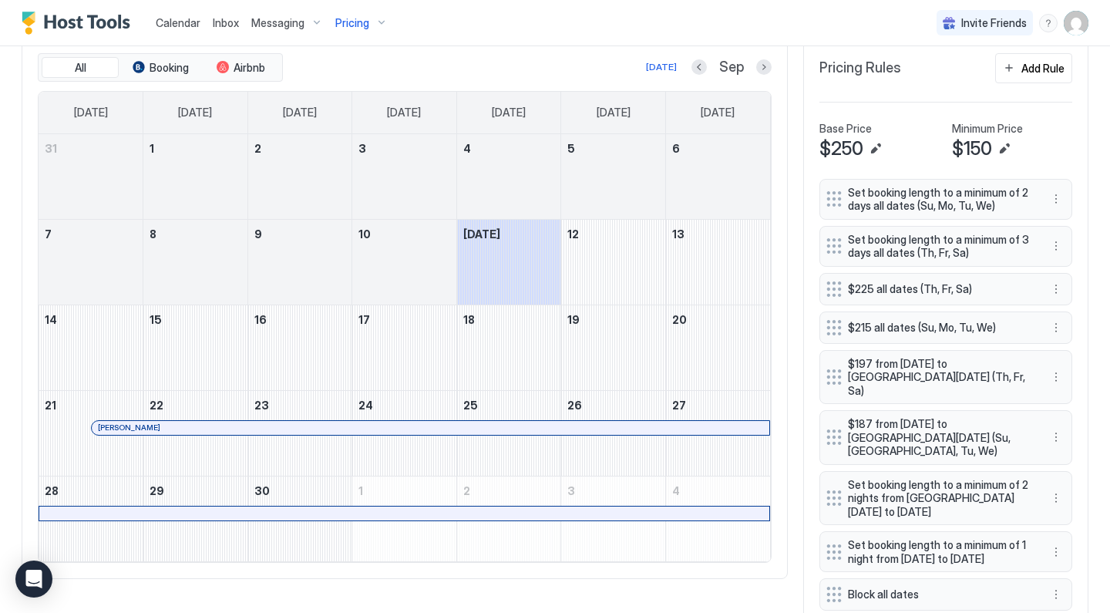
click at [596, 424] on div at bounding box center [595, 427] width 12 height 12
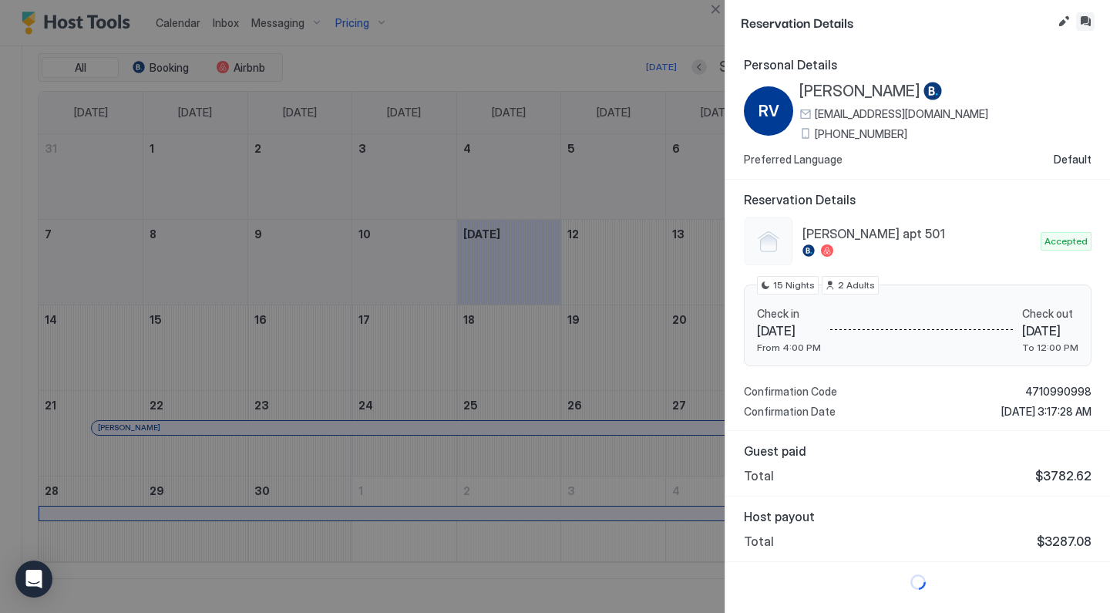
click at [1085, 22] on button "Inbox" at bounding box center [1085, 21] width 18 height 18
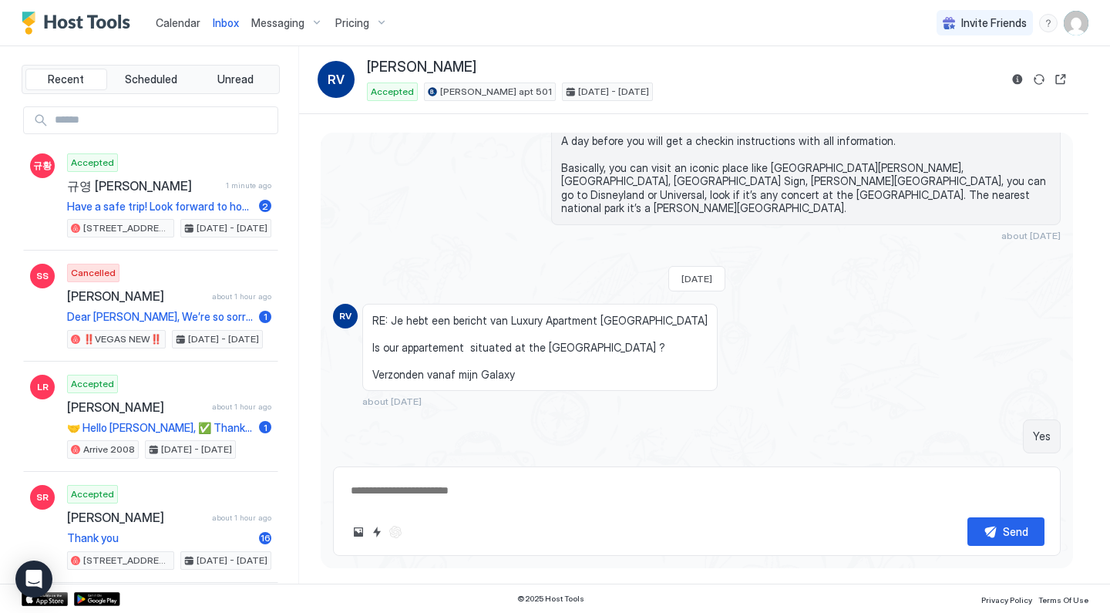
scroll to position [1100, 0]
click at [962, 485] on div "Scheduled Messages" at bounding box center [990, 493] width 105 height 16
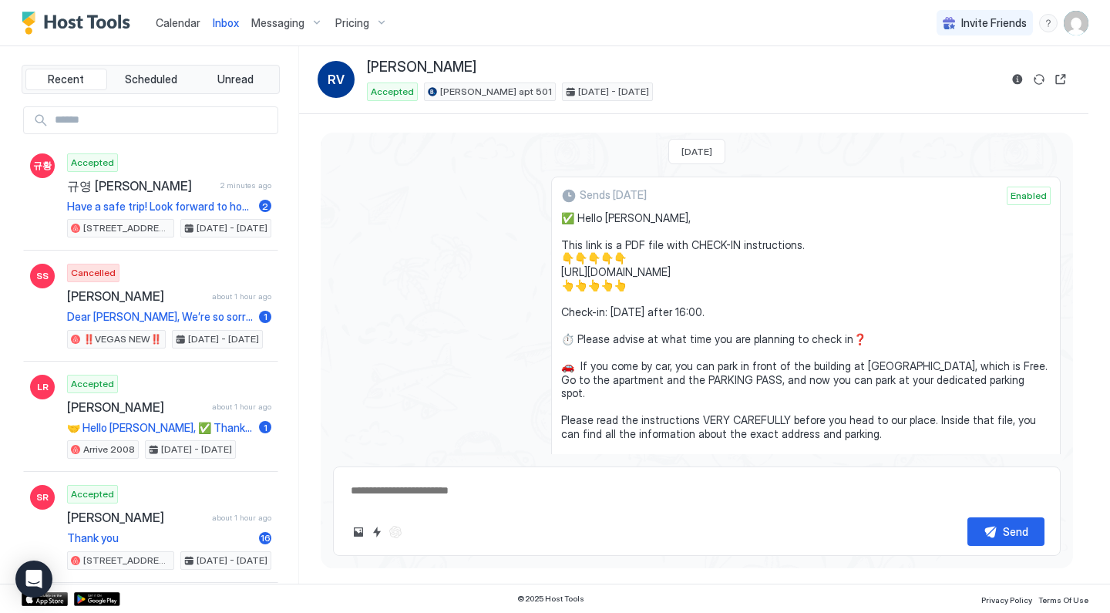
scroll to position [1458, 0]
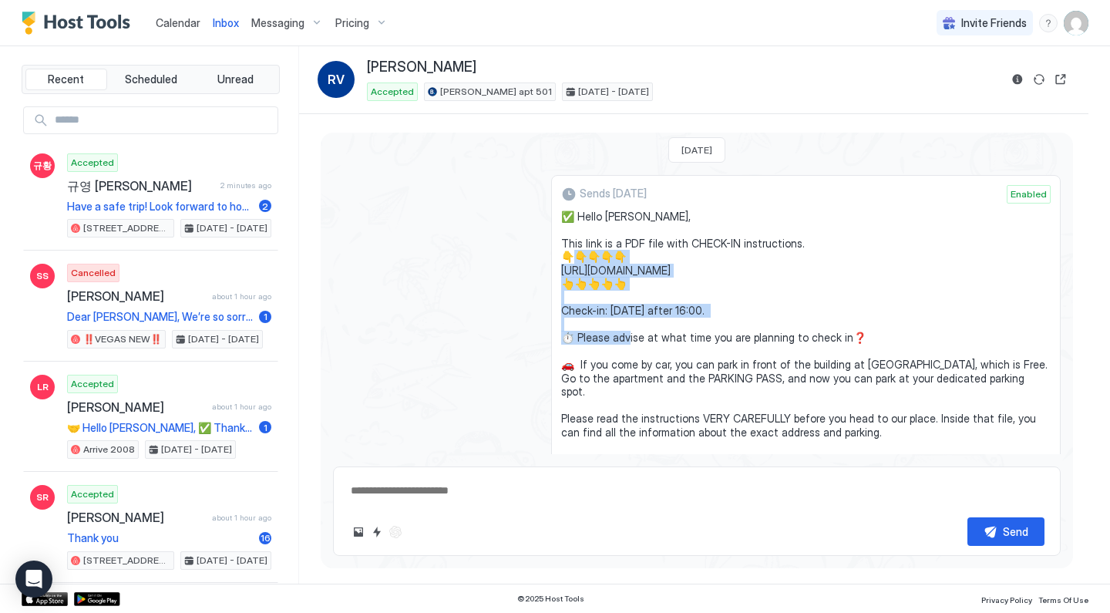
drag, startPoint x: 562, startPoint y: 220, endPoint x: 1032, endPoint y: 213, distance: 470.1
click at [1030, 215] on span "✅ Hello rene, This link is a PDF file with CHECK-IN instructions. 👇👇👇👇👇 https:/…" at bounding box center [805, 358] width 489 height 297
copy span "://drive.google.com/file/d/10z5DXf4FpsvzimfB6_Z6N8M93Z9h3s-T/view?usp=drive_lin…"
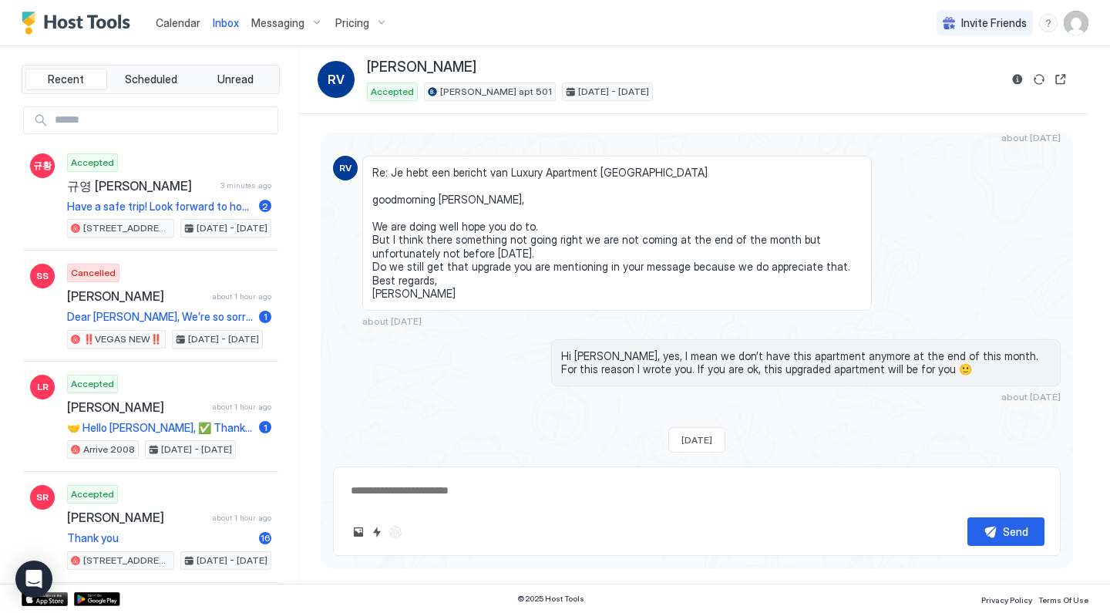
scroll to position [562, 0]
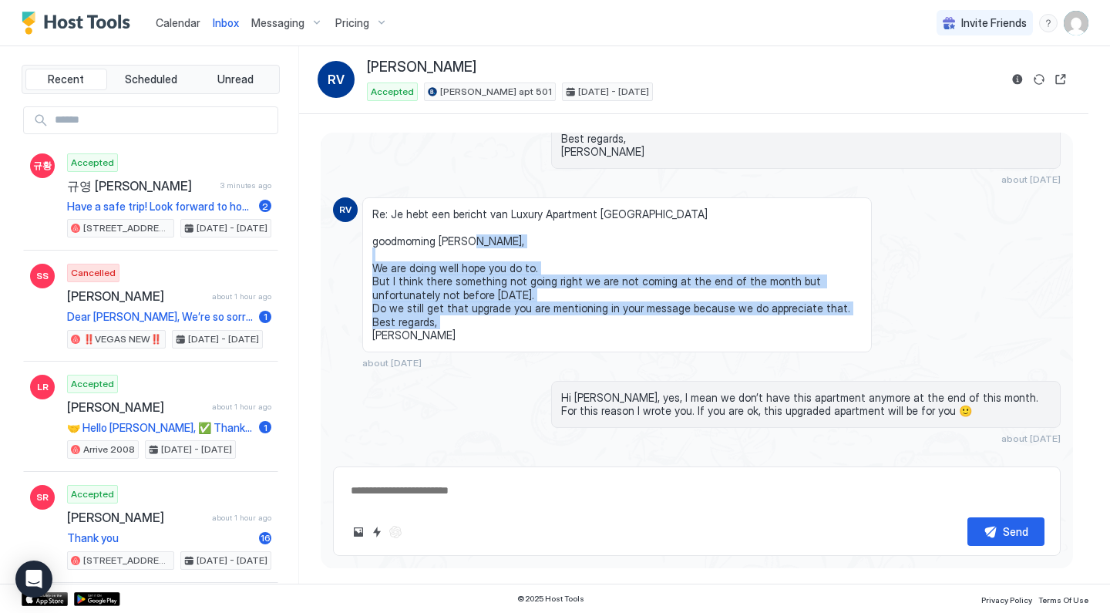
drag, startPoint x: 406, startPoint y: 310, endPoint x: 371, endPoint y: 237, distance: 81.0
click at [371, 237] on div "Re: Je hebt een bericht van Luxury Apartment West Hollywood goodmorning Andrew,…" at bounding box center [616, 274] width 509 height 155
copy span "We are doing well hope you do to. But I think there something not going right w…"
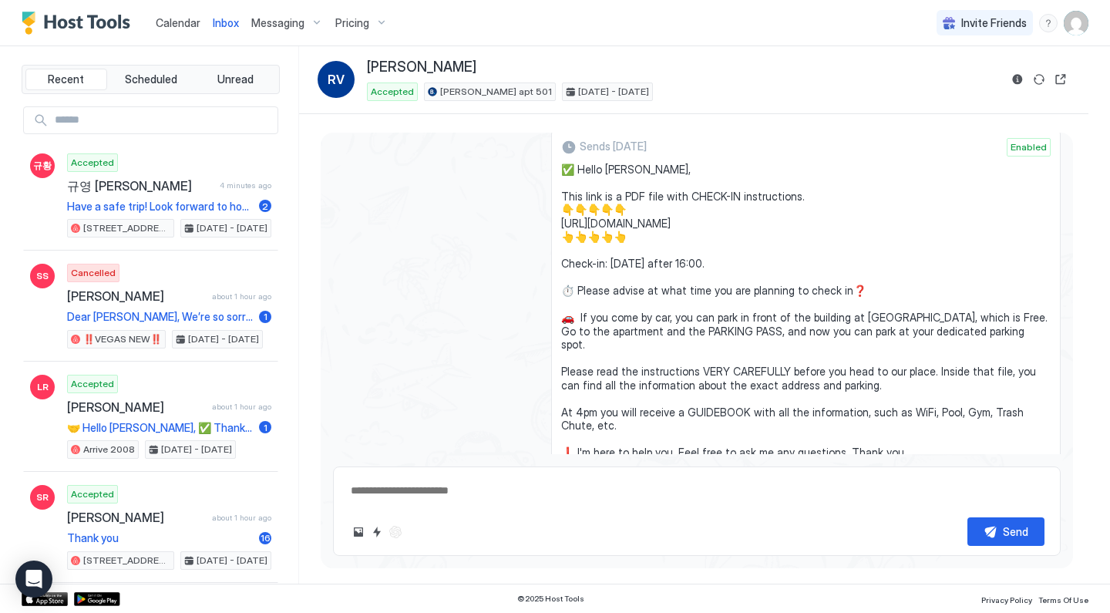
scroll to position [1507, 0]
click at [994, 482] on button "Edit message" at bounding box center [994, 489] width 15 height 15
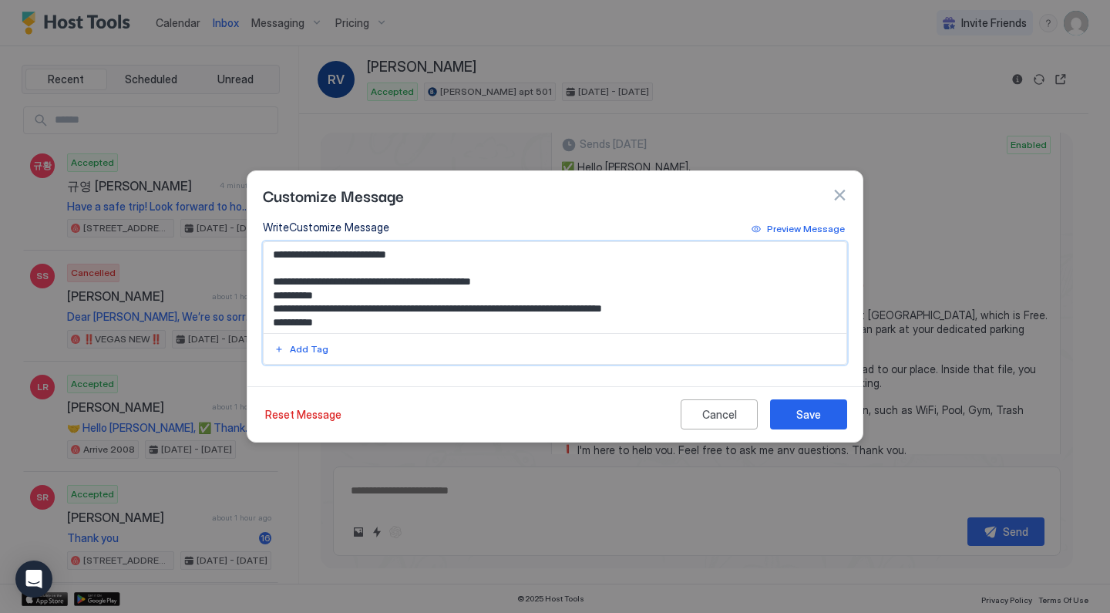
drag, startPoint x: 717, startPoint y: 307, endPoint x: 270, endPoint y: 304, distance: 446.9
click at [270, 304] on textarea "**********" at bounding box center [555, 287] width 583 height 91
paste textarea "Input Field"
type textarea "**********"
click at [818, 421] on div "Save" at bounding box center [808, 414] width 25 height 16
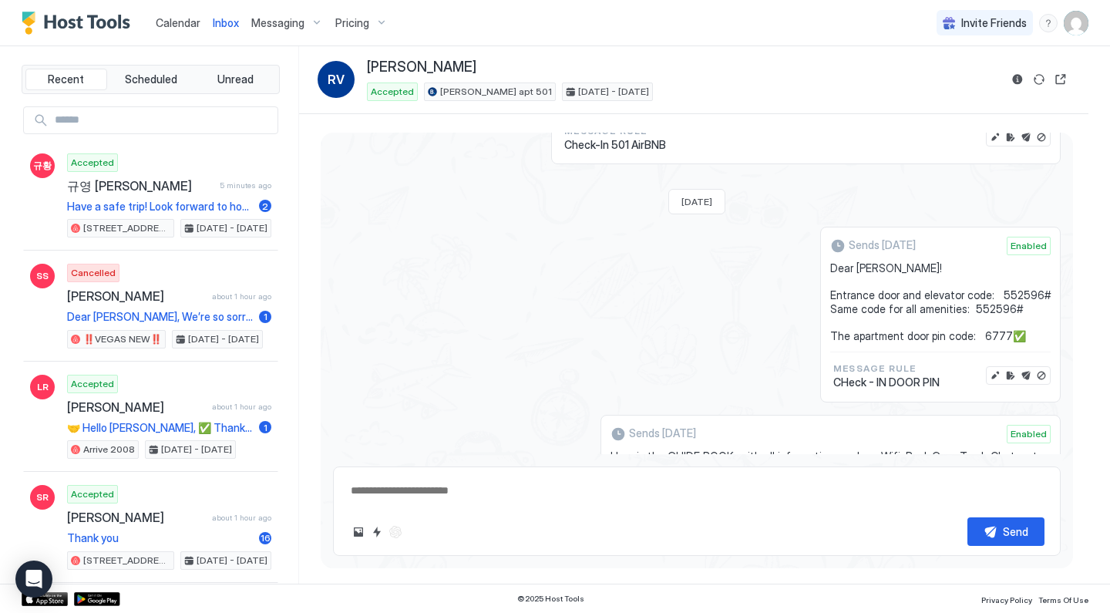
scroll to position [1857, 0]
click at [997, 370] on button "Edit message" at bounding box center [994, 377] width 15 height 15
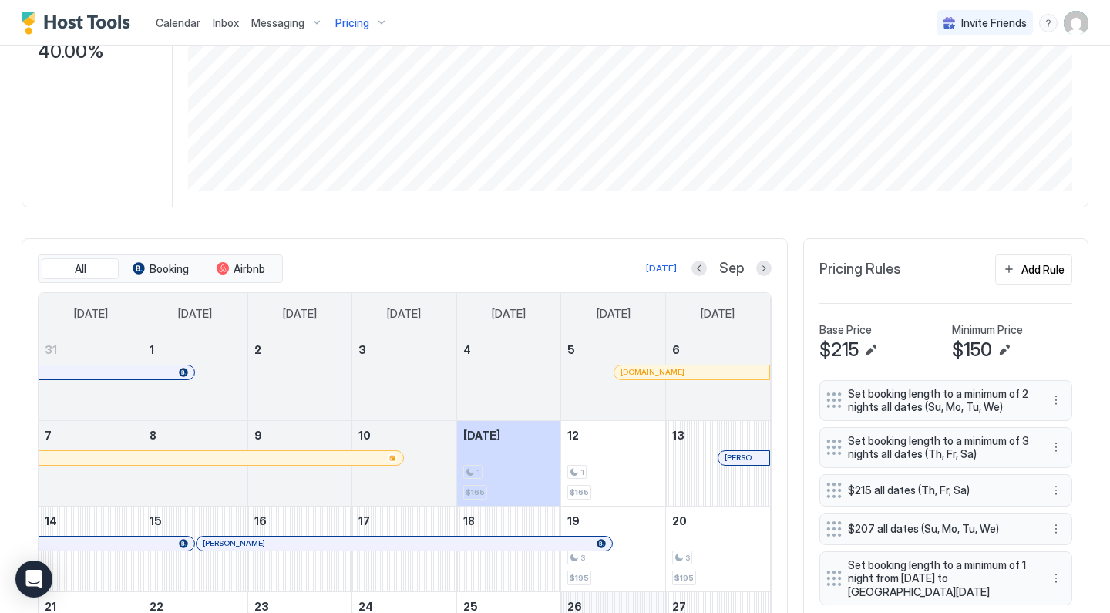
scroll to position [189, 0]
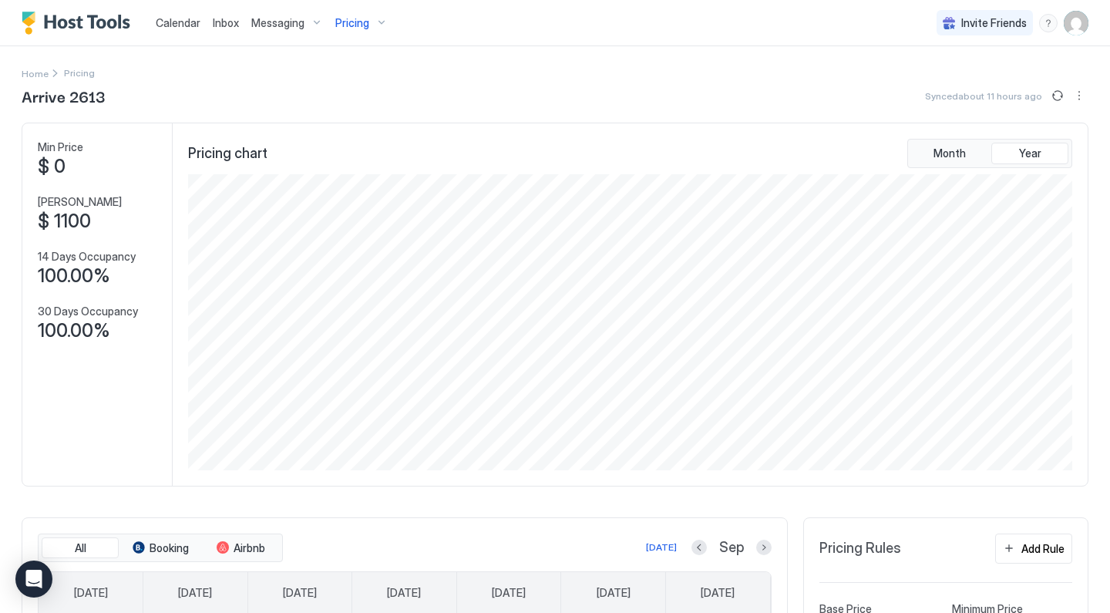
click at [358, 28] on span "Pricing" at bounding box center [352, 23] width 34 height 14
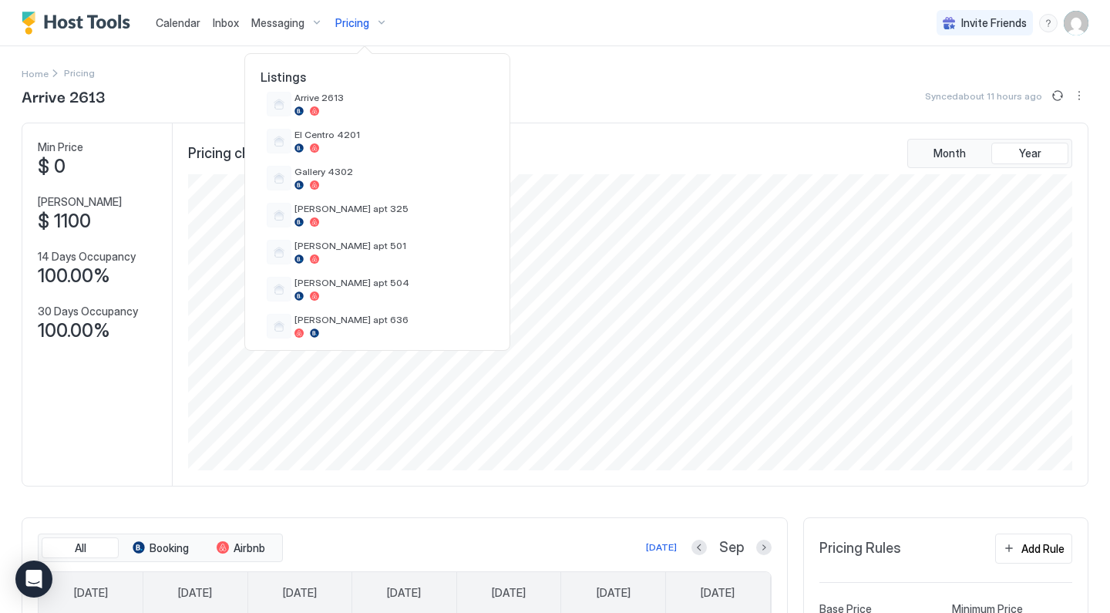
scroll to position [420, 0]
click at [377, 223] on div at bounding box center [390, 223] width 193 height 9
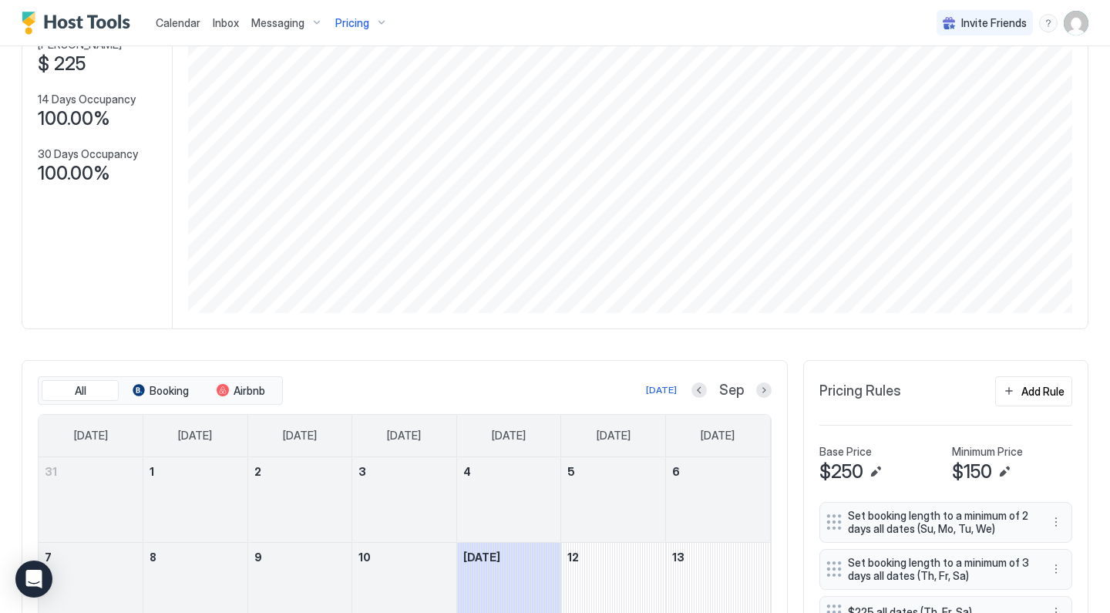
scroll to position [492, 0]
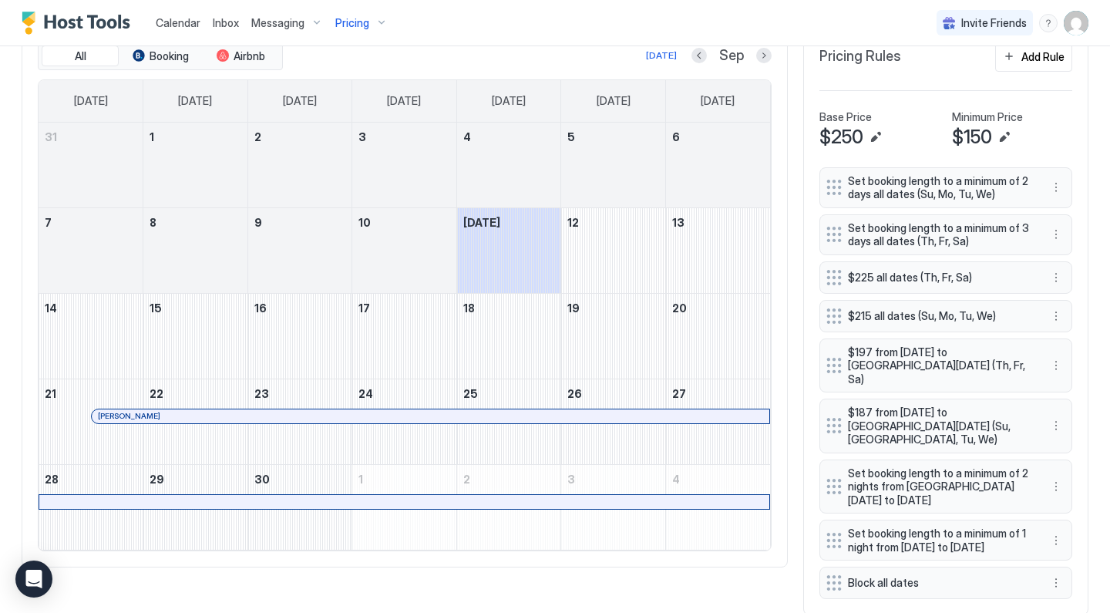
click at [640, 415] on div at bounding box center [639, 416] width 12 height 12
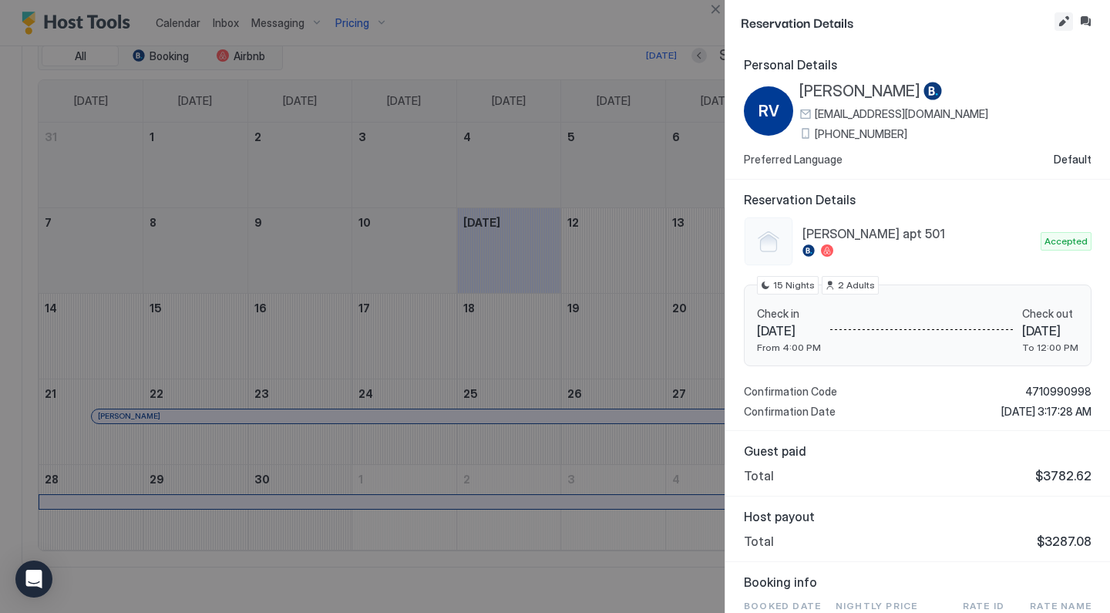
click at [1064, 24] on button "Edit reservation" at bounding box center [1063, 21] width 18 height 18
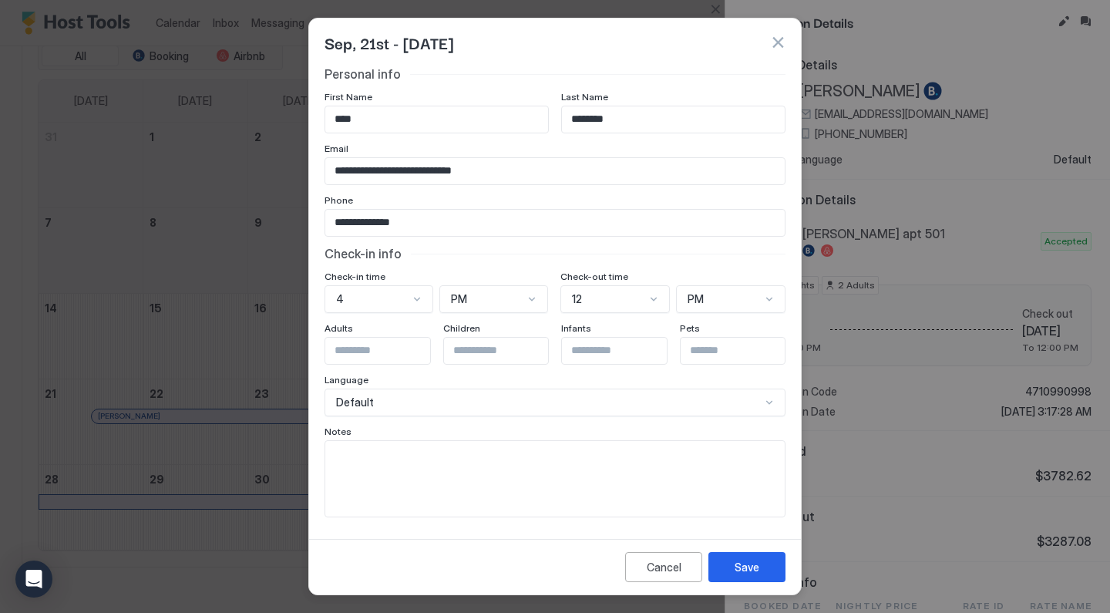
click at [774, 36] on button "button" at bounding box center [777, 42] width 15 height 15
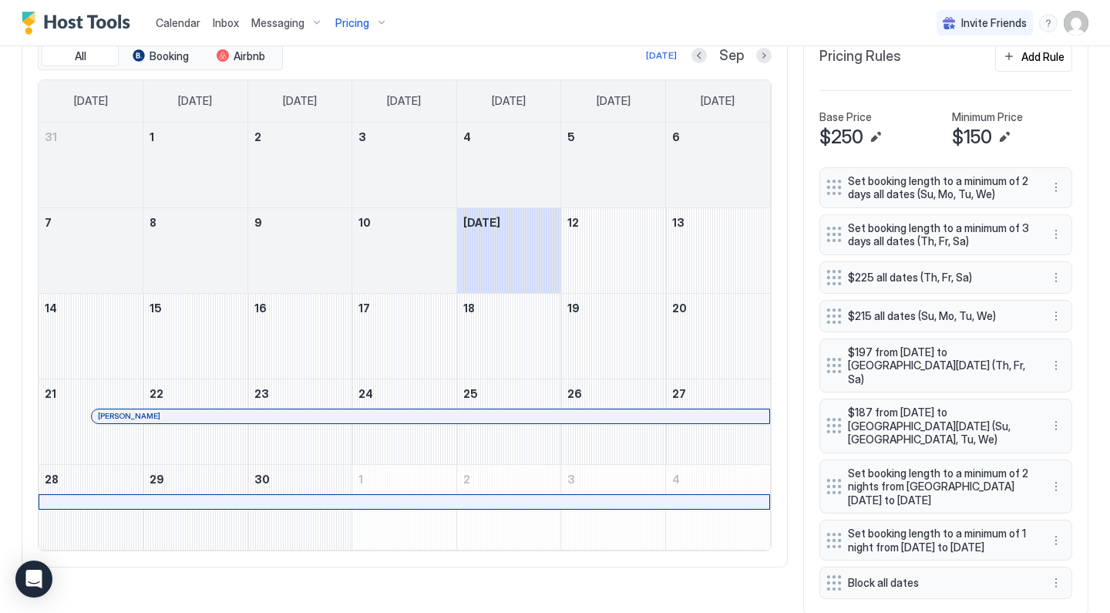
click at [657, 411] on div "[PERSON_NAME]" at bounding box center [430, 416] width 665 height 10
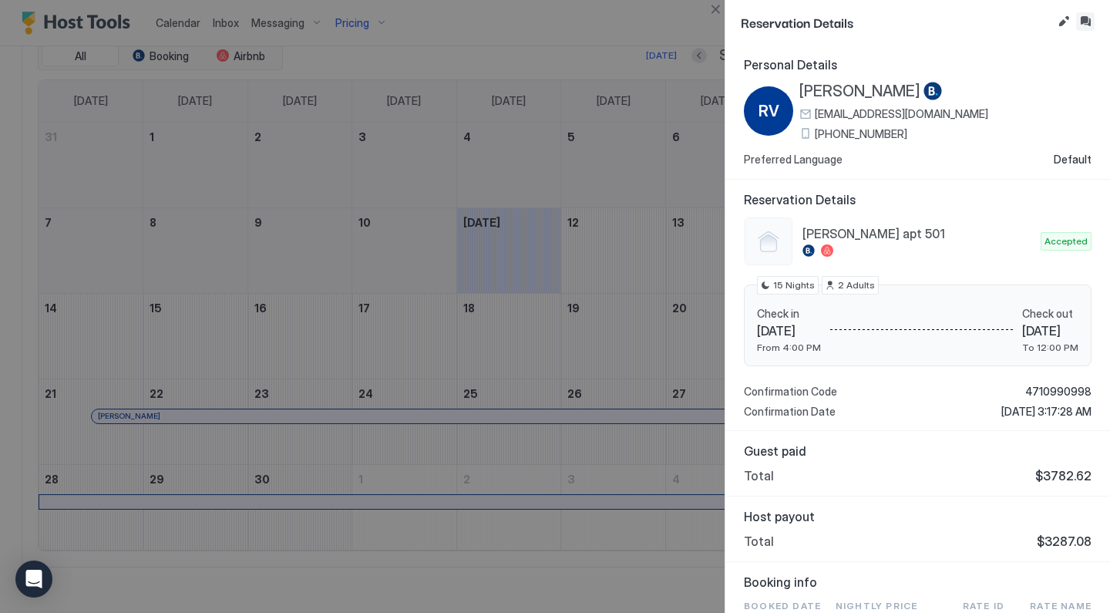
click at [1091, 15] on button "Inbox" at bounding box center [1085, 21] width 18 height 18
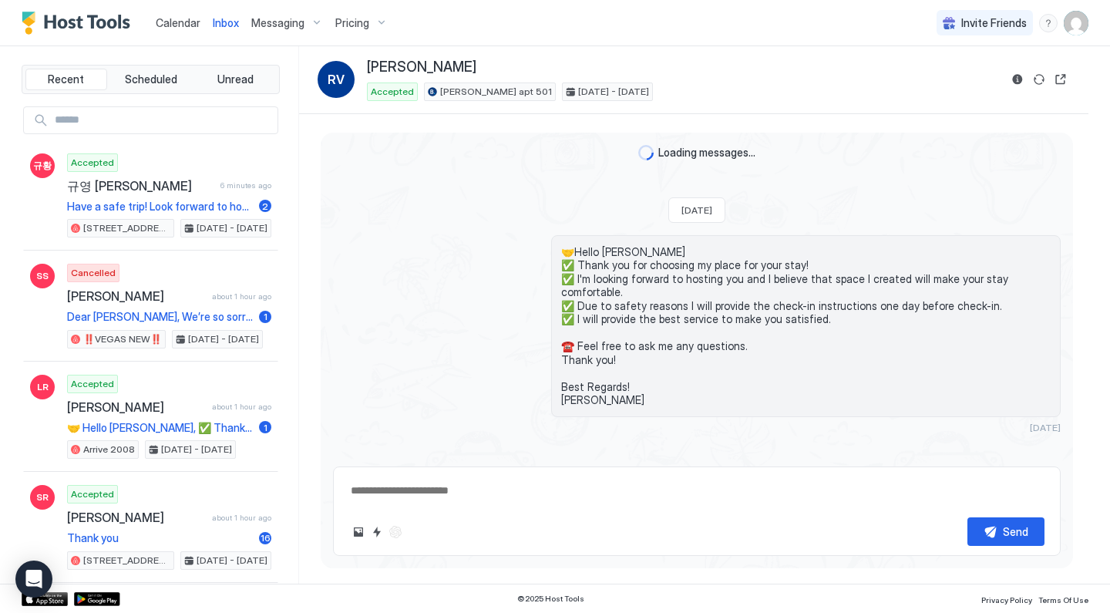
scroll to position [1100, 0]
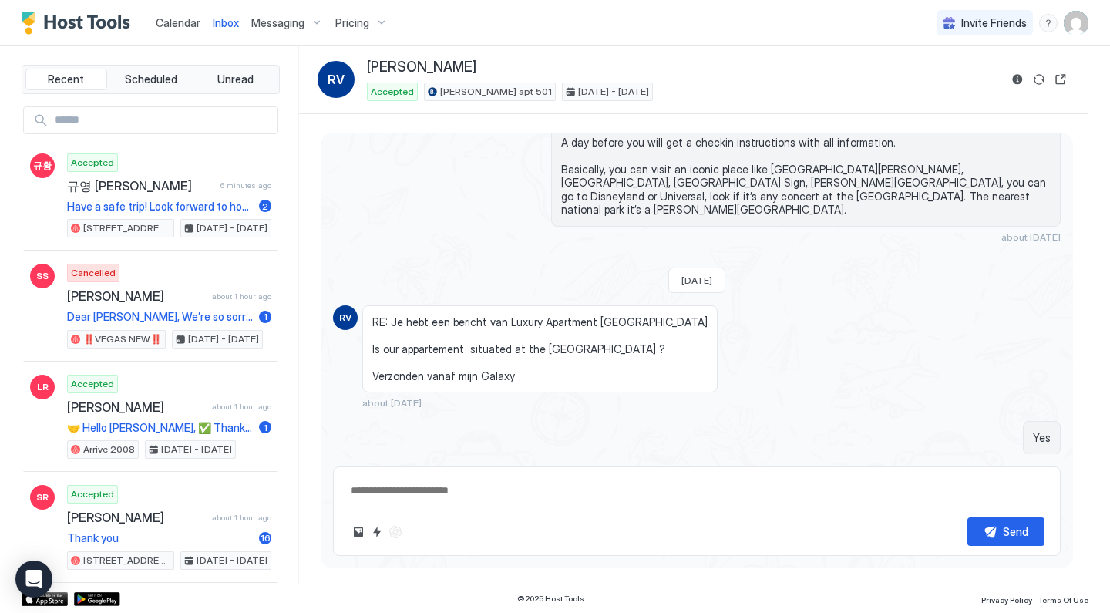
click at [1006, 485] on div "Scheduled Messages" at bounding box center [990, 493] width 105 height 16
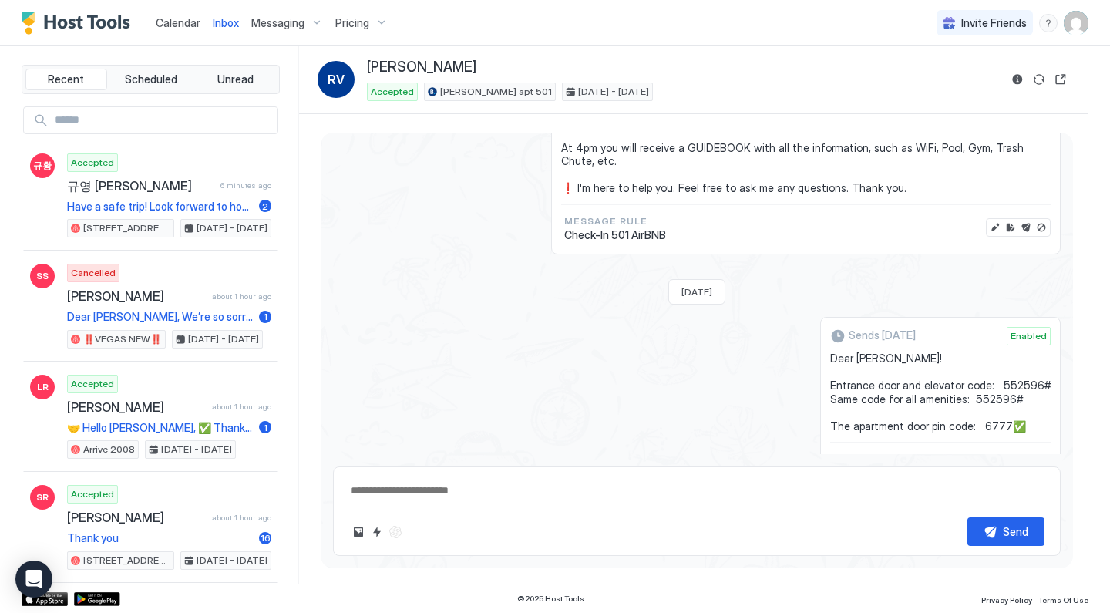
scroll to position [1768, 0]
click at [996, 459] on button "Edit message" at bounding box center [994, 466] width 15 height 15
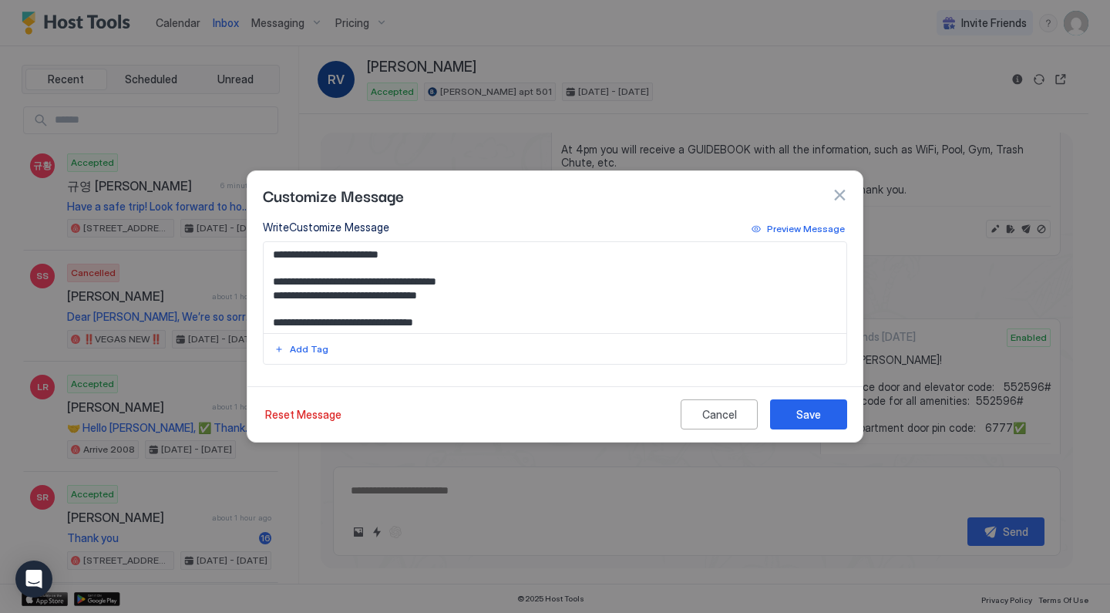
click at [436, 317] on textarea "**********" at bounding box center [555, 287] width 583 height 91
type textarea "**********"
click at [776, 401] on button "Save" at bounding box center [808, 414] width 77 height 30
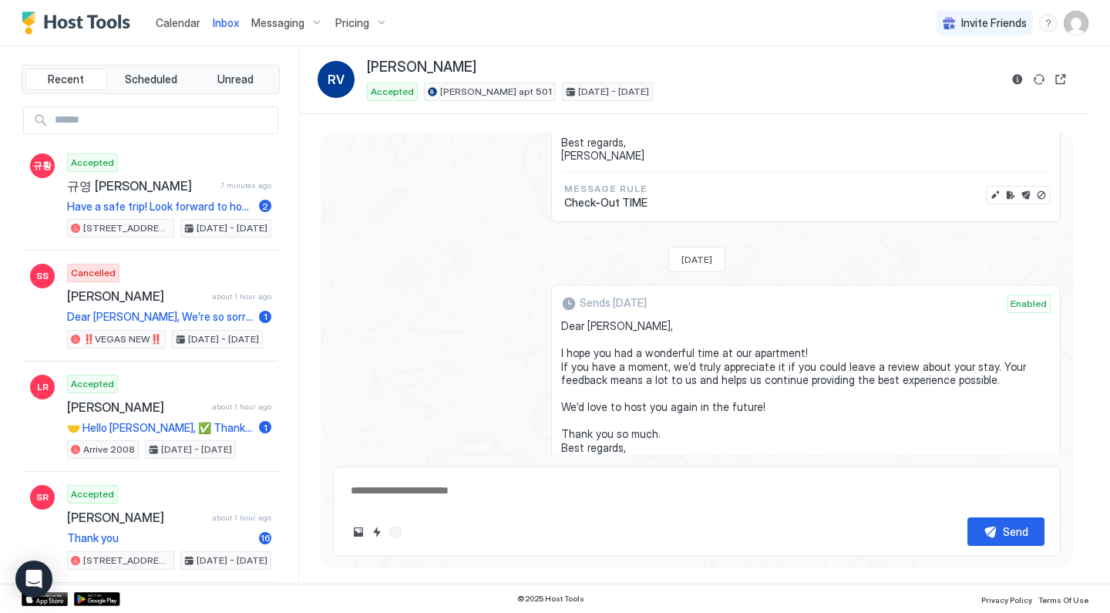
scroll to position [2894, 0]
click at [366, 20] on span "Pricing" at bounding box center [352, 23] width 34 height 14
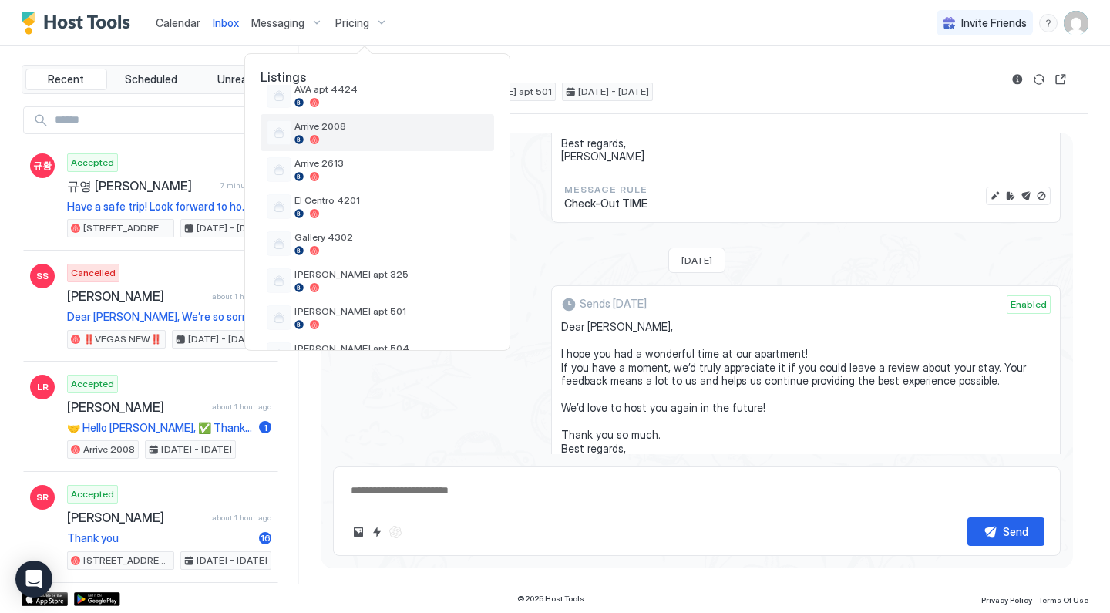
scroll to position [324, 0]
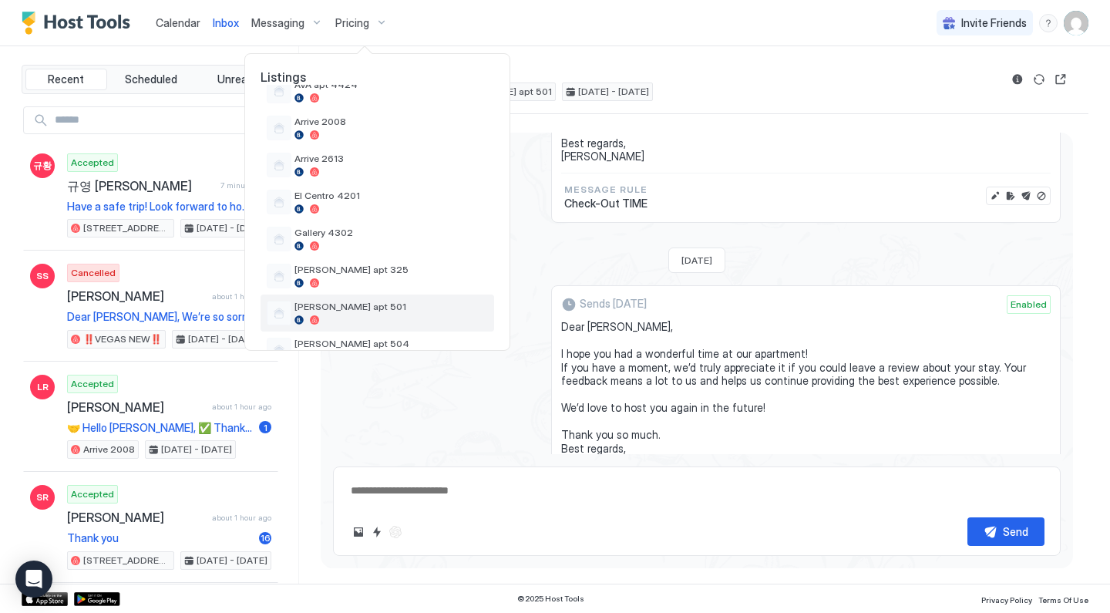
click at [364, 300] on div "[PERSON_NAME] apt 501" at bounding box center [376, 312] width 233 height 37
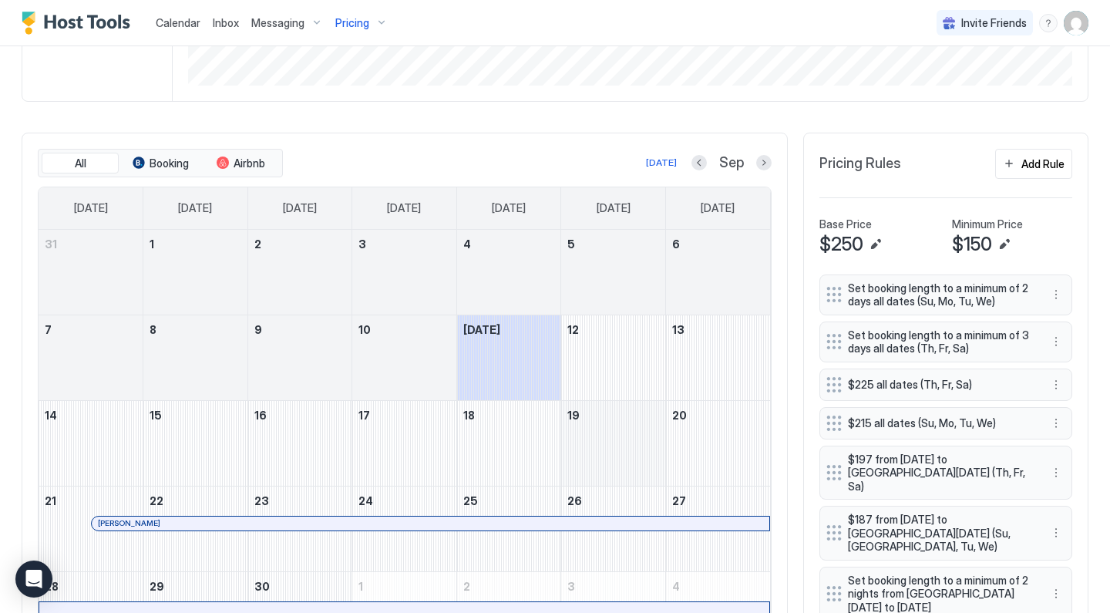
scroll to position [395, 0]
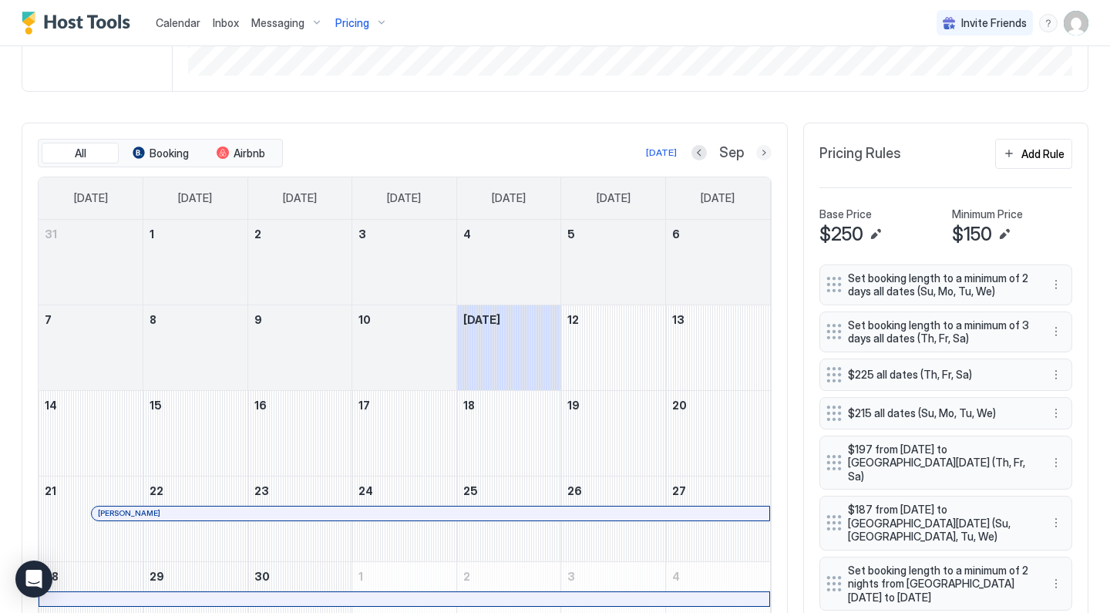
click at [762, 152] on button "Next month" at bounding box center [763, 152] width 15 height 15
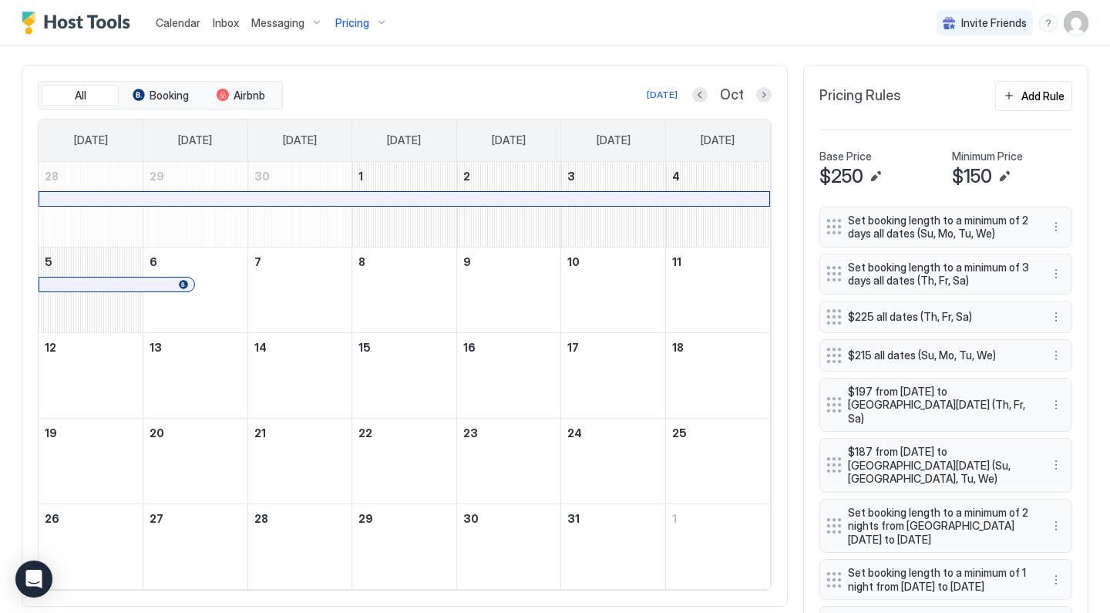
scroll to position [460, 0]
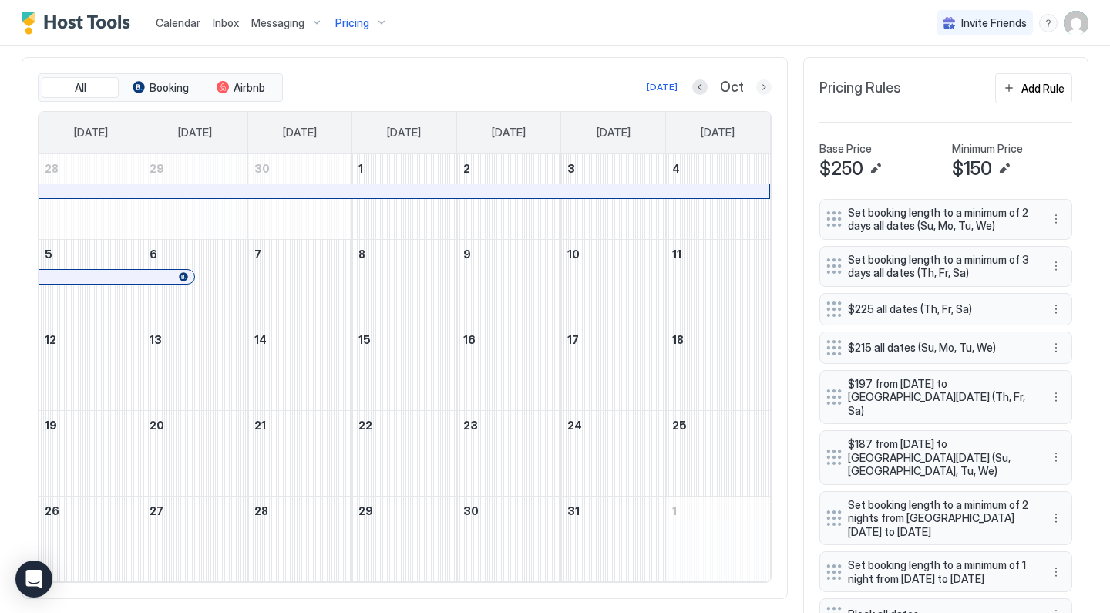
click at [759, 89] on button "Next month" at bounding box center [763, 86] width 15 height 15
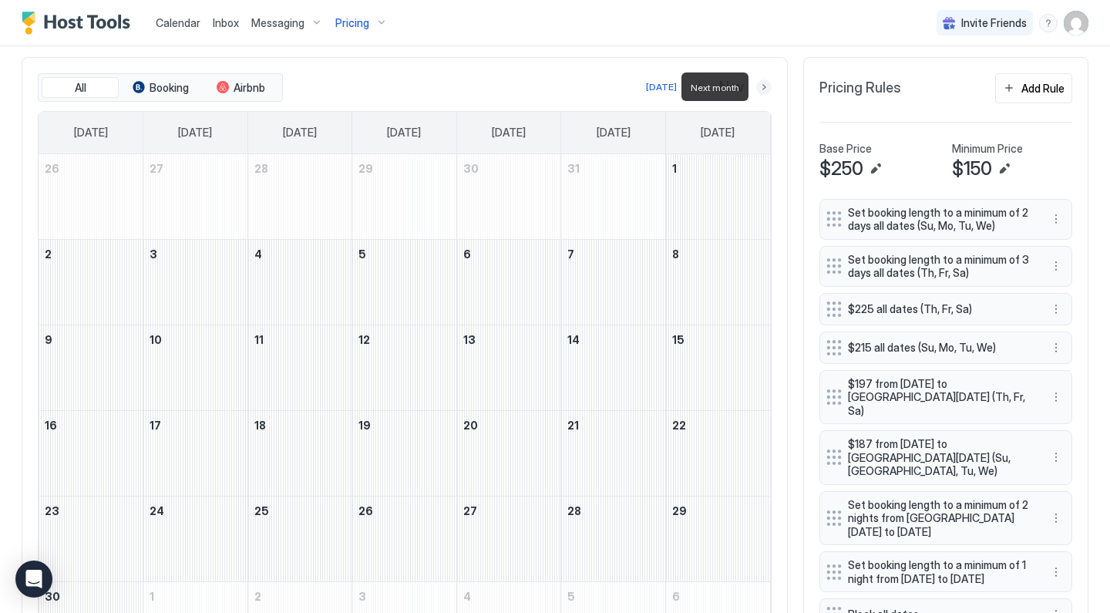
click at [762, 89] on button "Next month" at bounding box center [763, 86] width 15 height 15
click at [767, 90] on button "Next month" at bounding box center [763, 86] width 15 height 15
click at [765, 84] on button "Next month" at bounding box center [763, 86] width 15 height 15
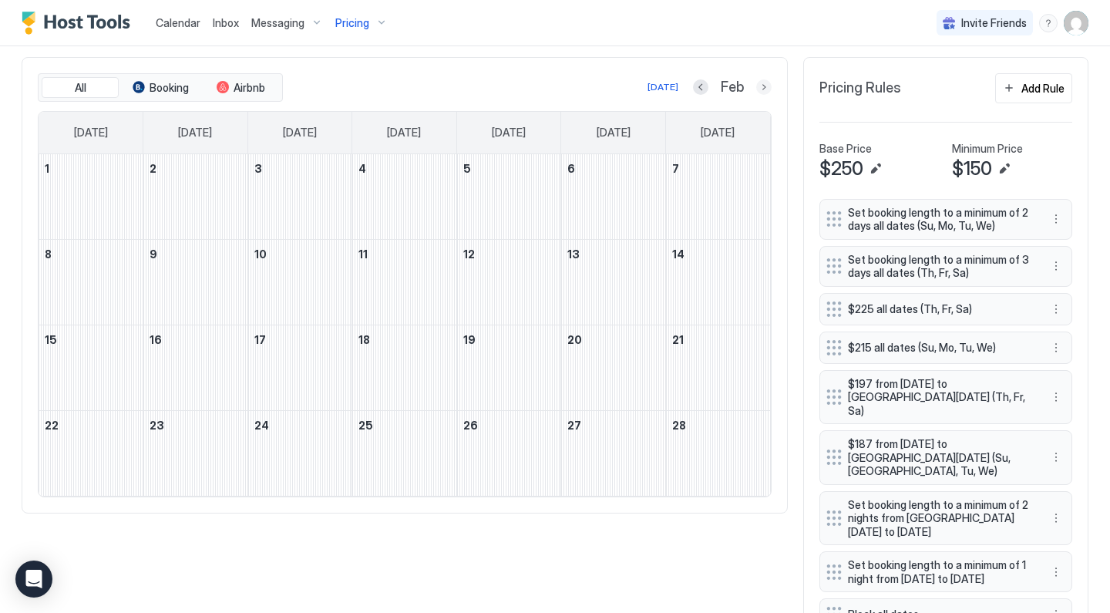
click at [767, 89] on button "Next month" at bounding box center [763, 86] width 15 height 15
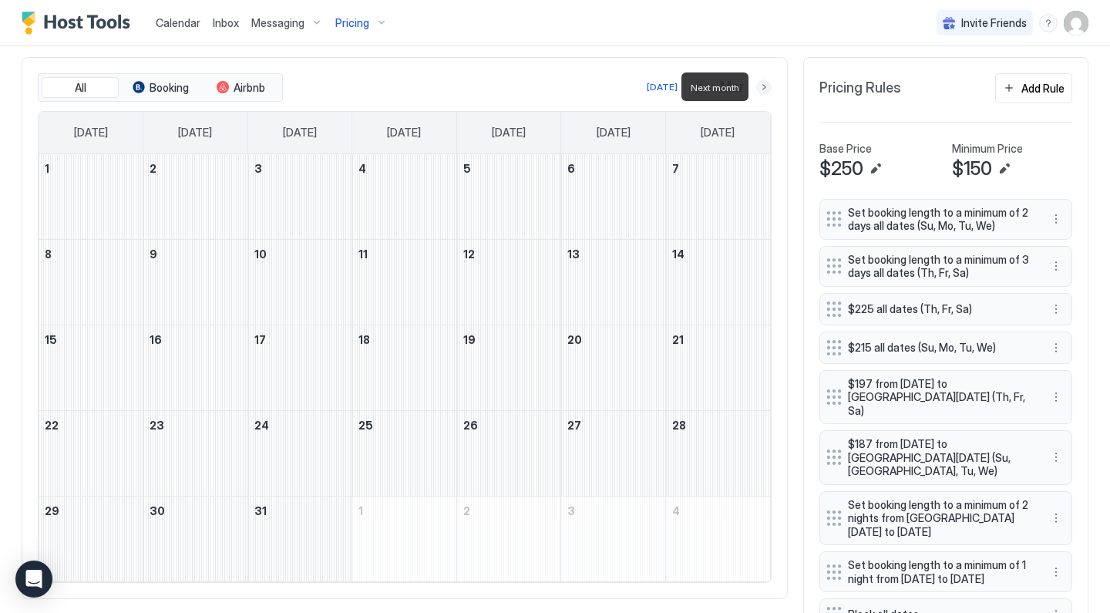
click at [767, 89] on button "Next month" at bounding box center [763, 86] width 15 height 15
click at [765, 94] on button "Next month" at bounding box center [763, 86] width 15 height 15
click at [768, 86] on button "Next month" at bounding box center [763, 86] width 15 height 15
click at [762, 83] on button "Next month" at bounding box center [763, 86] width 15 height 15
click at [765, 85] on button "Next month" at bounding box center [763, 86] width 15 height 15
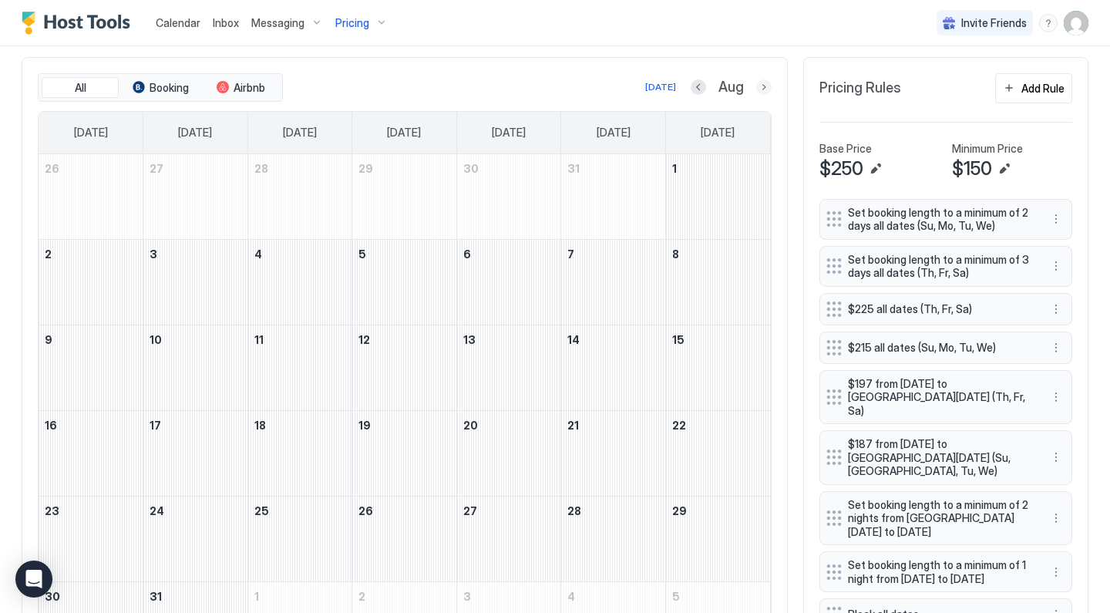
click at [767, 80] on button "Next month" at bounding box center [763, 86] width 15 height 15
click at [767, 88] on button "Next month" at bounding box center [763, 86] width 15 height 15
click at [701, 86] on button "Previous month" at bounding box center [699, 86] width 15 height 15
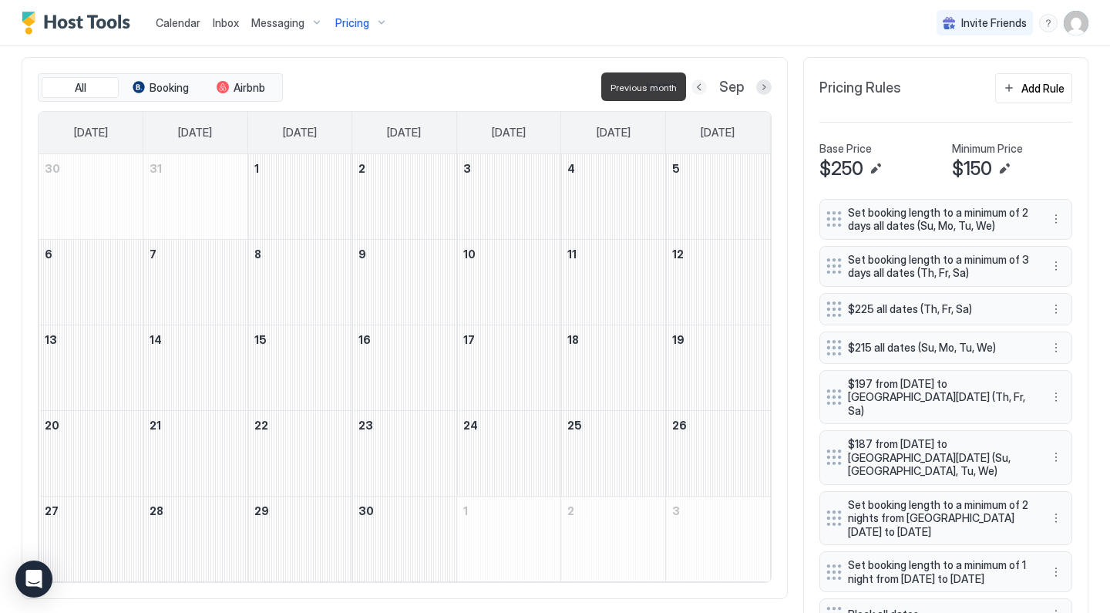
click at [703, 86] on button "Previous month" at bounding box center [698, 86] width 15 height 15
click at [703, 86] on button "Previous month" at bounding box center [697, 86] width 15 height 15
click at [689, 86] on button "Previous month" at bounding box center [680, 86] width 15 height 15
click at [703, 86] on button "Previous month" at bounding box center [700, 86] width 15 height 15
click at [703, 86] on button "Previous month" at bounding box center [697, 86] width 15 height 15
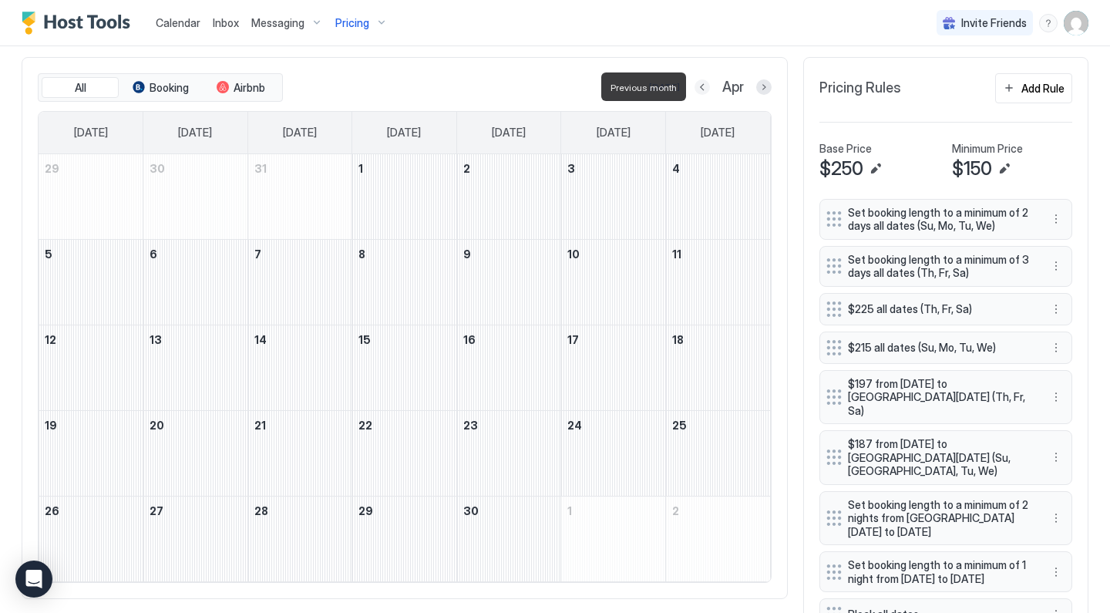
click at [703, 86] on button "Previous month" at bounding box center [701, 86] width 15 height 15
click at [703, 86] on button "Previous month" at bounding box center [699, 86] width 15 height 15
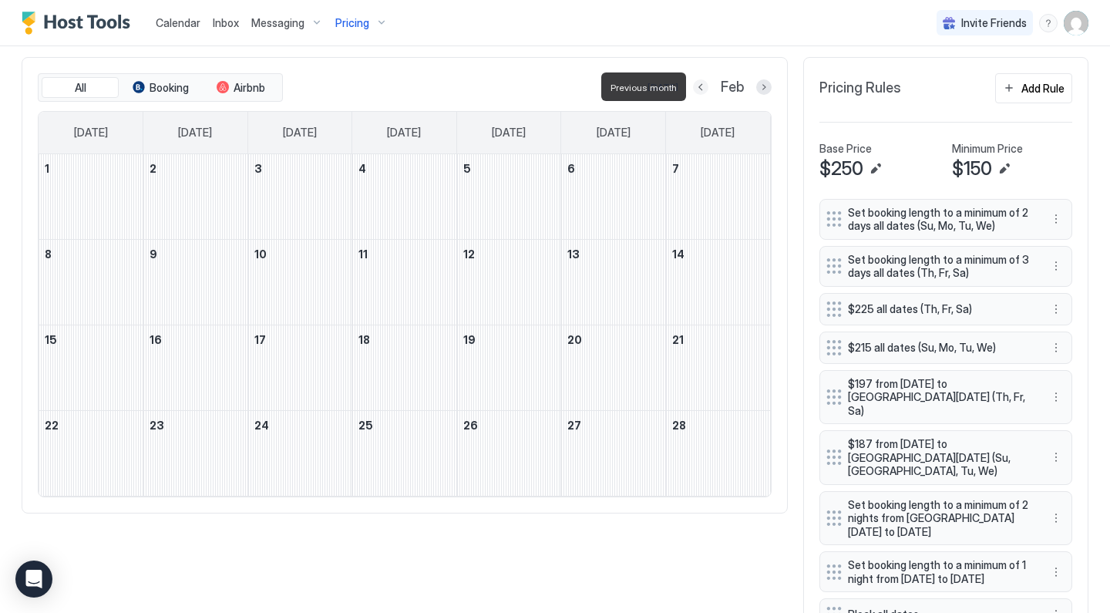
click at [703, 86] on button "Previous month" at bounding box center [700, 86] width 15 height 15
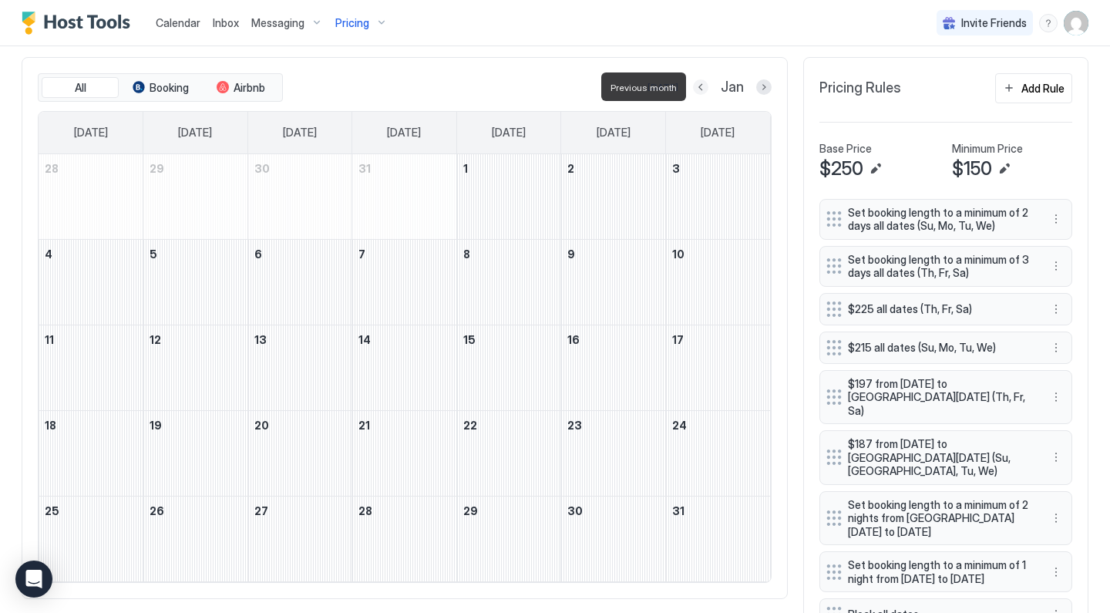
click at [703, 86] on button "Previous month" at bounding box center [700, 86] width 15 height 15
click at [703, 86] on button "Previous month" at bounding box center [697, 86] width 15 height 15
click at [703, 86] on button "Previous month" at bounding box center [698, 86] width 15 height 15
click at [703, 86] on button "Previous month" at bounding box center [699, 86] width 15 height 15
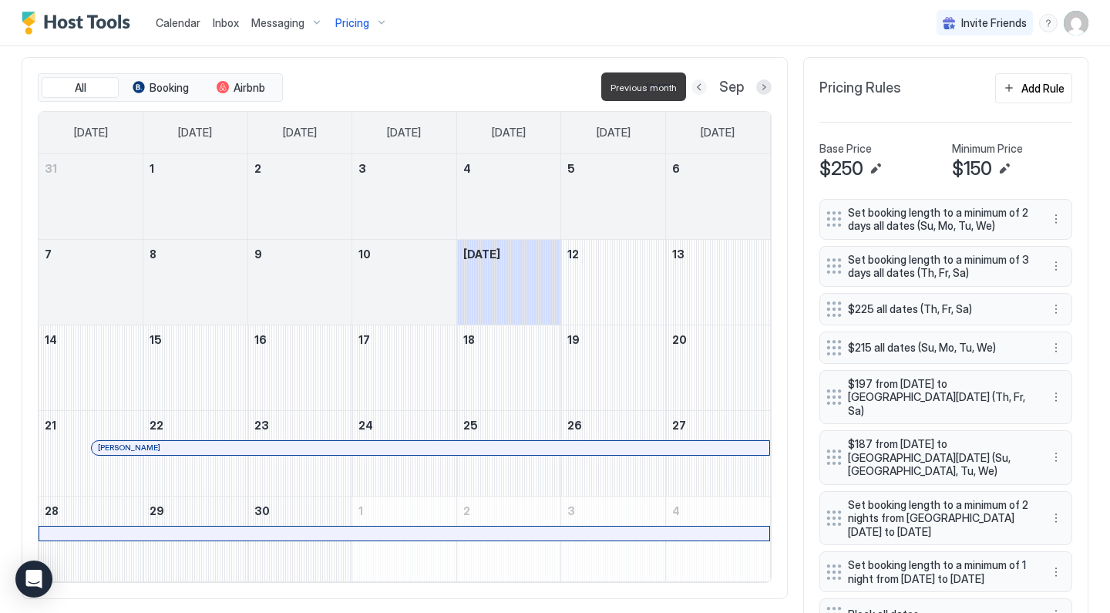
click at [703, 86] on button "Previous month" at bounding box center [698, 86] width 15 height 15
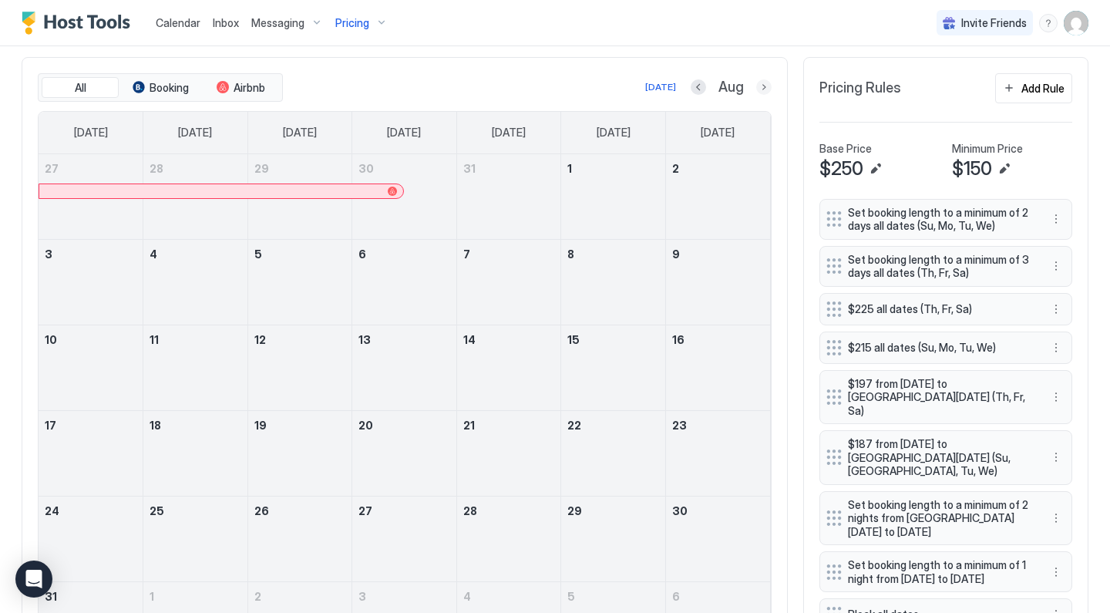
click at [757, 89] on button "Next month" at bounding box center [763, 86] width 15 height 15
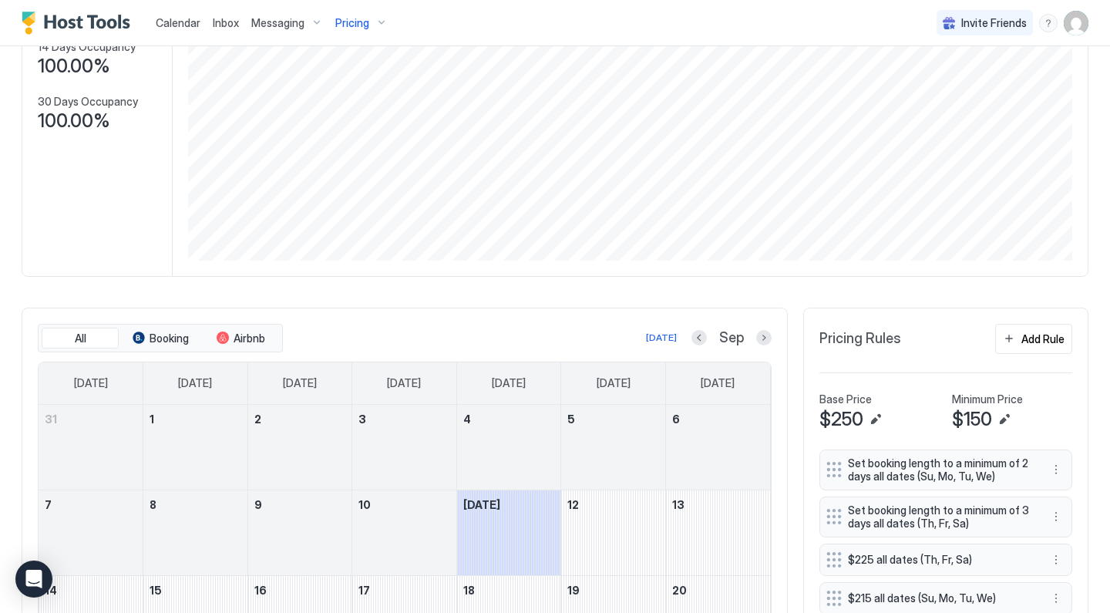
scroll to position [147, 0]
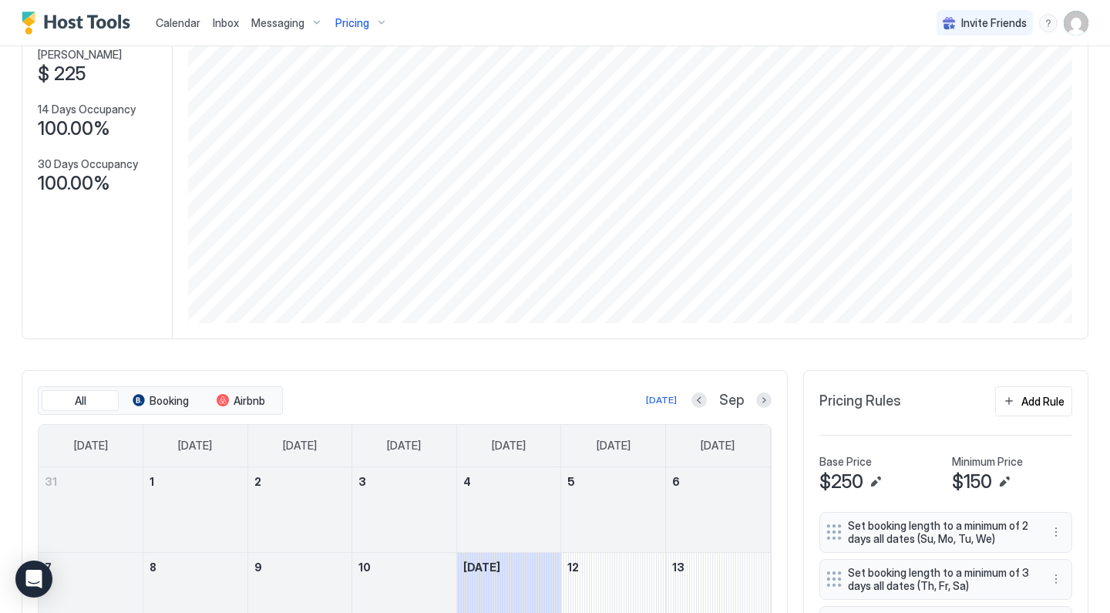
click at [365, 22] on span "Pricing" at bounding box center [352, 23] width 34 height 14
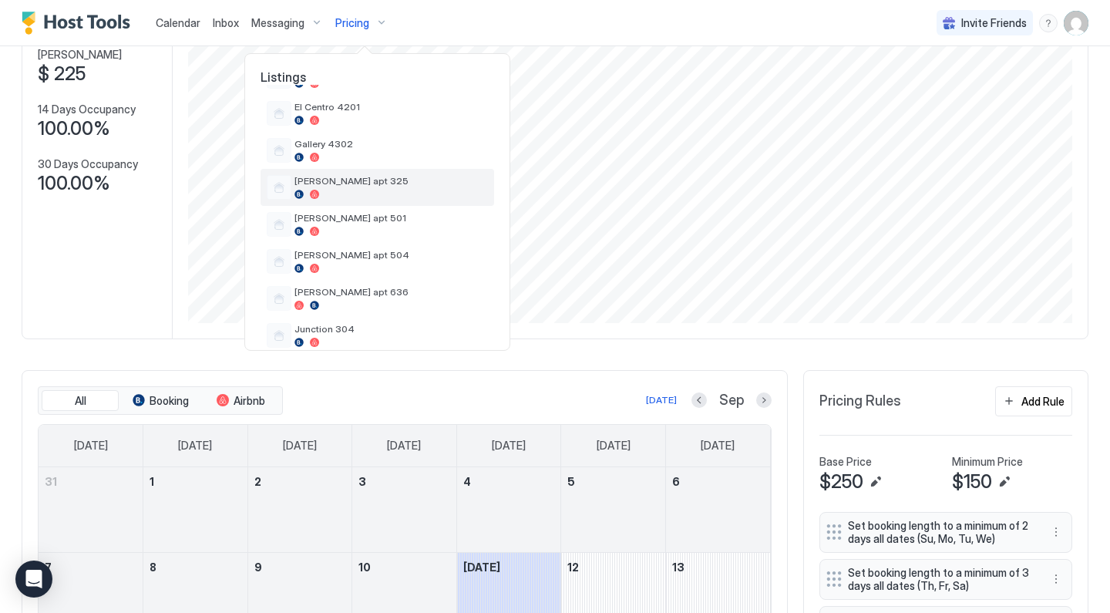
scroll to position [413, 0]
click at [357, 254] on span "[PERSON_NAME] apt 504" at bounding box center [390, 254] width 193 height 12
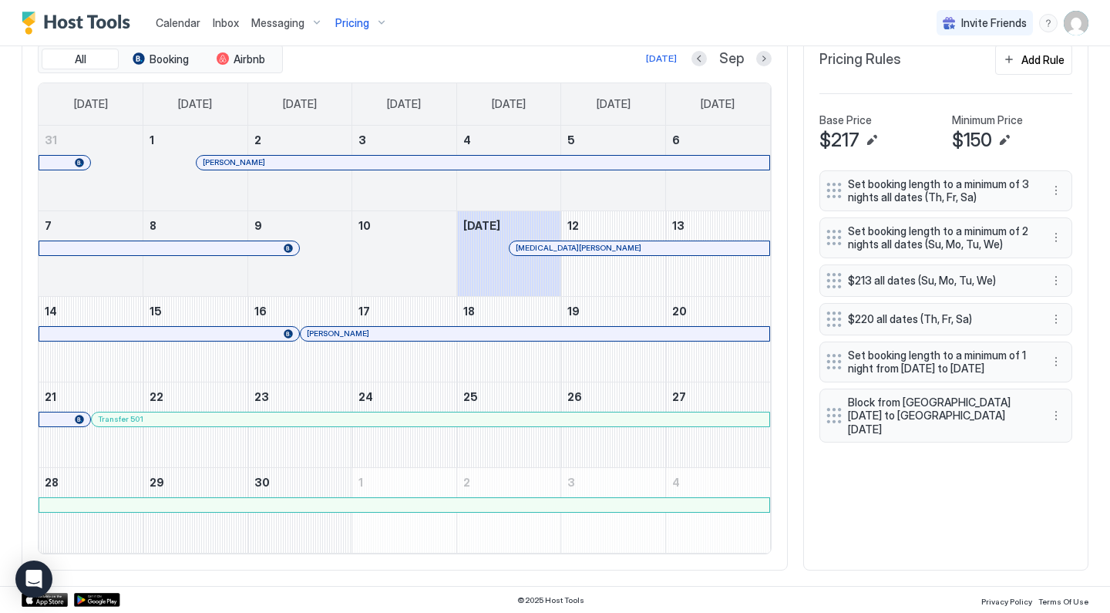
scroll to position [488, 0]
click at [762, 66] on button "Next month" at bounding box center [763, 59] width 15 height 15
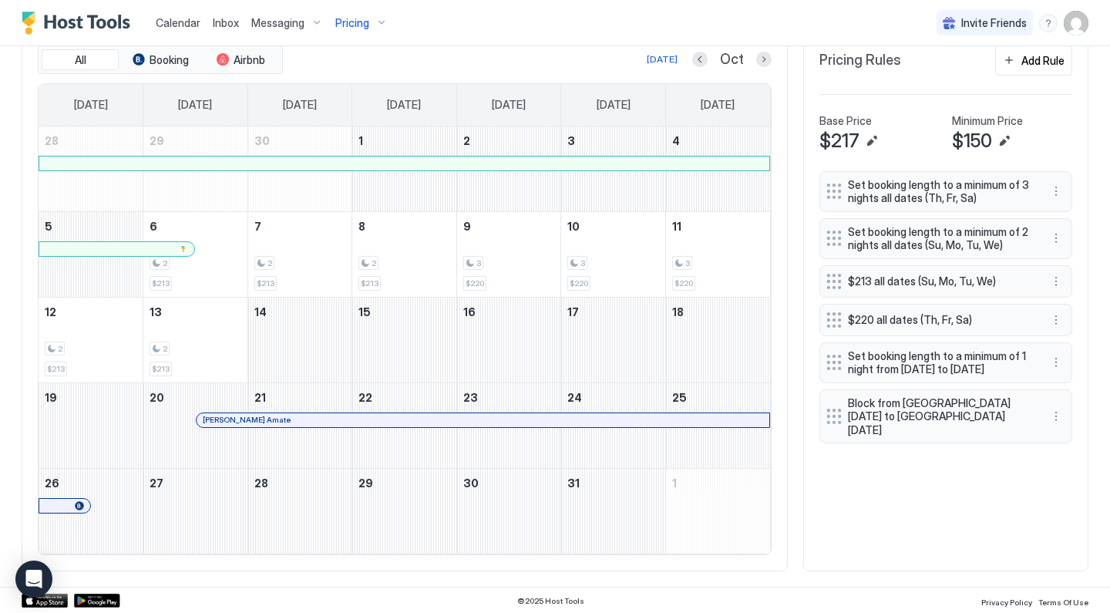
click at [767, 59] on button "Next month" at bounding box center [763, 59] width 15 height 15
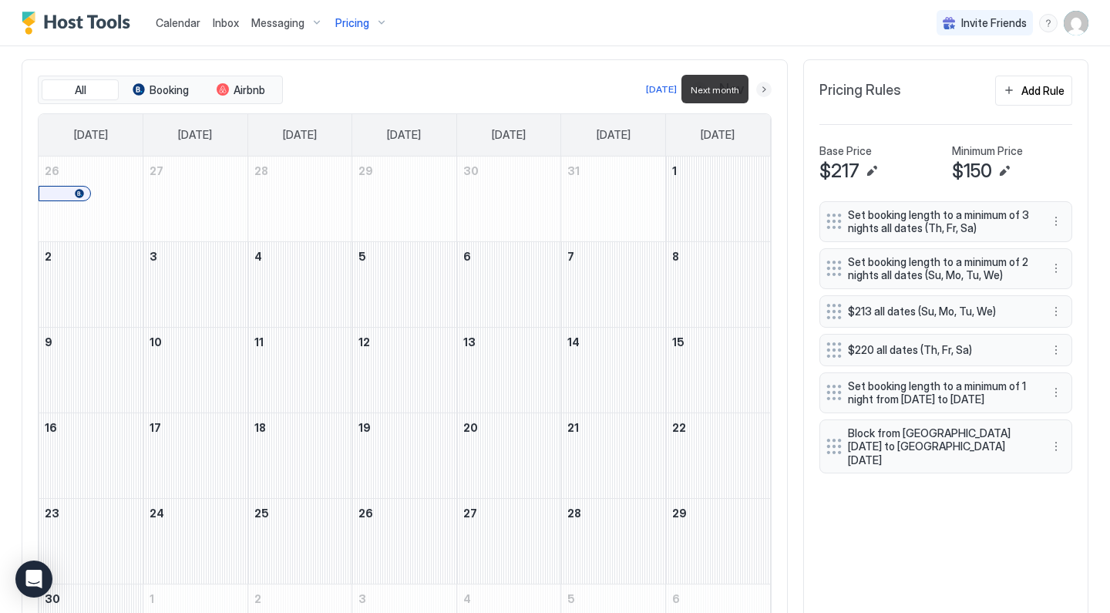
click at [764, 92] on button "Next month" at bounding box center [763, 89] width 15 height 15
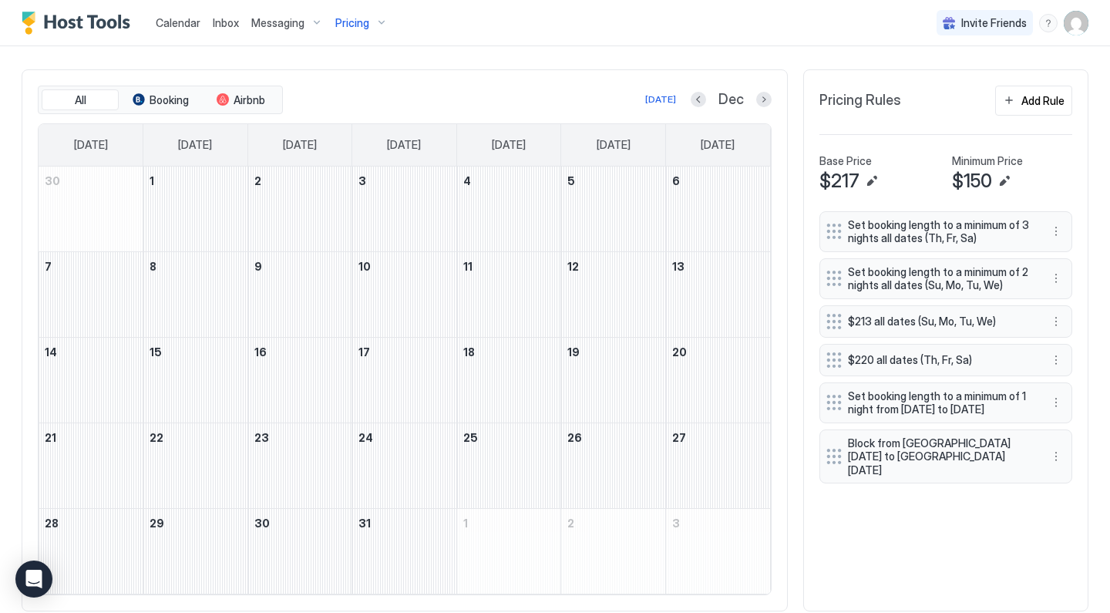
scroll to position [448, 0]
click at [763, 96] on button "Next month" at bounding box center [763, 98] width 15 height 15
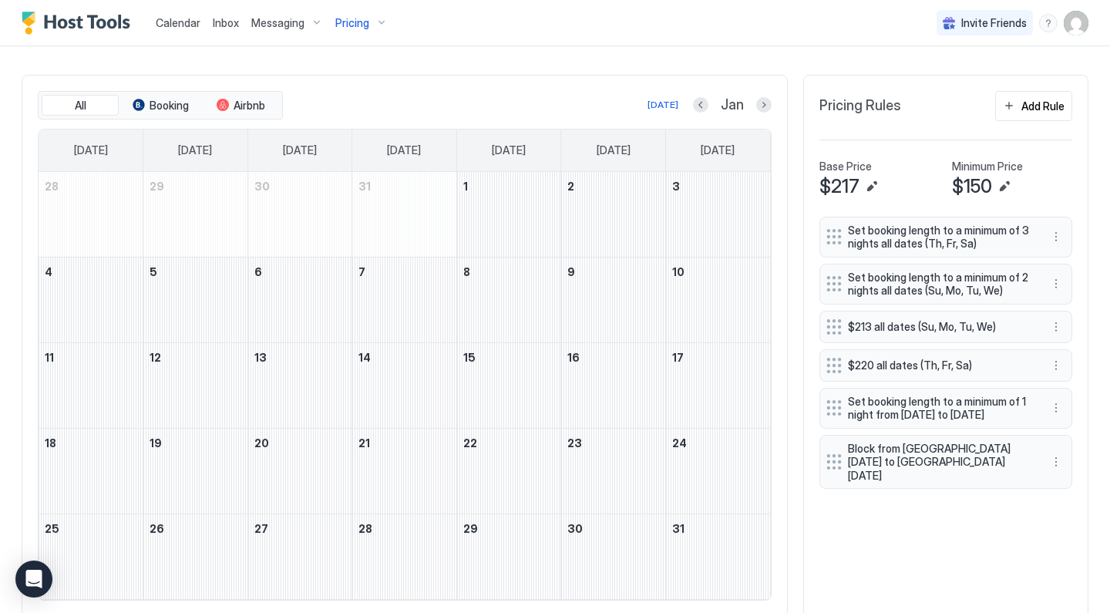
click at [766, 110] on button "Next month" at bounding box center [763, 104] width 15 height 15
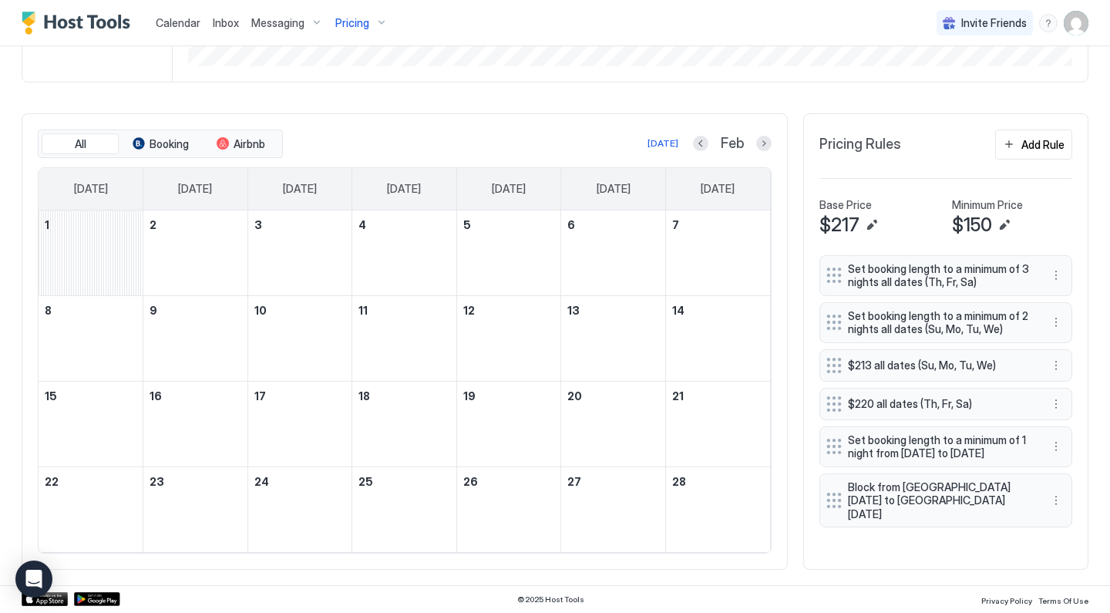
scroll to position [402, 0]
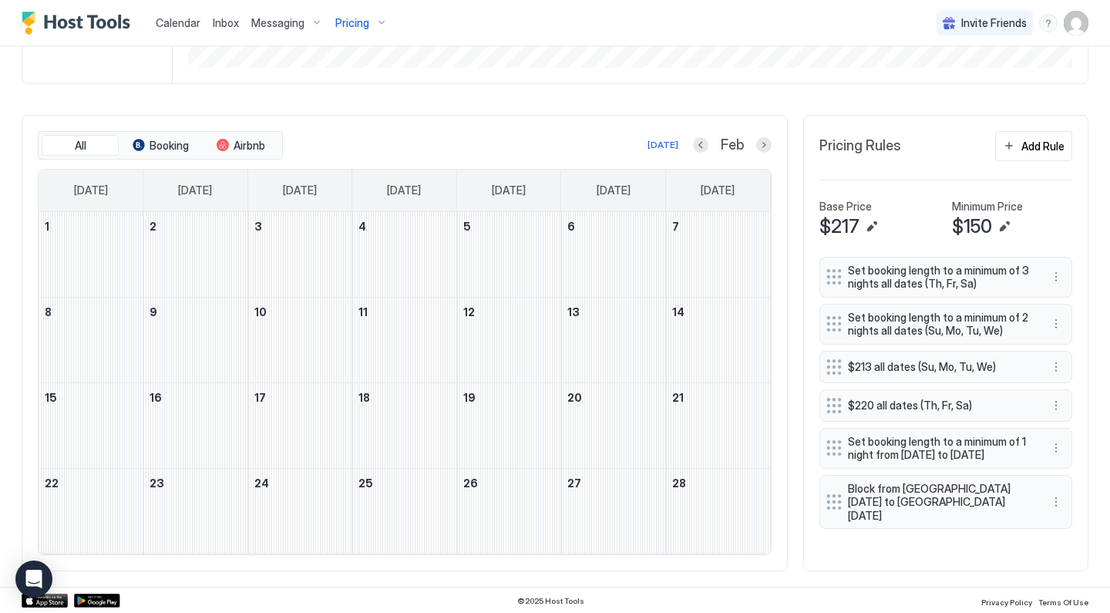
click at [767, 136] on div "Feb" at bounding box center [732, 145] width 79 height 18
click at [767, 149] on button "Next month" at bounding box center [763, 144] width 15 height 15
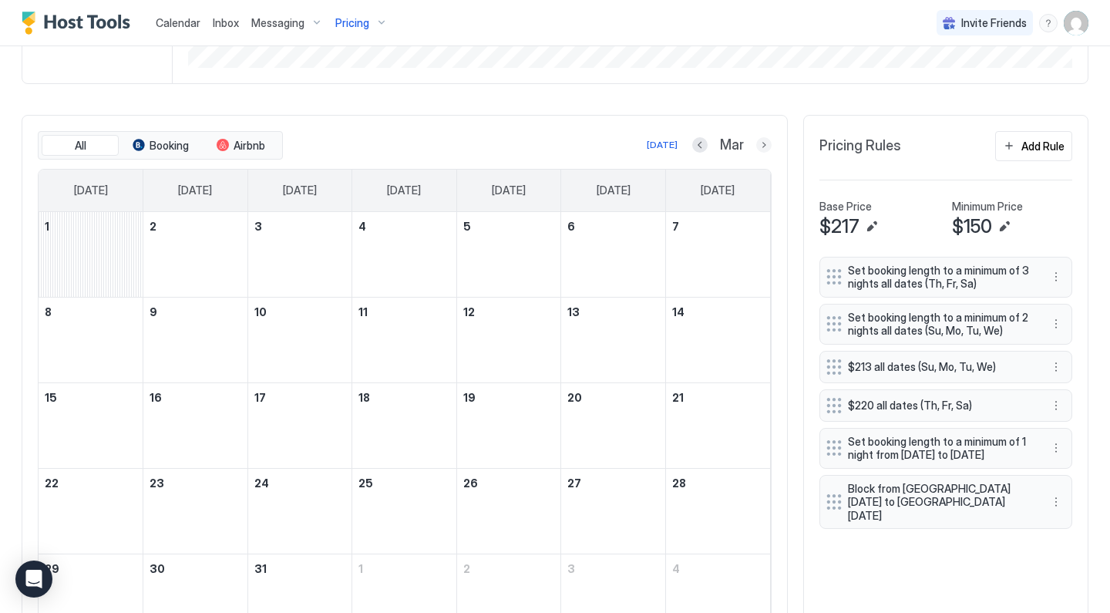
scroll to position [374, 0]
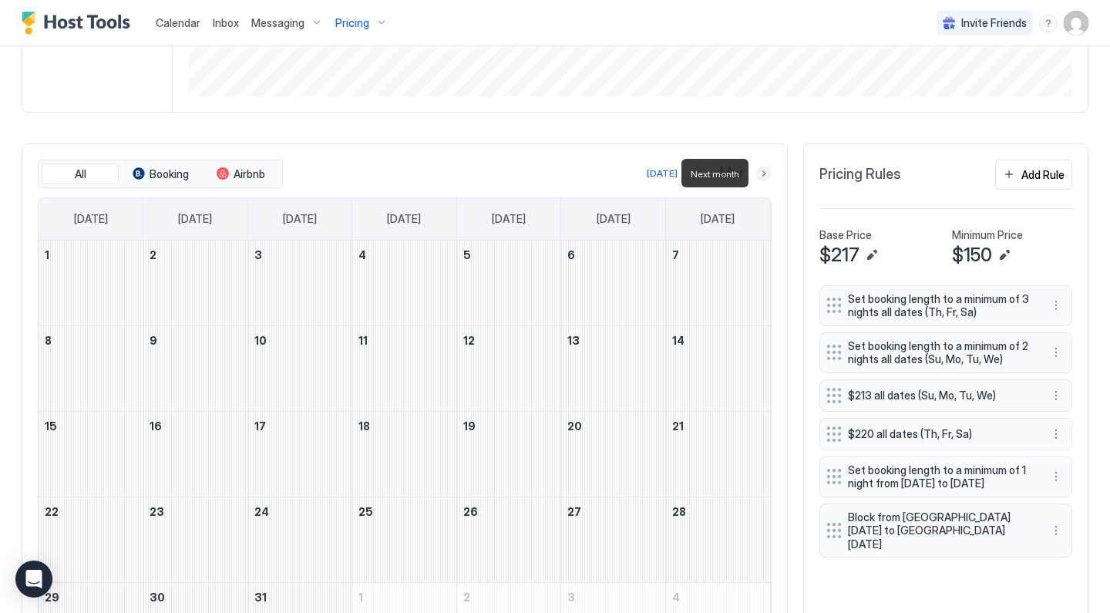
click at [766, 170] on button "Next month" at bounding box center [763, 173] width 15 height 15
click at [765, 175] on button "Next month" at bounding box center [763, 173] width 15 height 15
click at [767, 180] on div at bounding box center [763, 173] width 15 height 15
click at [767, 177] on button "Next month" at bounding box center [763, 173] width 15 height 15
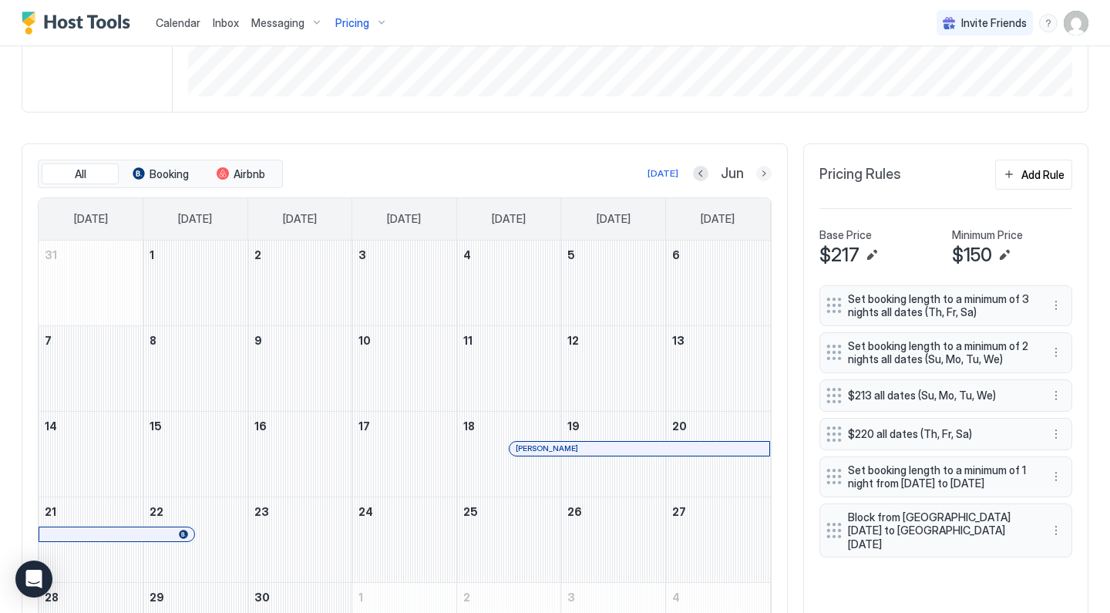
click at [767, 177] on button "Next month" at bounding box center [763, 173] width 15 height 15
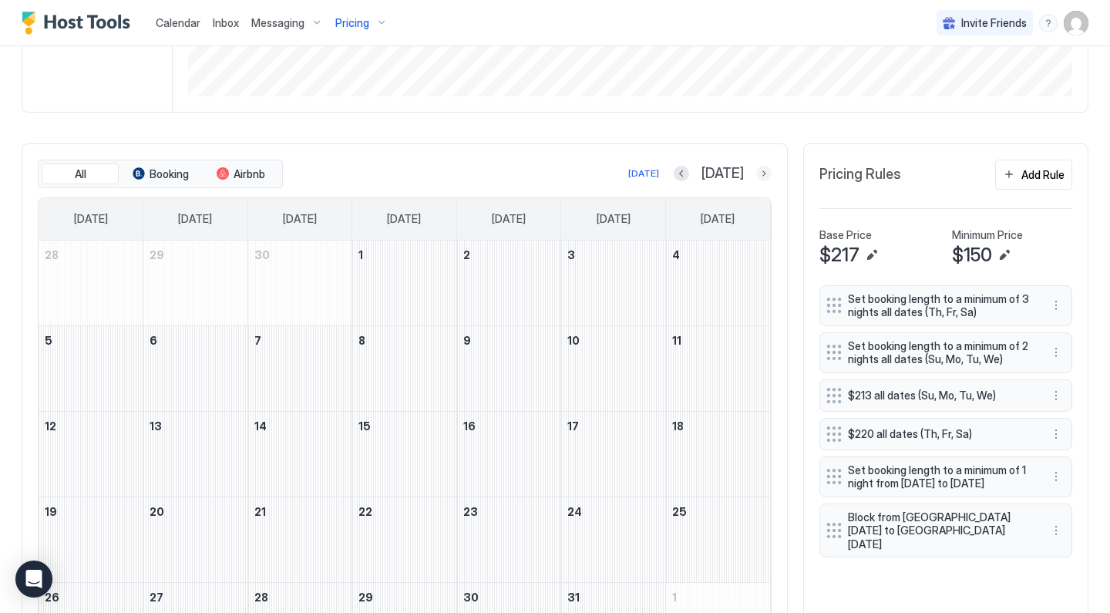
click at [767, 177] on button "Next month" at bounding box center [763, 173] width 15 height 15
click at [767, 176] on button "Next month" at bounding box center [763, 173] width 15 height 15
click at [701, 177] on button "Previous month" at bounding box center [699, 173] width 15 height 15
click at [701, 177] on button "Previous month" at bounding box center [698, 173] width 15 height 15
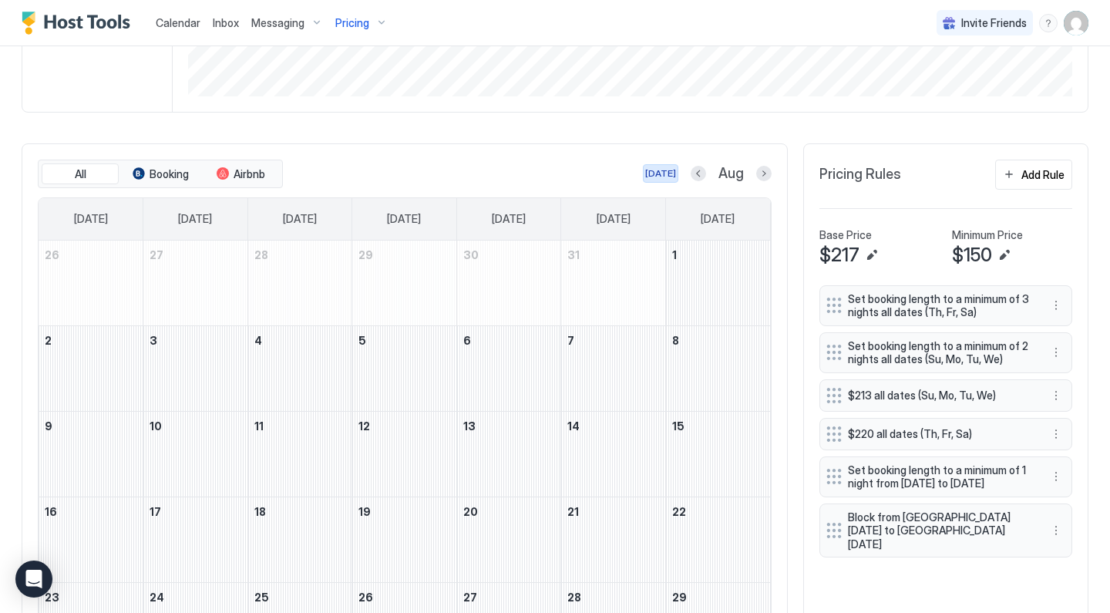
click at [664, 173] on div "[DATE]" at bounding box center [660, 173] width 31 height 14
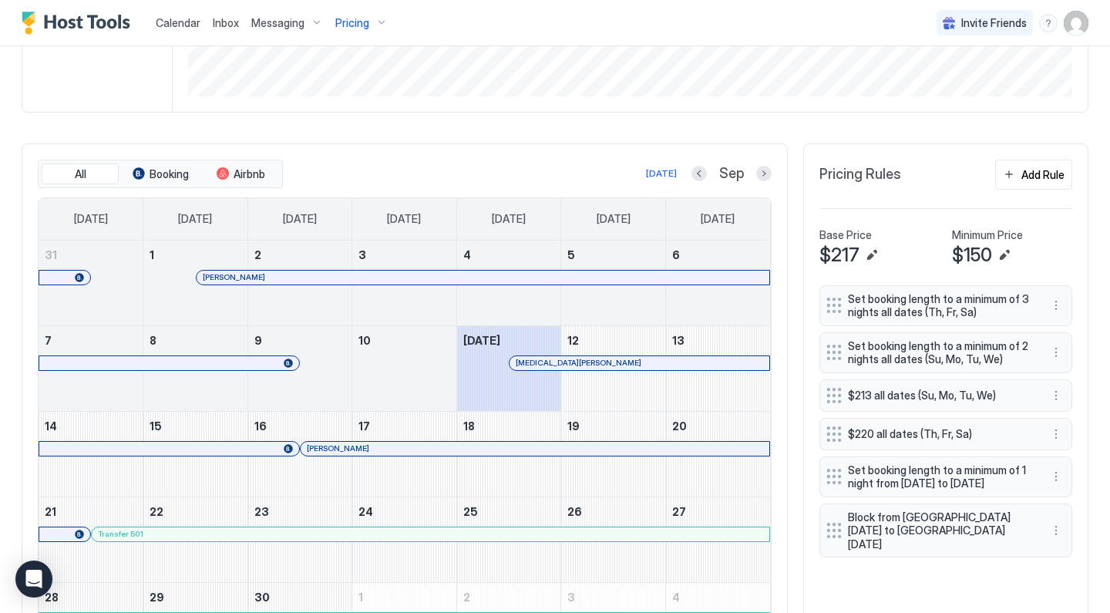
click at [370, 18] on div "Pricing" at bounding box center [361, 23] width 65 height 26
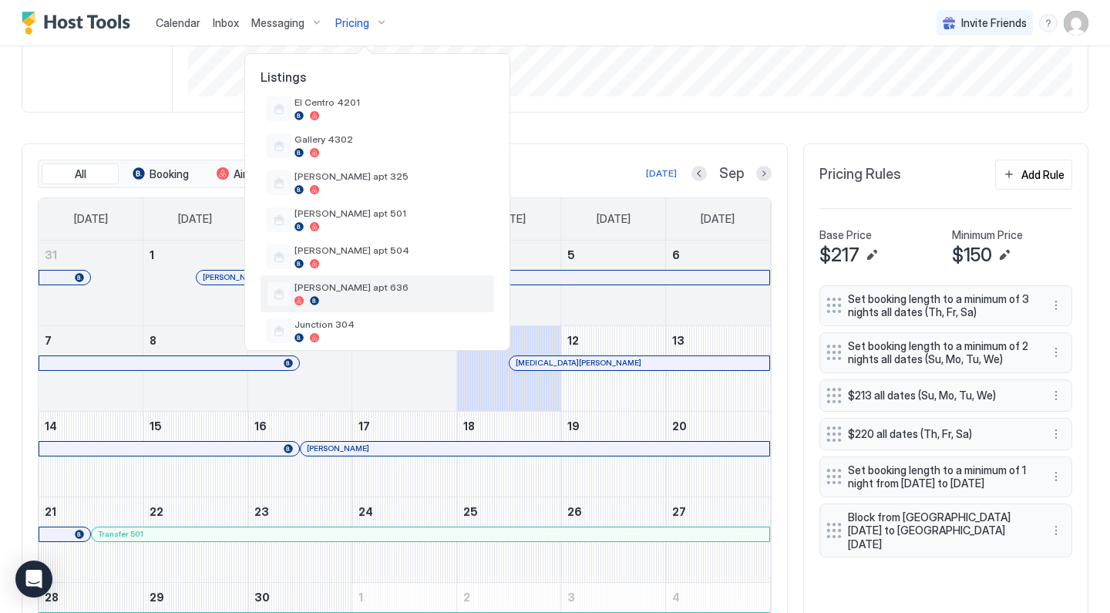
scroll to position [418, 0]
click at [358, 280] on span "[PERSON_NAME] apt 636" at bounding box center [390, 286] width 193 height 12
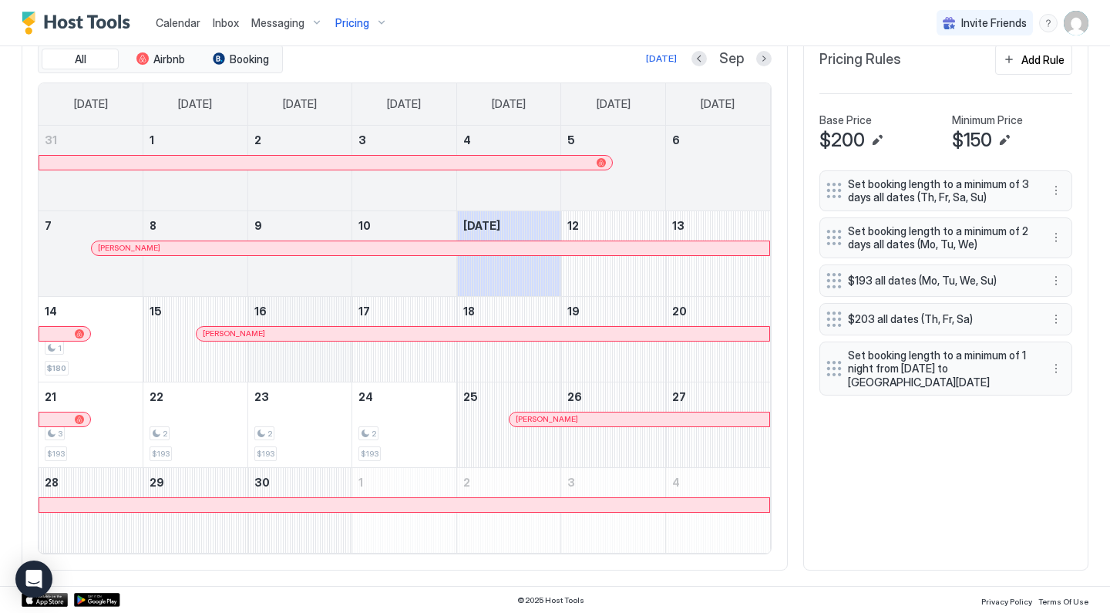
scroll to position [488, 0]
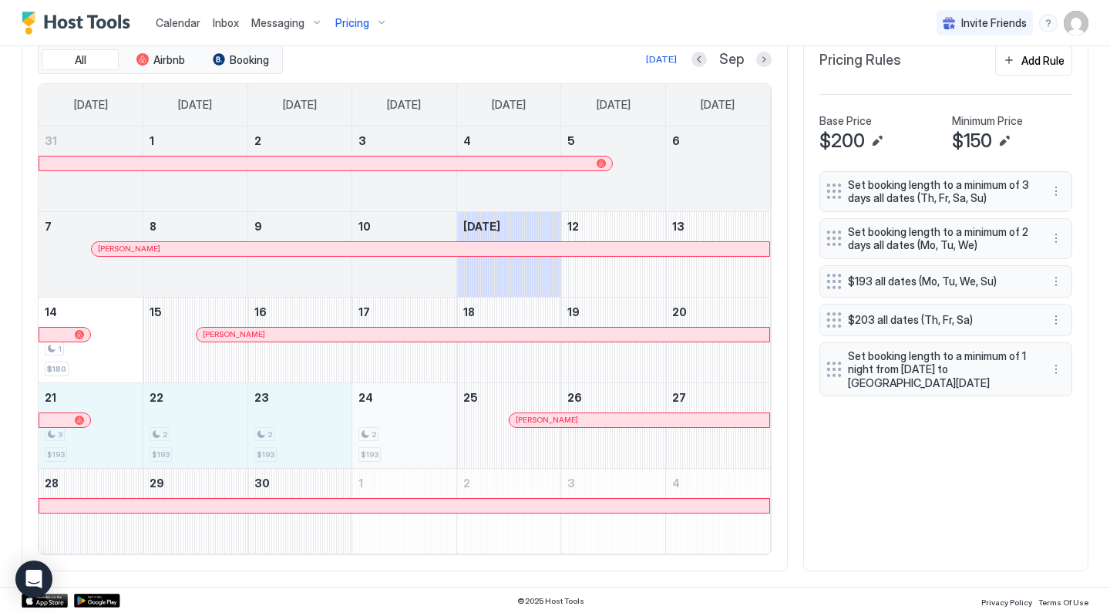
drag, startPoint x: 106, startPoint y: 440, endPoint x: 377, endPoint y: 438, distance: 271.2
click at [377, 438] on tr "21 3 $193 22 2 $193 23 2 $193 24 2 $193 25 Leonie Scheer 26 27" at bounding box center [404, 425] width 731 height 86
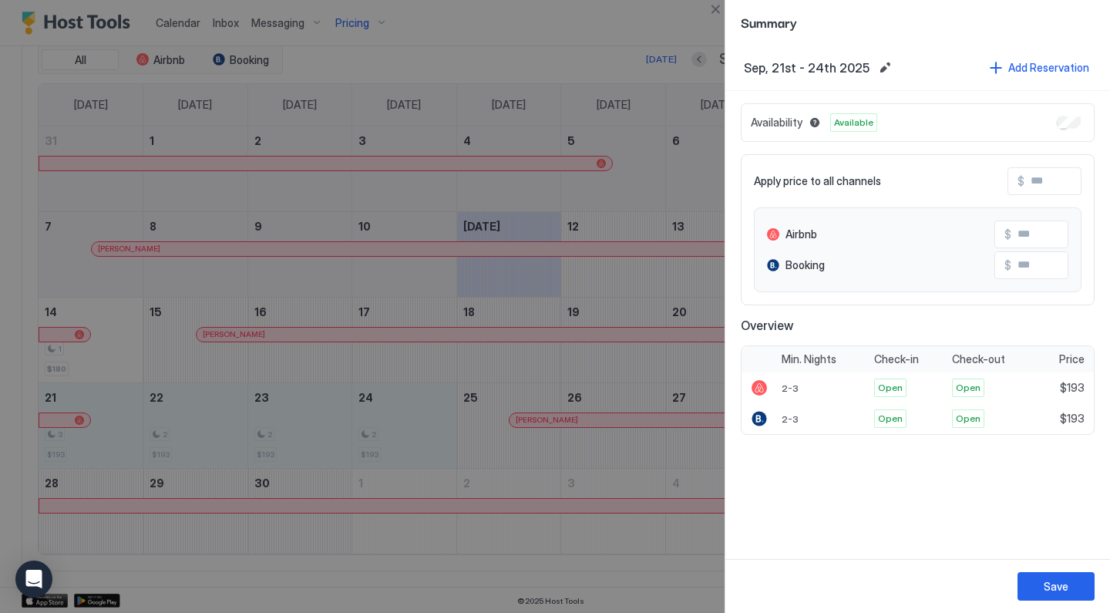
click at [1057, 180] on input "Input Field" at bounding box center [1085, 181] width 123 height 26
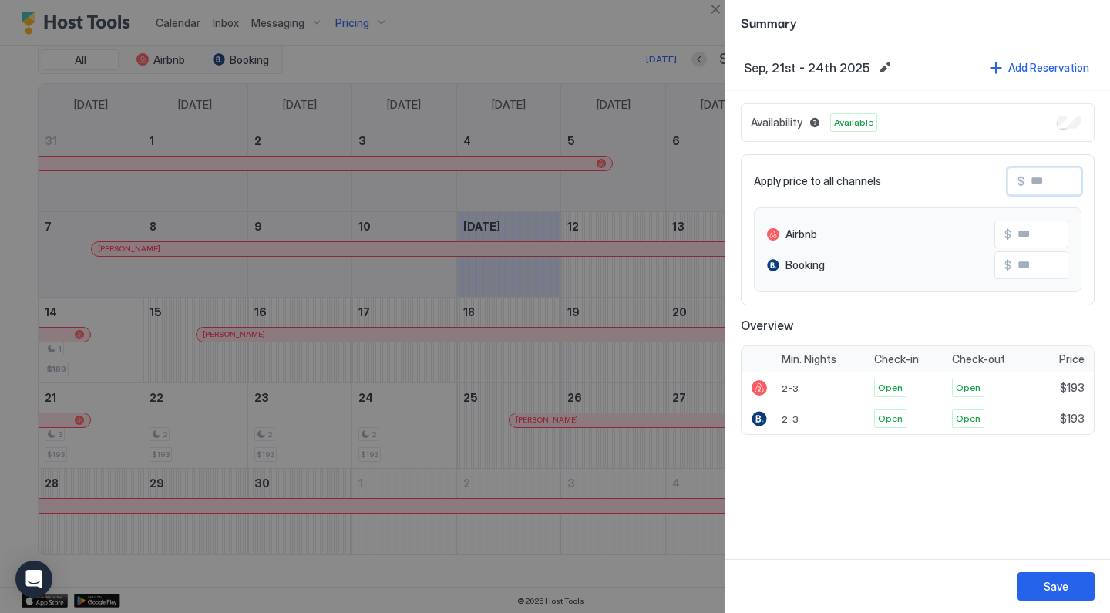
type input "*"
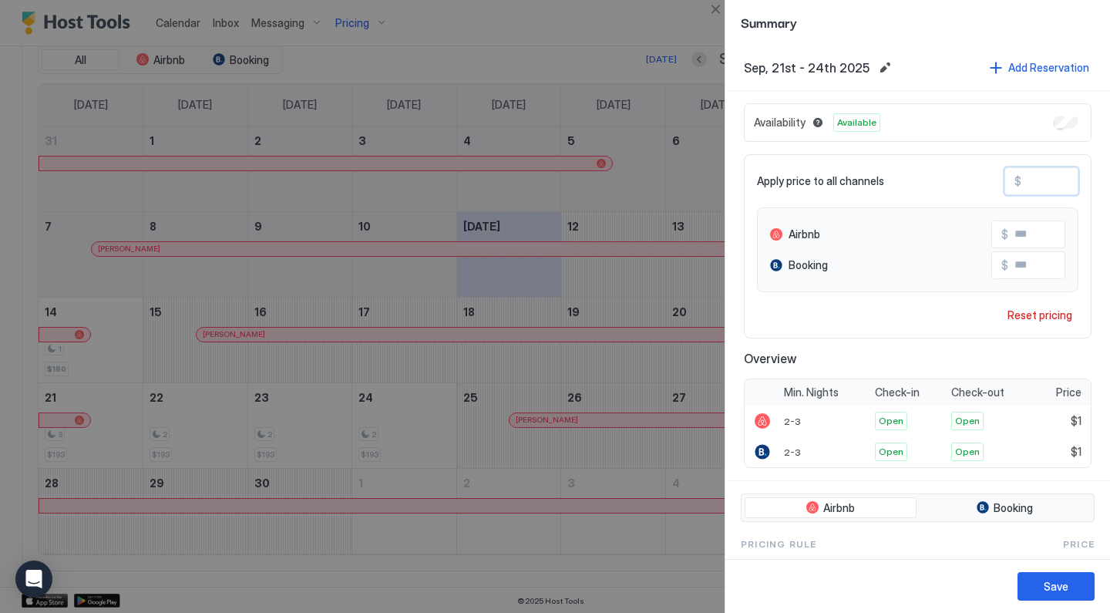
type input "**"
type input "***"
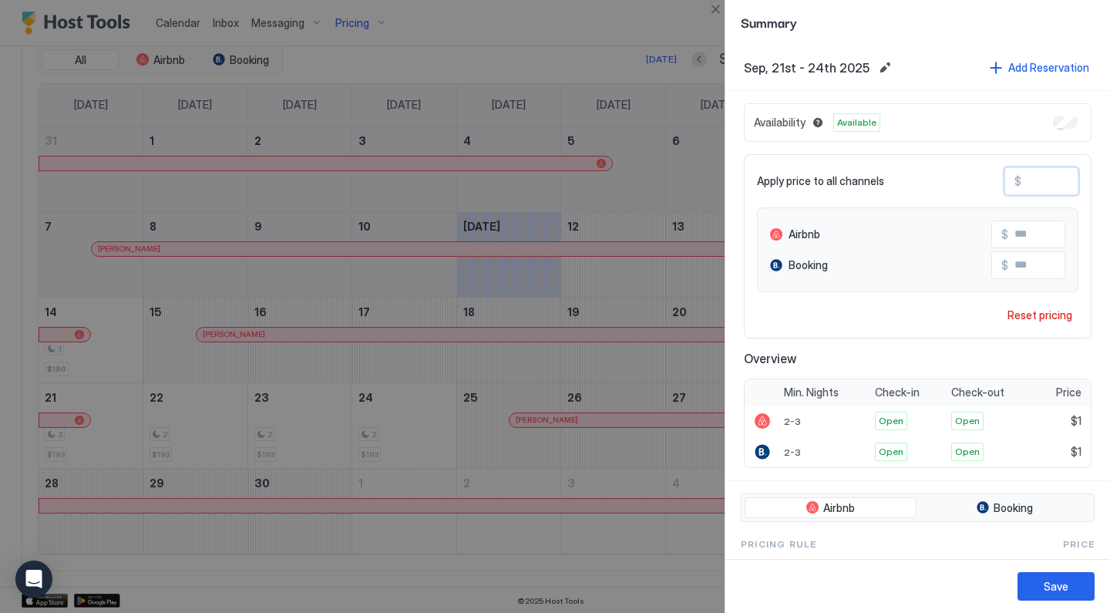
type input "***"
type input "**"
type input "*"
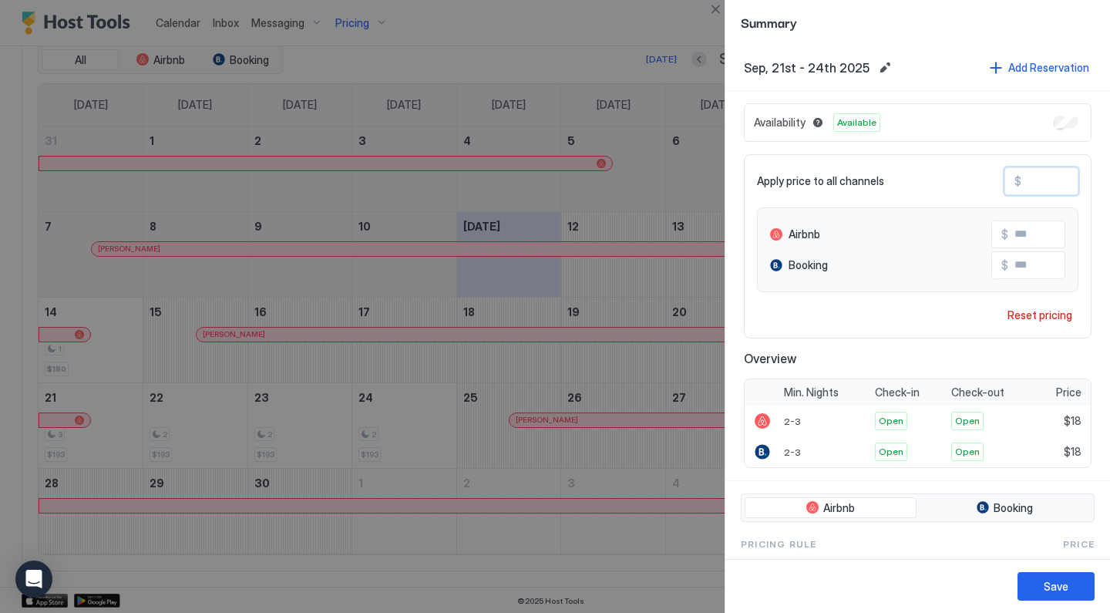
type input "*"
type input "**"
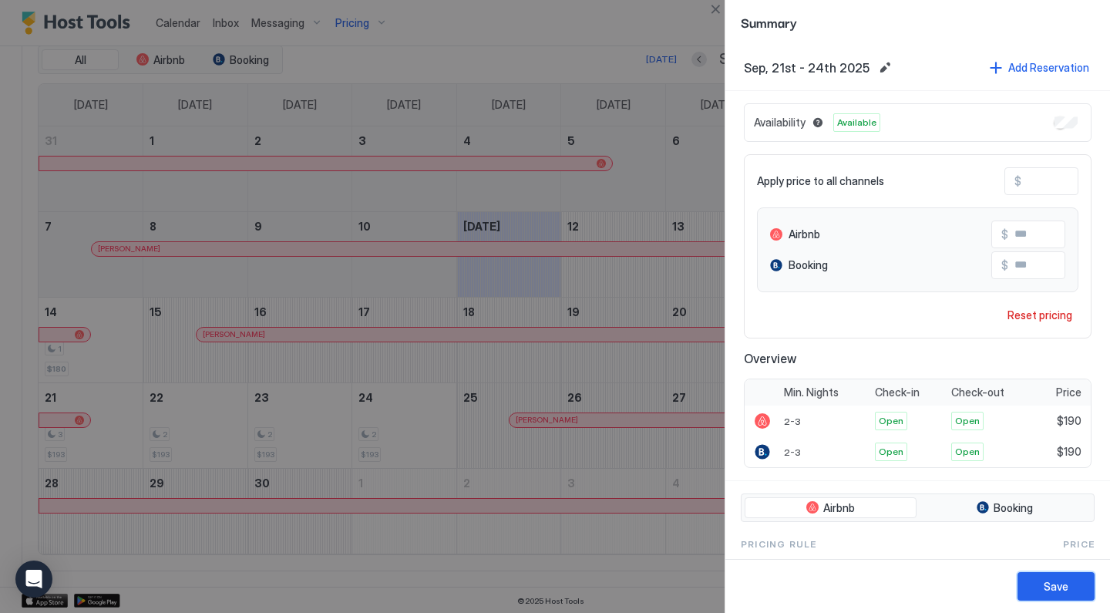
click at [1058, 585] on div "Save" at bounding box center [1055, 586] width 25 height 16
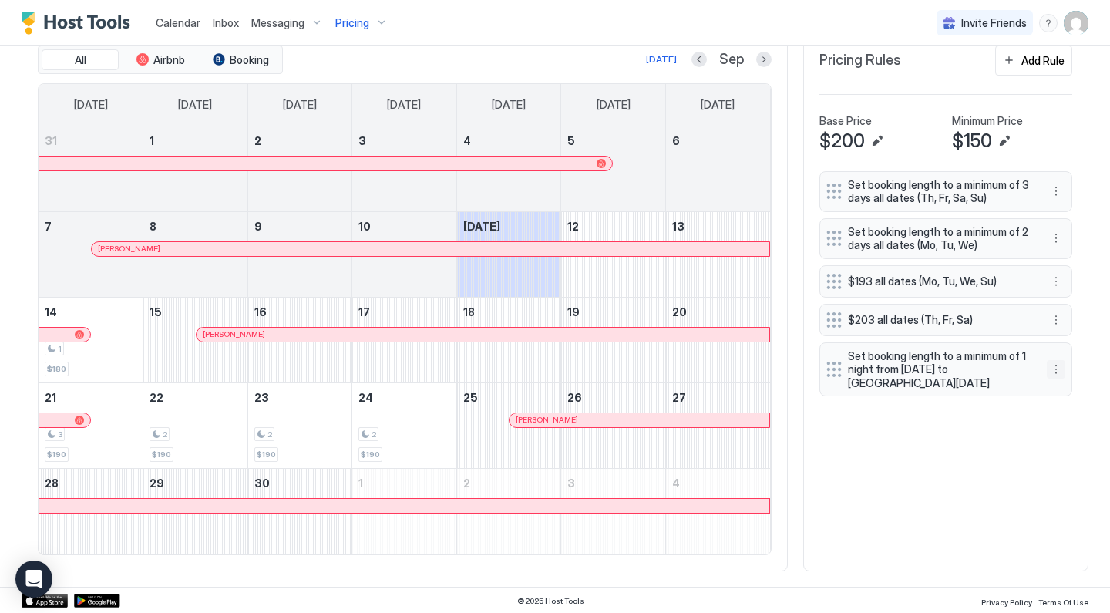
click at [1056, 368] on button "More options" at bounding box center [1055, 369] width 18 height 18
click at [1058, 385] on div "Edit" at bounding box center [1070, 388] width 34 height 12
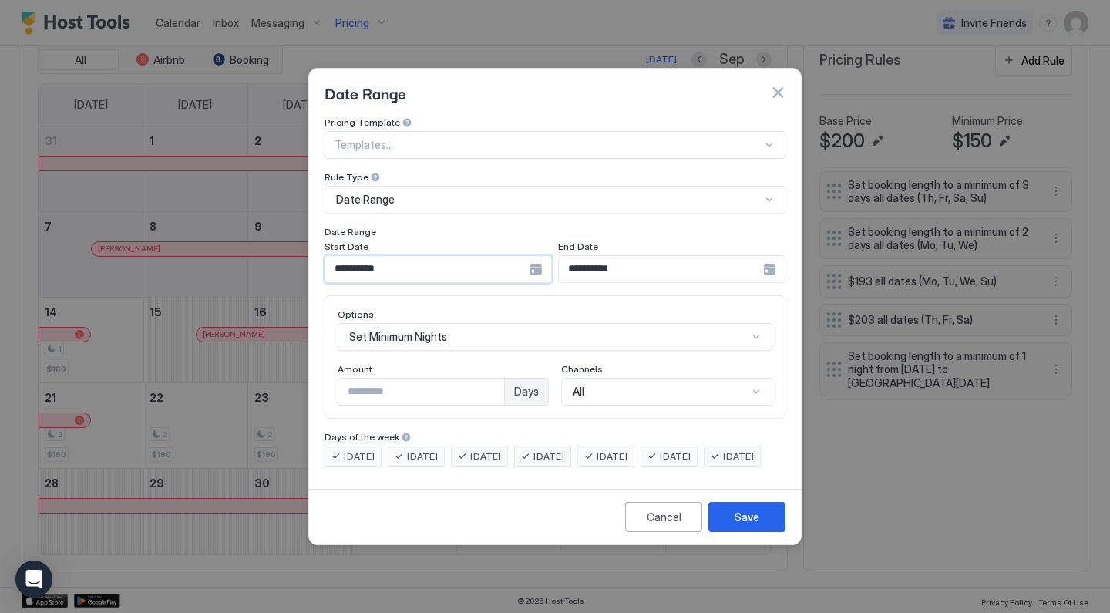
click at [515, 257] on input "**********" at bounding box center [427, 269] width 204 height 26
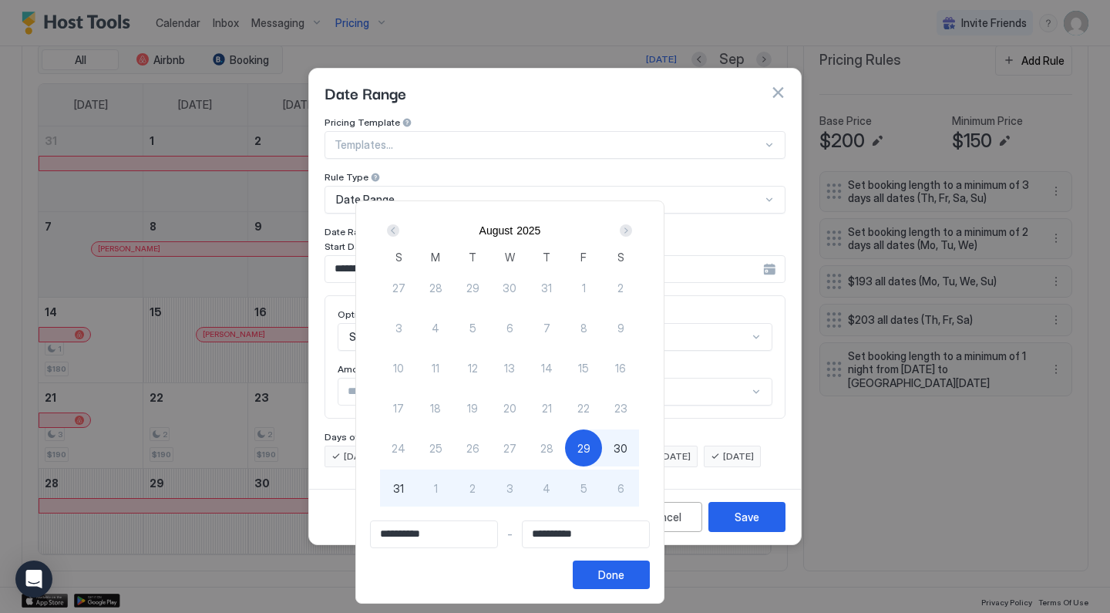
click at [632, 227] on div "Next" at bounding box center [626, 230] width 12 height 12
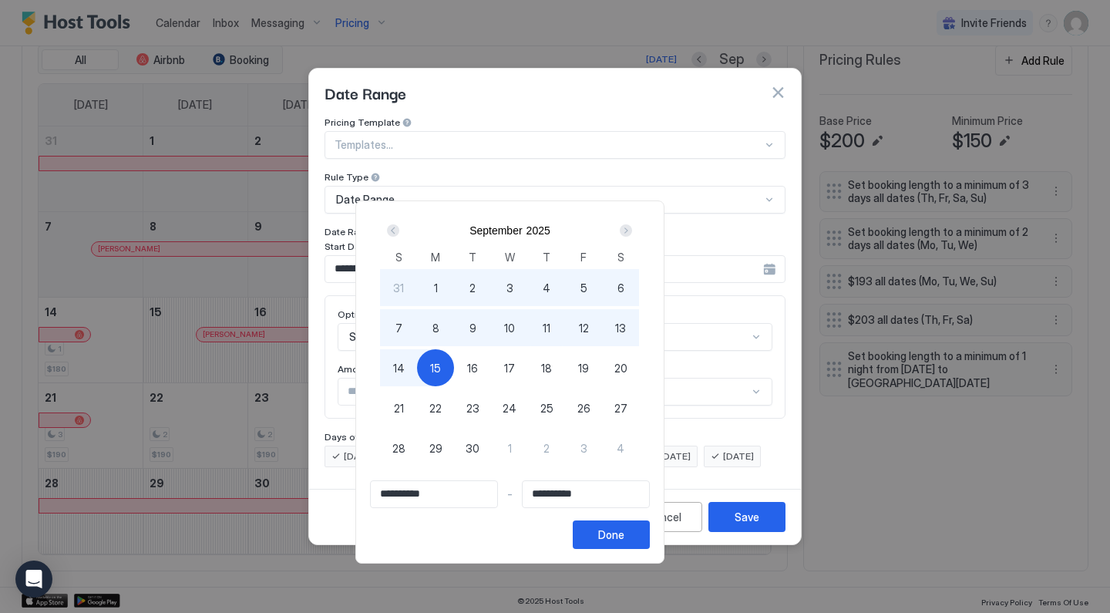
click at [550, 328] on span "11" at bounding box center [546, 328] width 8 height 16
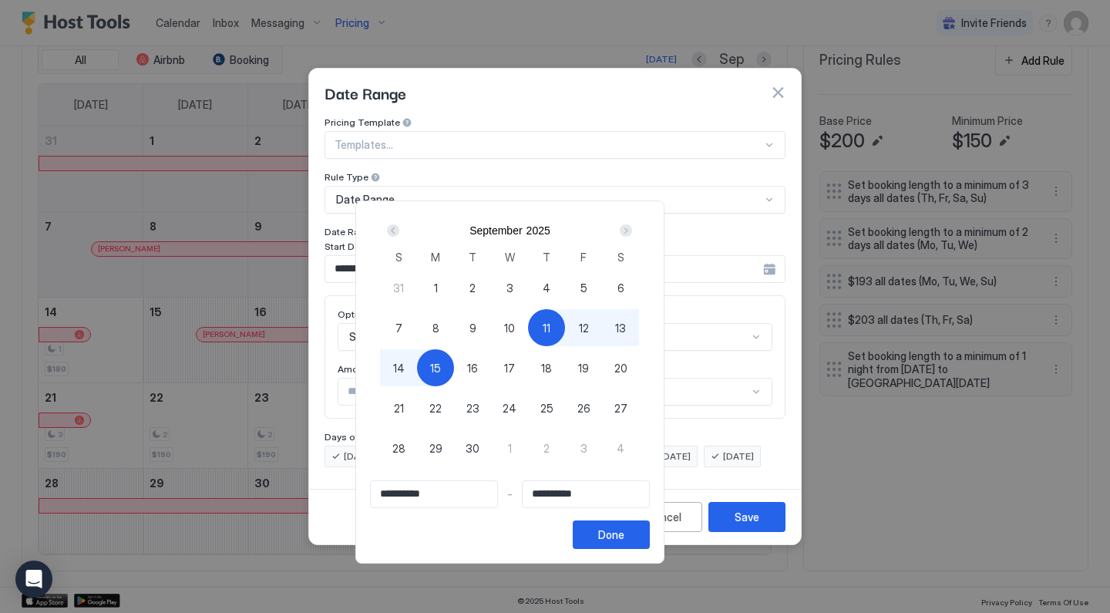
click at [565, 404] on div "25" at bounding box center [546, 407] width 37 height 37
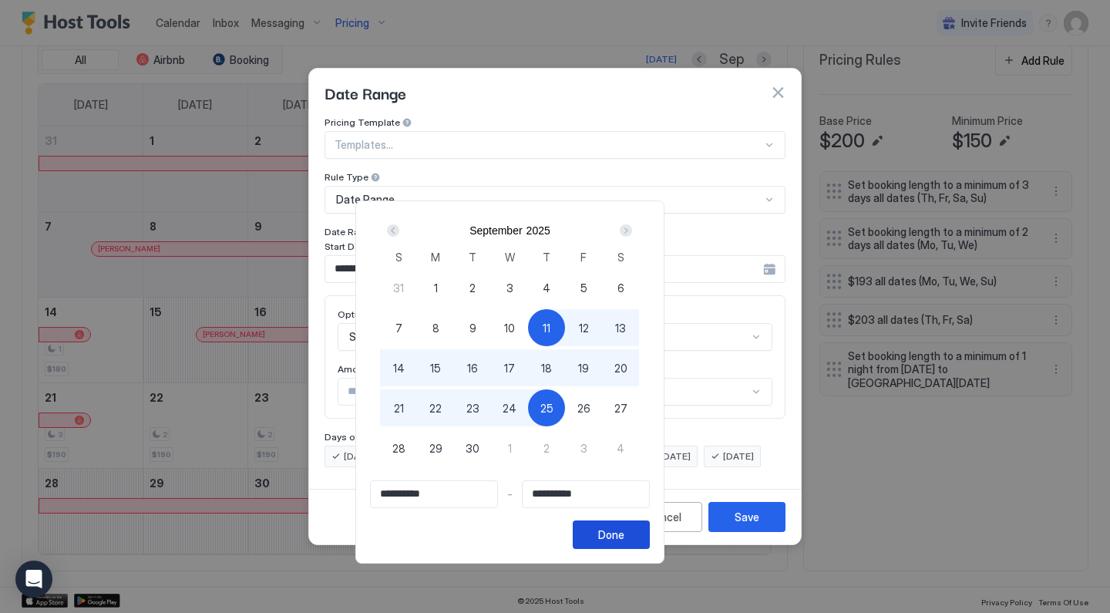
click at [650, 533] on button "Done" at bounding box center [611, 534] width 77 height 29
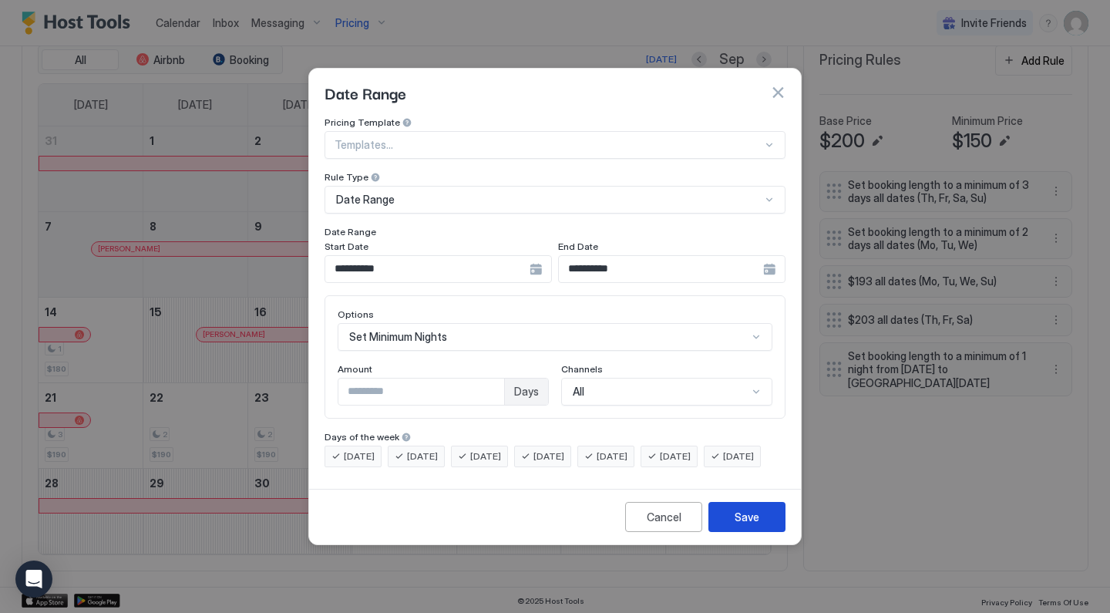
click at [736, 525] on div "Save" at bounding box center [746, 517] width 25 height 16
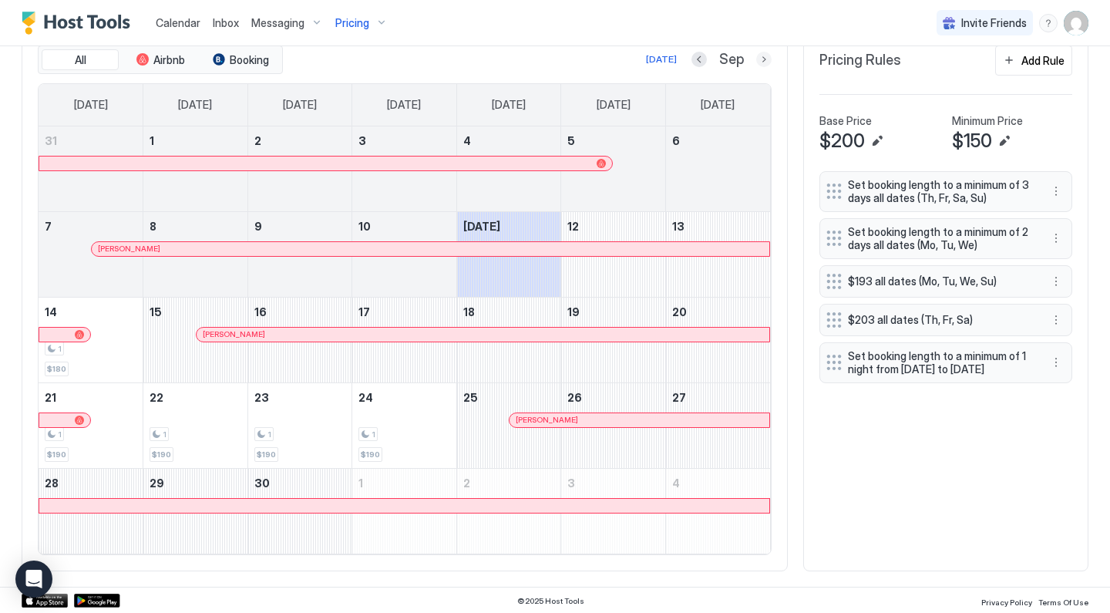
click at [761, 58] on button "Next month" at bounding box center [763, 59] width 15 height 15
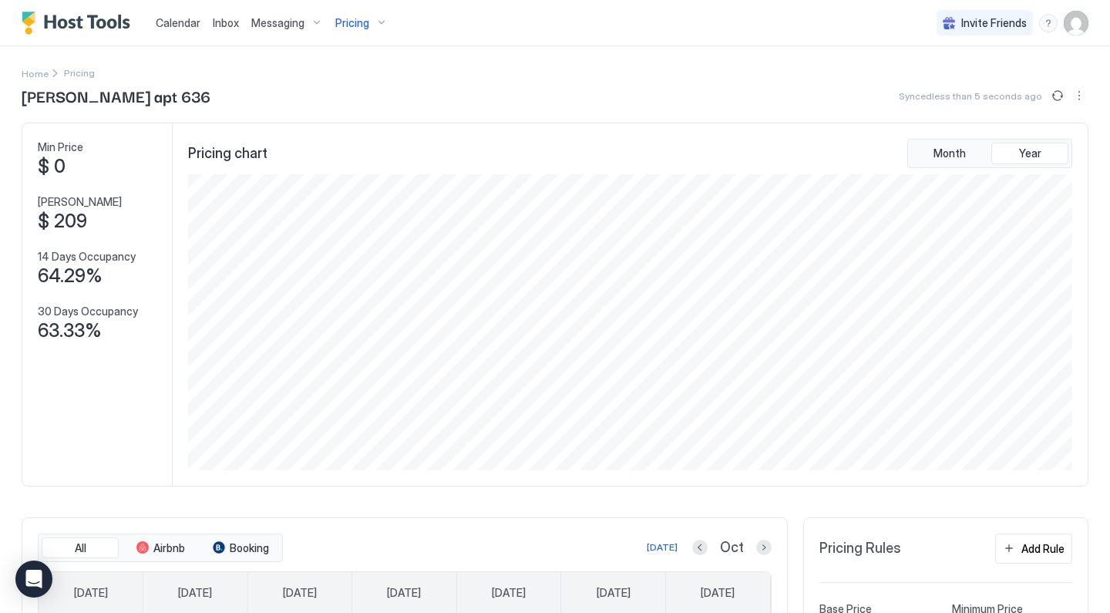
scroll to position [0, 0]
click at [368, 21] on div "Pricing" at bounding box center [361, 23] width 65 height 26
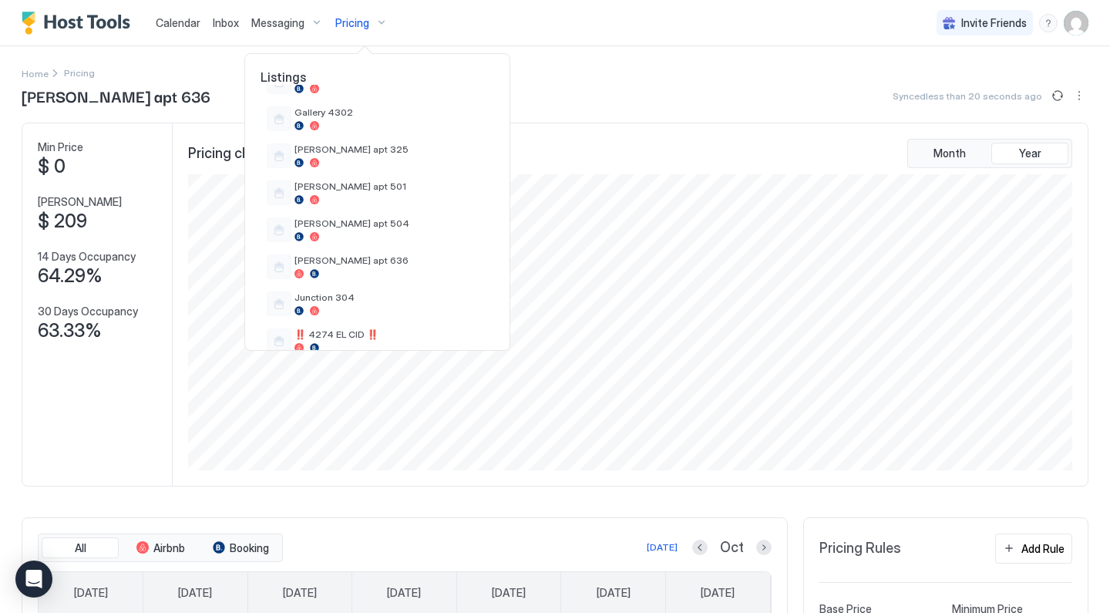
scroll to position [451, 0]
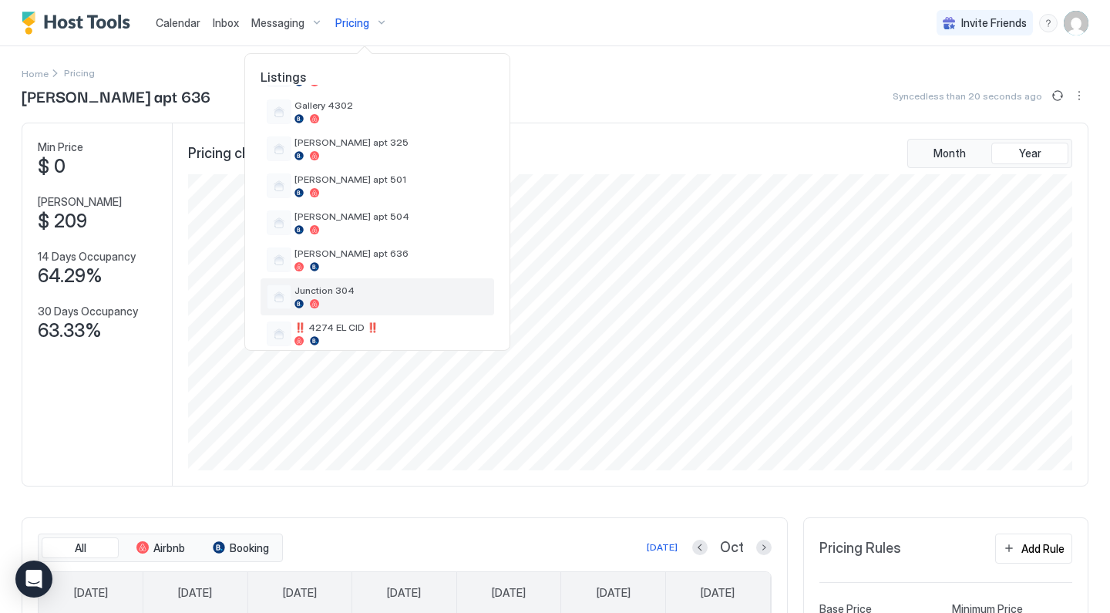
click at [364, 291] on span "Junction 304" at bounding box center [390, 290] width 193 height 12
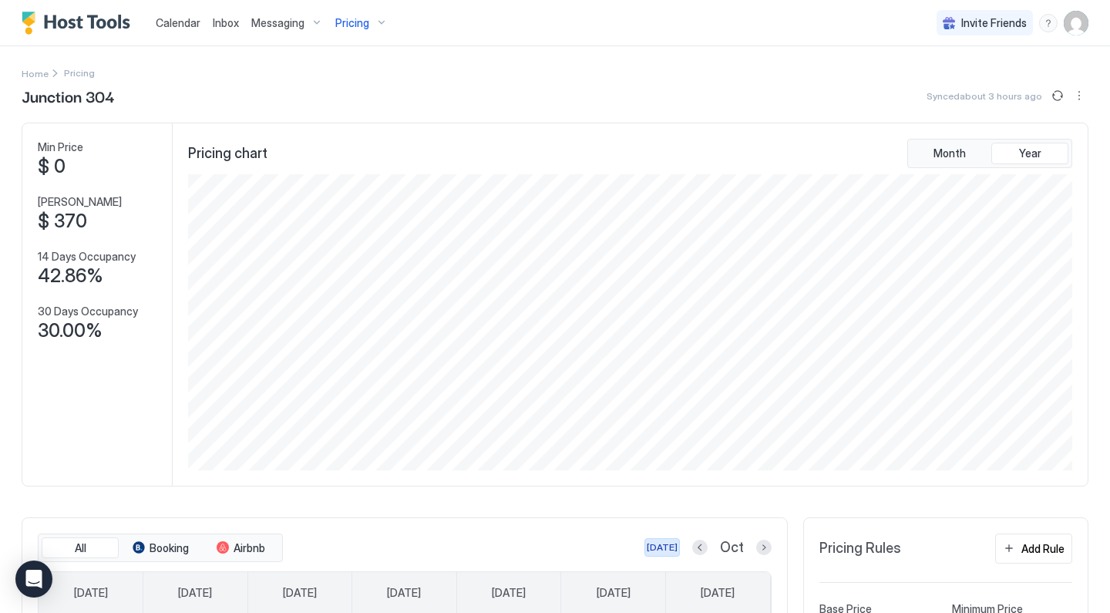
click at [667, 550] on div "[DATE]" at bounding box center [661, 547] width 31 height 14
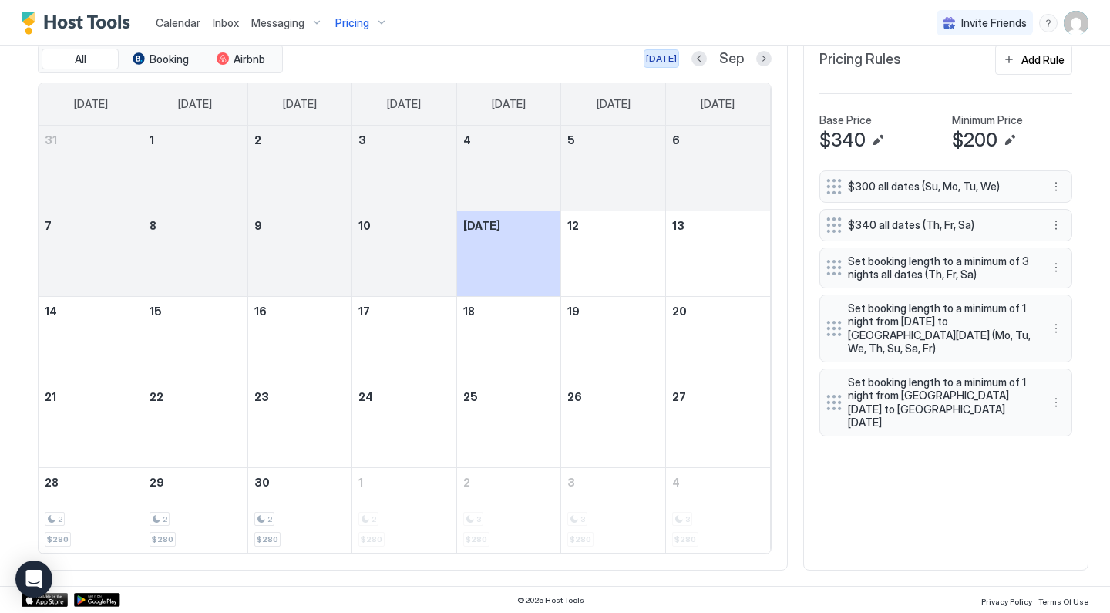
scroll to position [488, 0]
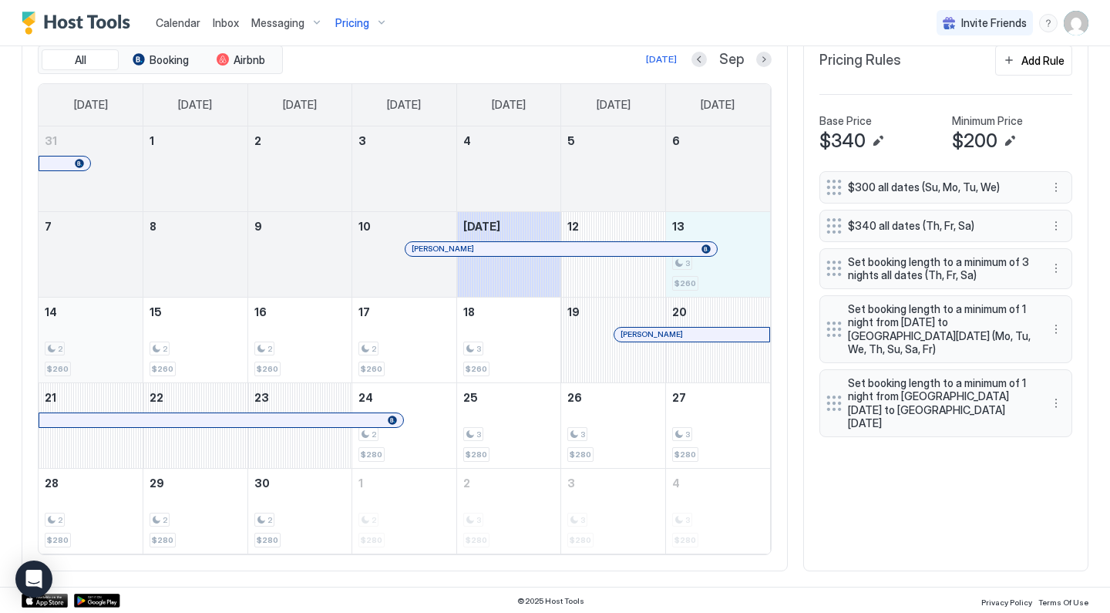
drag, startPoint x: 733, startPoint y: 253, endPoint x: 63, endPoint y: 345, distance: 676.0
click at [63, 345] on tbody "31 1 2 3 4 5 6 7 8 9 10 Rob Mullins Today 12 13 3 $260 14 2 $260 15 2 $260 16 2…" at bounding box center [404, 339] width 731 height 427
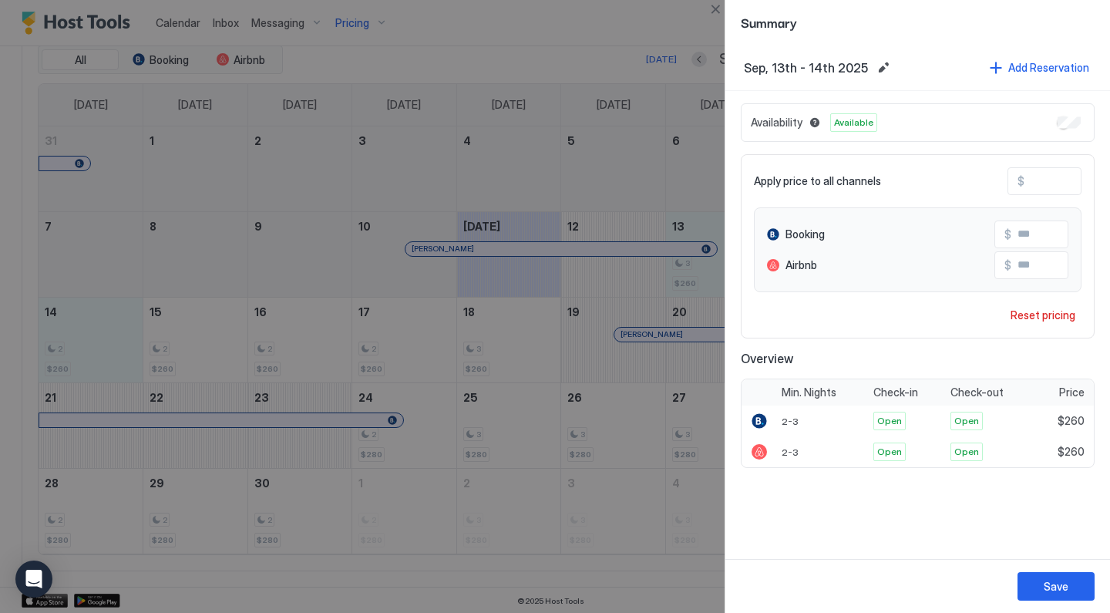
click at [1059, 188] on input "***" at bounding box center [1085, 181] width 123 height 26
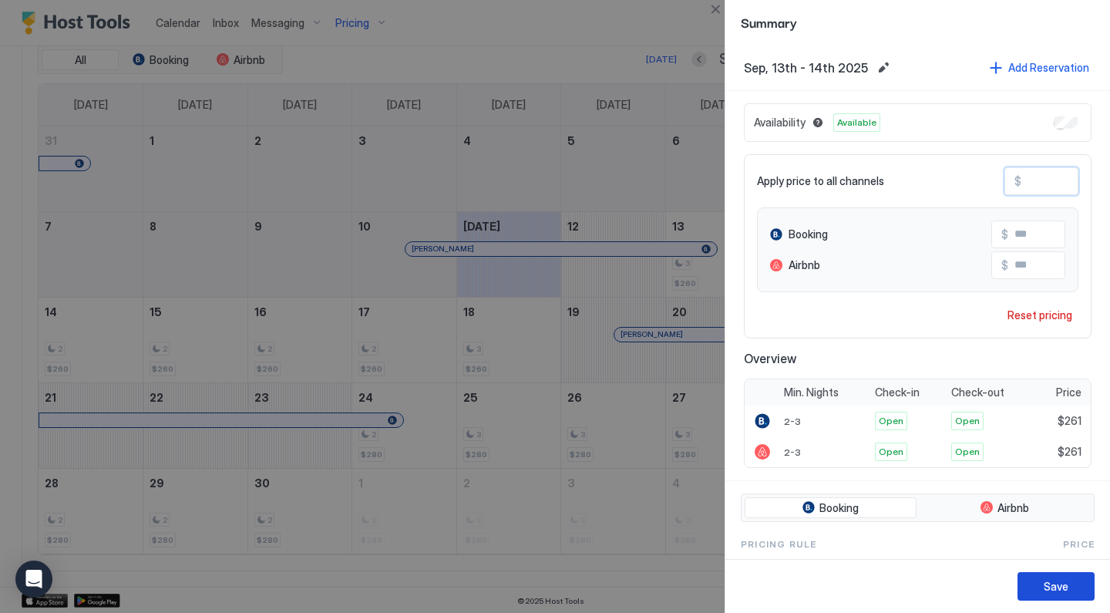
click at [1056, 576] on button "Save" at bounding box center [1055, 586] width 77 height 29
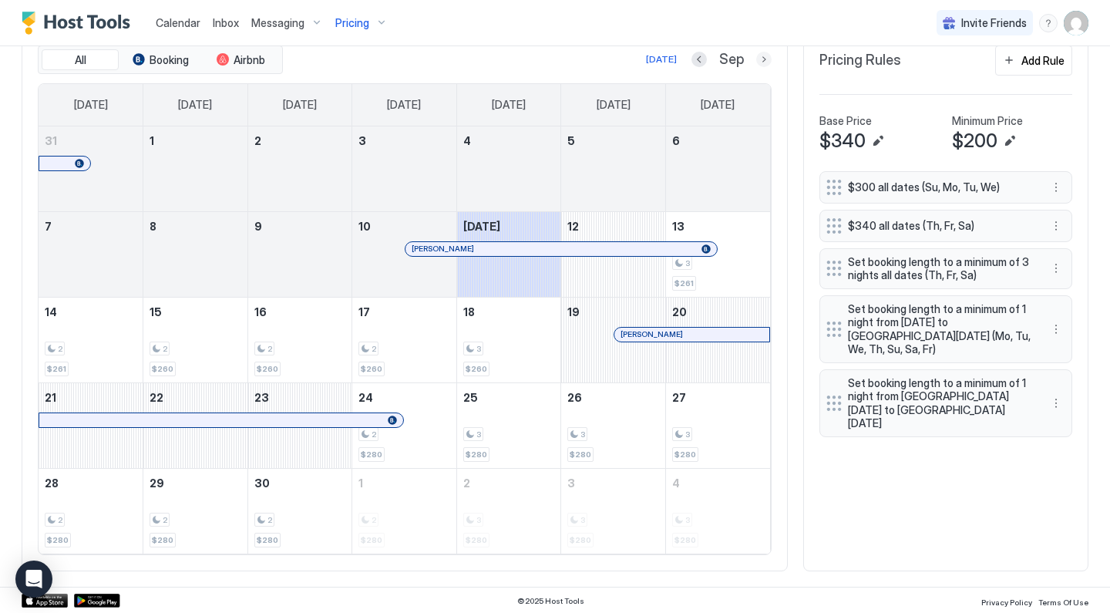
click at [764, 61] on button "Next month" at bounding box center [763, 59] width 15 height 15
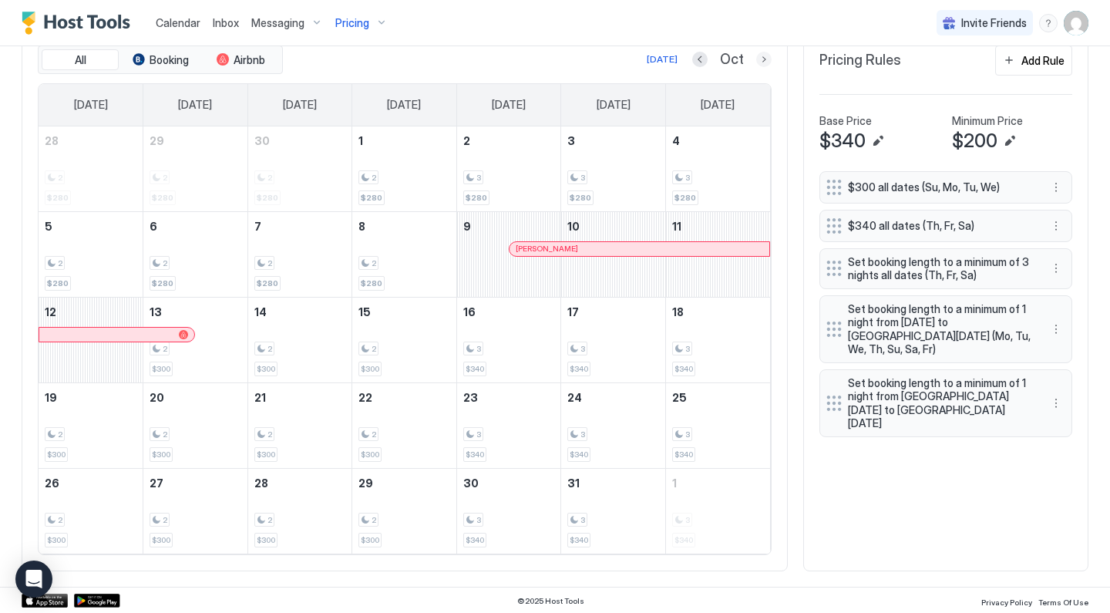
scroll to position [395, 0]
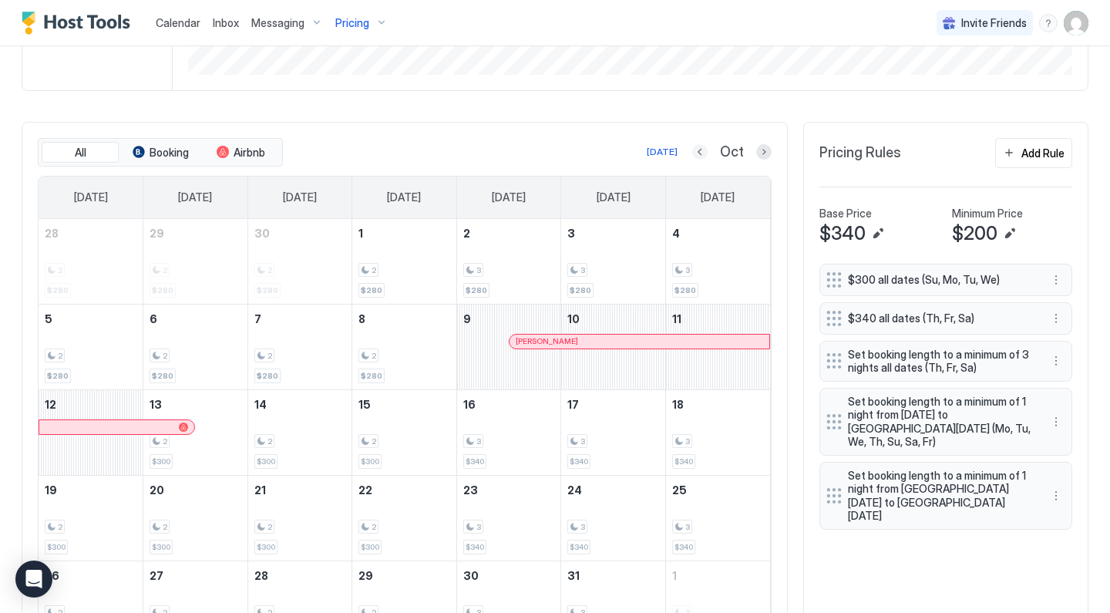
click at [706, 150] on button "Previous month" at bounding box center [699, 151] width 15 height 15
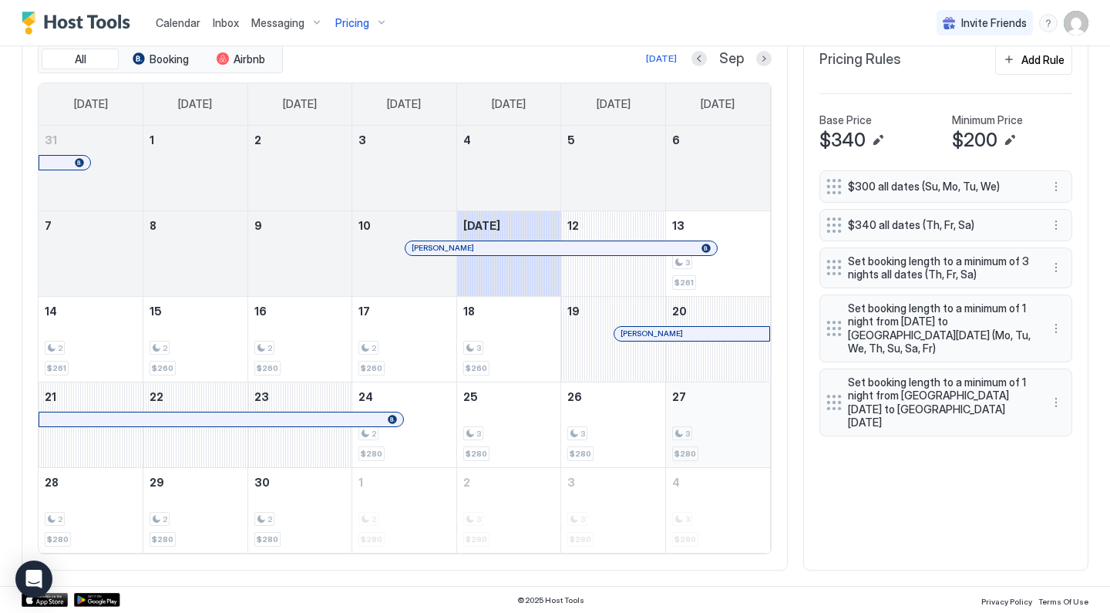
scroll to position [488, 0]
click at [356, 25] on span "Pricing" at bounding box center [352, 23] width 34 height 14
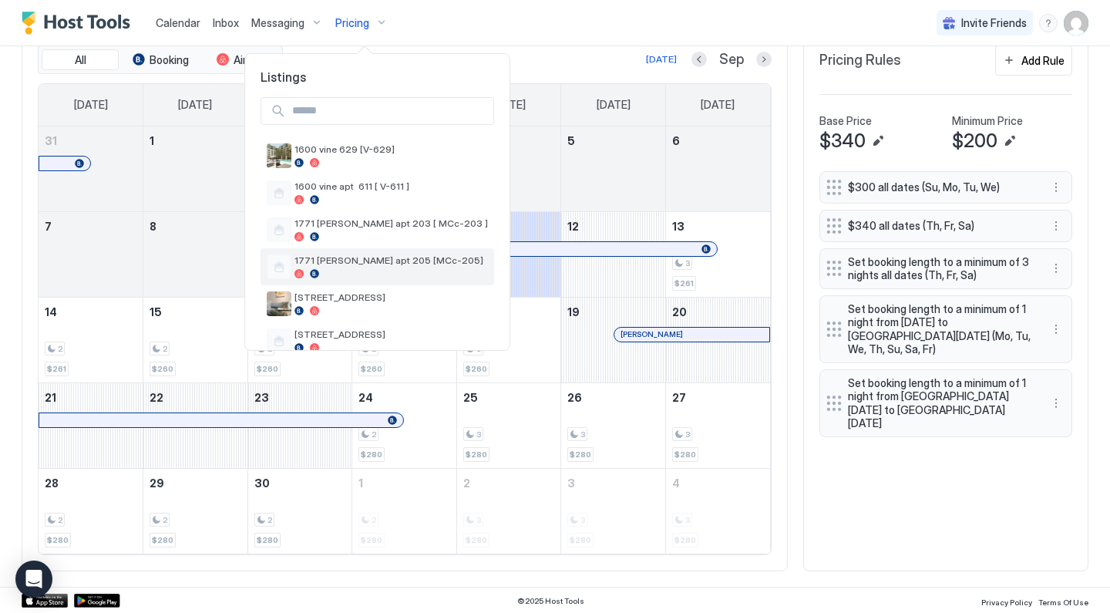
scroll to position [54, 0]
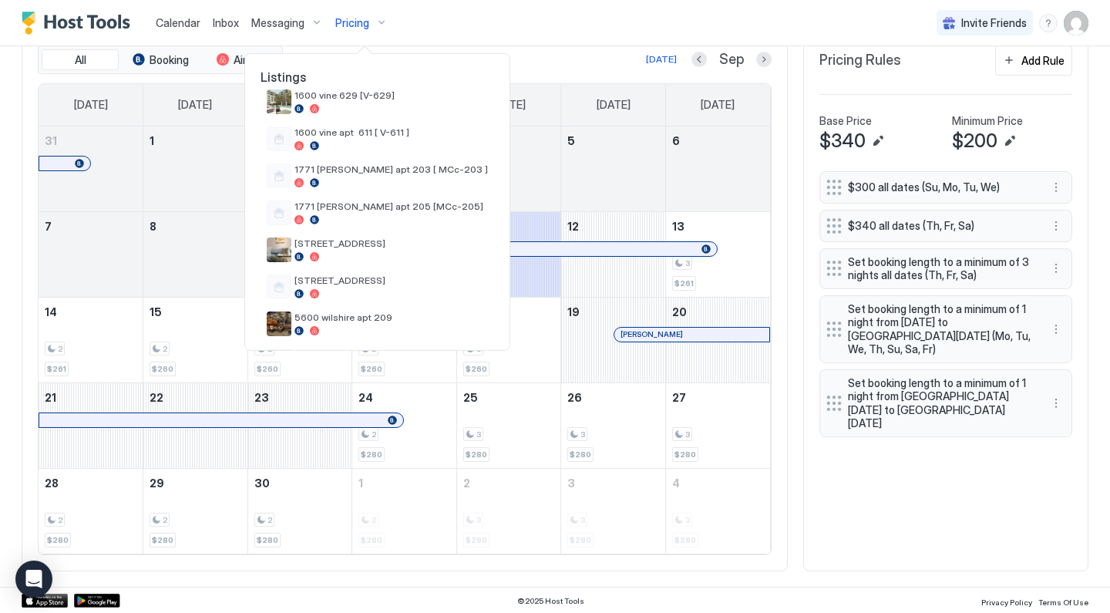
click at [532, 364] on div at bounding box center [555, 306] width 1110 height 613
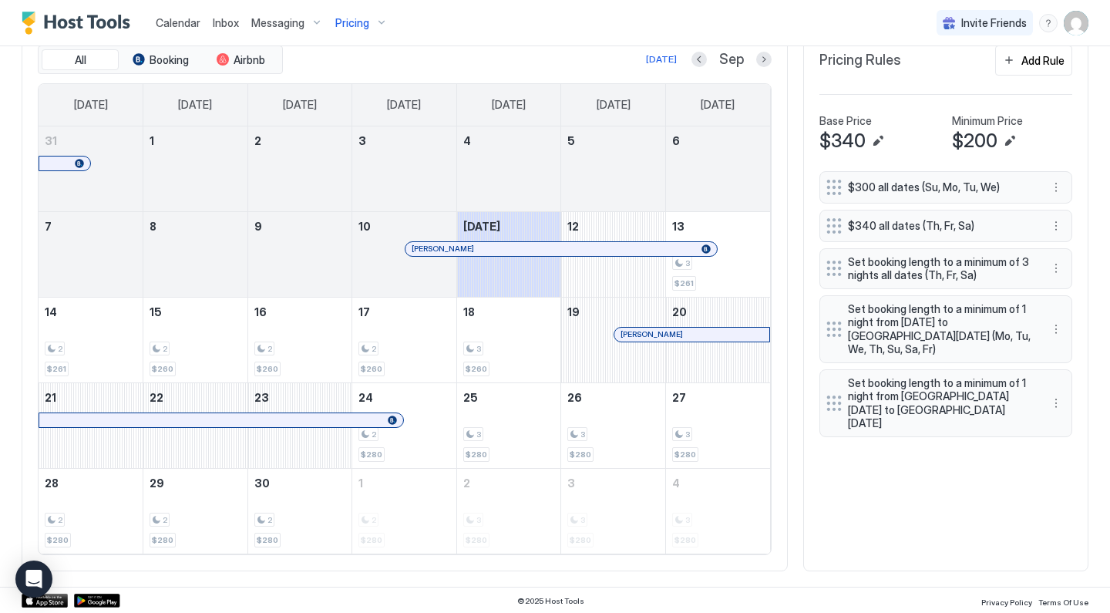
click at [574, 243] on div "[PERSON_NAME]" at bounding box center [553, 248] width 284 height 10
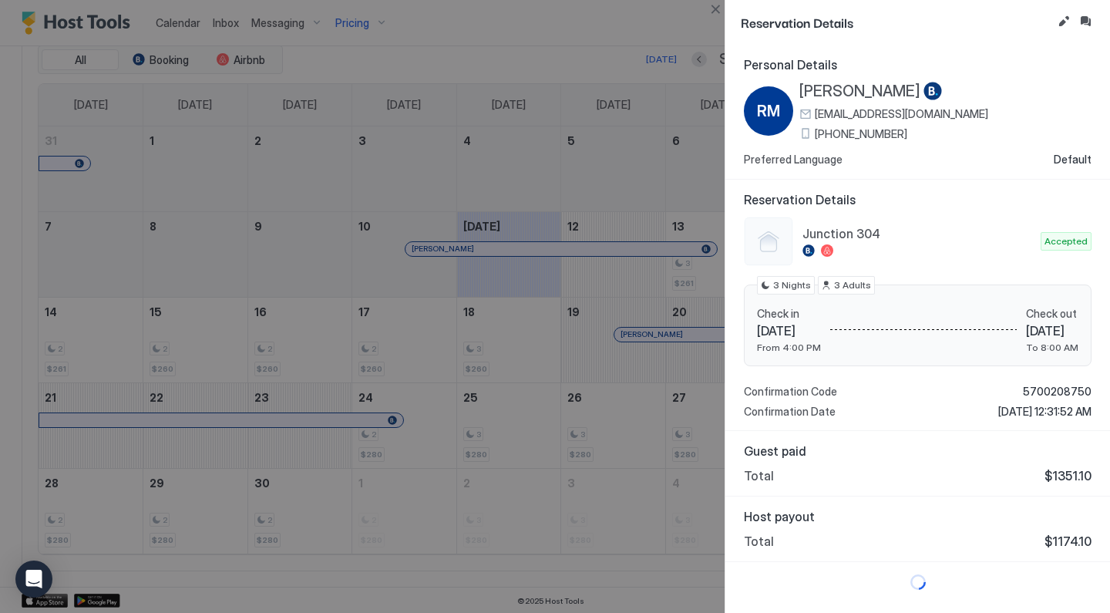
click at [615, 438] on div at bounding box center [555, 306] width 1110 height 613
click at [666, 321] on div at bounding box center [555, 306] width 1110 height 613
click at [718, 13] on button "Close" at bounding box center [715, 9] width 18 height 18
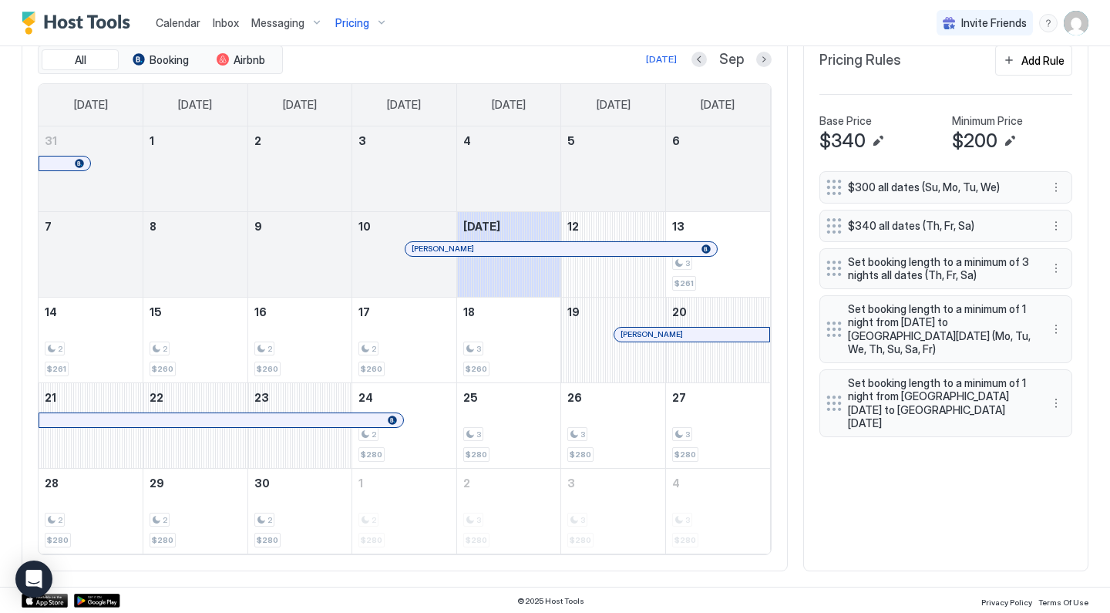
click at [696, 337] on div at bounding box center [696, 334] width 12 height 12
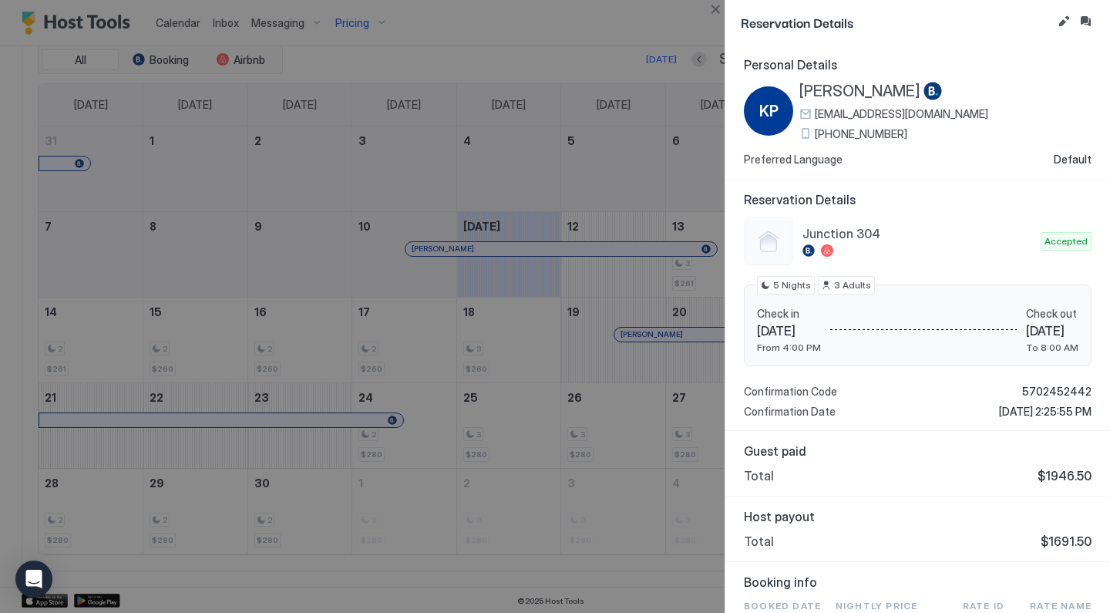
click at [593, 382] on div at bounding box center [555, 306] width 1110 height 613
click at [711, 9] on button "Close" at bounding box center [715, 9] width 18 height 18
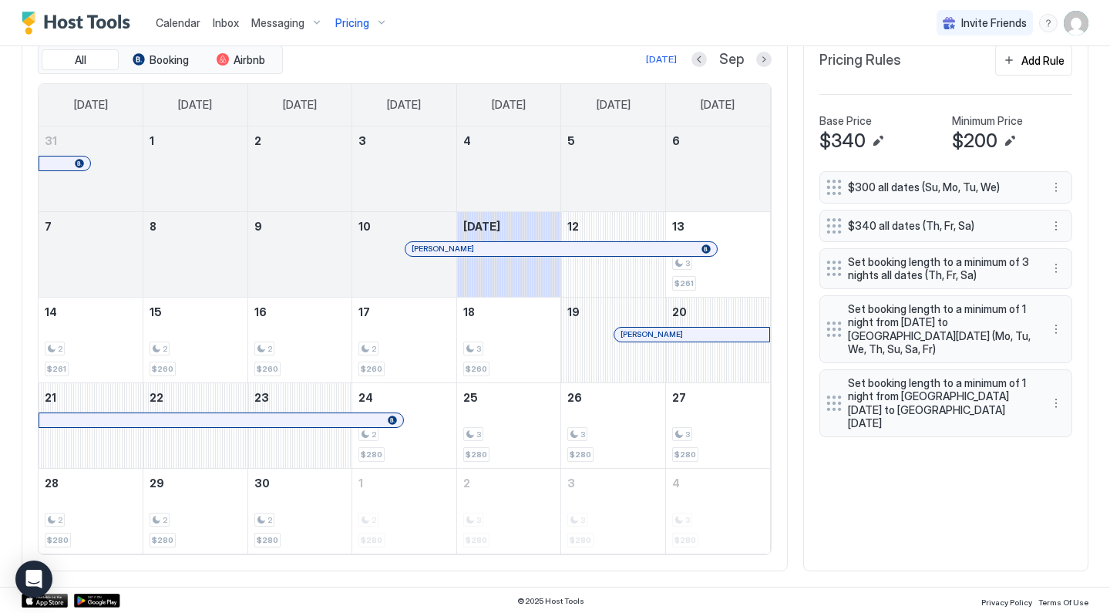
click at [798, 423] on div "All Booking Airbnb Today Sep Sunday Monday Tuesday Wednesday Thursday Friday Sa…" at bounding box center [555, 300] width 1066 height 542
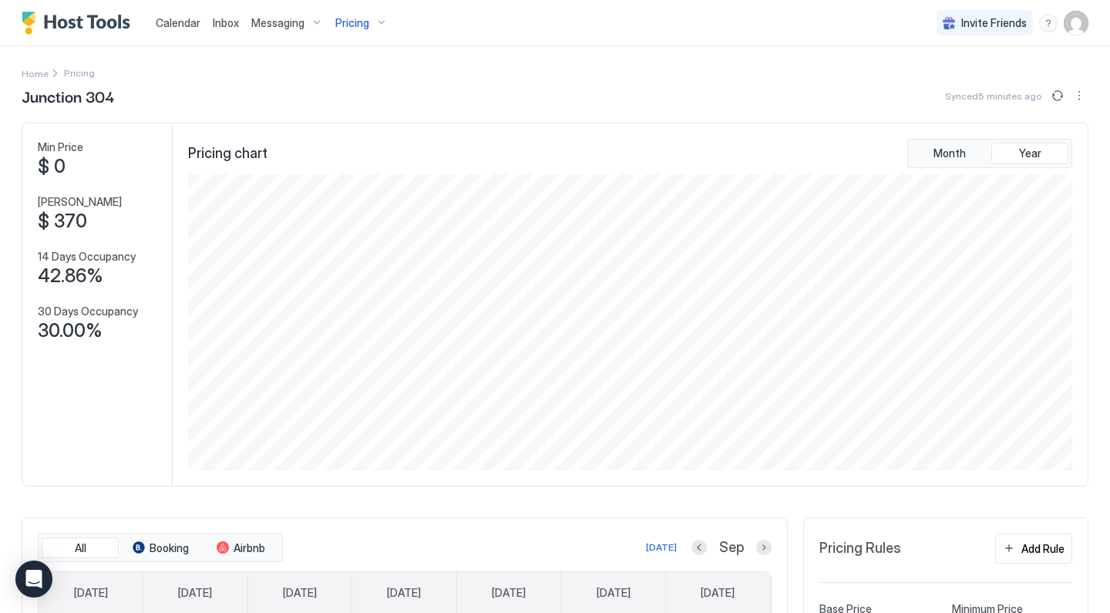
scroll to position [0, 0]
click at [376, 22] on div "Pricing" at bounding box center [361, 23] width 65 height 26
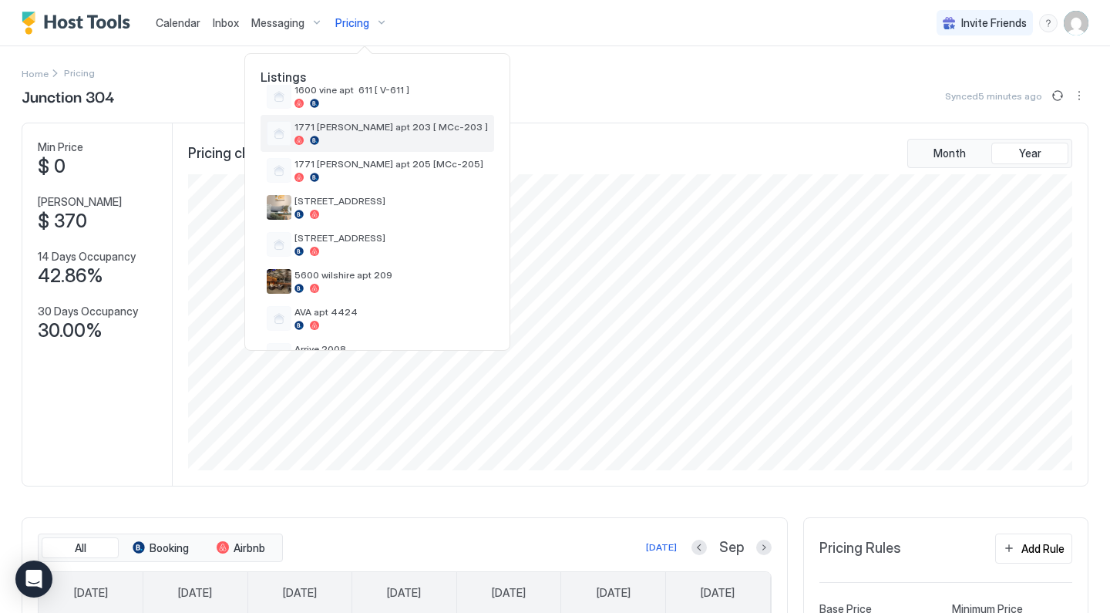
scroll to position [99, 0]
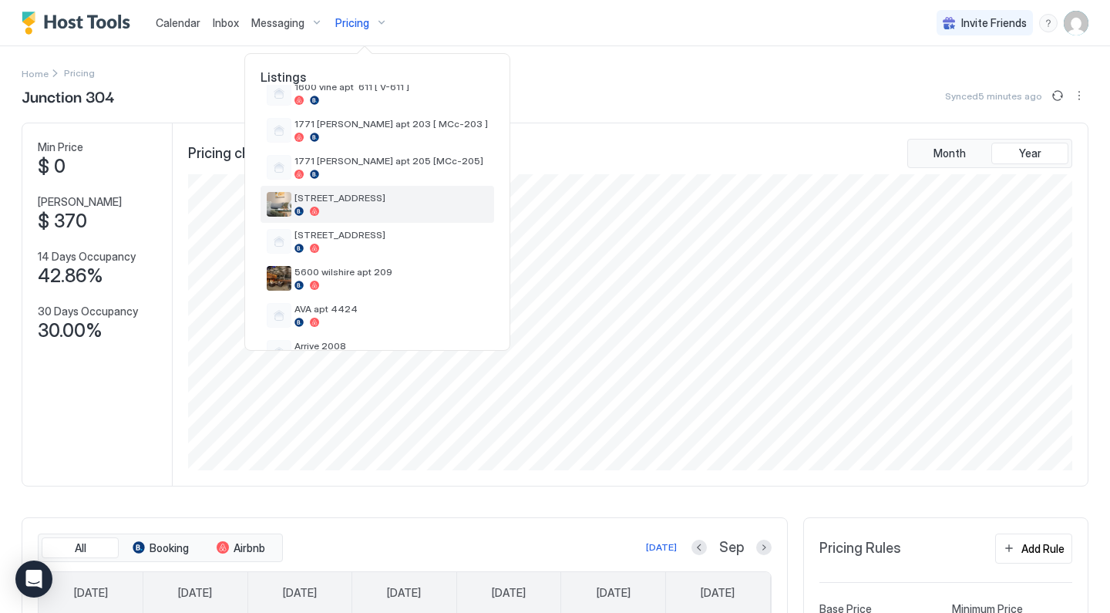
click at [351, 199] on span "[STREET_ADDRESS]" at bounding box center [390, 198] width 193 height 12
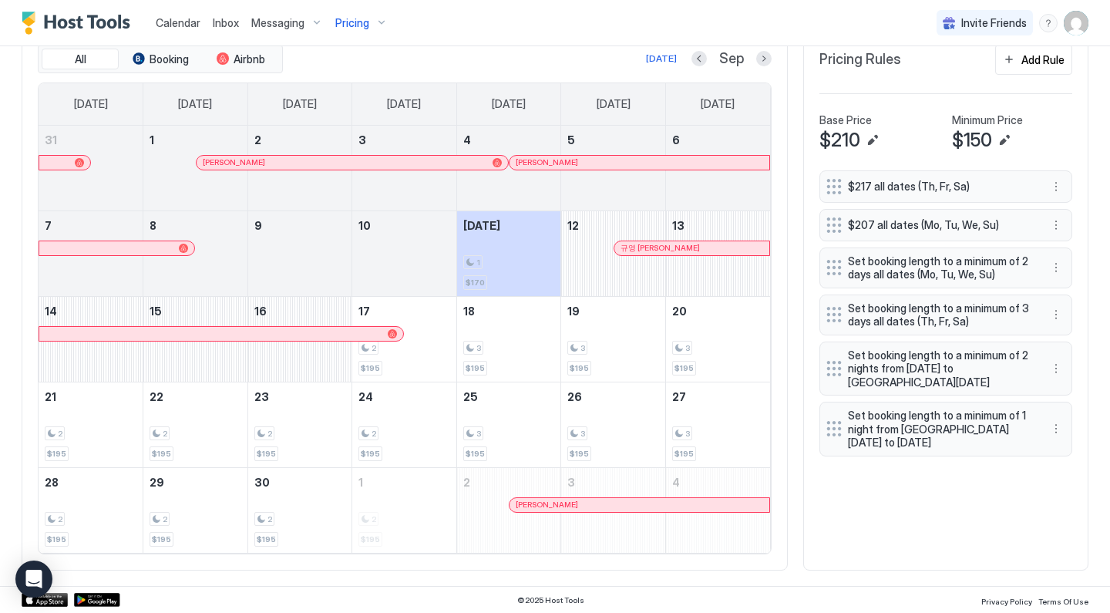
scroll to position [488, 0]
click at [354, 9] on button "Pricing" at bounding box center [361, 22] width 65 height 45
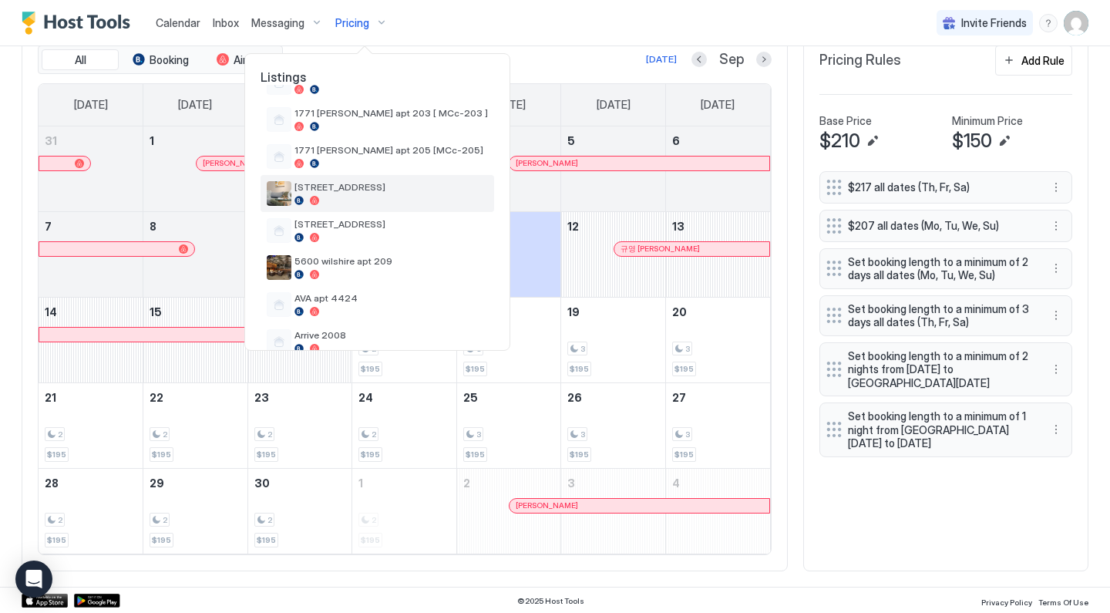
scroll to position [113, 0]
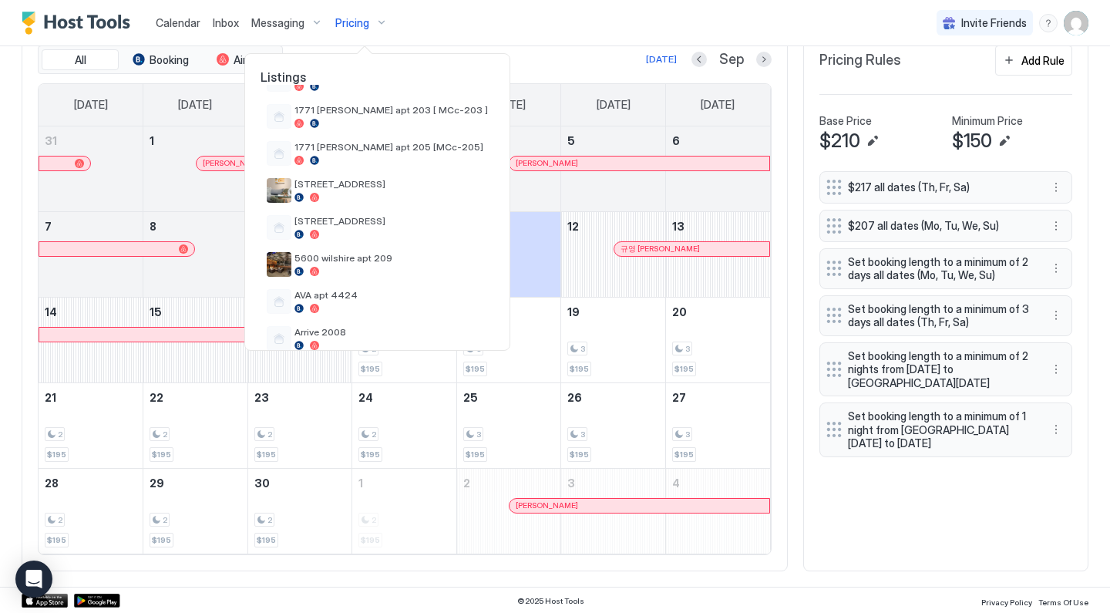
click at [585, 417] on div at bounding box center [555, 306] width 1110 height 613
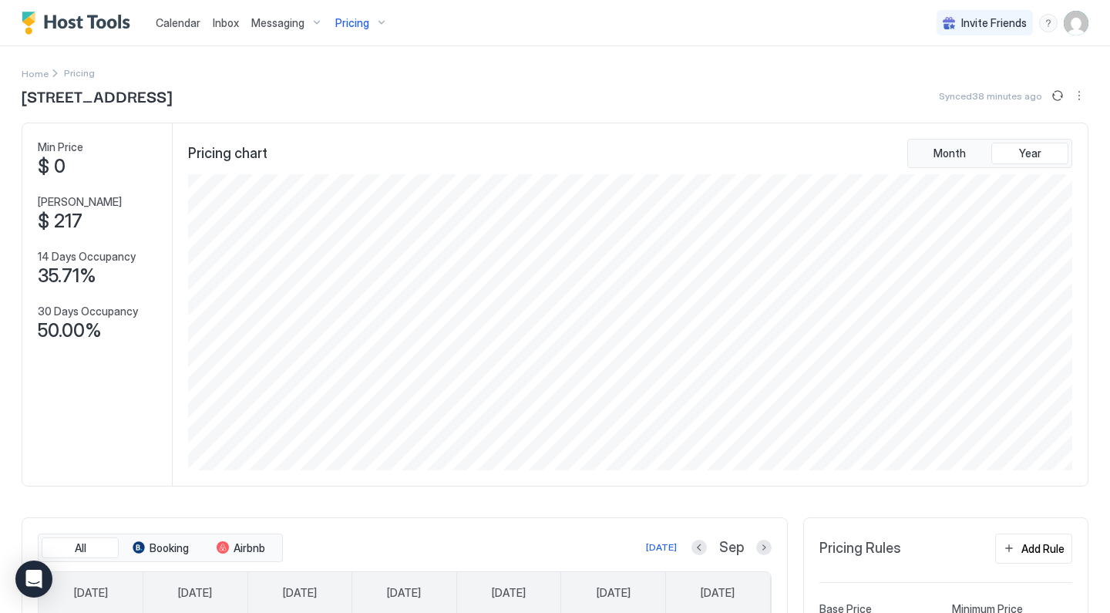
scroll to position [0, 0]
click at [367, 22] on div "Pricing" at bounding box center [361, 23] width 65 height 26
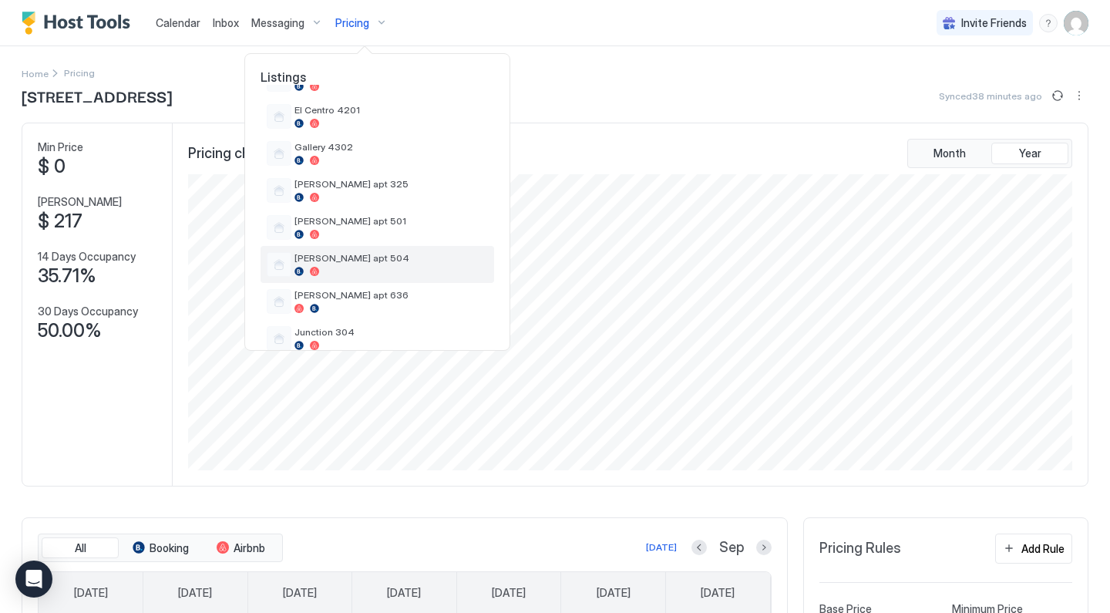
scroll to position [411, 0]
click at [367, 297] on span "[PERSON_NAME] apt 636" at bounding box center [390, 293] width 193 height 12
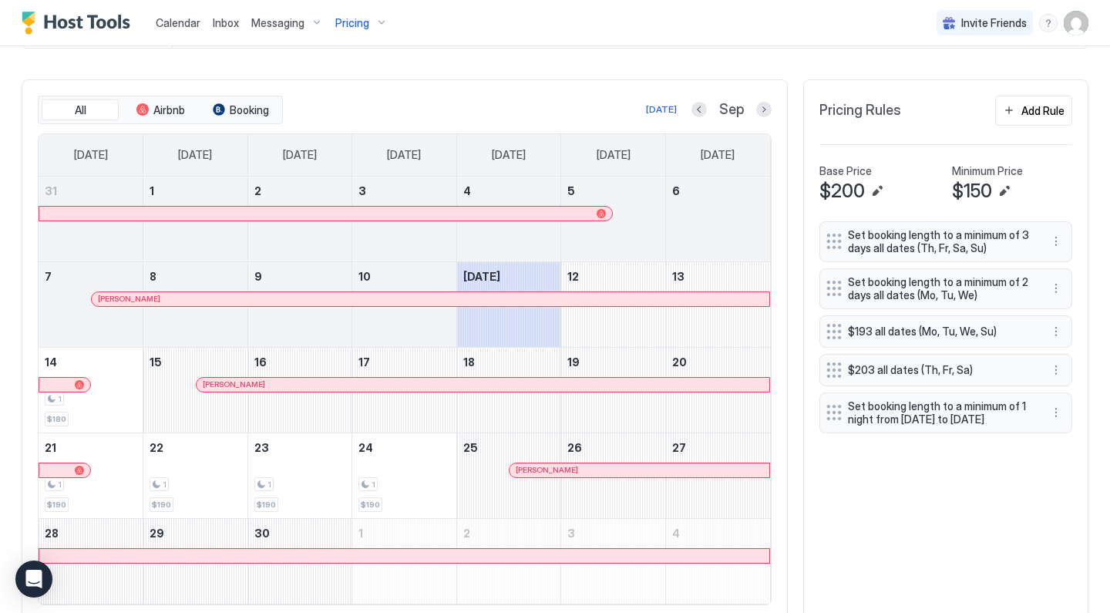
scroll to position [455, 0]
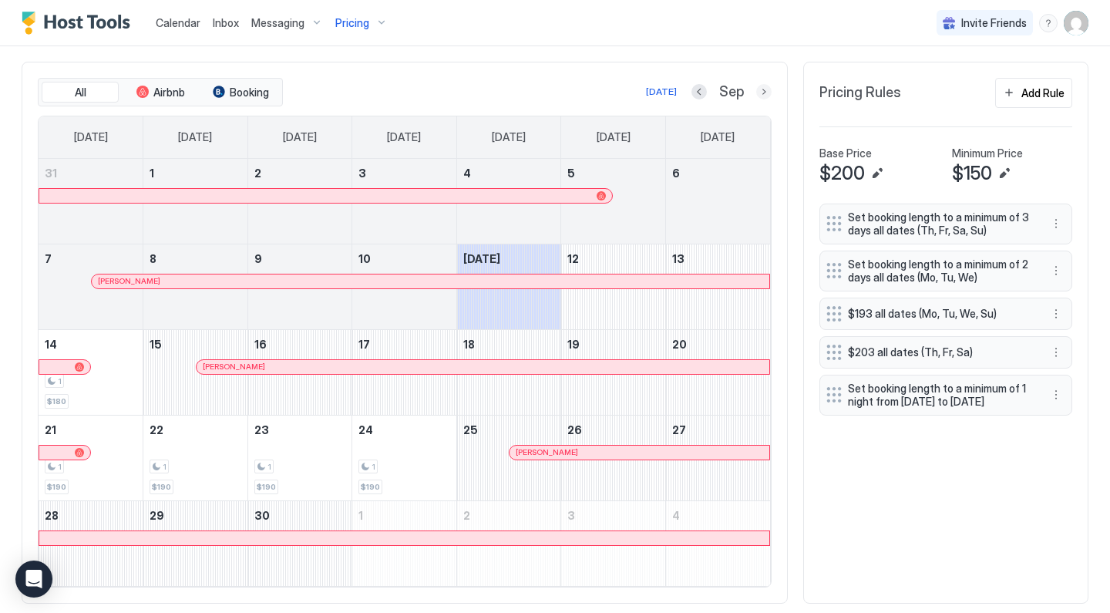
click at [767, 92] on button "Next month" at bounding box center [763, 91] width 15 height 15
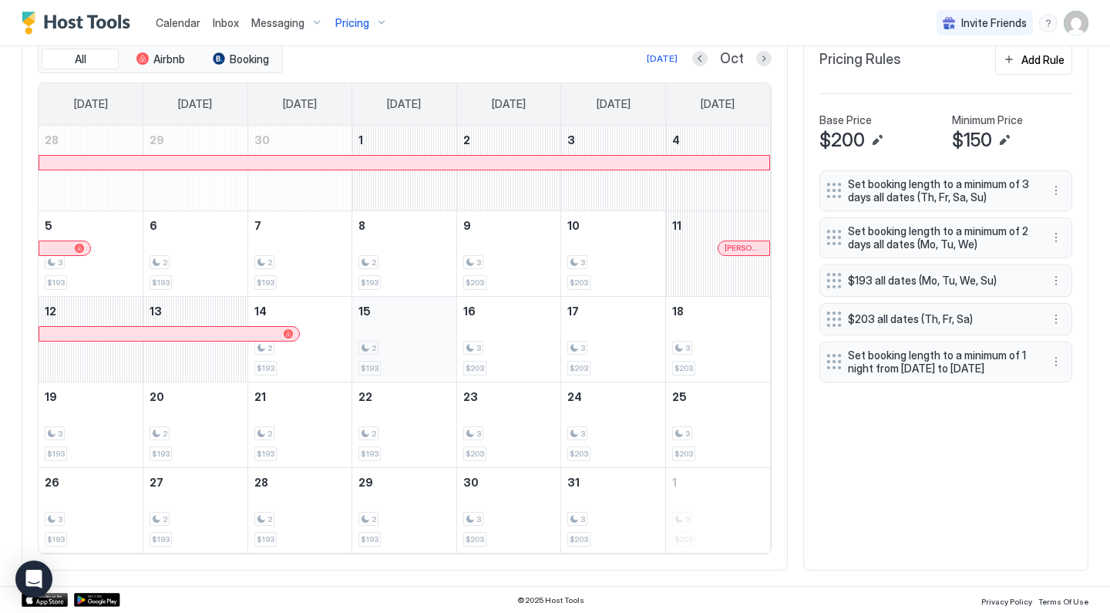
scroll to position [488, 0]
click at [364, 15] on div "Pricing" at bounding box center [361, 23] width 65 height 26
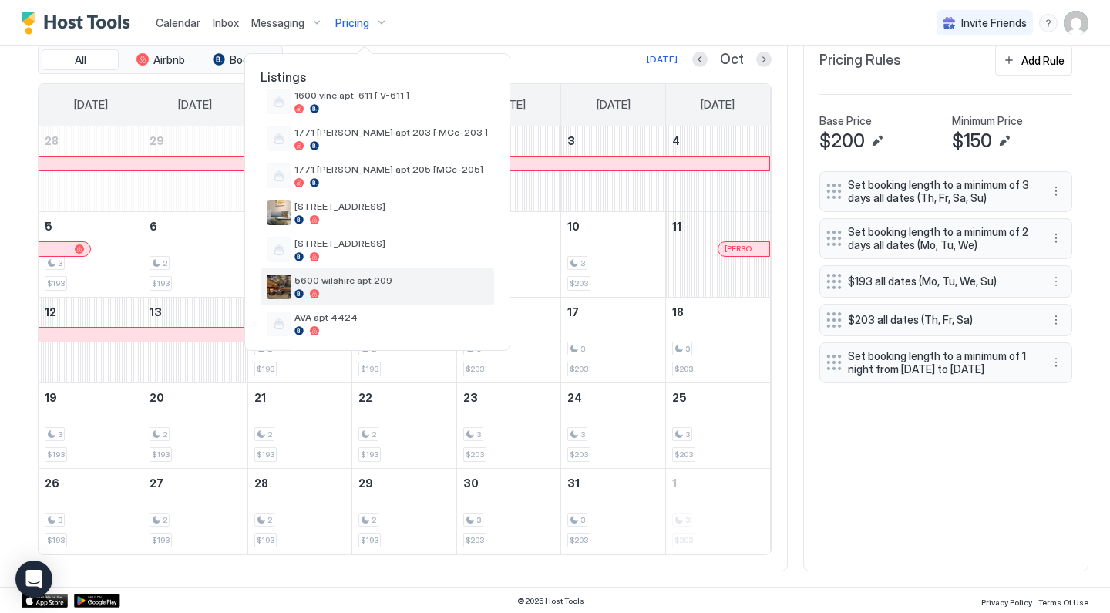
scroll to position [92, 0]
click at [341, 275] on span "5600 wilshire apt 209" at bounding box center [390, 279] width 193 height 12
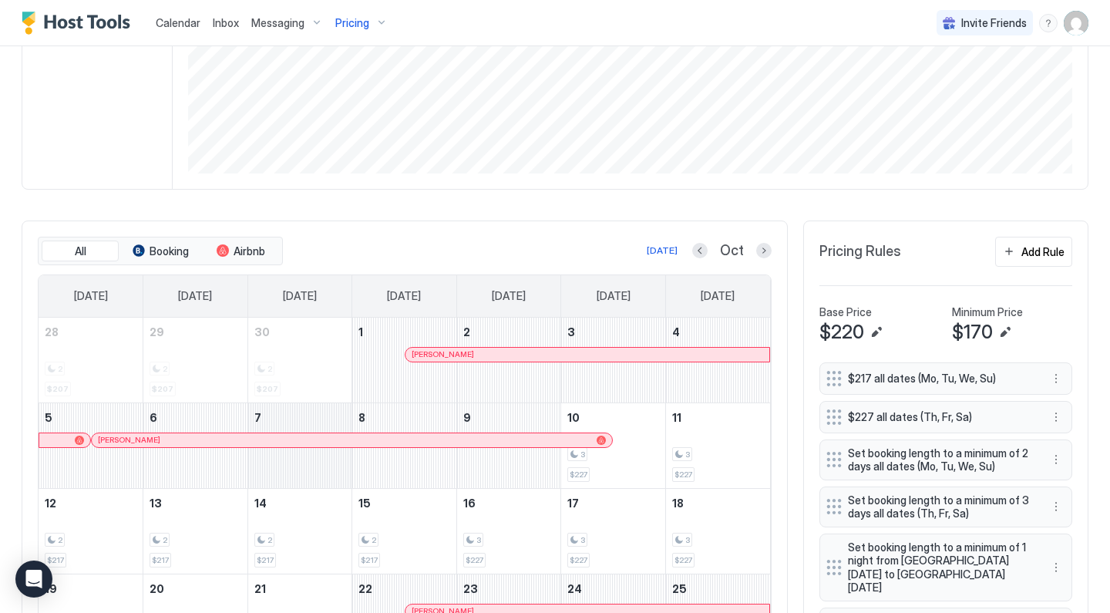
scroll to position [291, 0]
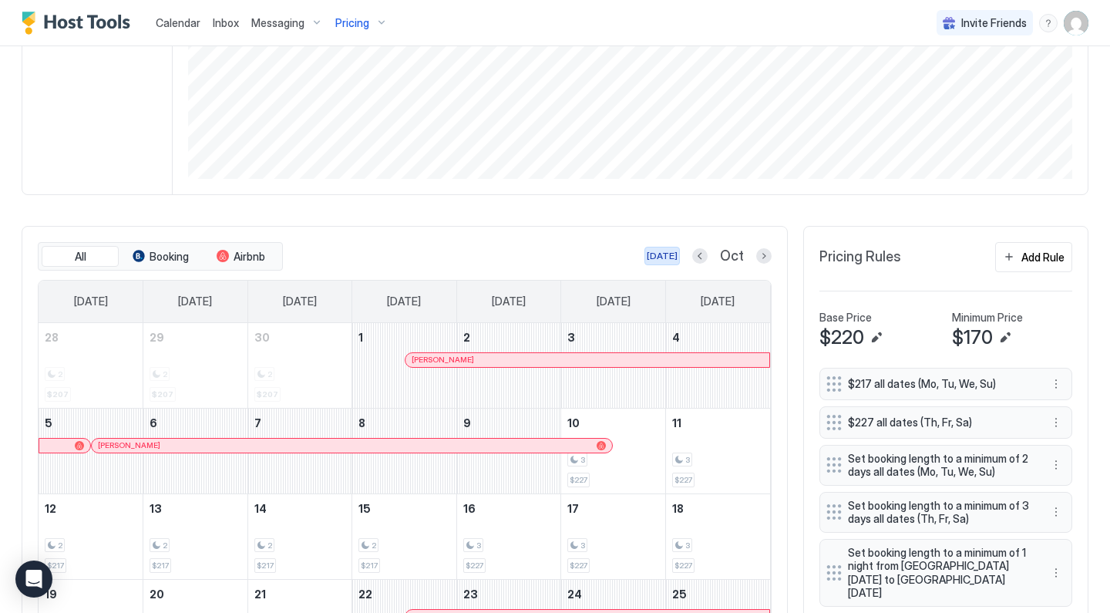
click at [677, 254] on div "[DATE]" at bounding box center [661, 256] width 31 height 14
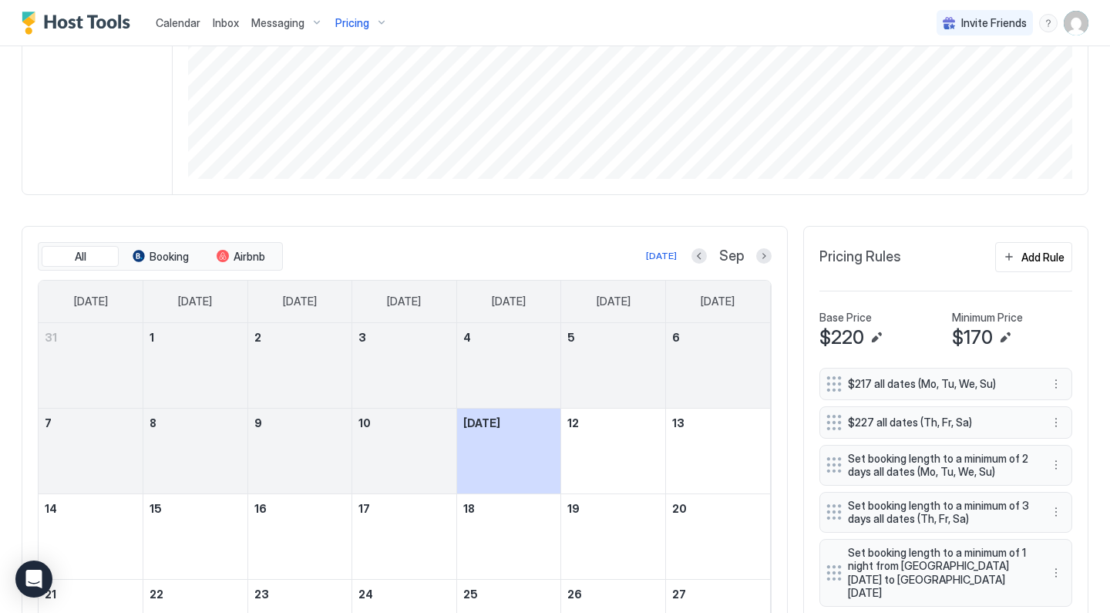
scroll to position [438, 0]
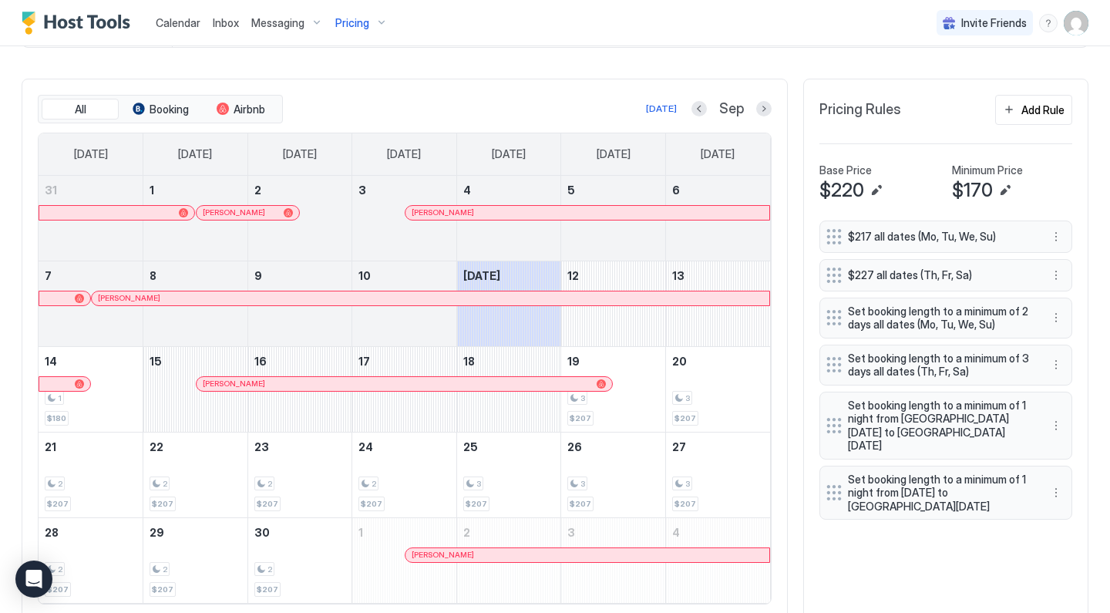
click at [365, 22] on span "Pricing" at bounding box center [352, 23] width 34 height 14
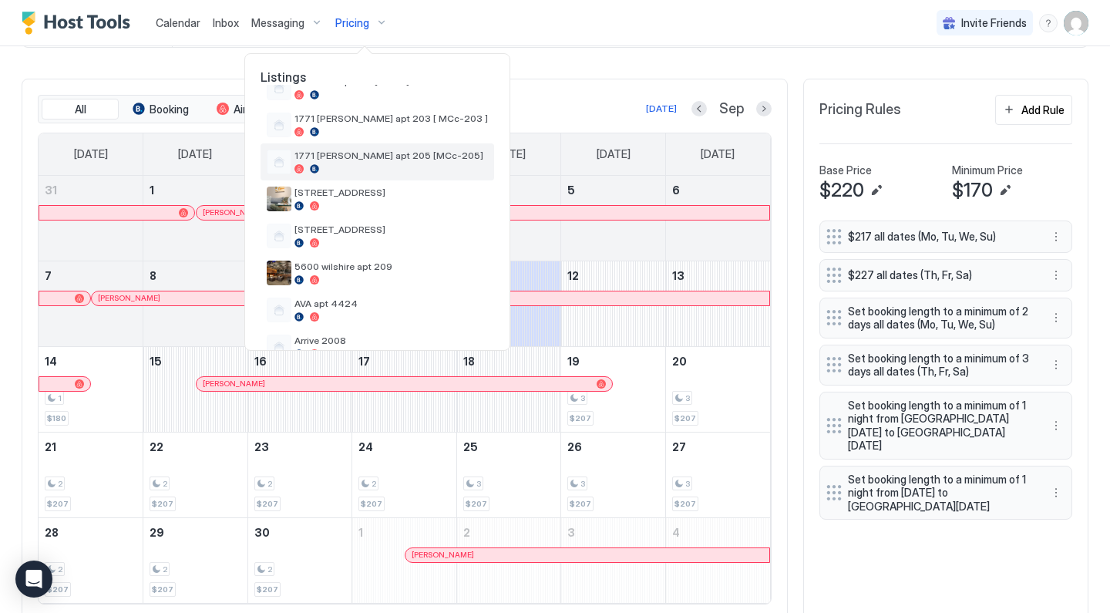
scroll to position [106, 0]
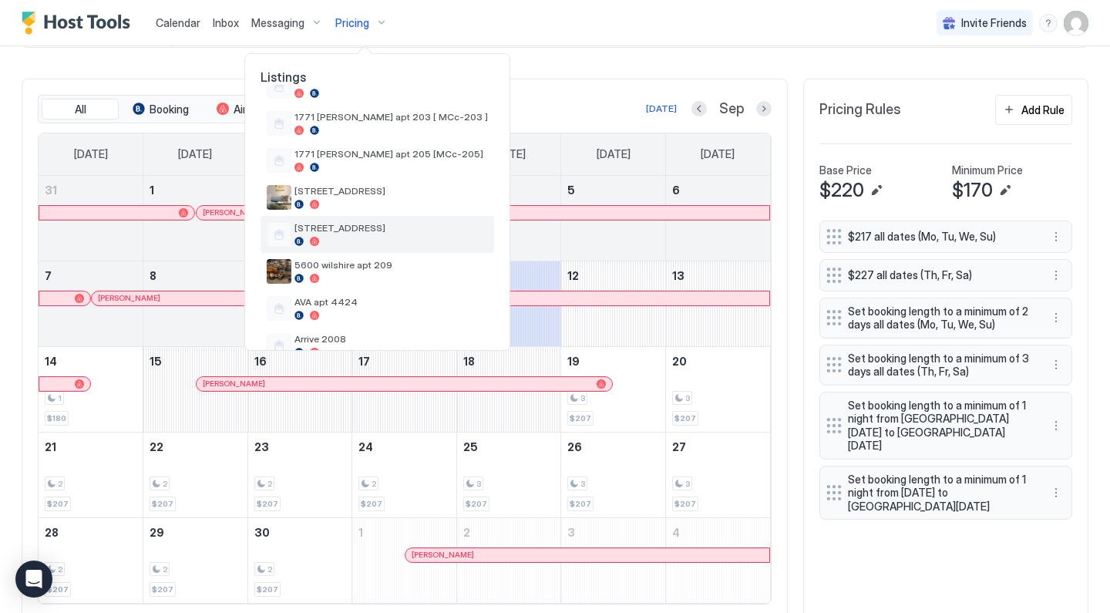
click at [365, 229] on span "[STREET_ADDRESS]" at bounding box center [390, 228] width 193 height 12
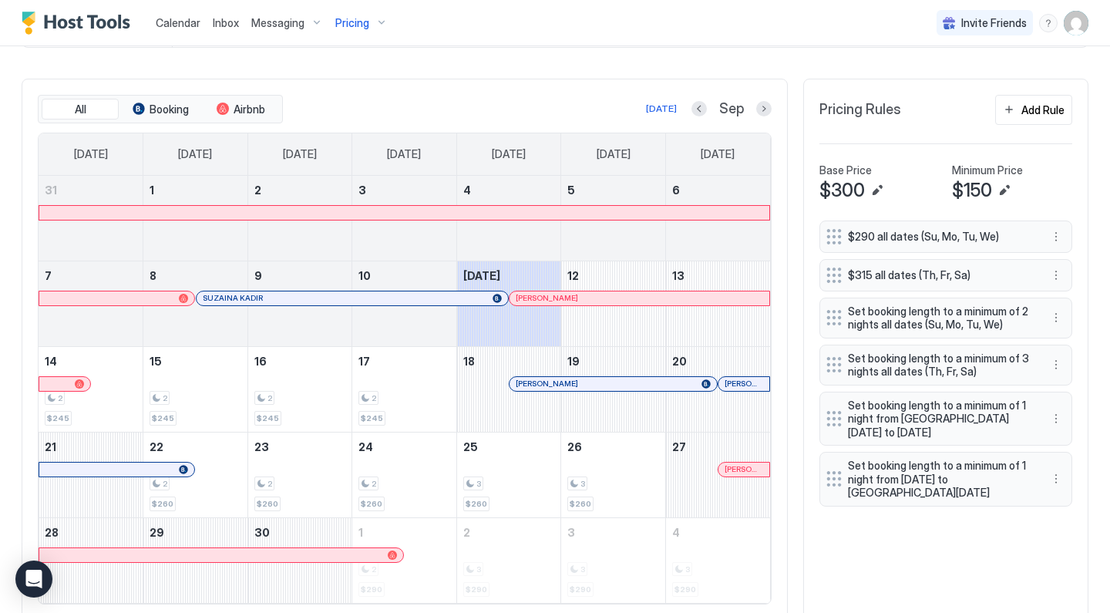
click at [371, 16] on div "Pricing" at bounding box center [361, 23] width 65 height 26
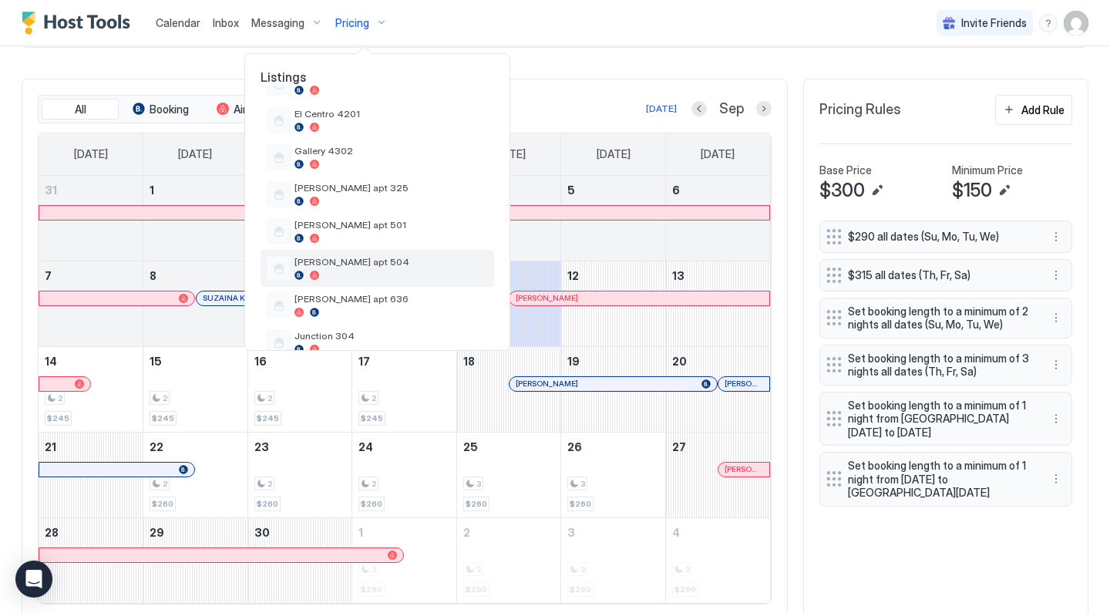
scroll to position [409, 0]
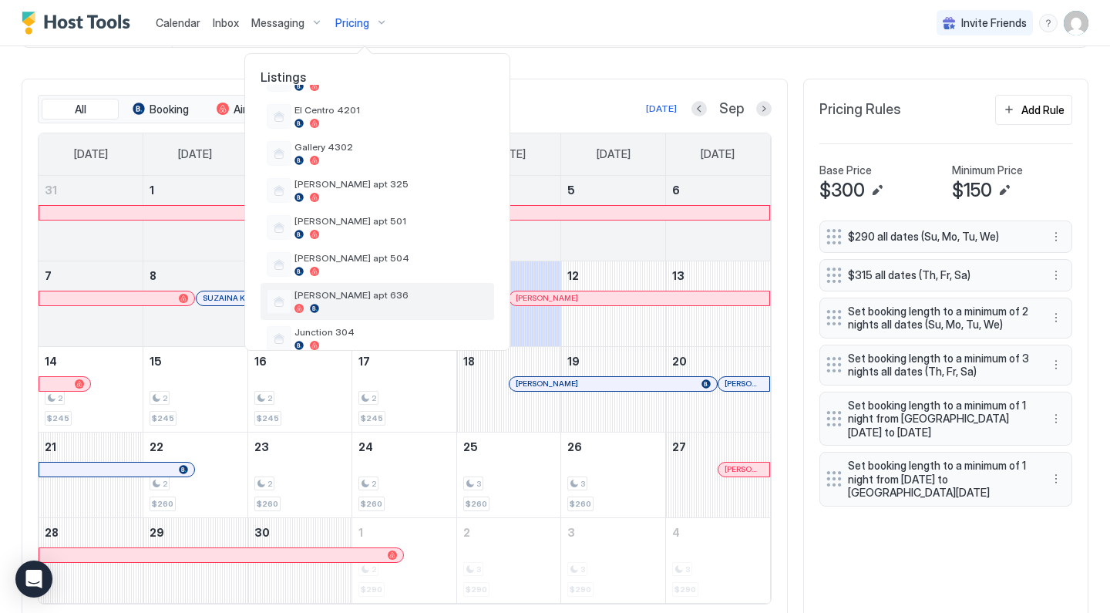
click at [350, 304] on div at bounding box center [390, 308] width 193 height 9
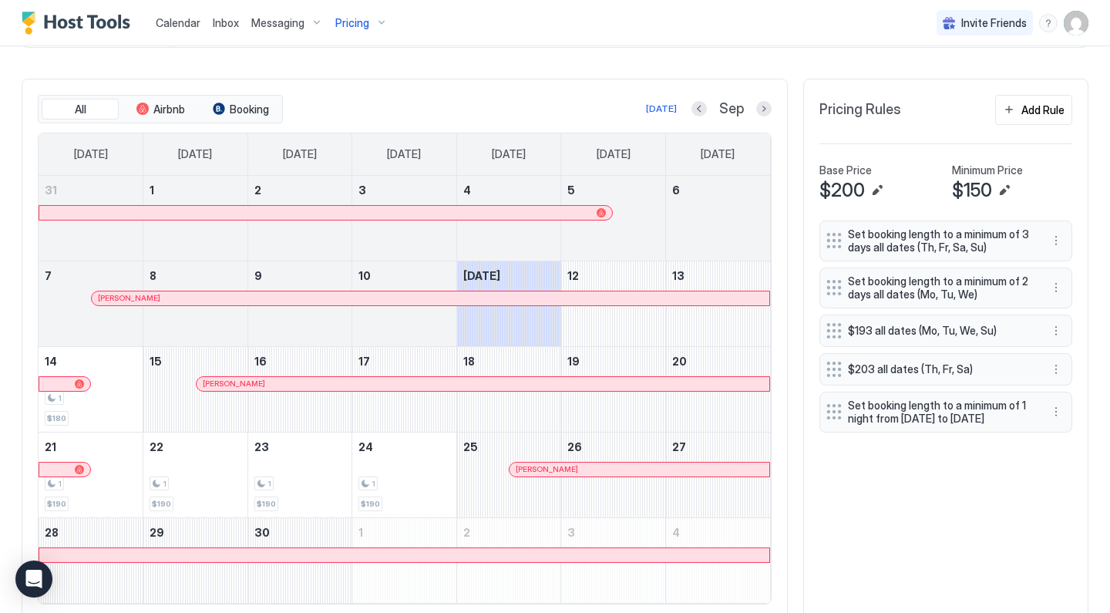
click at [371, 17] on div "Pricing" at bounding box center [361, 23] width 65 height 26
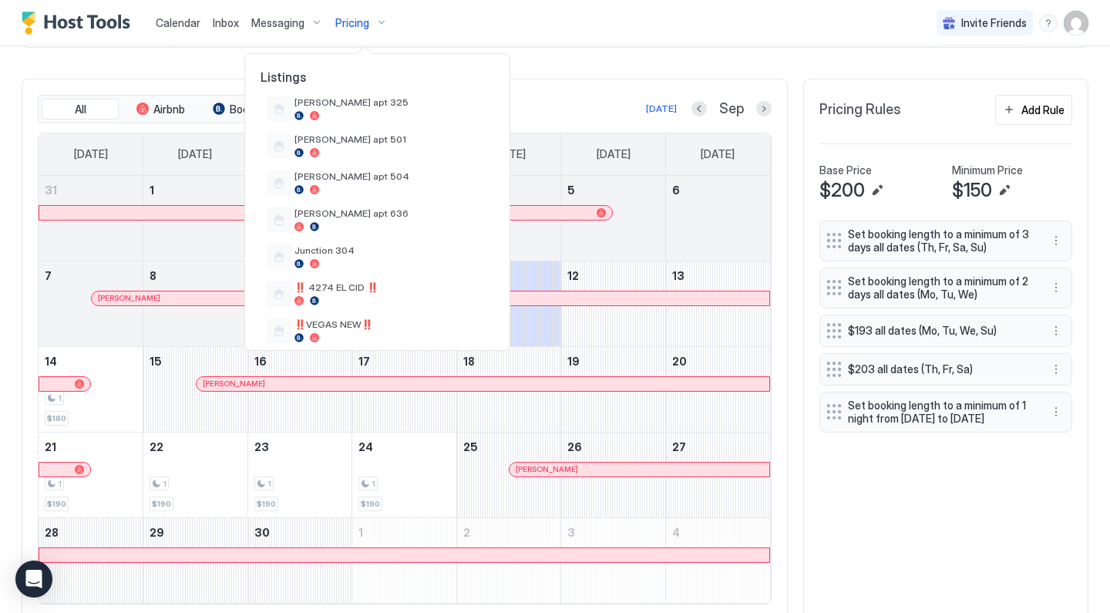
scroll to position [518, 0]
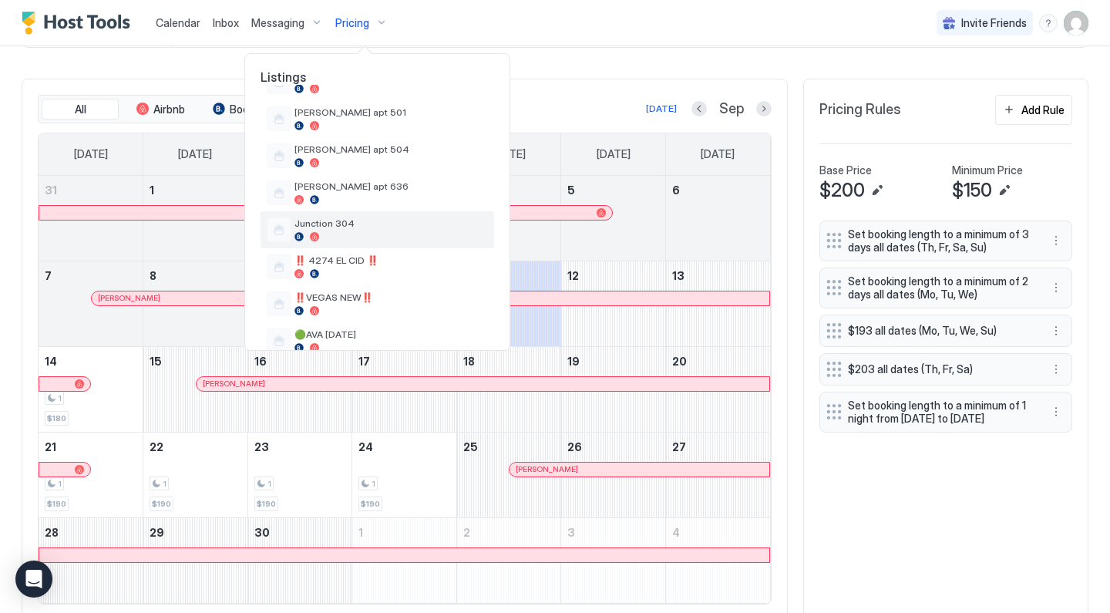
click at [363, 217] on div "Junction 304" at bounding box center [376, 229] width 233 height 37
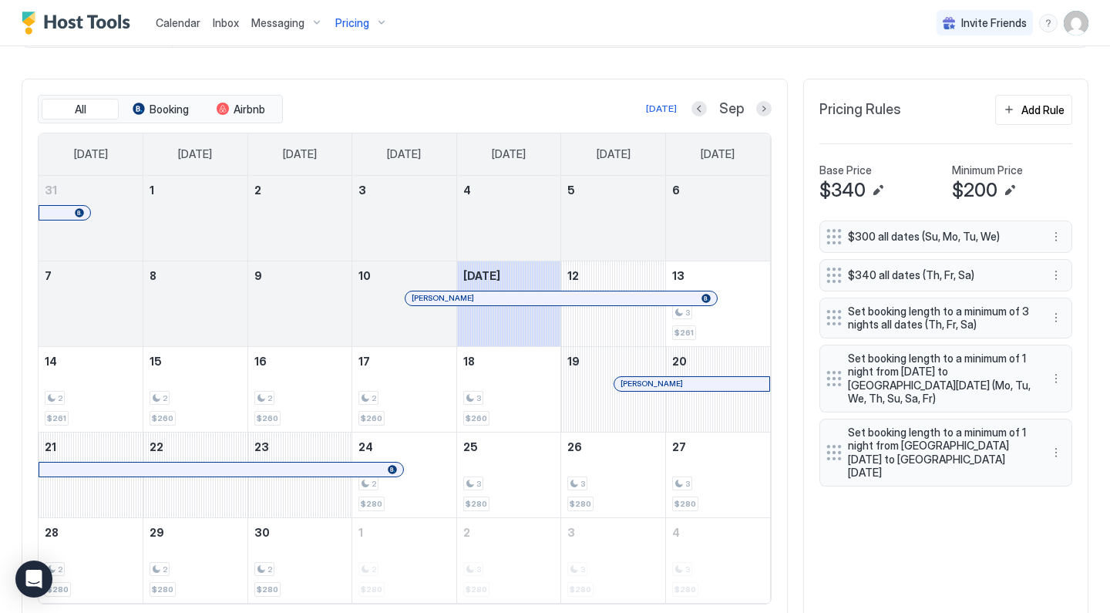
click at [364, 15] on div "Pricing" at bounding box center [361, 23] width 65 height 26
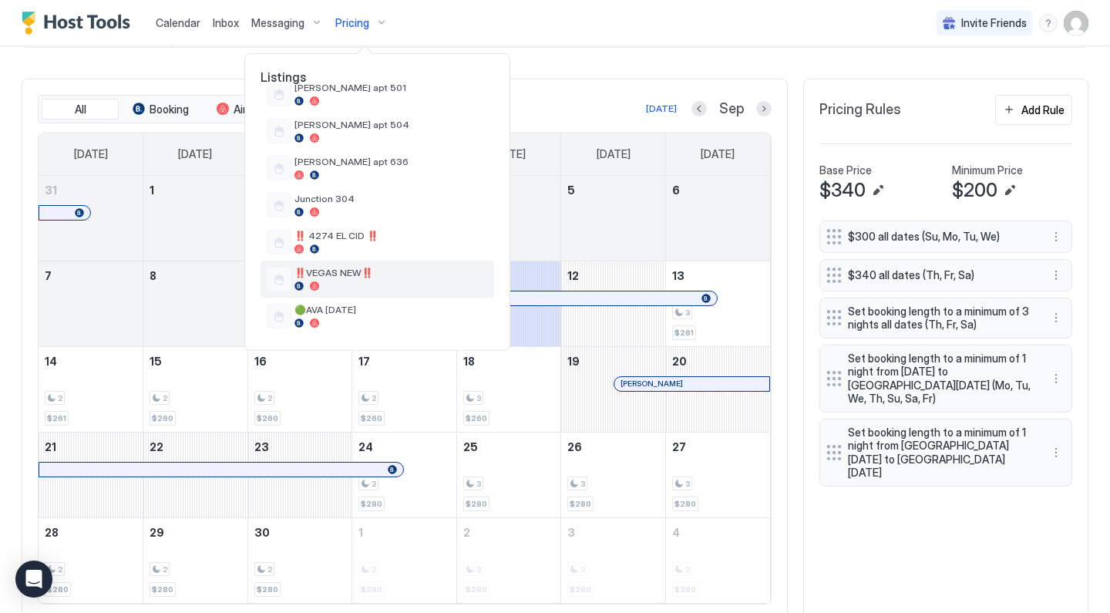
scroll to position [542, 0]
click at [348, 278] on span "‼️VEGAS NEW‼️" at bounding box center [390, 273] width 193 height 12
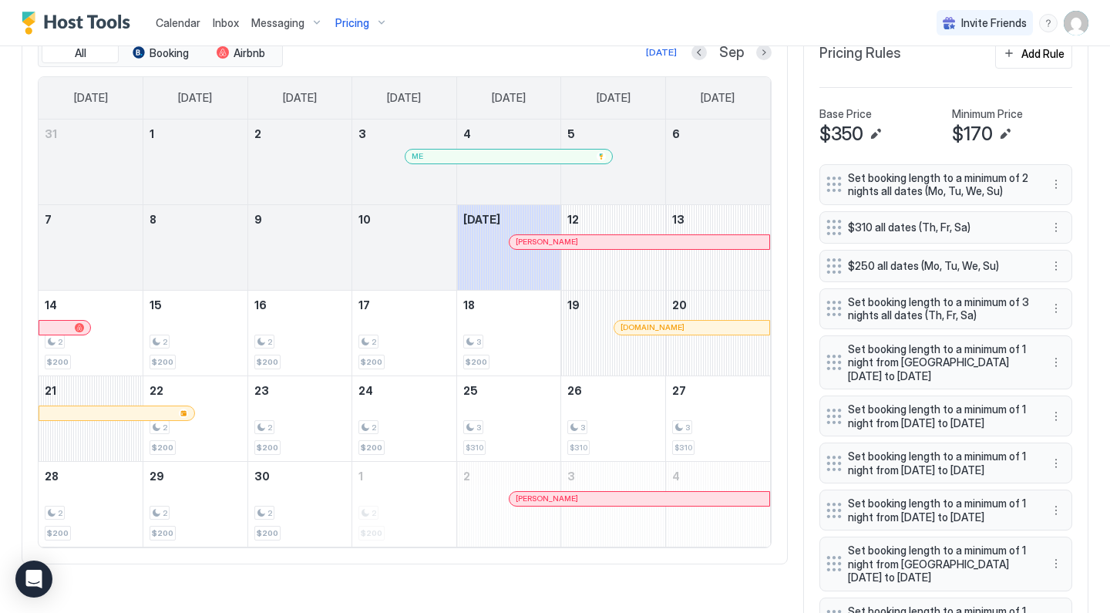
scroll to position [506, 0]
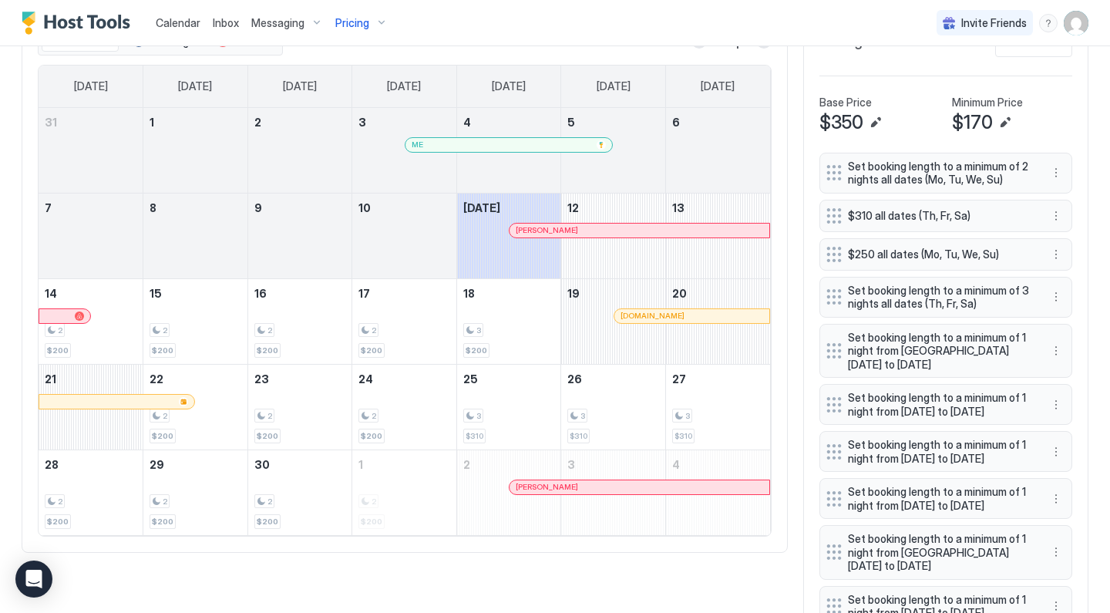
click at [225, 24] on span "Inbox" at bounding box center [226, 22] width 26 height 13
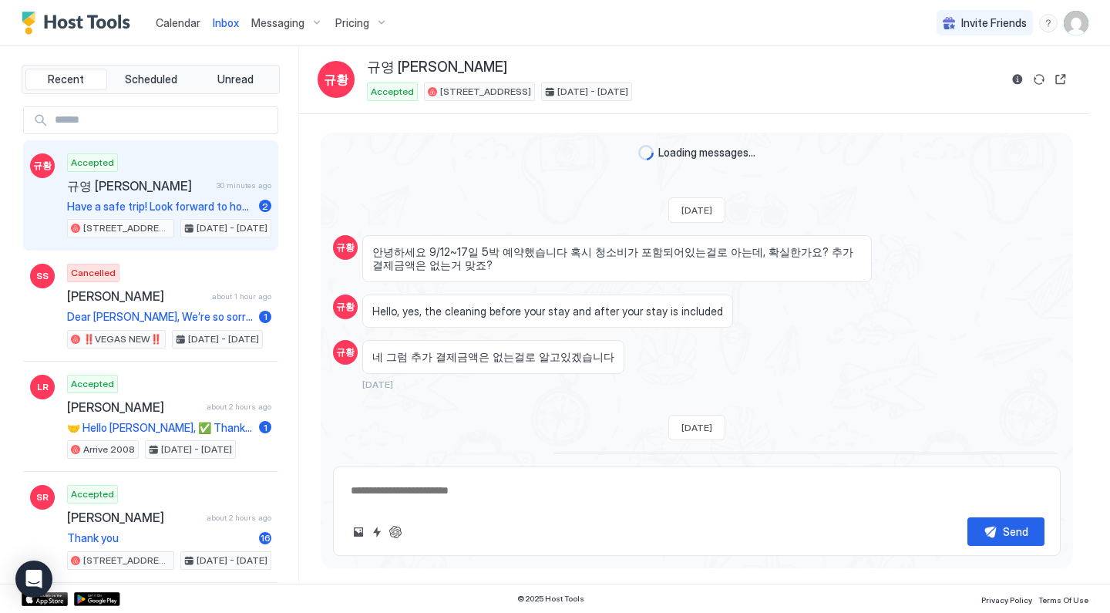
scroll to position [1445, 0]
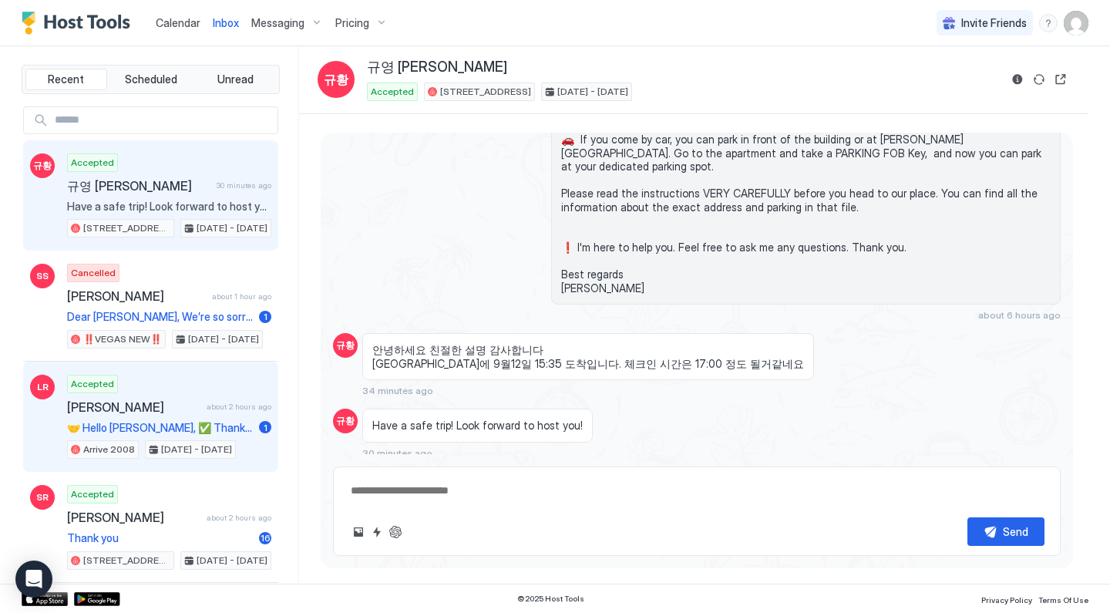
click at [210, 411] on div "Leo Raddatz about 2 hours ago" at bounding box center [169, 406] width 204 height 15
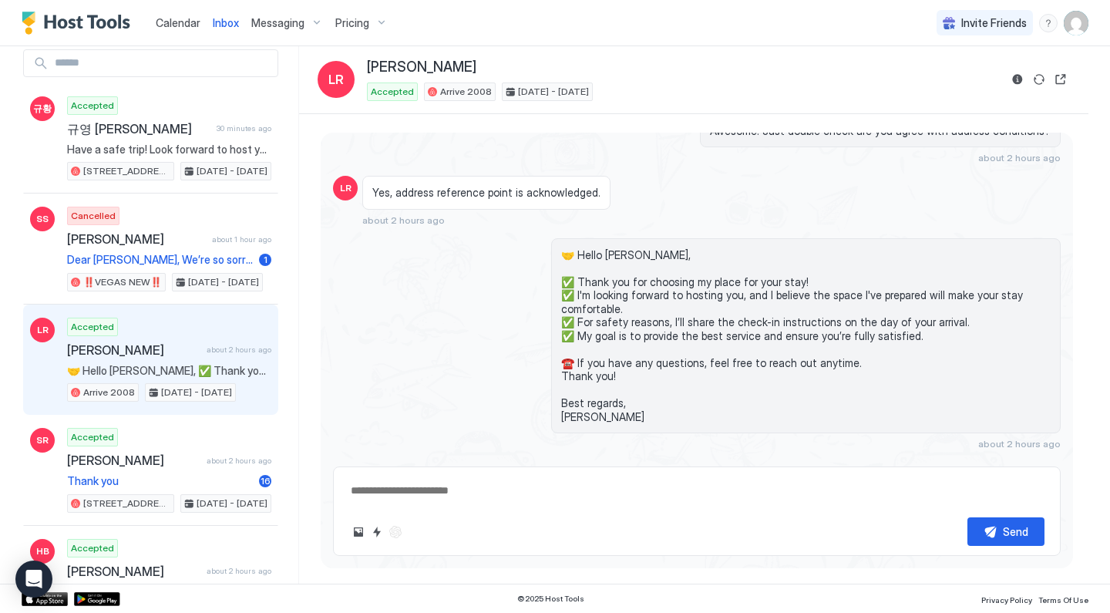
scroll to position [59, 0]
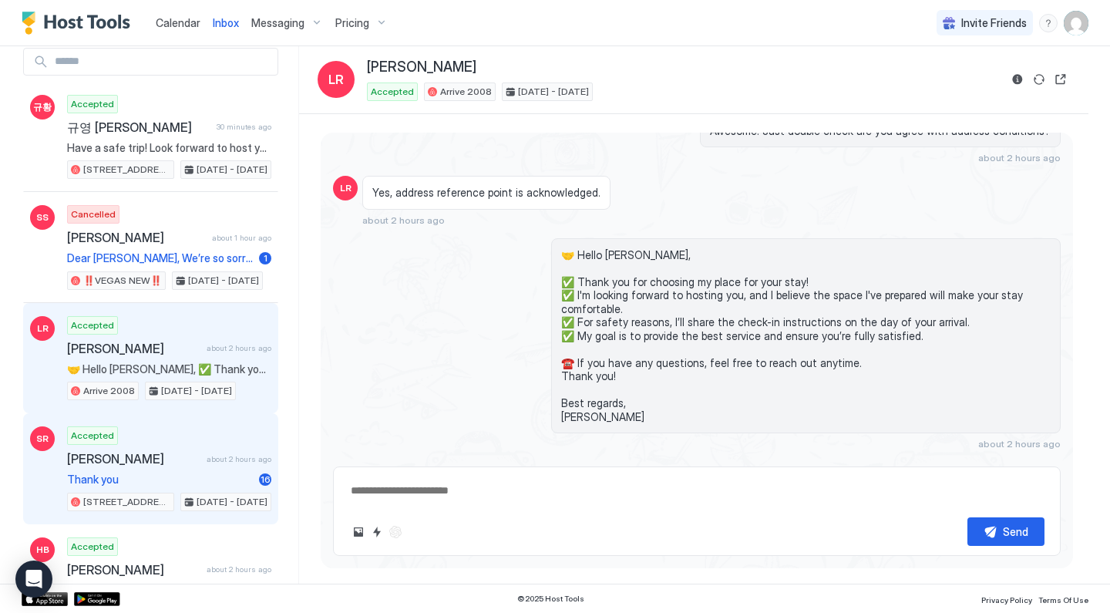
click at [213, 461] on span "about 2 hours ago" at bounding box center [239, 459] width 65 height 10
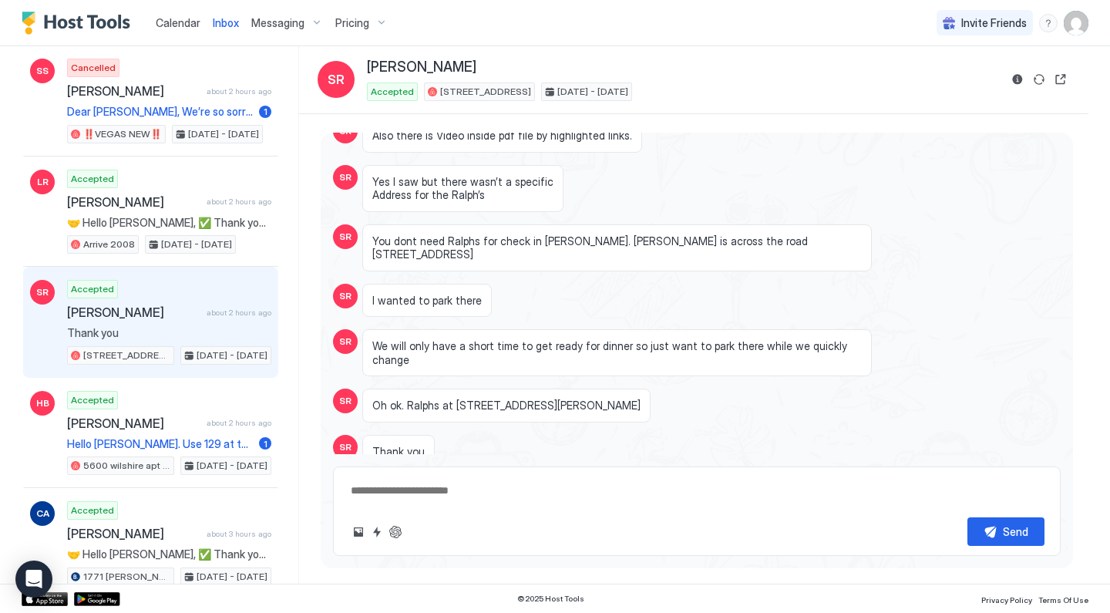
scroll to position [206, 0]
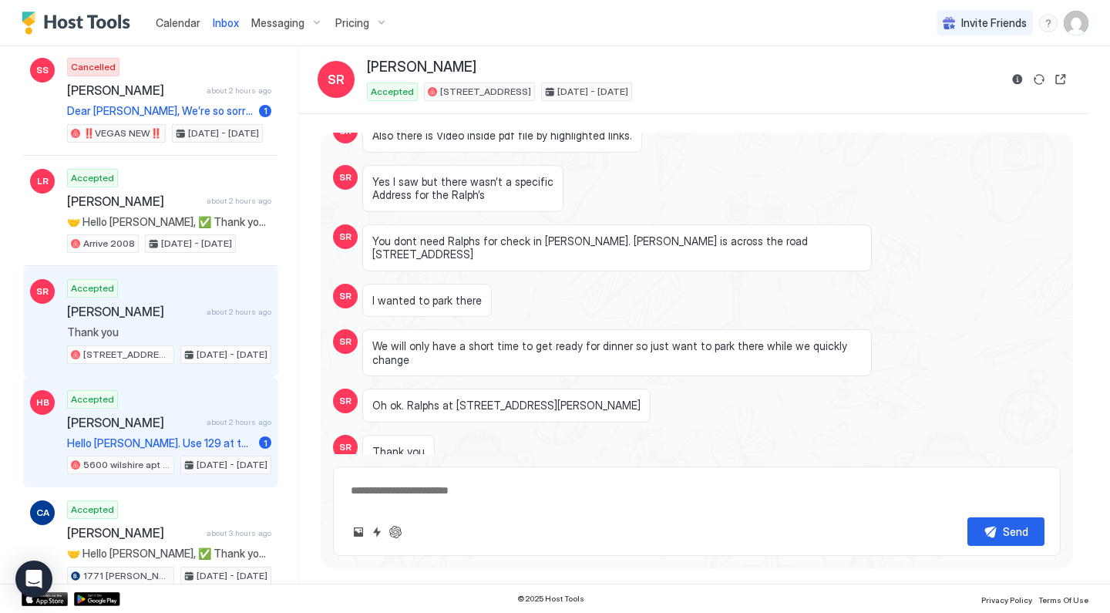
click at [194, 421] on span "[PERSON_NAME]" at bounding box center [133, 422] width 133 height 15
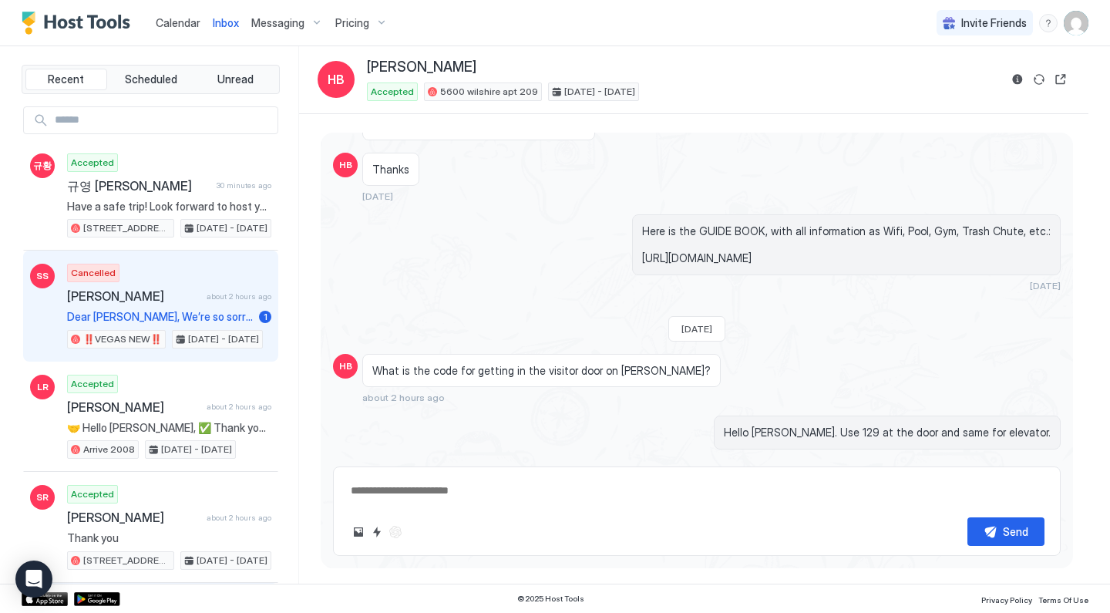
click at [196, 315] on span "Dear Syra, We’re so sorry to hear that you’ve had to cancel your reservation. I…" at bounding box center [160, 317] width 186 height 14
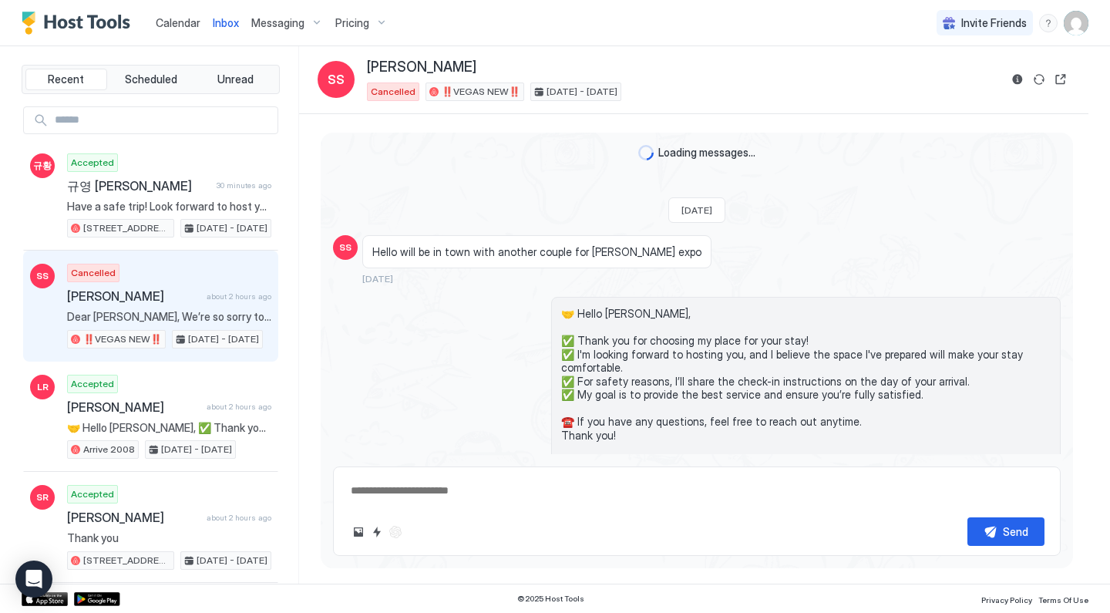
scroll to position [278, 0]
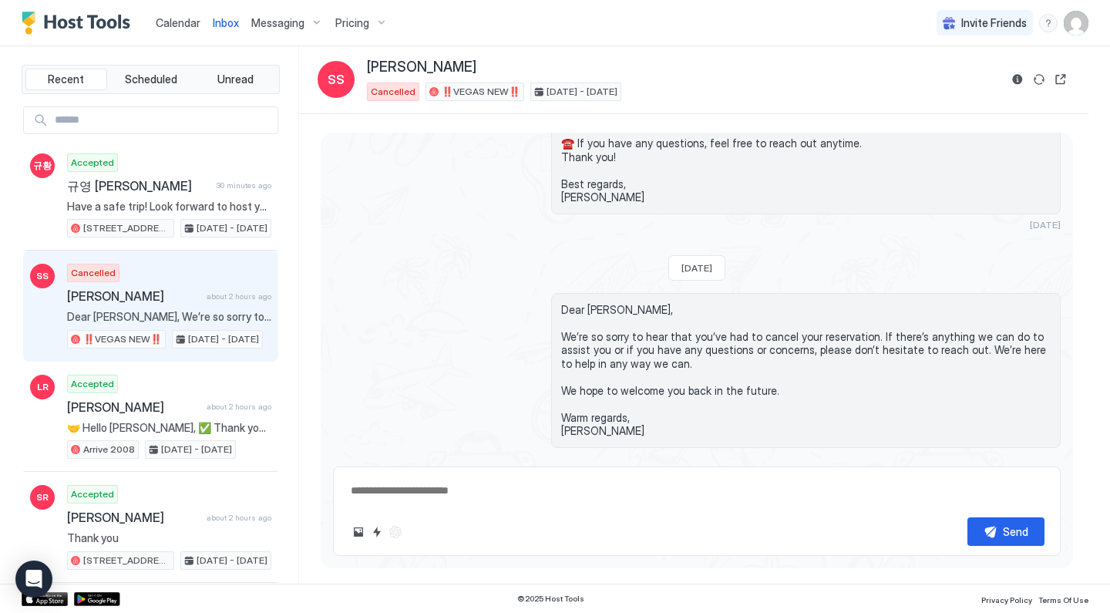
click at [452, 493] on textarea at bounding box center [696, 490] width 695 height 29
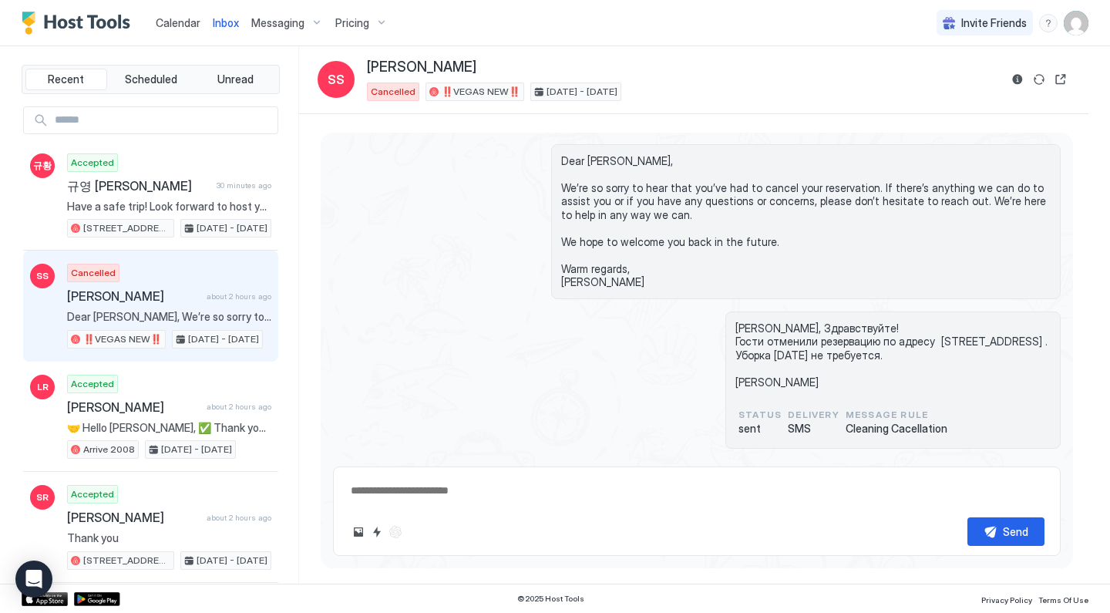
scroll to position [373, 0]
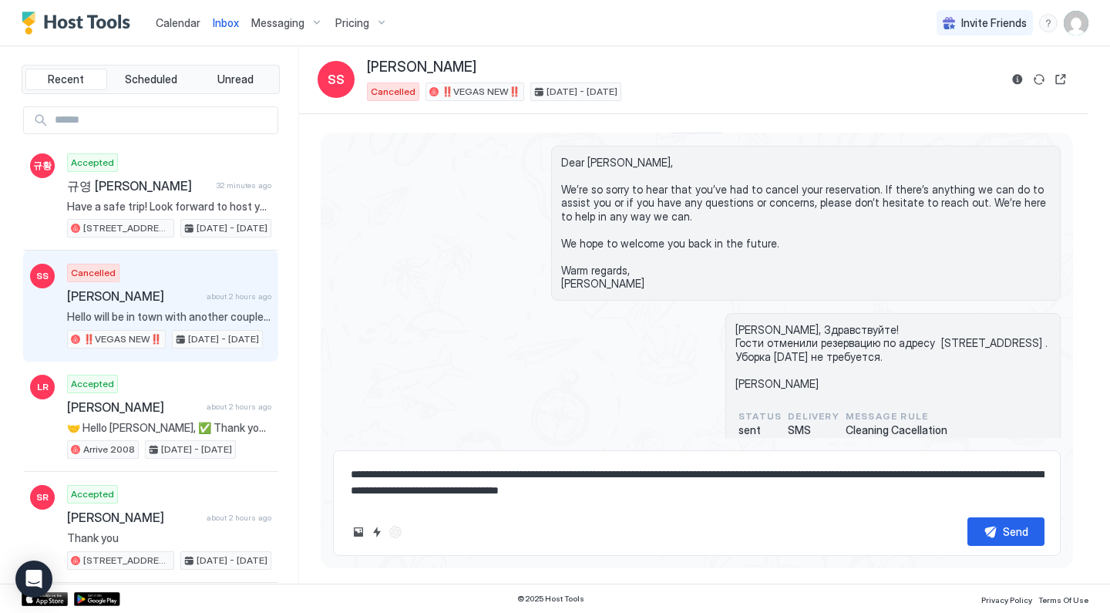
click at [687, 495] on textarea "**********" at bounding box center [696, 482] width 695 height 45
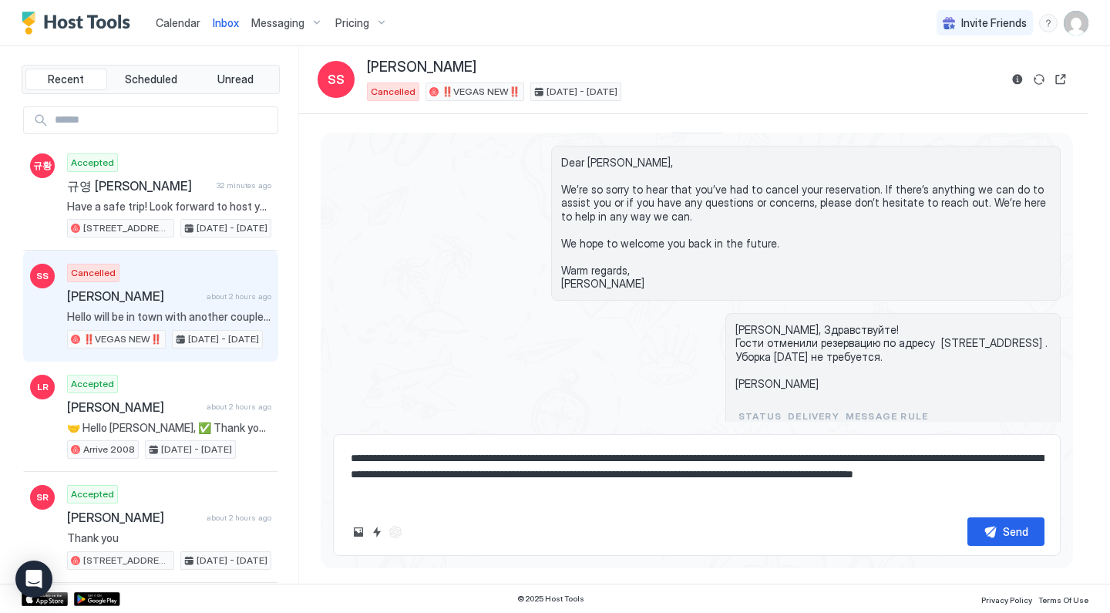
click at [396, 482] on textarea "**********" at bounding box center [696, 474] width 695 height 61
click at [403, 495] on textarea "**********" at bounding box center [696, 474] width 695 height 61
paste textarea
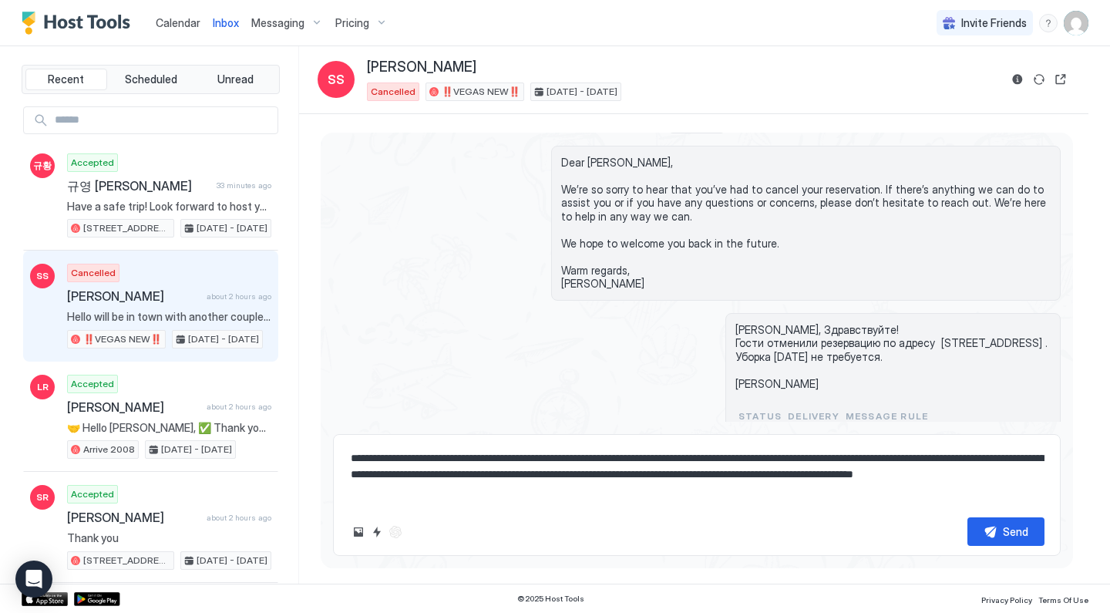
click at [468, 489] on textarea "**********" at bounding box center [696, 474] width 695 height 61
drag, startPoint x: 497, startPoint y: 494, endPoint x: 637, endPoint y: 490, distance: 140.3
click at [638, 493] on textarea "**********" at bounding box center [696, 474] width 695 height 61
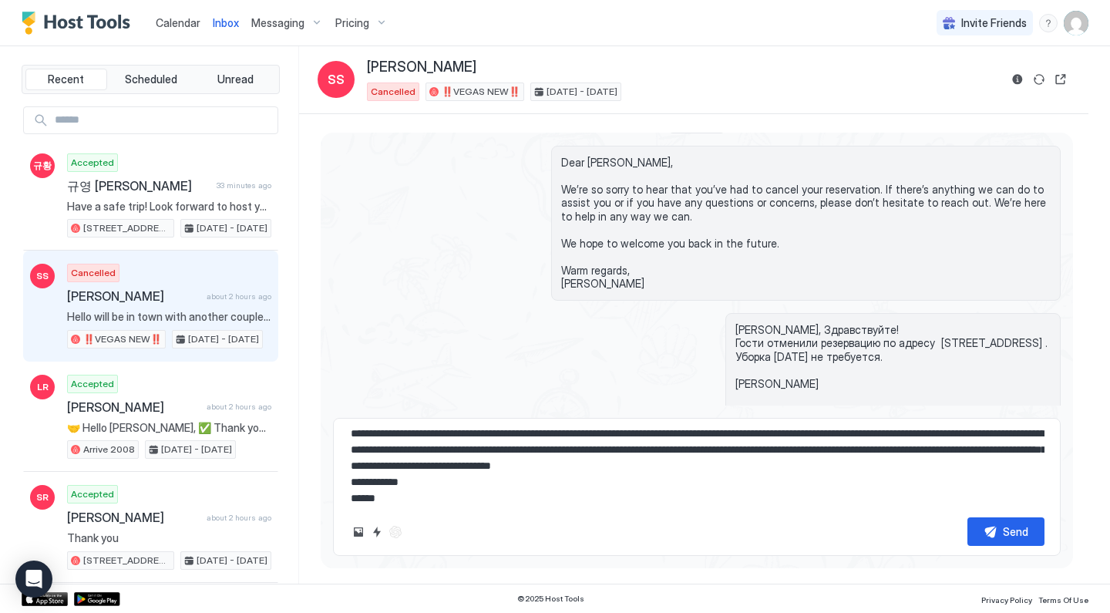
scroll to position [25, 0]
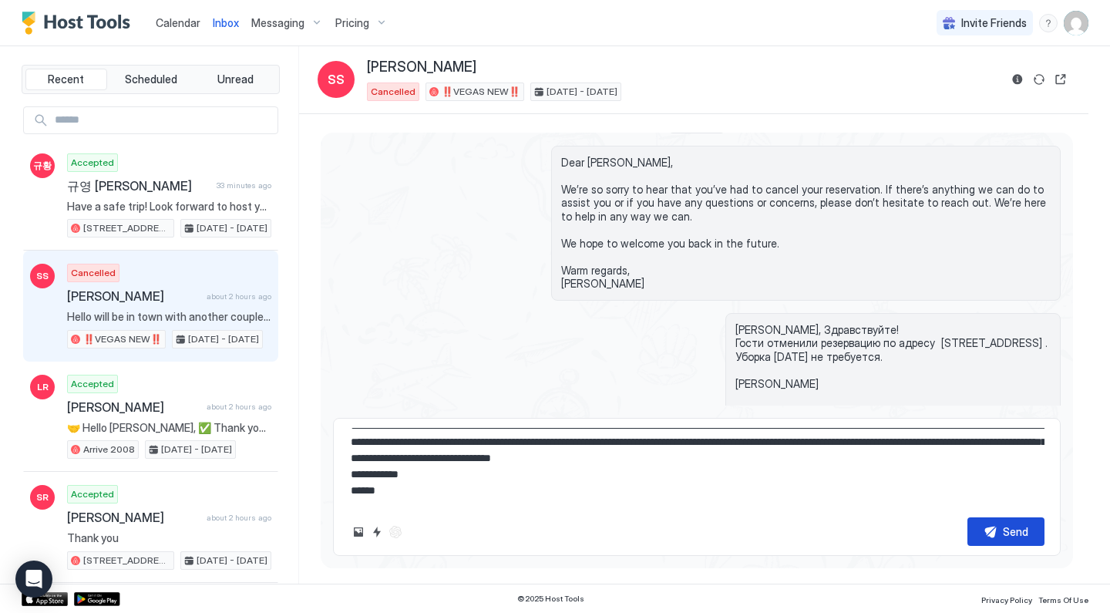
click at [1024, 535] on div "Send" at bounding box center [1014, 531] width 25 height 16
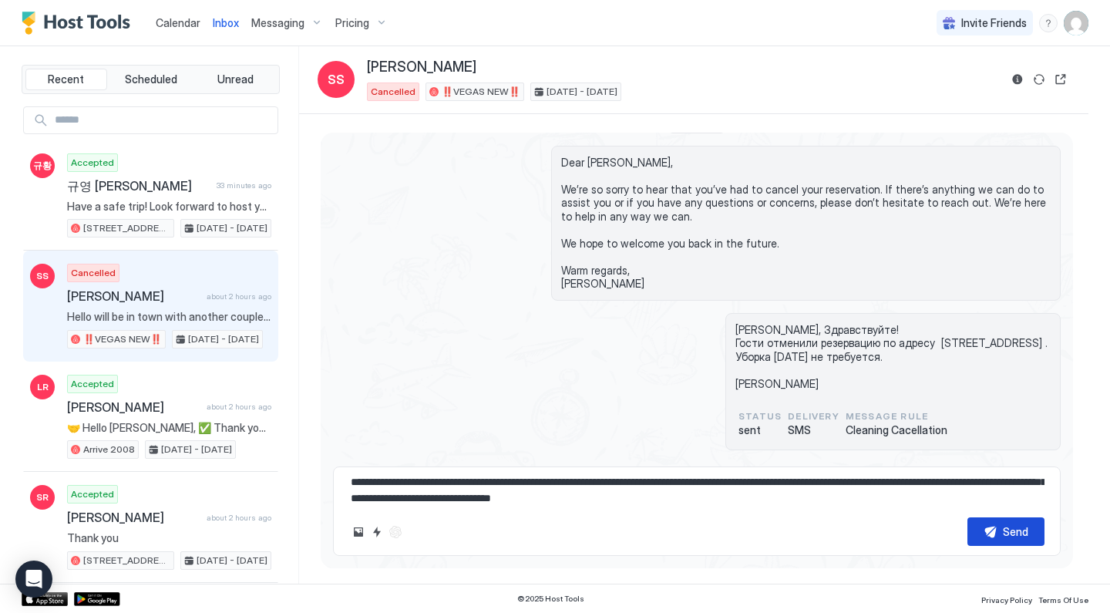
scroll to position [500, 0]
